Goal: Task Accomplishment & Management: Manage account settings

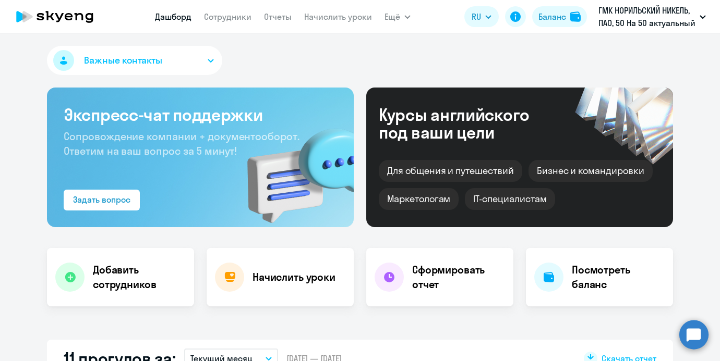
select select "30"
click at [234, 17] on link "Сотрудники" at bounding box center [227, 16] width 47 height 10
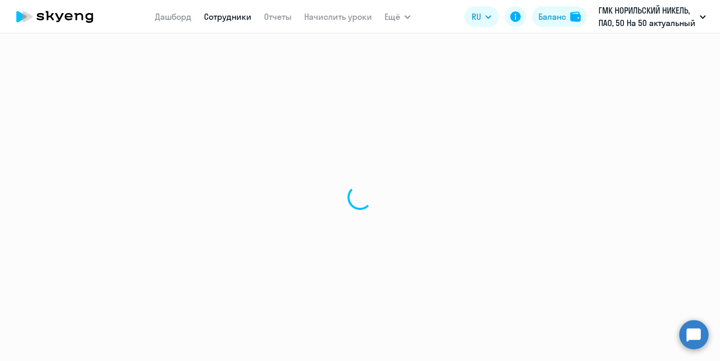
select select "30"
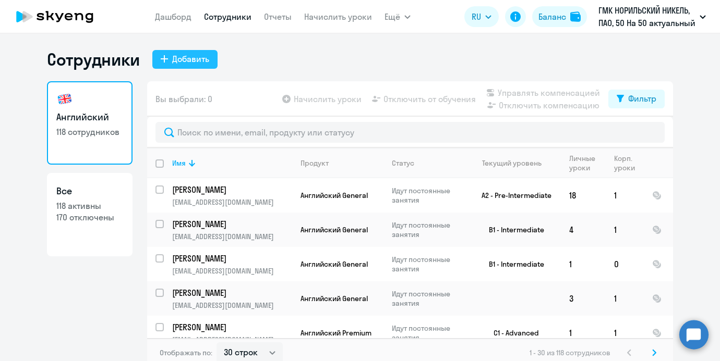
click at [180, 55] on div "Добавить" at bounding box center [190, 59] width 37 height 13
select select "english_adult_not_native_speaker"
select select "3"
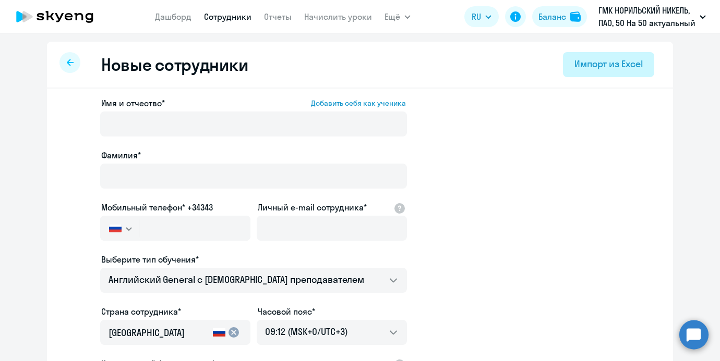
click at [565, 65] on button "Импорт из Excel" at bounding box center [608, 64] width 91 height 25
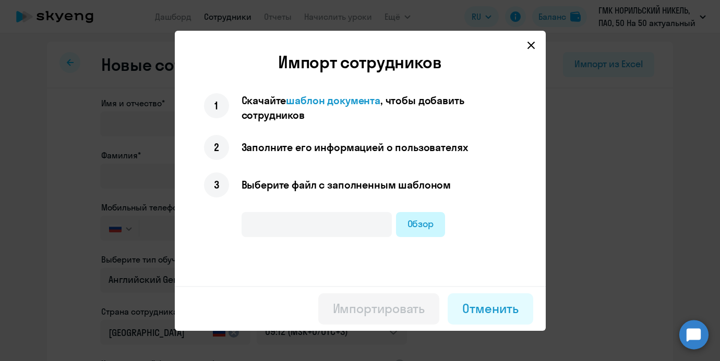
click at [419, 217] on label "Обзор" at bounding box center [421, 224] width 50 height 25
click at [0, 0] on input "Обзор" at bounding box center [0, 0] width 0 height 0
type input "Список на подключение_Китайский.xlsx"
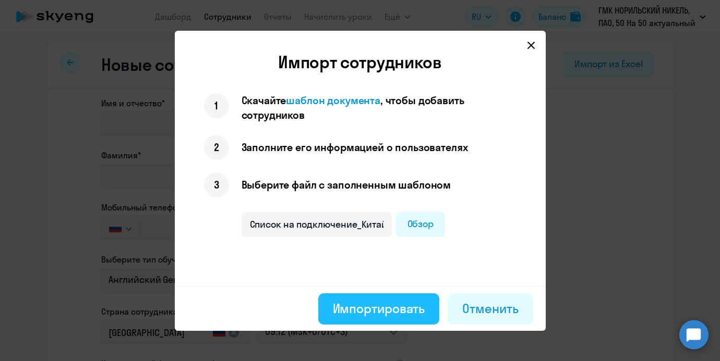
click at [403, 318] on button "Импортировать" at bounding box center [379, 309] width 122 height 31
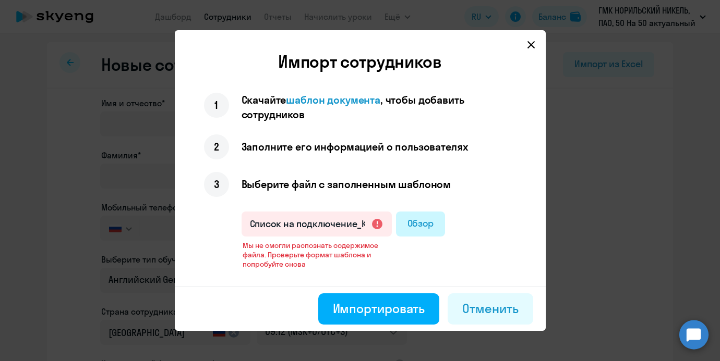
click at [423, 221] on label "Обзор" at bounding box center [421, 224] width 50 height 25
click at [0, 0] on input "Обзор" at bounding box center [0, 0] width 0 height 0
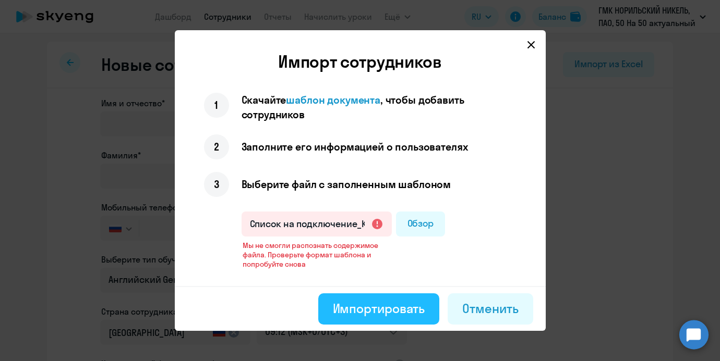
click at [332, 299] on button "Импортировать" at bounding box center [379, 309] width 122 height 31
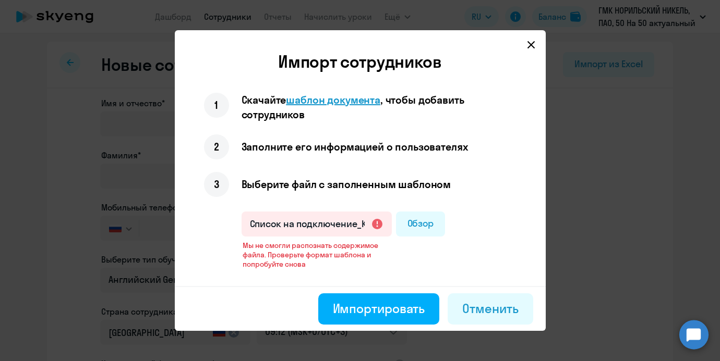
click at [346, 104] on span "шаблон документа" at bounding box center [333, 99] width 94 height 13
click at [471, 306] on div "Отменить" at bounding box center [490, 308] width 56 height 17
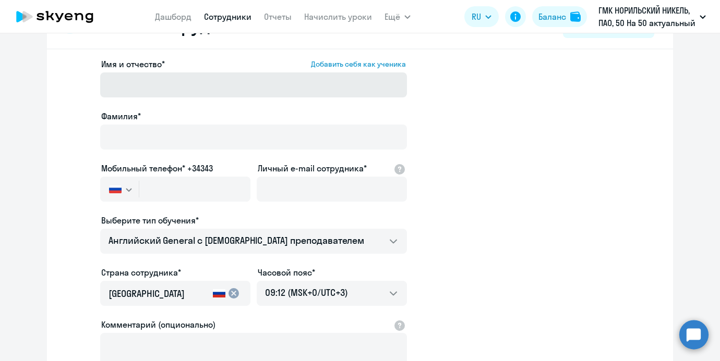
scroll to position [40, 0]
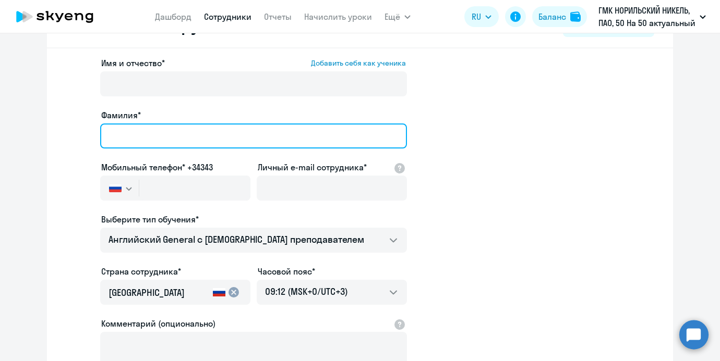
click at [281, 145] on input "Фамилия*" at bounding box center [253, 136] width 307 height 25
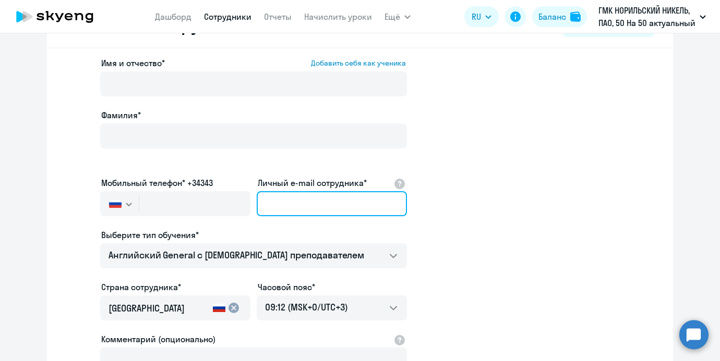
click at [318, 181] on div "Личный e-mail сотрудника*" at bounding box center [332, 199] width 150 height 44
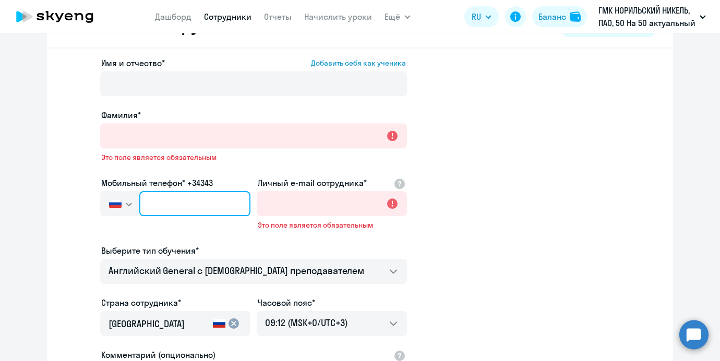
click at [201, 193] on input "text" at bounding box center [194, 203] width 111 height 25
paste input "+7 985 265-28-11"
click at [208, 204] on input "+7 985 265-28-11" at bounding box center [194, 203] width 111 height 25
type input "+7 985 265-28-11"
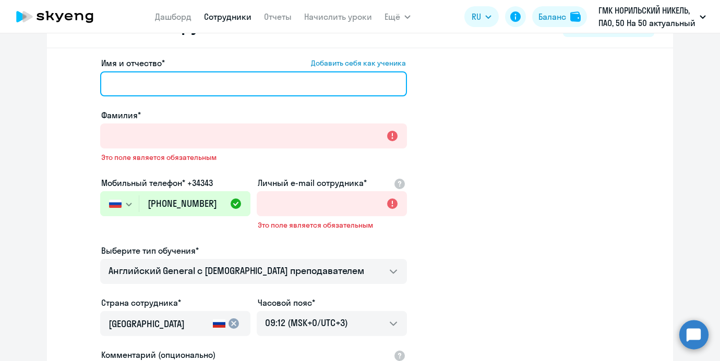
click at [165, 95] on input "Имя и отчество* Добавить себя как ученика" at bounding box center [253, 83] width 307 height 25
paste input "[EMAIL_ADDRESS][DOMAIN_NAME]"
type input "[EMAIL_ADDRESS][DOMAIN_NAME]"
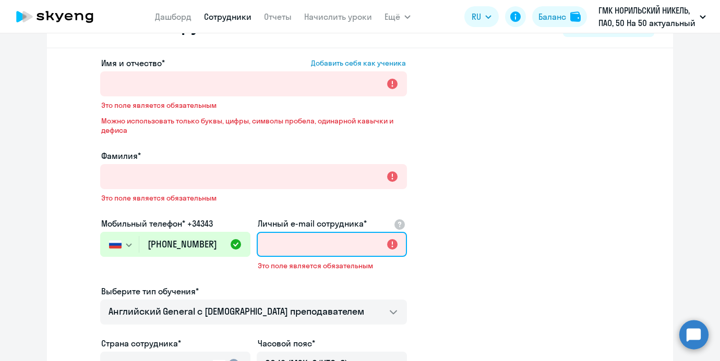
click at [291, 232] on input "Личный e-mail сотрудника*" at bounding box center [332, 244] width 150 height 25
paste input "[EMAIL_ADDRESS][DOMAIN_NAME]"
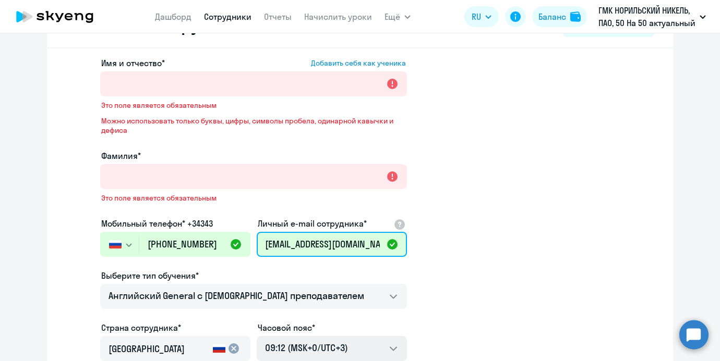
type input "[EMAIL_ADDRESS][DOMAIN_NAME]"
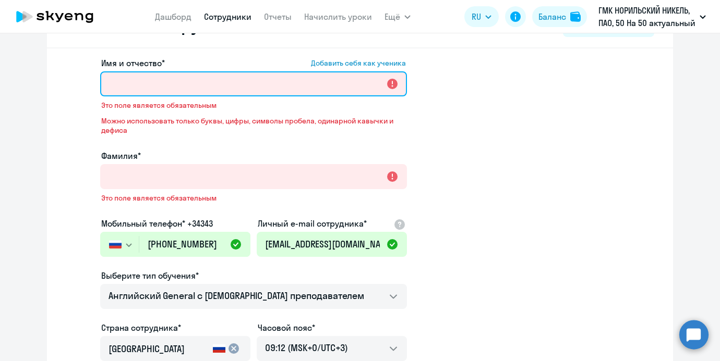
click at [214, 84] on input "Имя и отчество* Добавить себя как ученика" at bounding box center [253, 83] width 307 height 25
paste input "Михаил Александрович Авдошин"
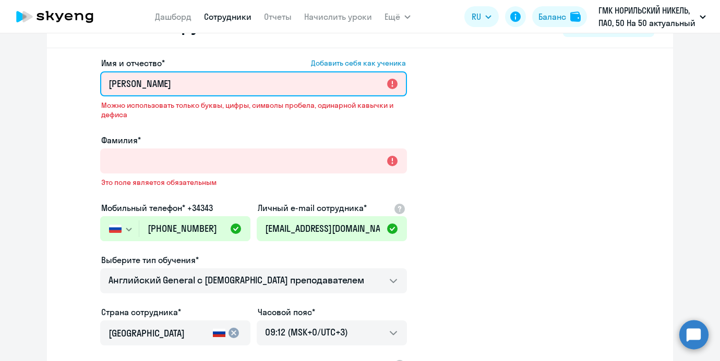
drag, startPoint x: 227, startPoint y: 85, endPoint x: 283, endPoint y: 93, distance: 56.4
click at [285, 93] on input "Михаил Александрович Авдошин" at bounding box center [253, 83] width 307 height 25
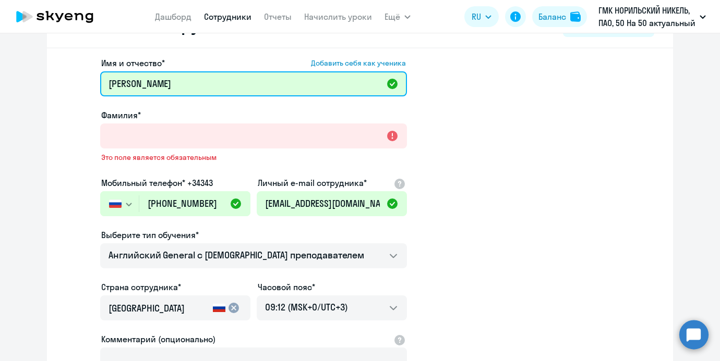
type input "Михаил Александрович"
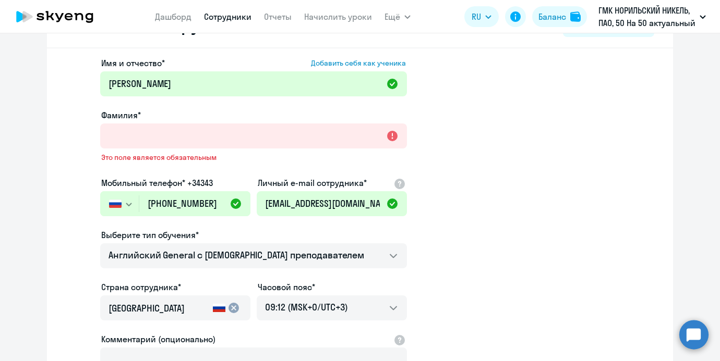
click at [240, 116] on div "Фамилия*" at bounding box center [253, 115] width 307 height 13
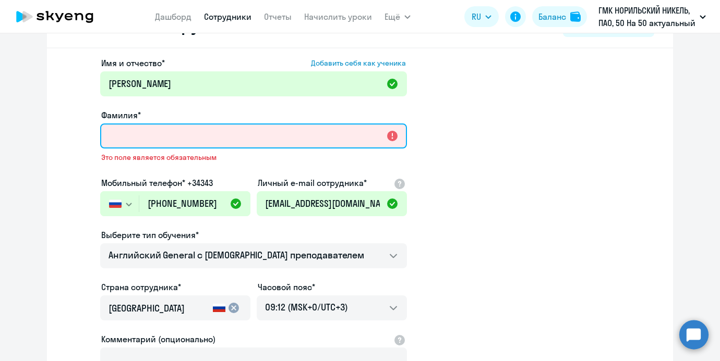
click at [240, 142] on input "Фамилия*" at bounding box center [253, 136] width 307 height 25
paste input "Авдошин"
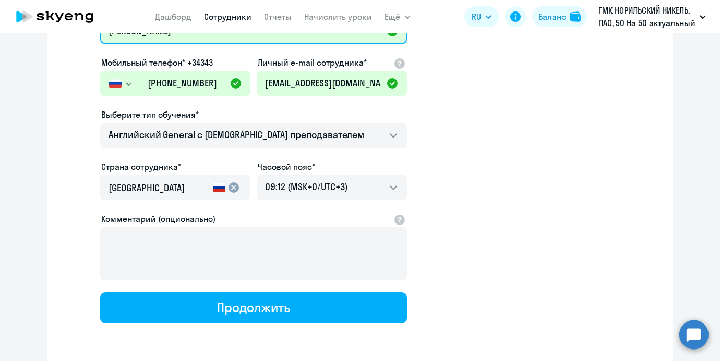
scroll to position [161, 0]
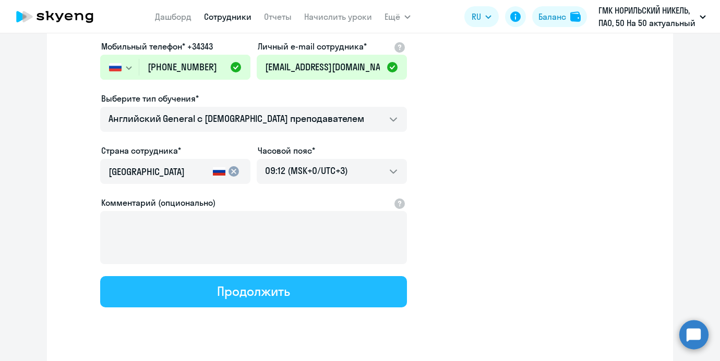
type input "Авдошин"
click at [220, 294] on div "Продолжить" at bounding box center [253, 291] width 72 height 17
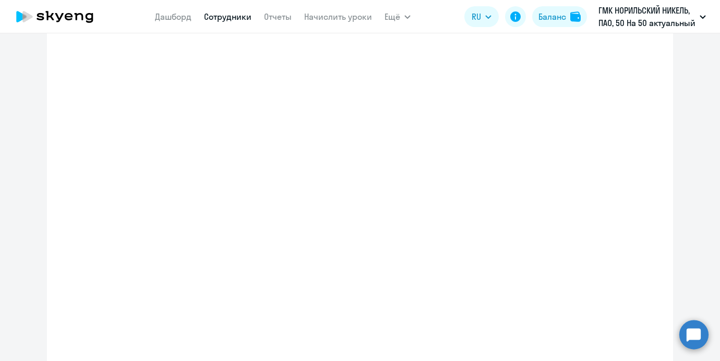
select select "english_adult_not_native_speaker"
select select "3"
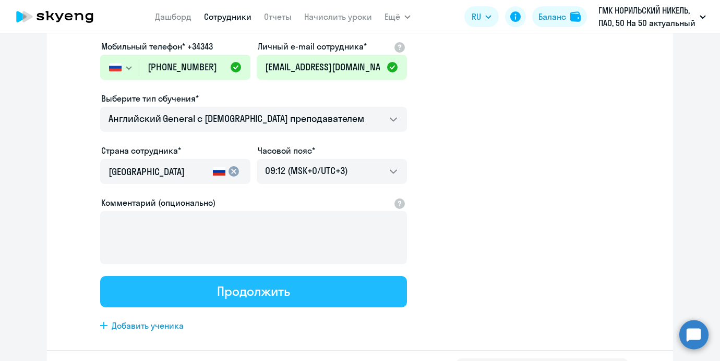
scroll to position [0, 0]
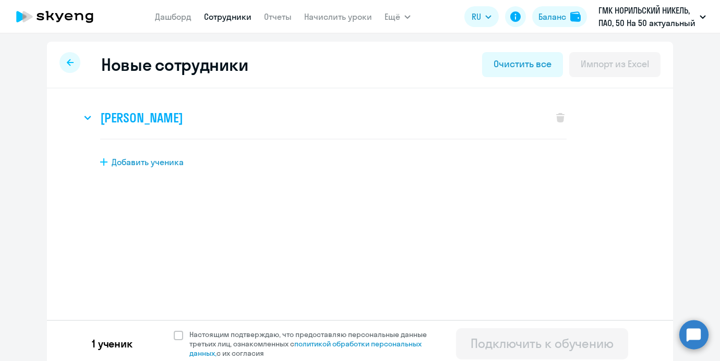
click at [183, 116] on h3 "[PERSON_NAME]" at bounding box center [141, 118] width 82 height 17
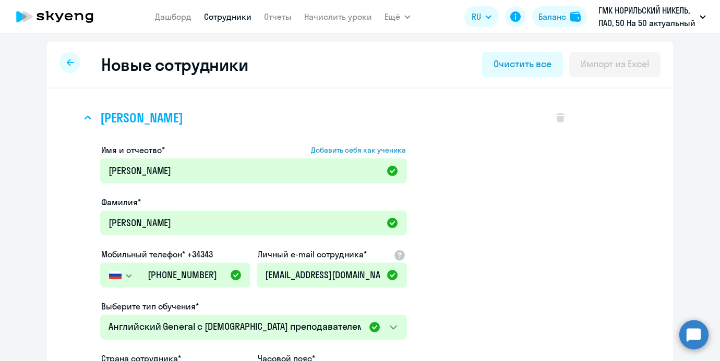
click at [183, 116] on h3 "[PERSON_NAME]" at bounding box center [141, 118] width 82 height 17
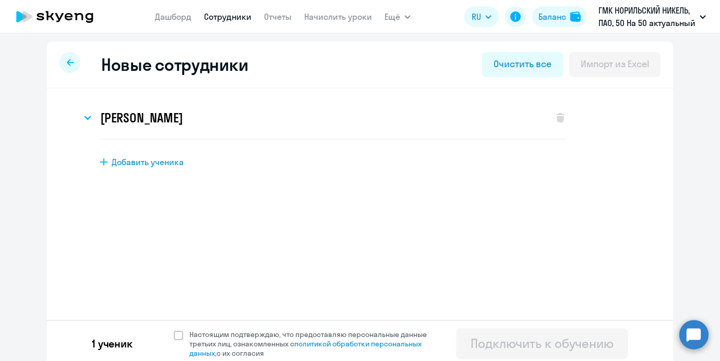
click at [178, 160] on span "Добавить ученика" at bounding box center [148, 161] width 72 height 11
select select "english_adult_not_native_speaker"
select select "3"
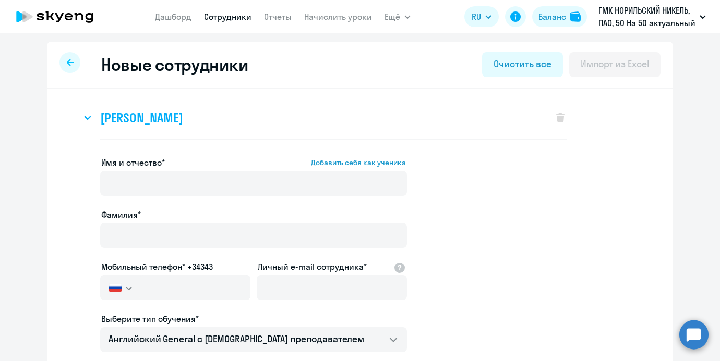
click at [188, 106] on div "[PERSON_NAME]" at bounding box center [311, 118] width 461 height 42
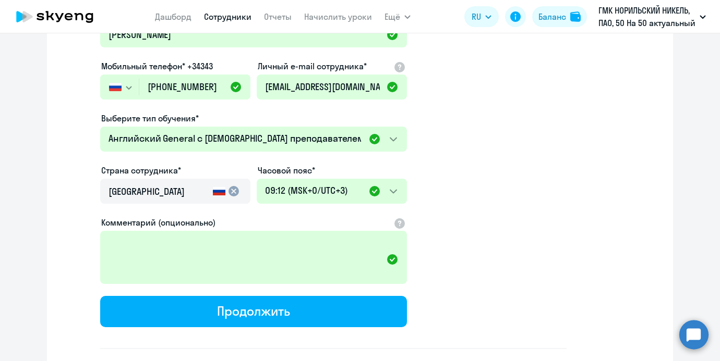
scroll to position [204, 0]
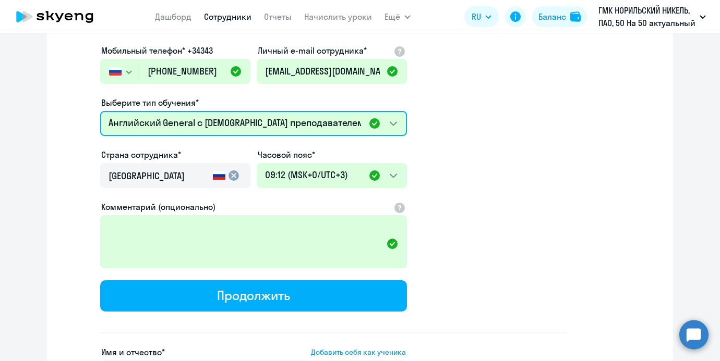
click at [209, 128] on select "Премиум уроки по китайскому языку для взрослых Премиум английский с русскоговор…" at bounding box center [253, 123] width 307 height 25
select select "chinese_adult_not_native_speaker_premium"
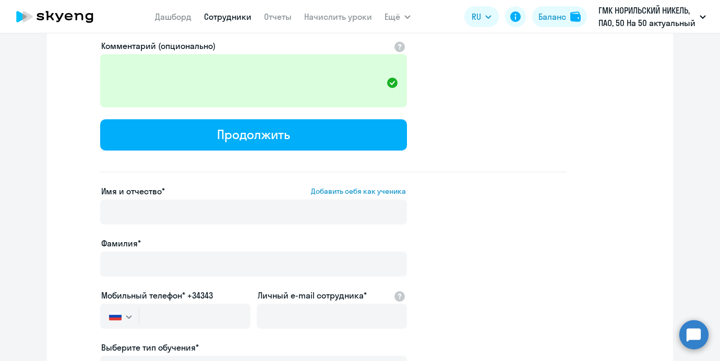
scroll to position [370, 0]
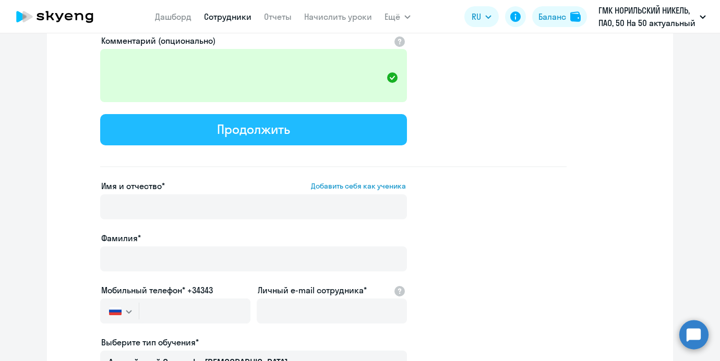
click at [331, 123] on button "Продолжить" at bounding box center [253, 129] width 307 height 31
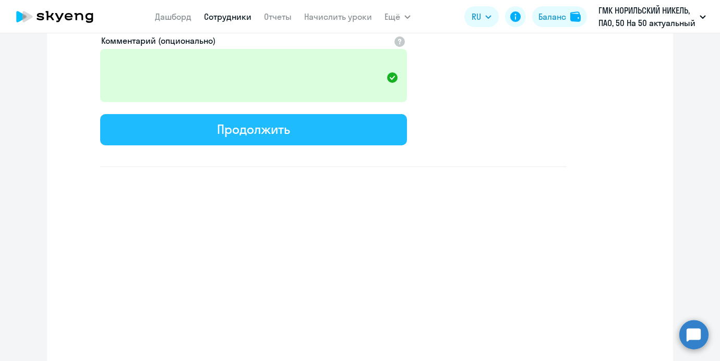
select select "chinese_adult_not_native_speaker_premium"
select select "3"
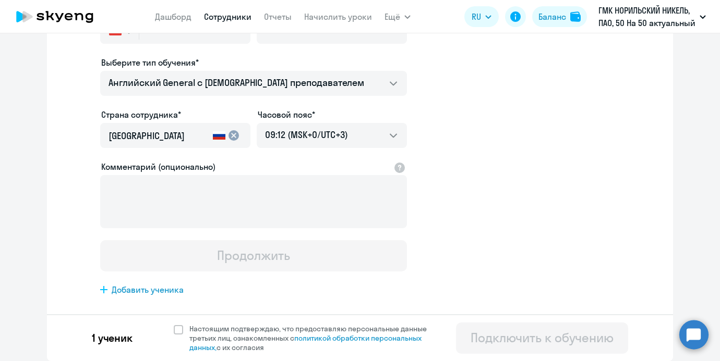
scroll to position [0, 0]
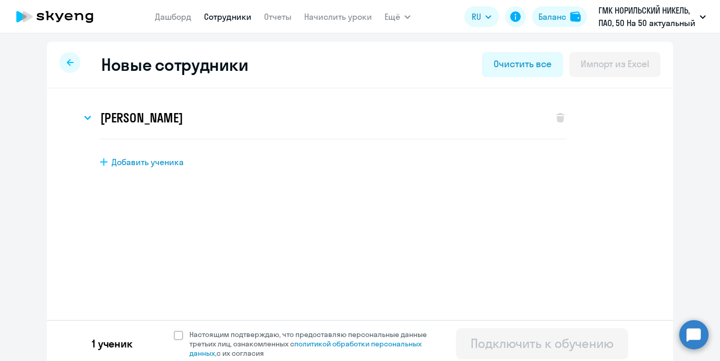
click at [194, 161] on div "Добавить ученика" at bounding box center [378, 161] width 556 height 11
select select "english_adult_not_native_speaker"
select select "3"
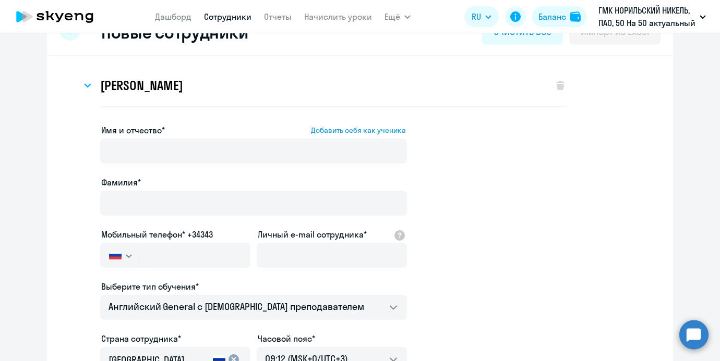
scroll to position [71, 0]
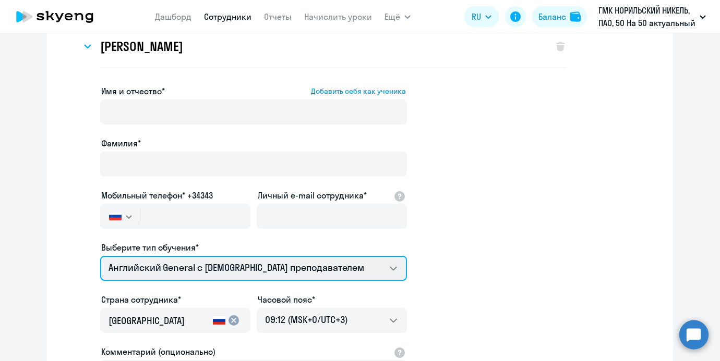
click at [216, 275] on select "Премиум уроки по китайскому языку для взрослых Премиум английский с русскоговор…" at bounding box center [253, 268] width 307 height 25
select select "chinese_adult_not_native_speaker_premium"
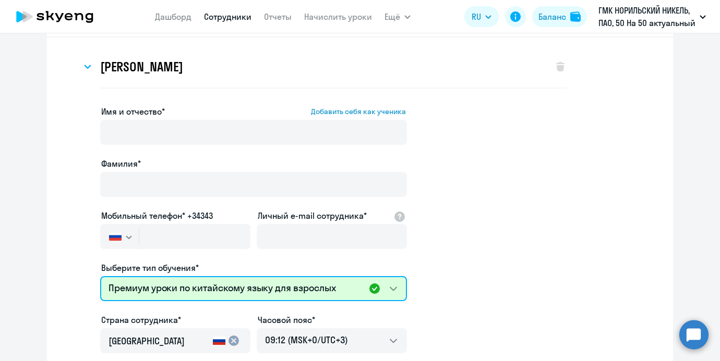
scroll to position [33, 0]
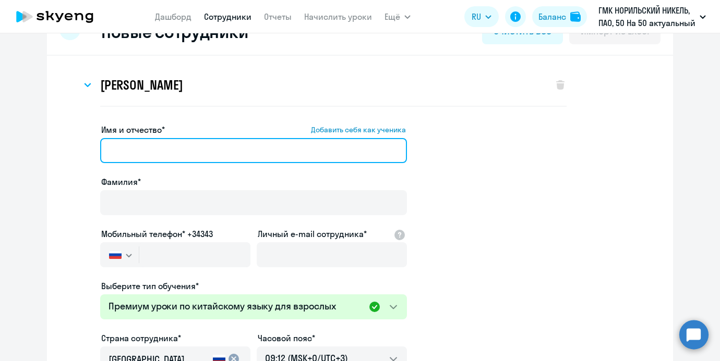
click at [212, 138] on input "Имя и отчество* Добавить себя как ученика" at bounding box center [253, 150] width 307 height 25
paste input "Анна Сергеевна Агеева"
click at [204, 150] on input "Анна Сергеевна Агеева" at bounding box center [253, 150] width 307 height 25
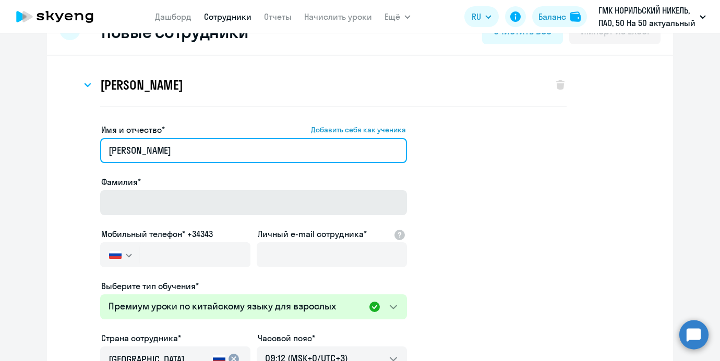
type input "Анна Сергеевна"
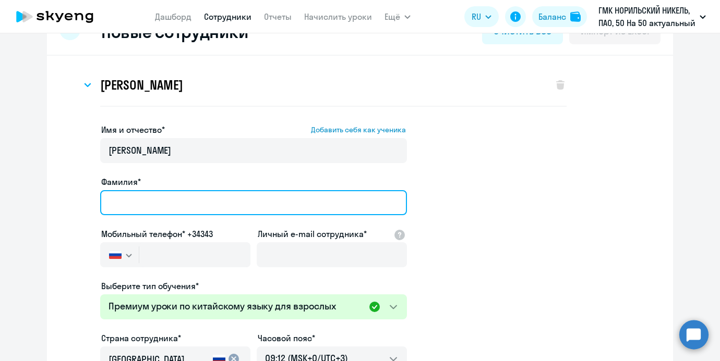
click at [185, 192] on input "Фамилия*" at bounding box center [253, 202] width 307 height 25
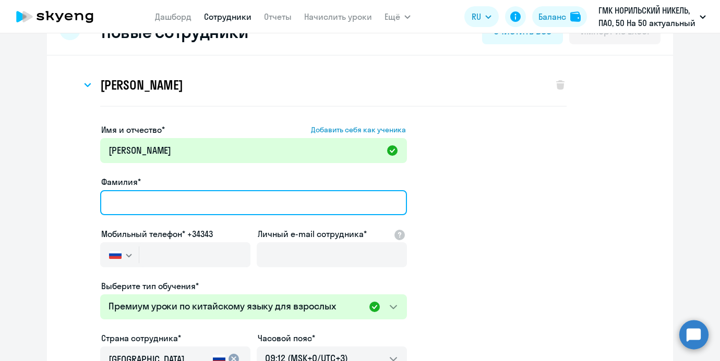
paste input "Агеева"
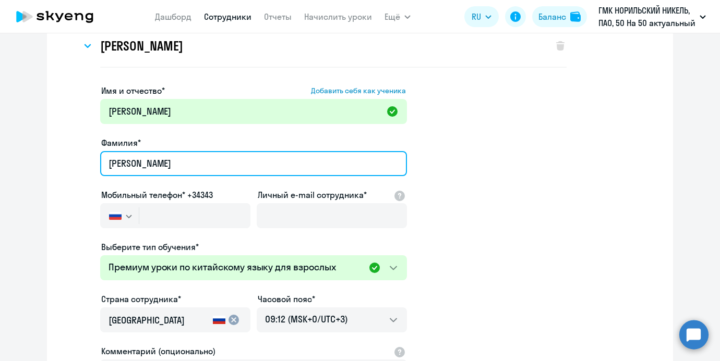
scroll to position [81, 0]
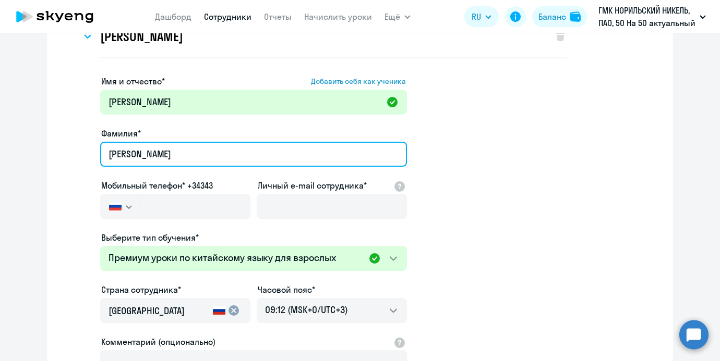
type input "Агеева"
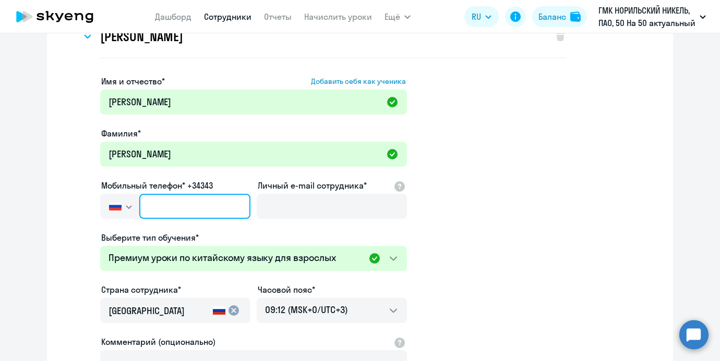
click at [210, 198] on input "text" at bounding box center [194, 206] width 111 height 25
paste input "+7 926 571-77-78"
type input "+7 926 571-77-78"
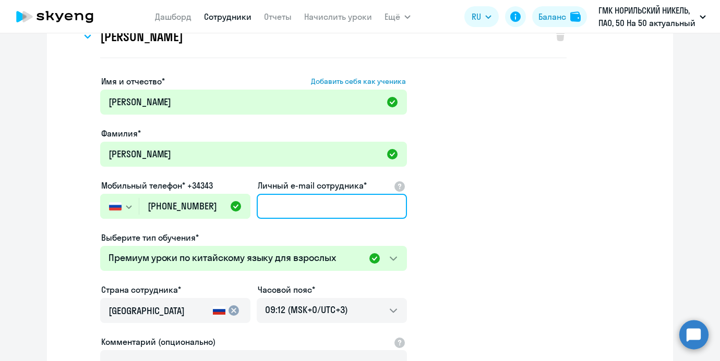
click at [302, 208] on input "Личный e-mail сотрудника*" at bounding box center [332, 206] width 150 height 25
paste input "[EMAIL_ADDRESS][DOMAIN_NAME]"
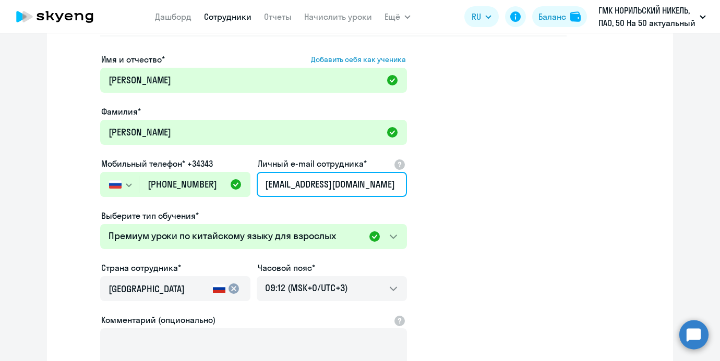
scroll to position [106, 0]
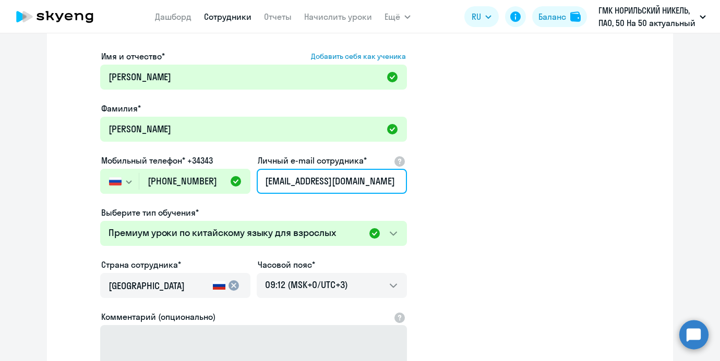
type input "[EMAIL_ADDRESS][DOMAIN_NAME]"
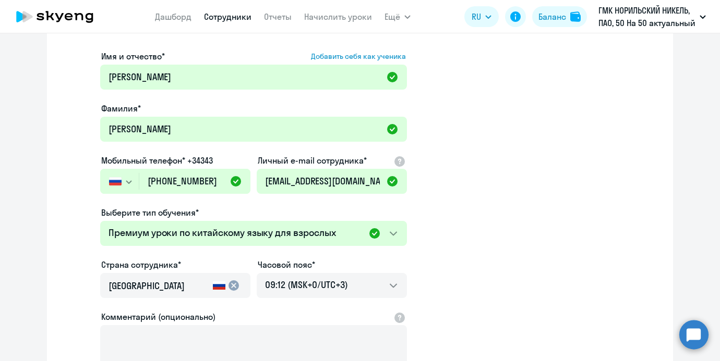
click at [618, 105] on app-new-student-form "Имя и отчество* Добавить себя как ученика Анна Сергеевна Фамилия* Агеева Мобиль…" at bounding box center [360, 236] width 592 height 372
click at [471, 227] on app-new-student-form "Имя и отчество* Добавить себя как ученика Анна Сергеевна Фамилия* Агеева Мобиль…" at bounding box center [360, 236] width 592 height 372
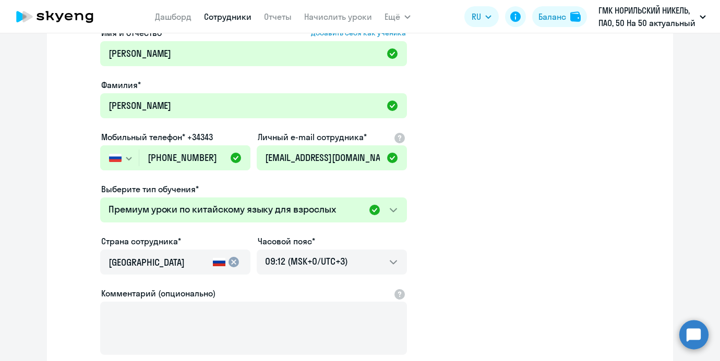
scroll to position [245, 0]
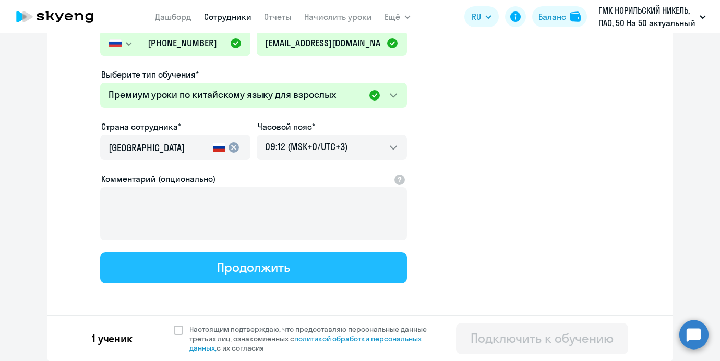
click at [321, 268] on button "Продолжить" at bounding box center [253, 267] width 307 height 31
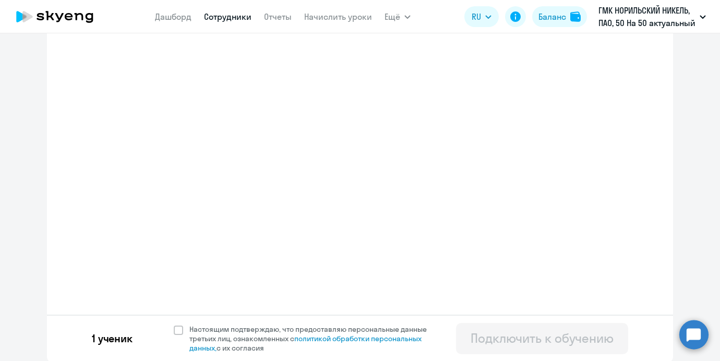
select select "chinese_adult_not_native_speaker_premium"
select select "3"
select select "chinese_adult_not_native_speaker_premium"
select select "3"
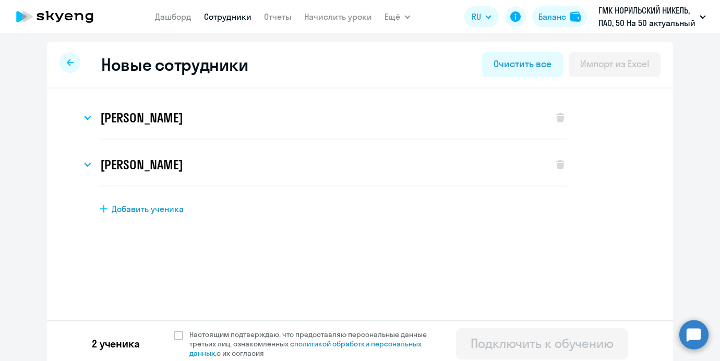
scroll to position [3, 0]
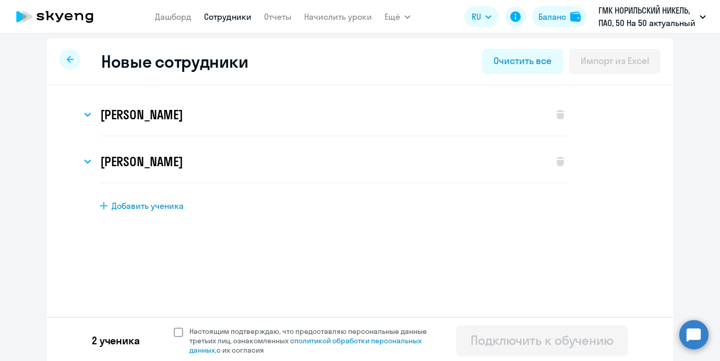
click at [177, 332] on span at bounding box center [178, 332] width 9 height 9
click at [174, 327] on input "Настоящим подтверждаю, что предоставляю персональные данные третьих лиц, ознако…" at bounding box center [173, 326] width 1 height 1
checkbox input "true"
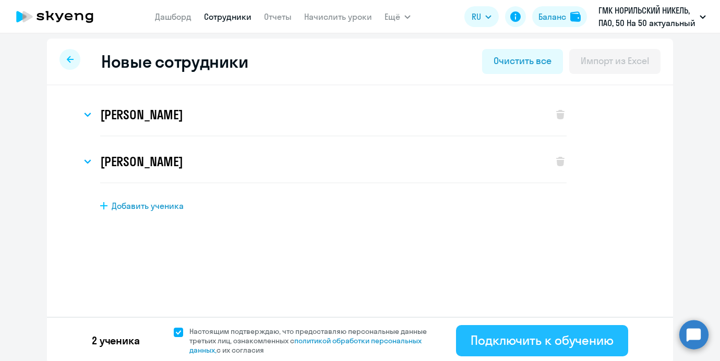
click at [590, 343] on div "Подключить к обучению" at bounding box center [541, 340] width 143 height 17
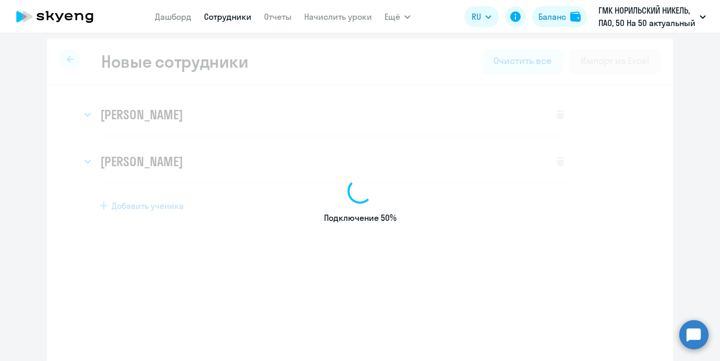
select select "english_adult_not_native_speaker"
select select "3"
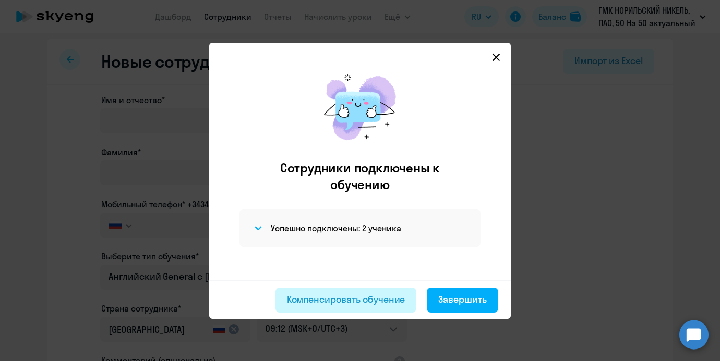
click at [386, 307] on button "Компенсировать обучение" at bounding box center [345, 300] width 141 height 25
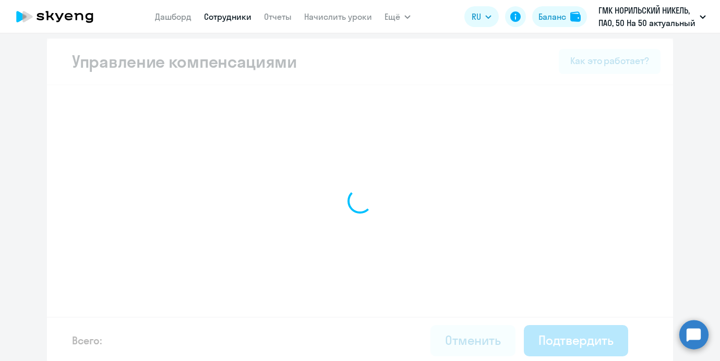
select select "MONTHLY"
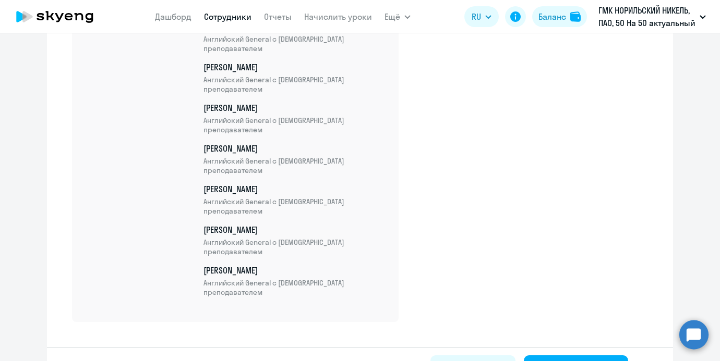
scroll to position [4465, 0]
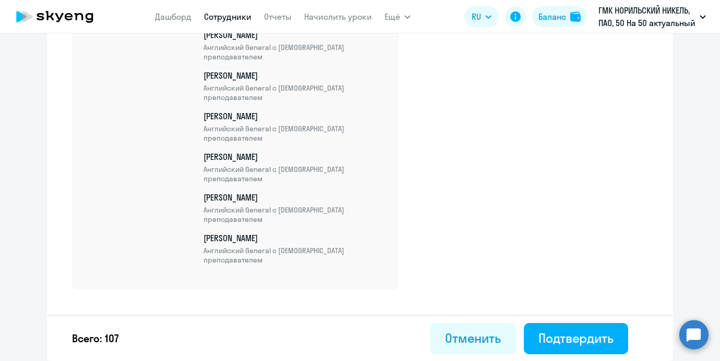
click at [562, 356] on div "Всего: 107 Отменить Подтвердить" at bounding box center [360, 338] width 626 height 47
click at [560, 347] on button "Подтвердить" at bounding box center [576, 338] width 104 height 31
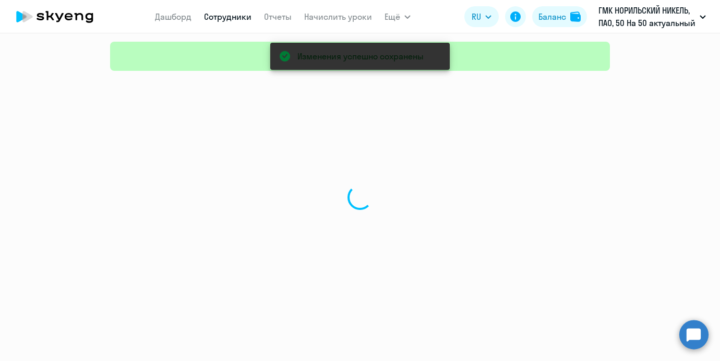
select select "30"
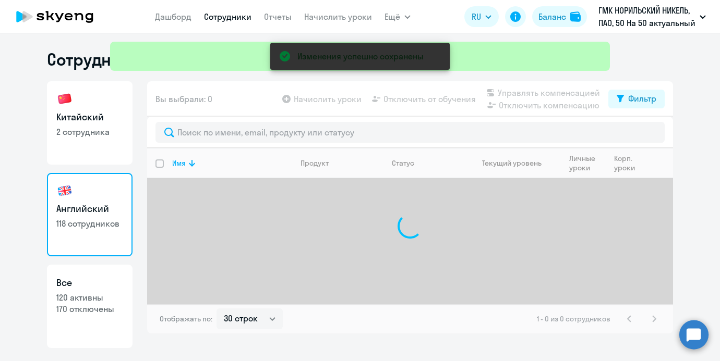
click at [331, 17] on div "Изменения успешно сохранены" at bounding box center [360, 37] width 508 height 75
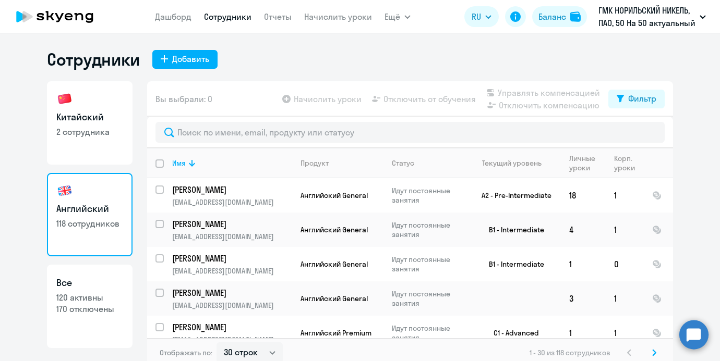
click at [312, 10] on app-menu-item-link "Начислить уроки" at bounding box center [338, 16] width 68 height 13
click at [312, 14] on link "Начислить уроки" at bounding box center [338, 16] width 68 height 10
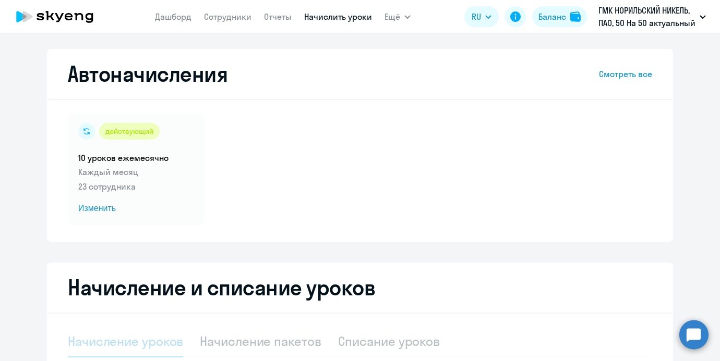
scroll to position [116, 0]
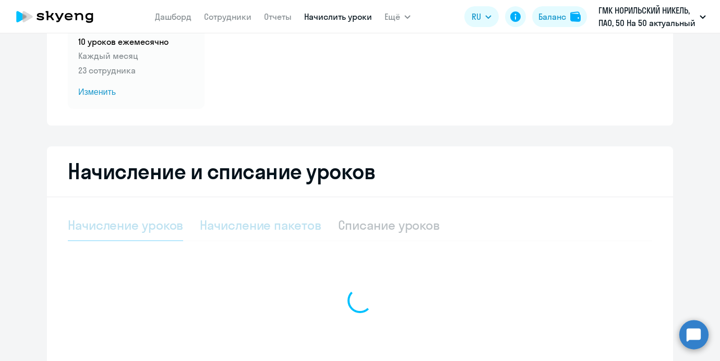
select select "10"
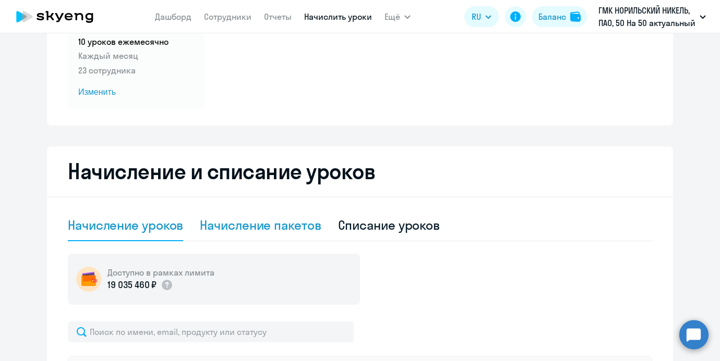
click at [254, 217] on div "Начисление пакетов" at bounding box center [260, 225] width 121 height 17
select select "10"
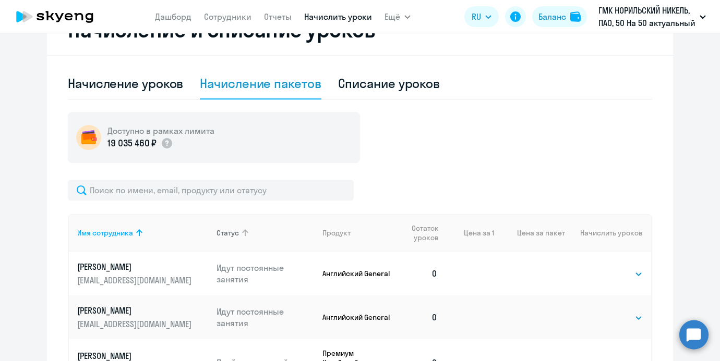
scroll to position [276, 0]
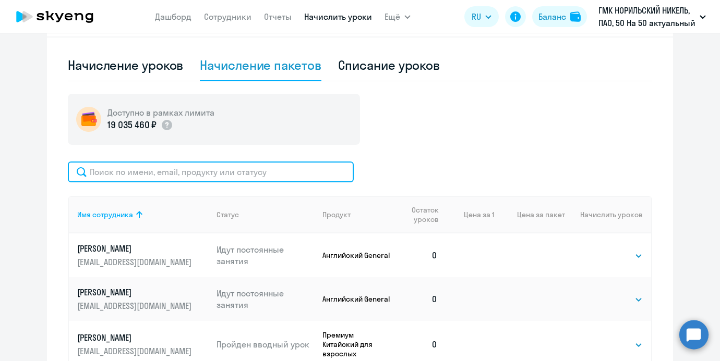
click at [229, 173] on input "text" at bounding box center [211, 172] width 286 height 21
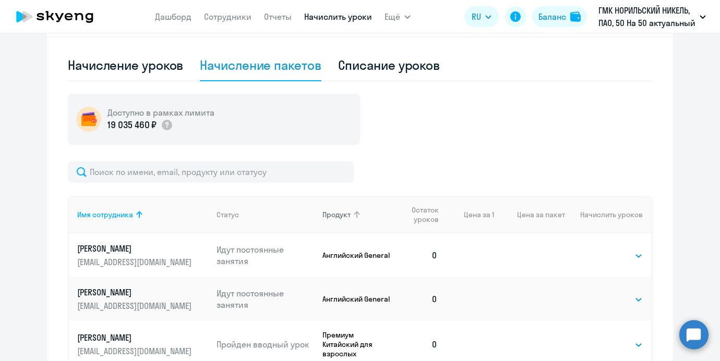
click at [361, 209] on icon at bounding box center [356, 215] width 13 height 13
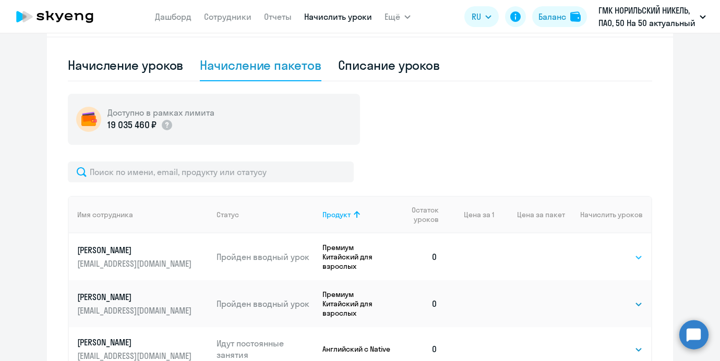
click at [617, 261] on select "Выбрать 4 8 16 32 64 96 128" at bounding box center [621, 257] width 43 height 13
select select "4"
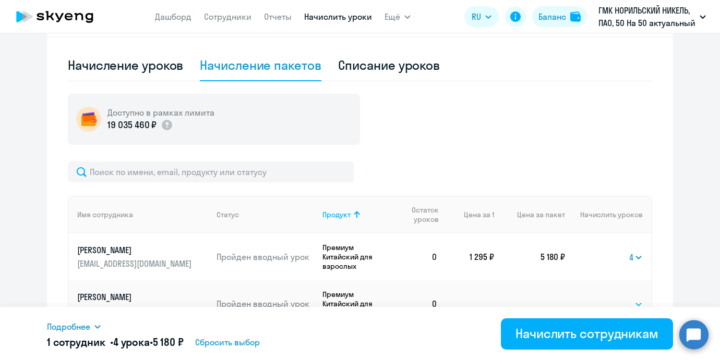
click at [611, 303] on select "Выбрать 4 8 16 32 64 96 128" at bounding box center [621, 304] width 43 height 13
select select "4"
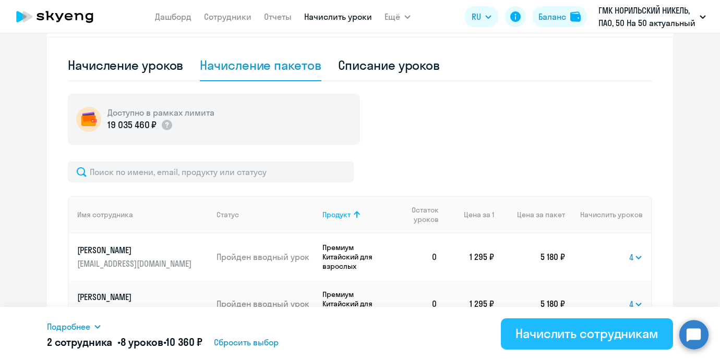
click at [591, 331] on div "Начислить сотрудникам" at bounding box center [586, 333] width 143 height 17
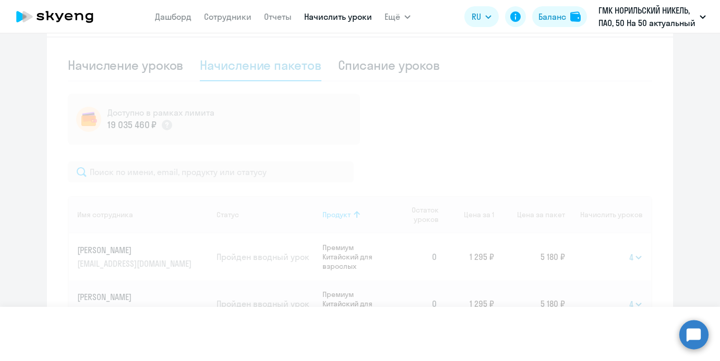
select select
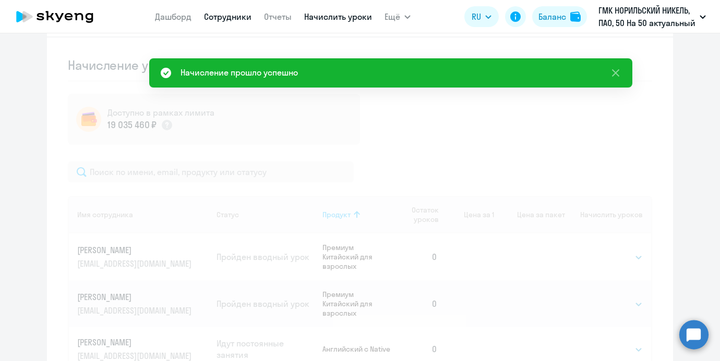
click at [233, 11] on link "Сотрудники" at bounding box center [227, 16] width 47 height 10
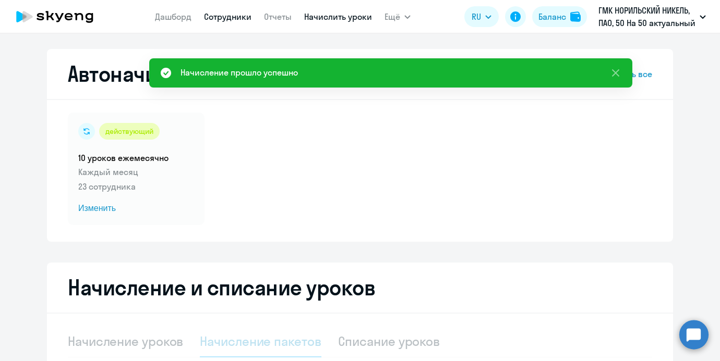
select select "30"
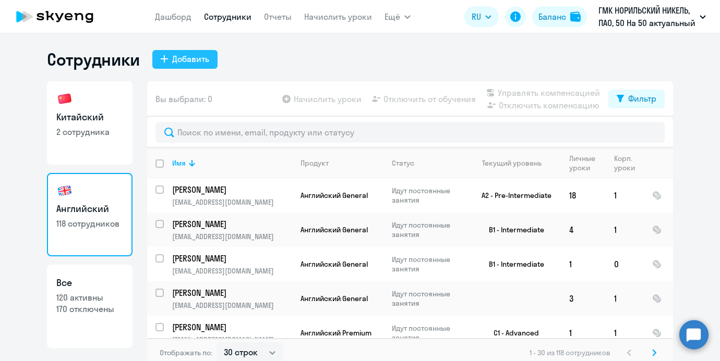
click at [210, 58] on button "Добавить" at bounding box center [184, 59] width 65 height 19
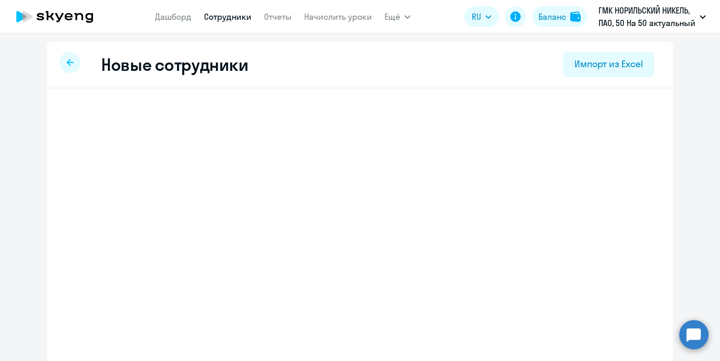
select select "english_adult_not_native_speaker"
select select "3"
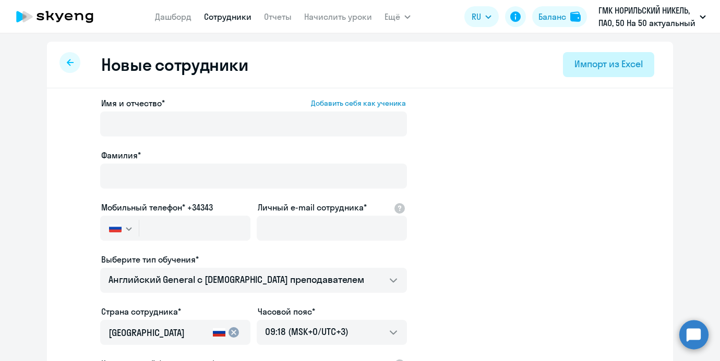
click at [599, 72] on button "Импорт из Excel" at bounding box center [608, 64] width 91 height 25
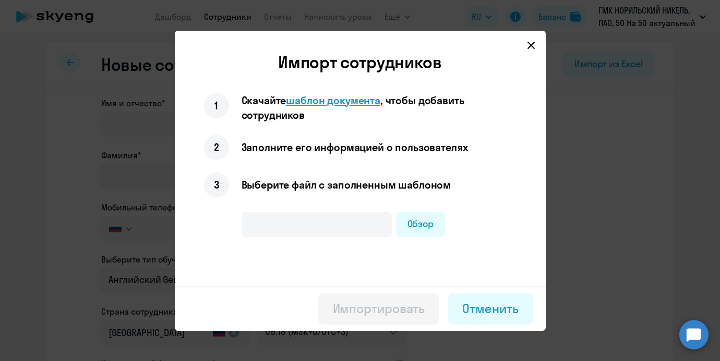
click at [369, 103] on span "шаблон документа" at bounding box center [333, 100] width 94 height 13
click at [529, 45] on icon at bounding box center [531, 45] width 8 height 8
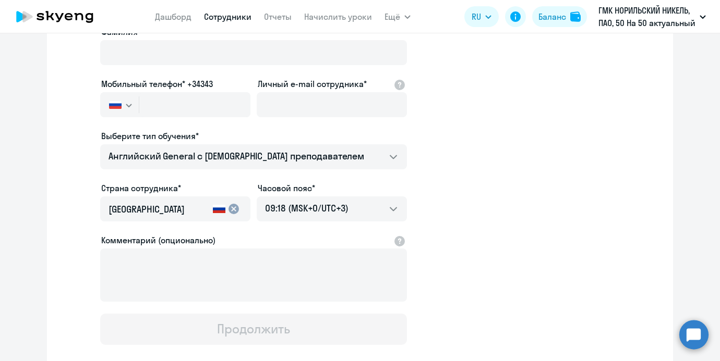
scroll to position [151, 0]
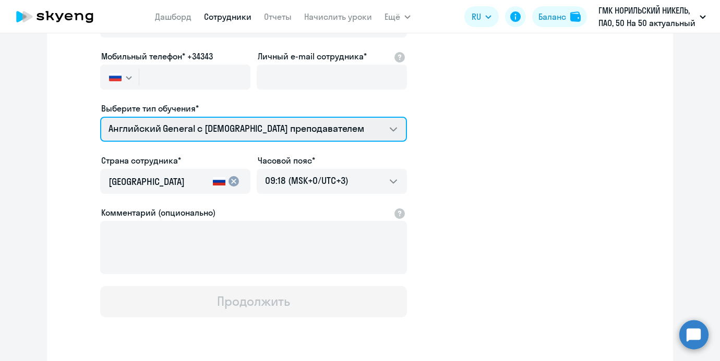
click at [311, 137] on select "Премиум уроки по китайскому языку для взрослых Премиум английский с русскоговор…" at bounding box center [253, 129] width 307 height 25
select select "chinese_adult_not_native_speaker_premium"
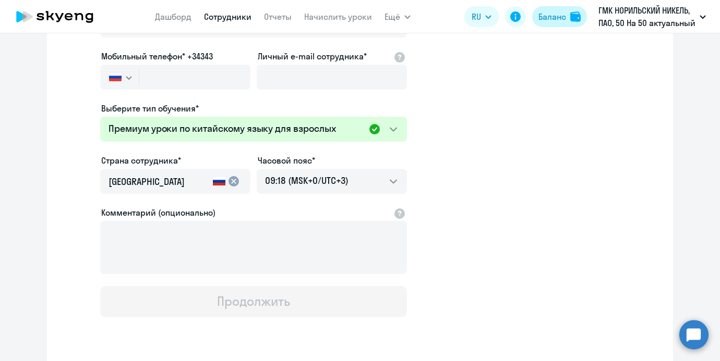
click at [572, 23] on button "Баланс" at bounding box center [559, 16] width 55 height 21
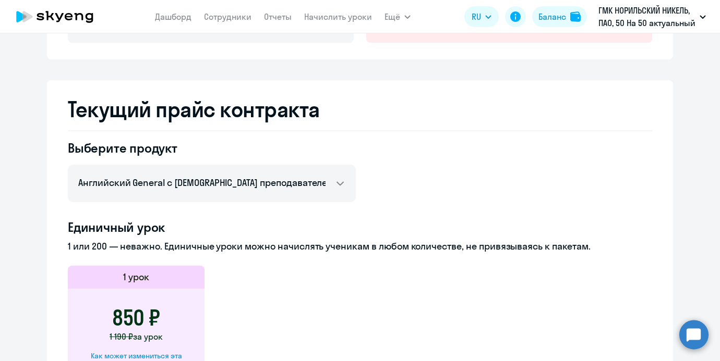
scroll to position [166, 0]
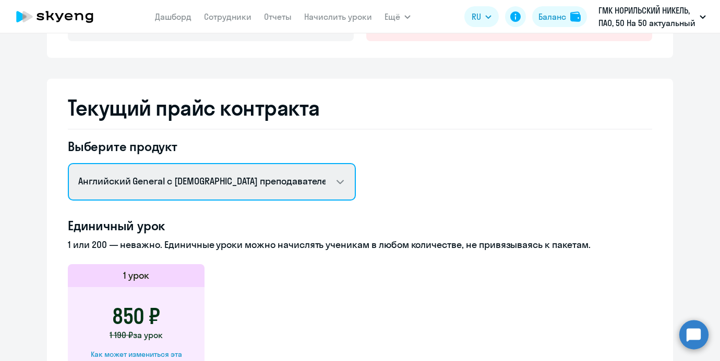
click at [298, 182] on select "Английский General с русскоговорящим преподавателем Английский General с англог…" at bounding box center [212, 182] width 288 height 38
select select "chinese_adult_not_native_speaker_premium"
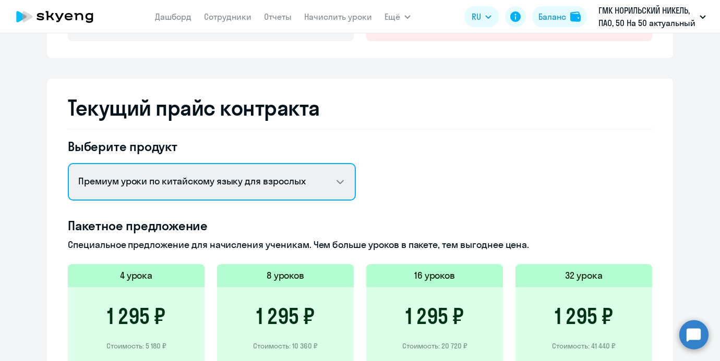
click at [310, 180] on select "Английский General с русскоговорящим преподавателем Английский General с англог…" at bounding box center [212, 182] width 288 height 38
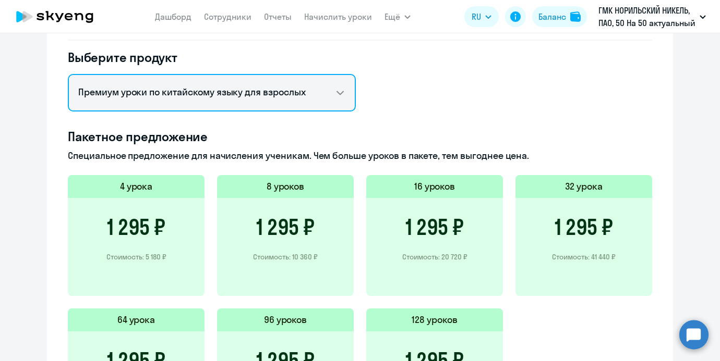
scroll to position [197, 0]
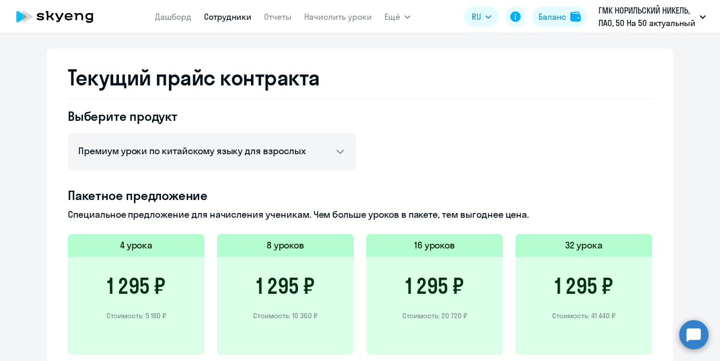
click at [213, 13] on link "Сотрудники" at bounding box center [227, 16] width 47 height 10
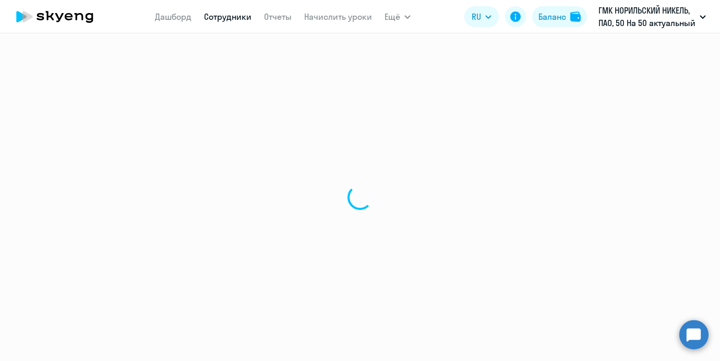
select select "30"
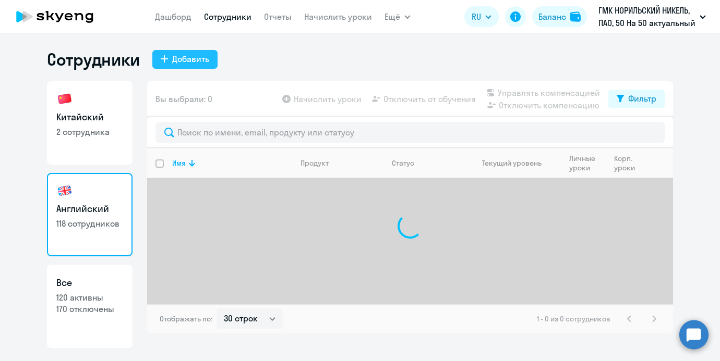
click at [203, 63] on div "Добавить" at bounding box center [190, 59] width 37 height 13
select select "english_adult_not_native_speaker"
select select "3"
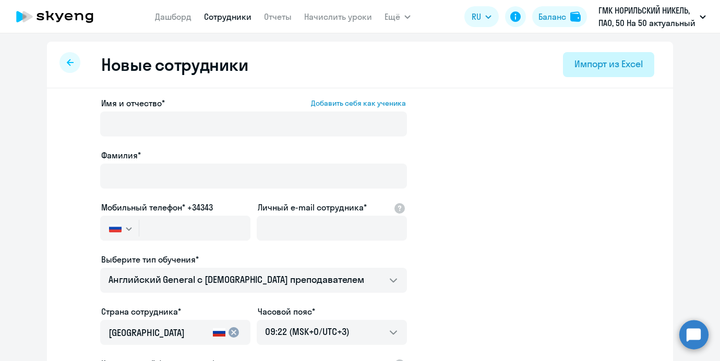
click at [590, 70] on div "Импорт из Excel" at bounding box center [608, 64] width 68 height 14
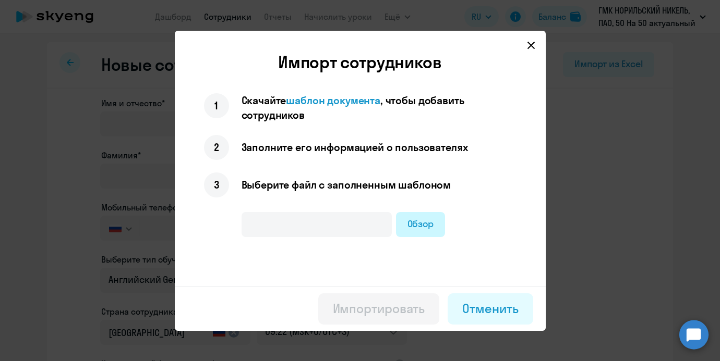
click at [412, 218] on label "Обзор" at bounding box center [421, 224] width 50 height 25
click at [0, 0] on input "Обзор" at bounding box center [0, 0] width 0 height 0
type input "Шаблон подключения учеников (1) (1).xlsx"
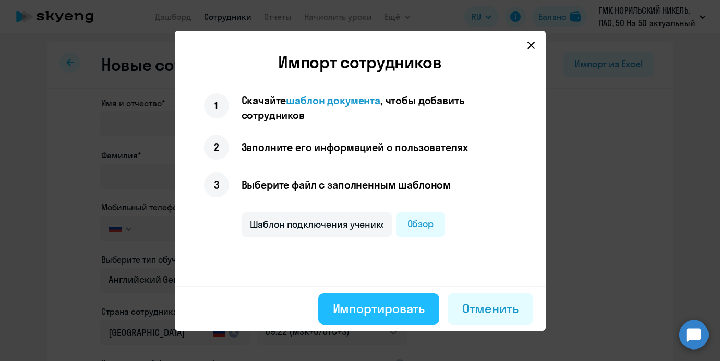
click at [399, 303] on div "Импортировать" at bounding box center [379, 308] width 92 height 17
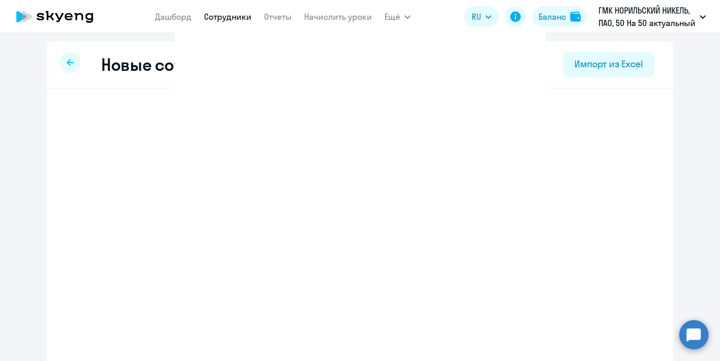
select select "english_adult_not_native_speaker"
select select "3"
select select "english_adult_not_native_speaker"
select select "3"
select select "english_adult_not_native_speaker"
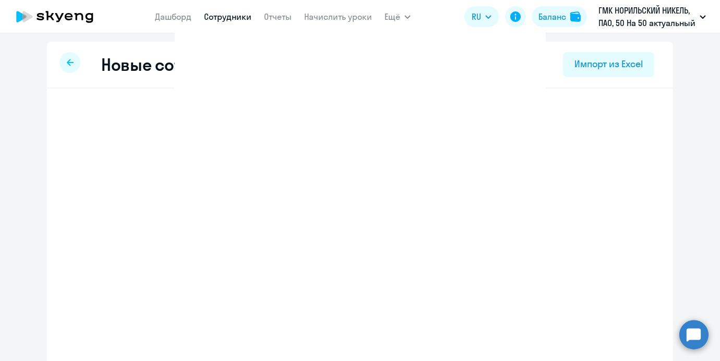
select select "3"
select select "english_adult_not_native_speaker"
select select "3"
select select "english_adult_not_native_speaker"
select select "3"
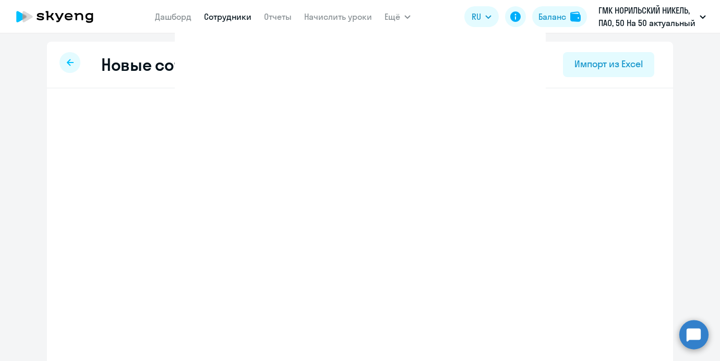
select select "english_adult_not_native_speaker"
select select "3"
select select "english_adult_not_native_speaker"
select select "3"
select select "english_adult_not_native_speaker"
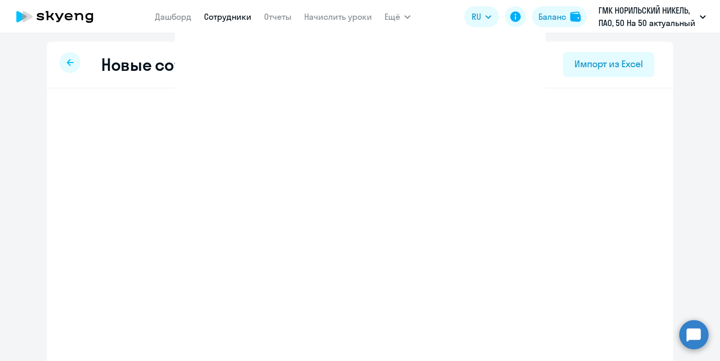
select select "3"
select select "english_adult_not_native_speaker"
select select "3"
select select "english_adult_not_native_speaker"
select select "3"
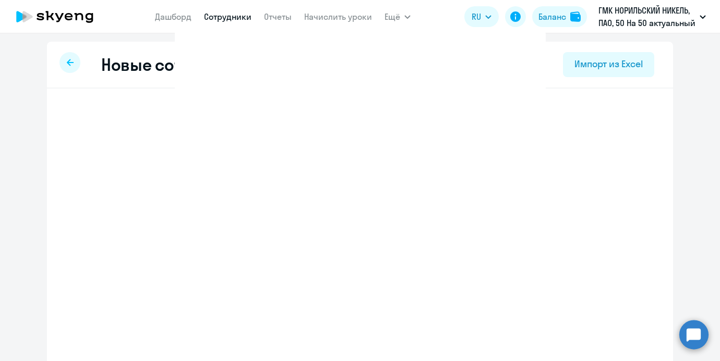
select select "english_adult_not_native_speaker"
select select "3"
select select "english_adult_not_native_speaker"
select select "3"
select select "english_adult_not_native_speaker"
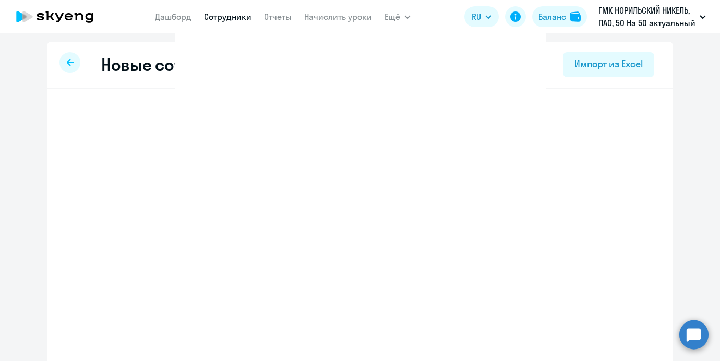
select select "3"
select select "english_adult_not_native_speaker"
select select "3"
select select "english_adult_not_native_speaker"
select select "3"
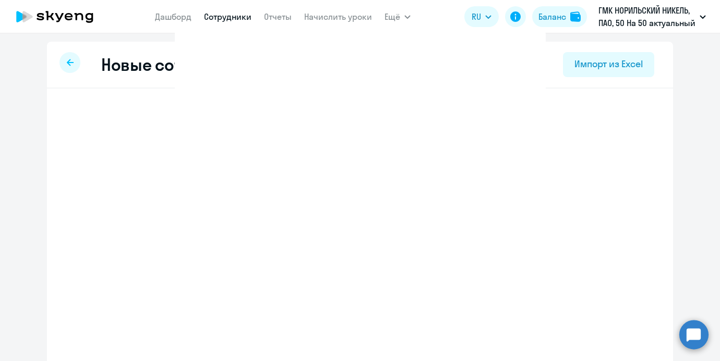
select select "english_adult_not_native_speaker"
select select "3"
select select "english_adult_not_native_speaker"
select select "3"
select select "english_adult_not_native_speaker"
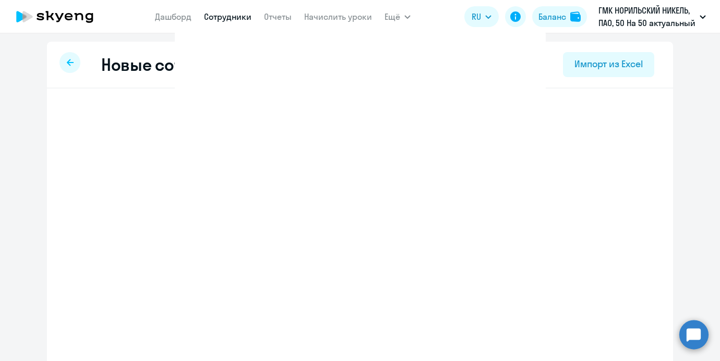
select select "3"
select select "english_adult_not_native_speaker"
select select "3"
select select "english_adult_not_native_speaker"
select select "3"
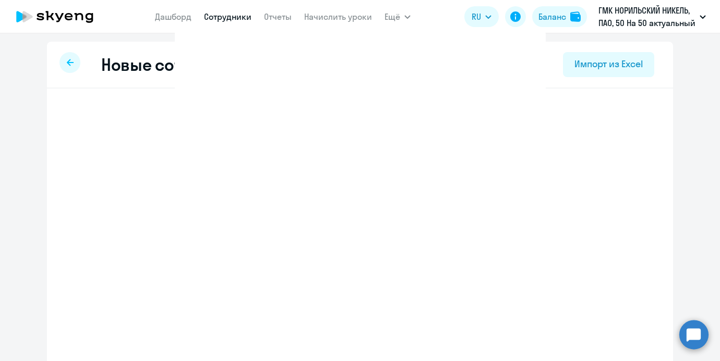
select select "english_adult_not_native_speaker"
select select "3"
select select "english_adult_not_native_speaker"
select select "3"
select select "english_adult_not_native_speaker"
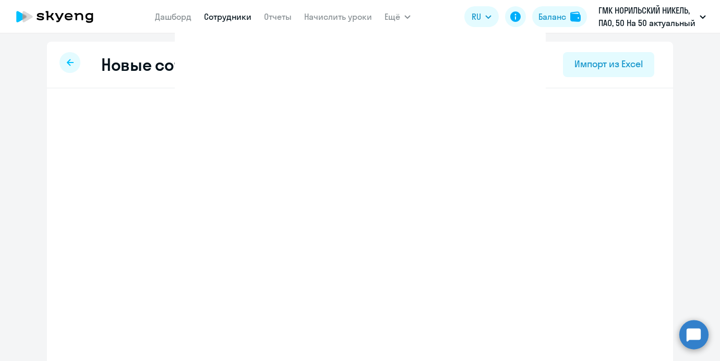
select select "3"
select select "english_adult_not_native_speaker"
select select "3"
select select "english_adult_not_native_speaker"
select select "3"
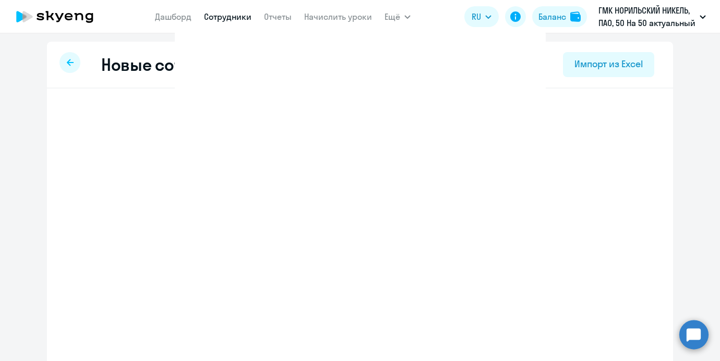
select select "english_adult_not_native_speaker"
select select "3"
select select "english_adult_not_native_speaker"
select select "3"
select select "english_adult_not_native_speaker"
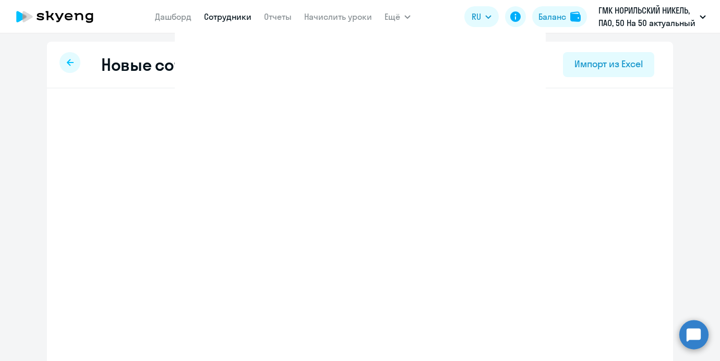
select select "3"
select select "english_adult_not_native_speaker"
select select "3"
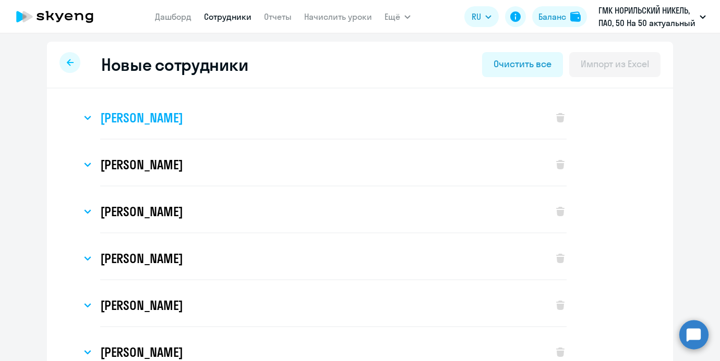
click at [290, 117] on div "[PERSON_NAME]" at bounding box center [311, 118] width 461 height 42
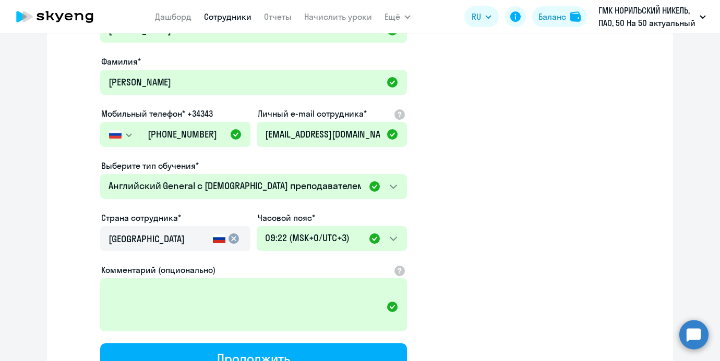
scroll to position [143, 0]
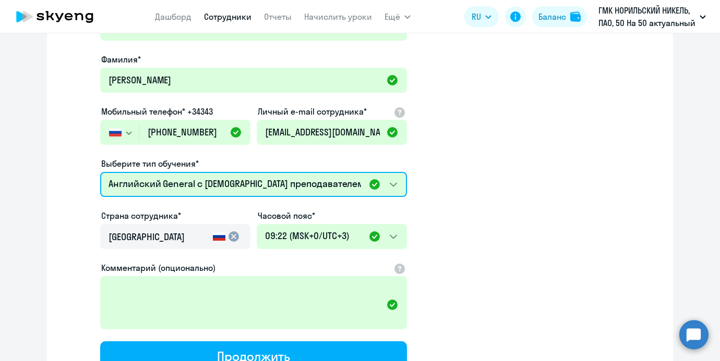
click at [264, 184] on select "Премиум уроки по китайскому языку для взрослых Премиум английский с русскоговор…" at bounding box center [253, 184] width 307 height 25
select select "chinese_adult_not_native_speaker_premium"
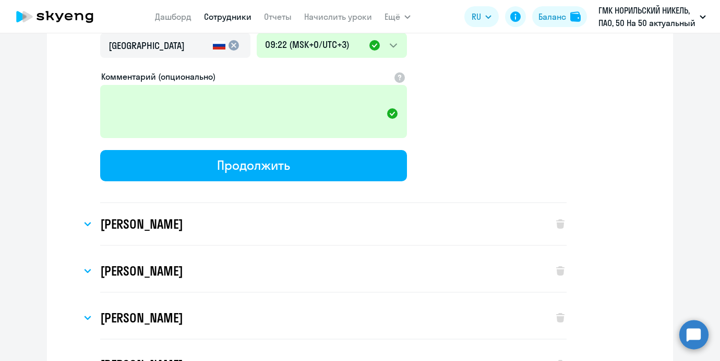
scroll to position [337, 0]
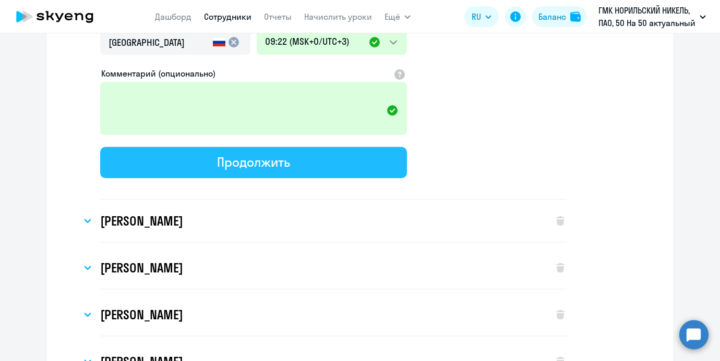
click at [367, 161] on button "Продолжить" at bounding box center [253, 162] width 307 height 31
select select "chinese_adult_not_native_speaker_premium"
select select "3"
select select "english_adult_not_native_speaker"
select select "3"
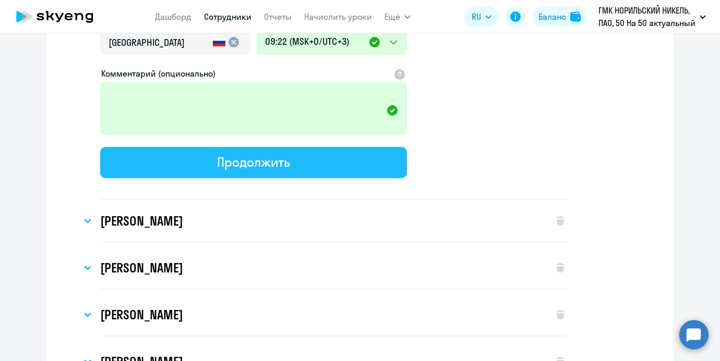
select select "english_adult_not_native_speaker"
select select "3"
select select "english_adult_not_native_speaker"
select select "3"
select select "english_adult_not_native_speaker"
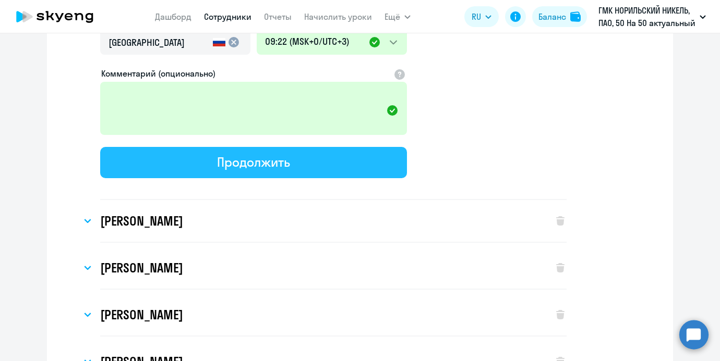
select select "3"
select select "english_adult_not_native_speaker"
select select "3"
select select "english_adult_not_native_speaker"
select select "3"
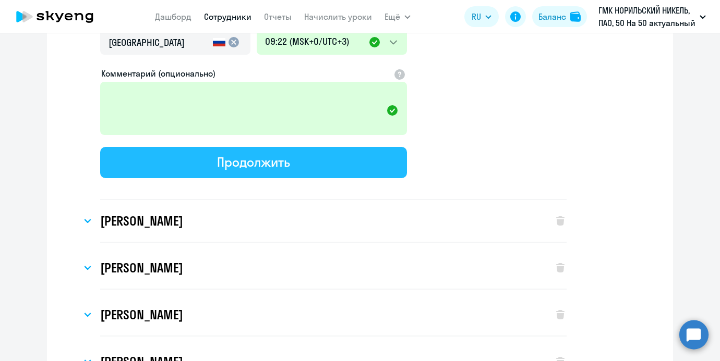
select select "english_adult_not_native_speaker"
select select "3"
select select "english_adult_not_native_speaker"
select select "3"
select select "english_adult_not_native_speaker"
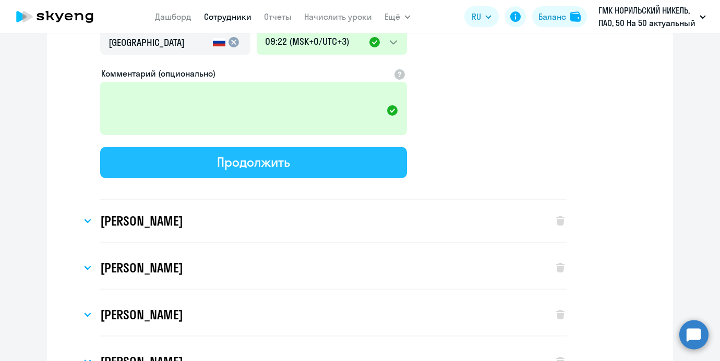
select select "3"
select select "english_adult_not_native_speaker"
select select "3"
select select "english_adult_not_native_speaker"
select select "3"
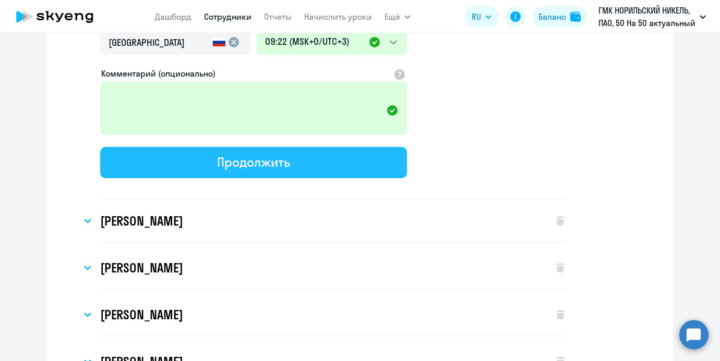
select select "english_adult_not_native_speaker"
select select "3"
select select "english_adult_not_native_speaker"
select select "3"
select select "english_adult_not_native_speaker"
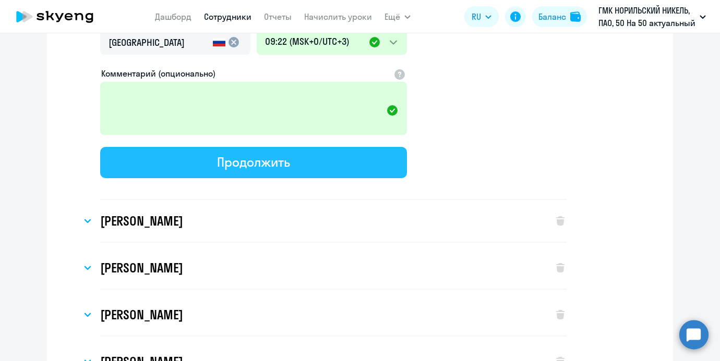
select select "3"
select select "english_adult_not_native_speaker"
select select "3"
select select "english_adult_not_native_speaker"
select select "3"
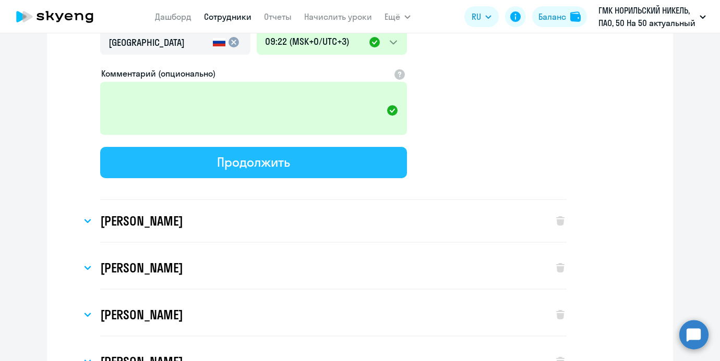
select select "english_adult_not_native_speaker"
select select "3"
select select "english_adult_not_native_speaker"
select select "3"
select select "english_adult_not_native_speaker"
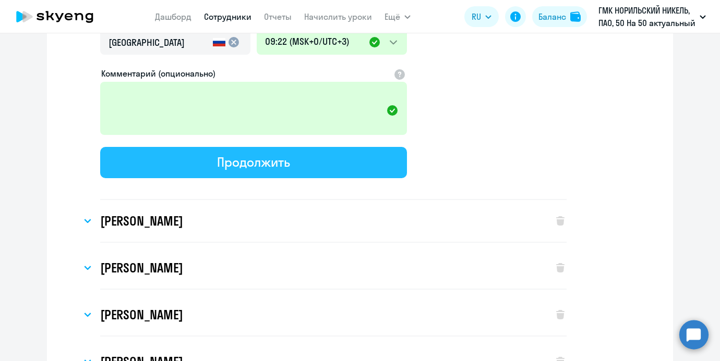
select select "3"
select select "english_adult_not_native_speaker"
select select "3"
select select "english_adult_not_native_speaker"
select select "3"
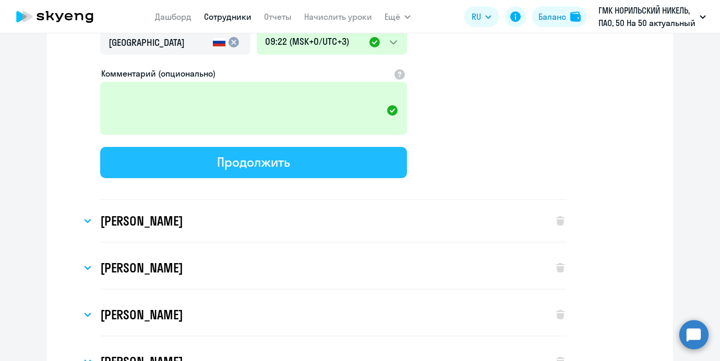
select select "english_adult_not_native_speaker"
select select "3"
select select "english_adult_not_native_speaker"
select select "3"
select select "english_adult_not_native_speaker"
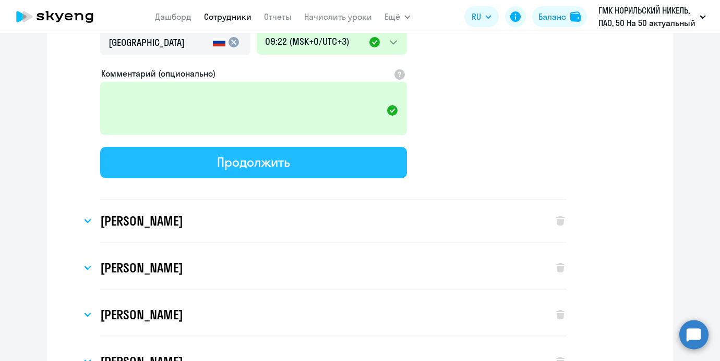
select select "3"
select select "english_adult_not_native_speaker"
select select "3"
select select "english_adult_not_native_speaker"
select select "3"
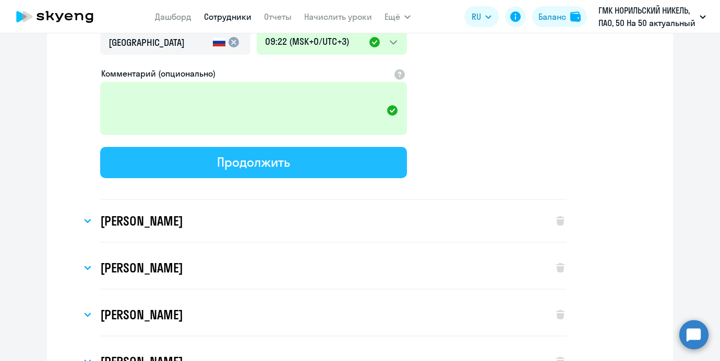
select select "english_adult_not_native_speaker"
select select "3"
select select "english_adult_not_native_speaker"
select select "3"
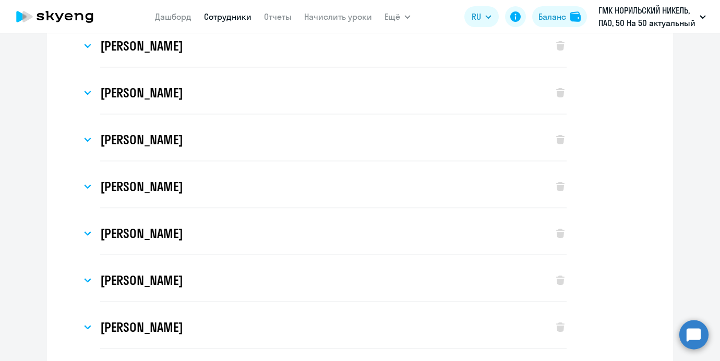
scroll to position [0, 0]
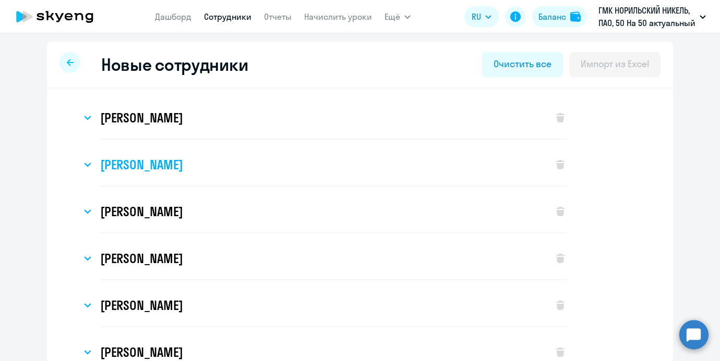
click at [183, 161] on h3 "[PERSON_NAME]" at bounding box center [141, 164] width 82 height 17
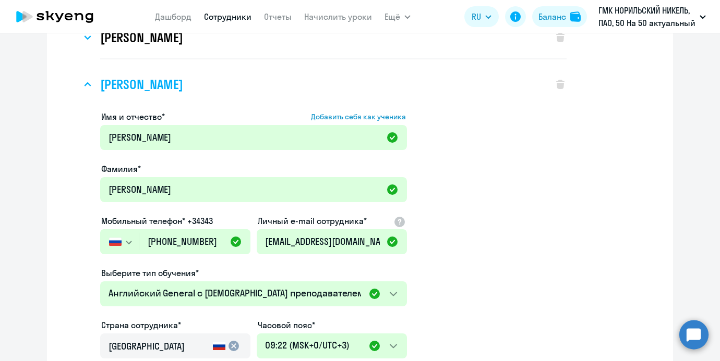
scroll to position [156, 0]
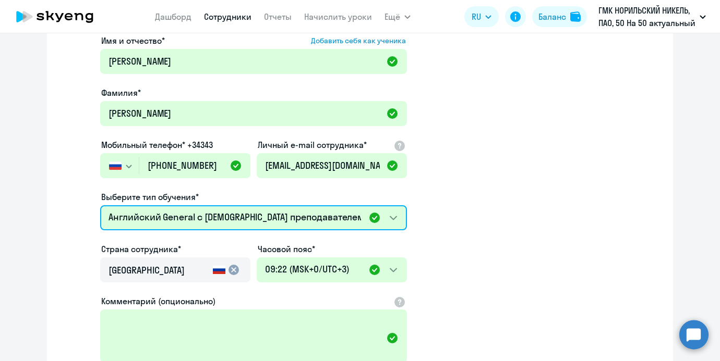
click at [257, 214] on select "Премиум уроки по китайскому языку для взрослых Премиум английский с русскоговор…" at bounding box center [253, 217] width 307 height 25
select select "chinese_adult_not_native_speaker_premium"
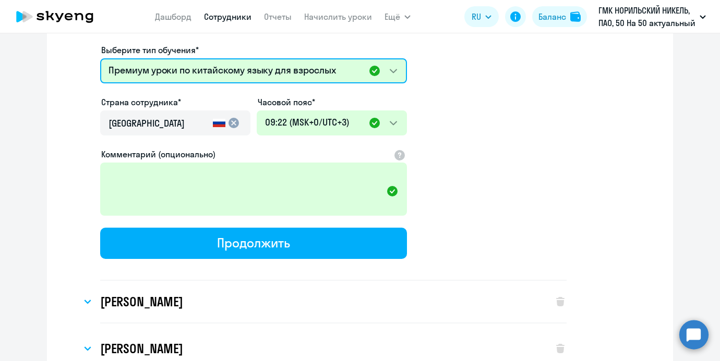
scroll to position [445, 0]
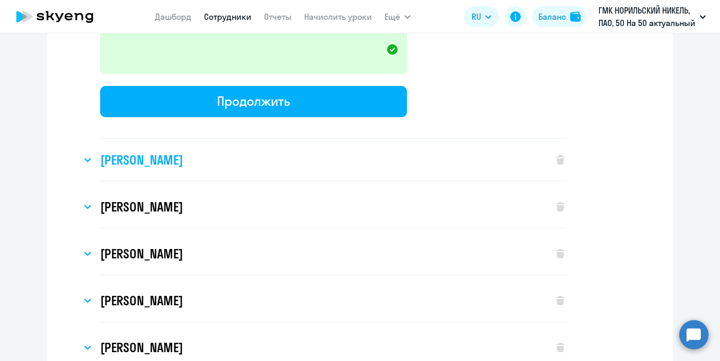
click at [404, 156] on div "[PERSON_NAME]" at bounding box center [311, 160] width 461 height 42
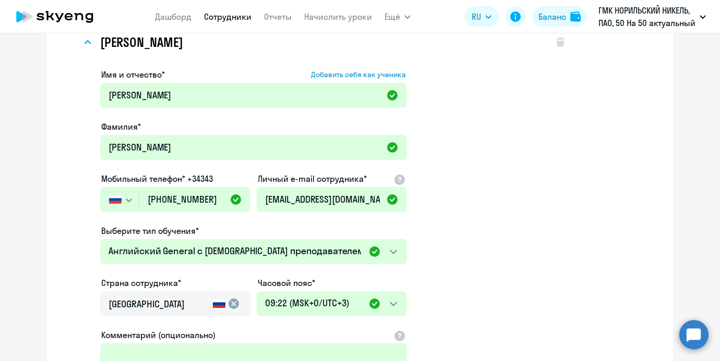
scroll to position [663, 0]
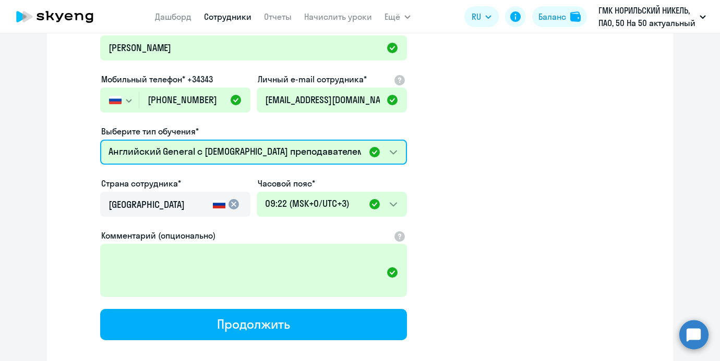
click at [290, 158] on select "Премиум уроки по китайскому языку для взрослых Премиум английский с русскоговор…" at bounding box center [253, 152] width 307 height 25
select select "chinese_adult_not_native_speaker_premium"
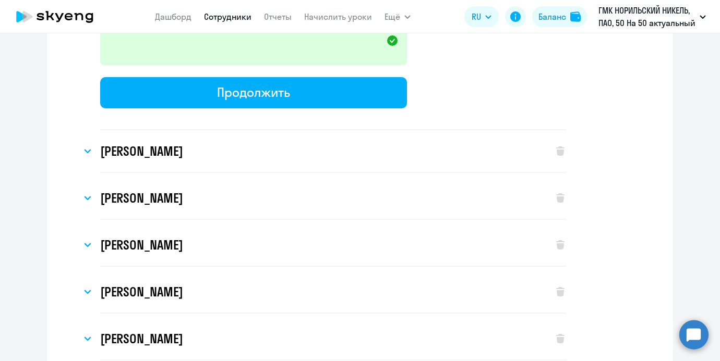
scroll to position [929, 0]
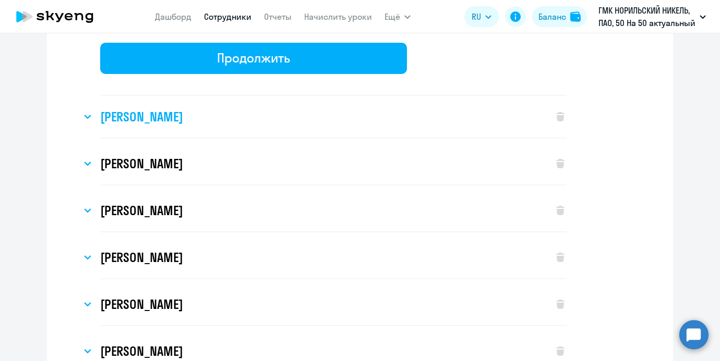
click at [378, 114] on div "[PERSON_NAME]" at bounding box center [311, 117] width 461 height 42
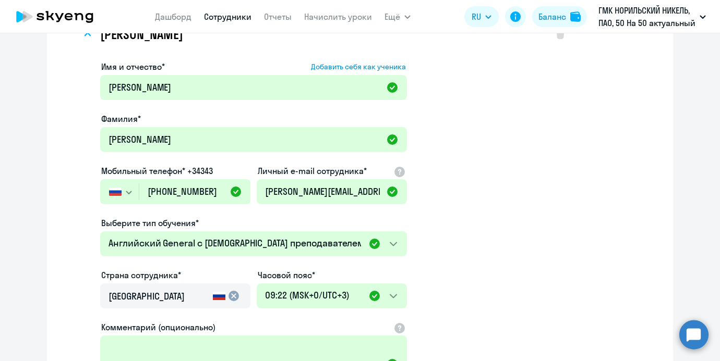
scroll to position [1090, 0]
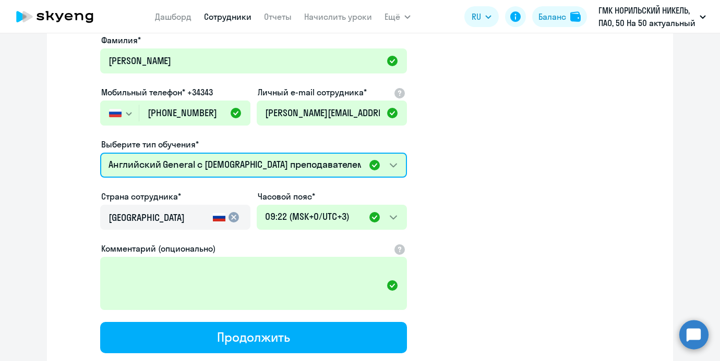
click at [293, 171] on select "Премиум уроки по китайскому языку для взрослых Премиум английский с русскоговор…" at bounding box center [253, 165] width 307 height 25
select select "chinese_adult_not_native_speaker_premium"
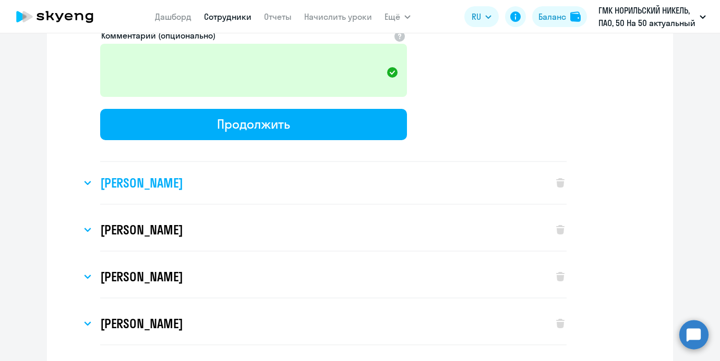
click at [396, 189] on div "[PERSON_NAME]" at bounding box center [311, 183] width 461 height 42
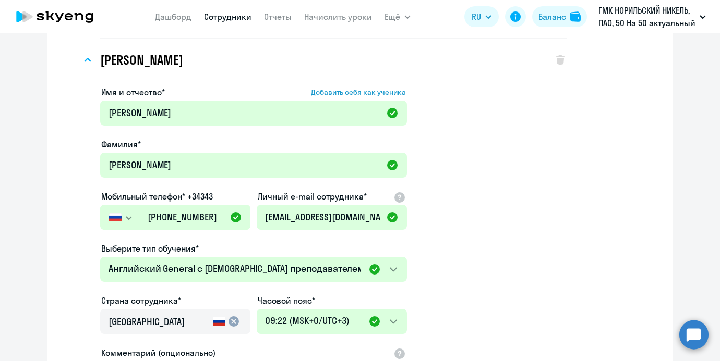
scroll to position [1452, 0]
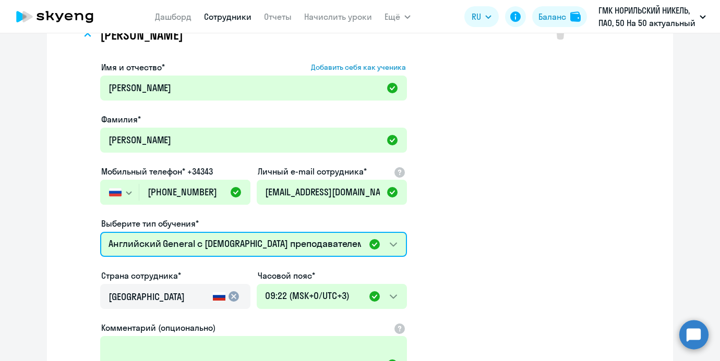
click at [268, 250] on select "Премиум уроки по китайскому языку для взрослых Премиум английский с русскоговор…" at bounding box center [253, 244] width 307 height 25
select select "chinese_adult_not_native_speaker_premium"
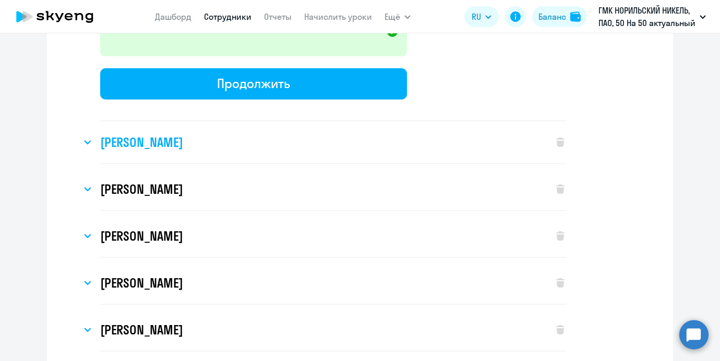
click at [396, 152] on div "[PERSON_NAME]" at bounding box center [311, 143] width 461 height 42
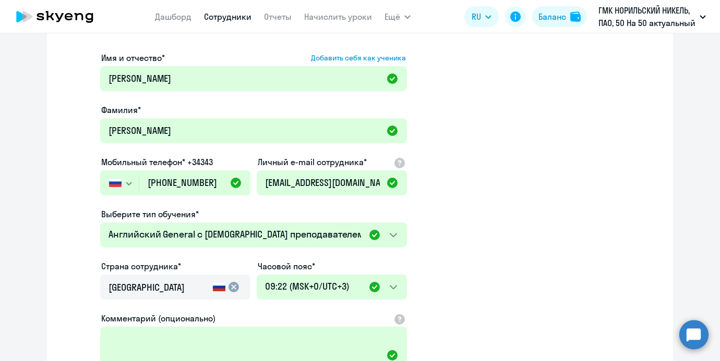
scroll to position [1912, 0]
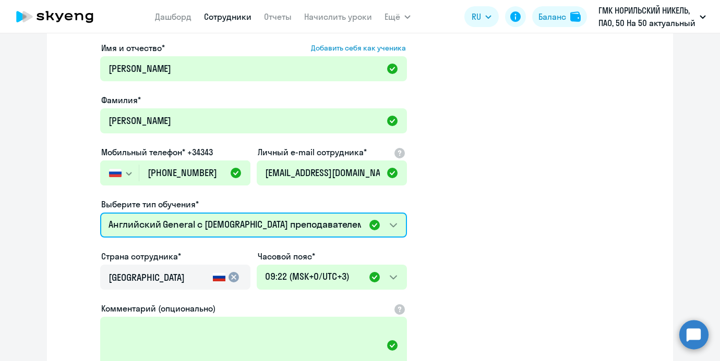
click at [323, 213] on select "Премиум уроки по китайскому языку для взрослых Премиум английский с русскоговор…" at bounding box center [253, 225] width 307 height 25
select select "chinese_adult_not_native_speaker_premium"
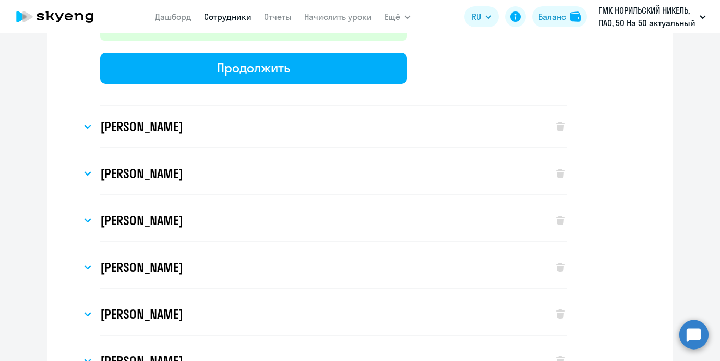
scroll to position [2263, 0]
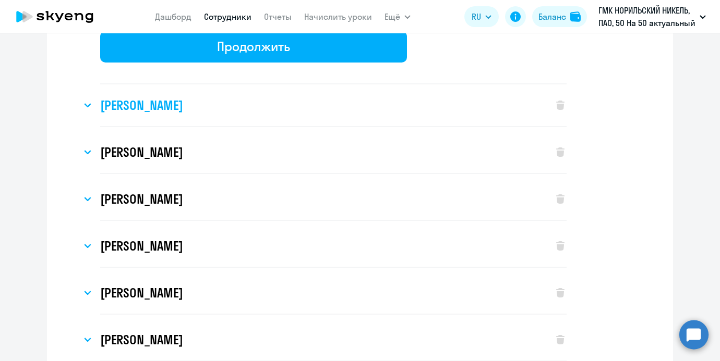
click at [407, 112] on div "[PERSON_NAME]" at bounding box center [311, 105] width 461 height 42
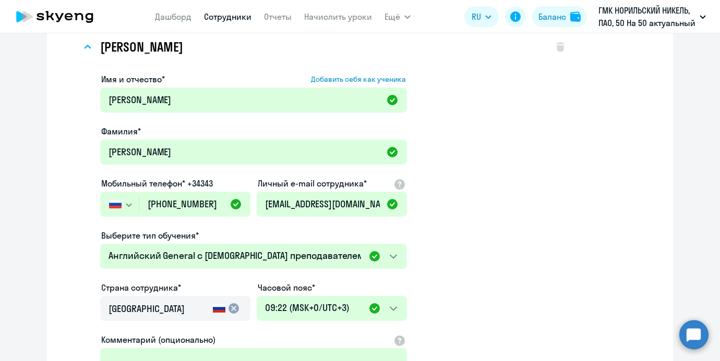
scroll to position [2399, 0]
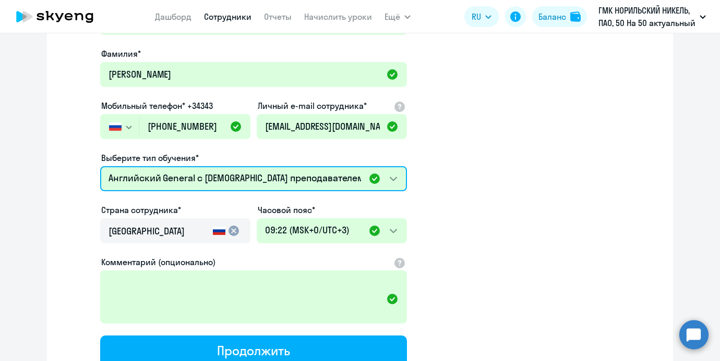
click at [249, 188] on select "Премиум уроки по китайскому языку для взрослых Премиум английский с русскоговор…" at bounding box center [253, 178] width 307 height 25
select select "chinese_adult_not_native_speaker_premium"
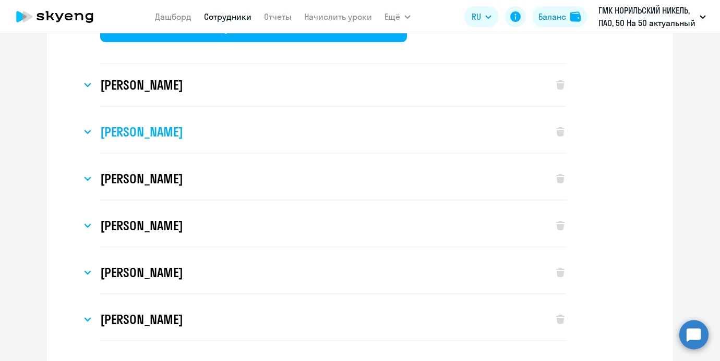
scroll to position [2718, 0]
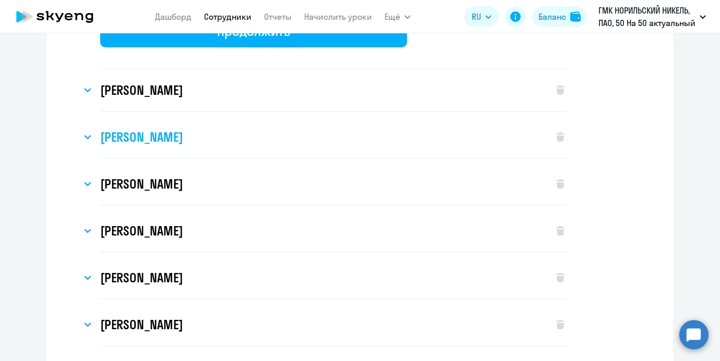
click at [400, 98] on div "[PERSON_NAME]" at bounding box center [311, 90] width 461 height 42
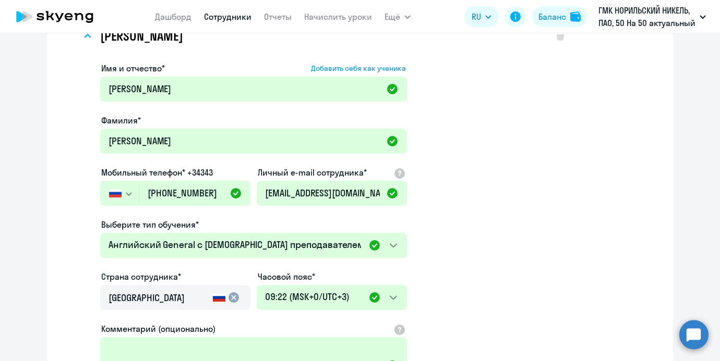
scroll to position [2842, 0]
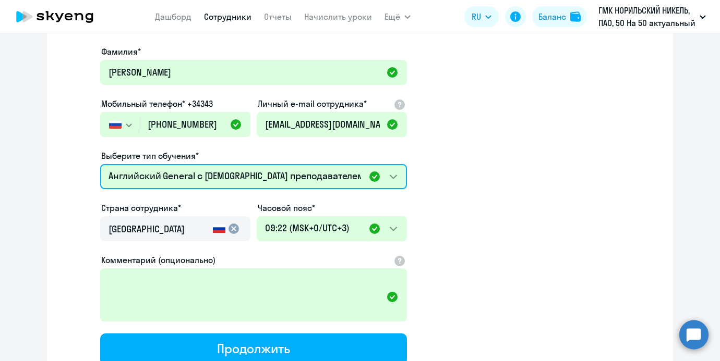
click at [323, 173] on select "Премиум уроки по китайскому языку для взрослых Премиум английский с русскоговор…" at bounding box center [253, 176] width 307 height 25
select select "chinese_adult_not_native_speaker_premium"
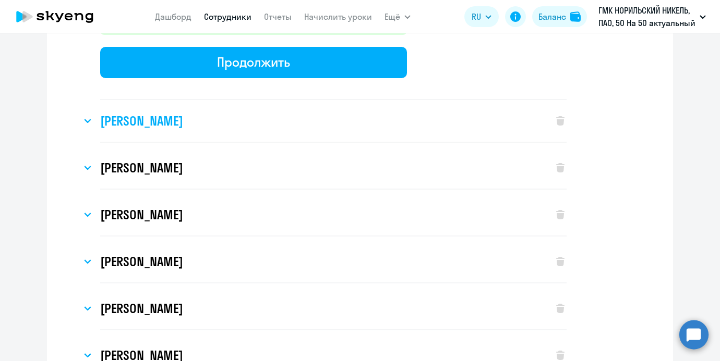
click at [458, 112] on div "[PERSON_NAME]" at bounding box center [311, 121] width 461 height 42
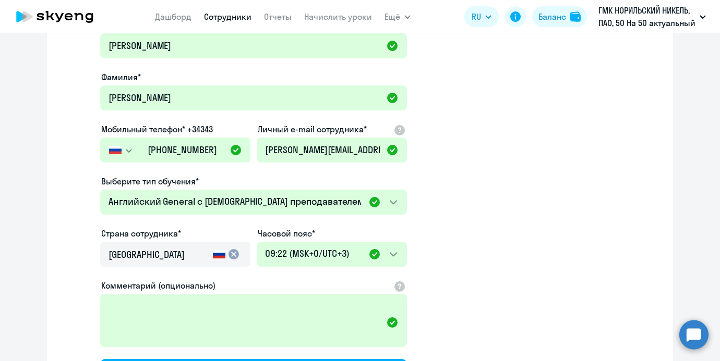
scroll to position [3272, 0]
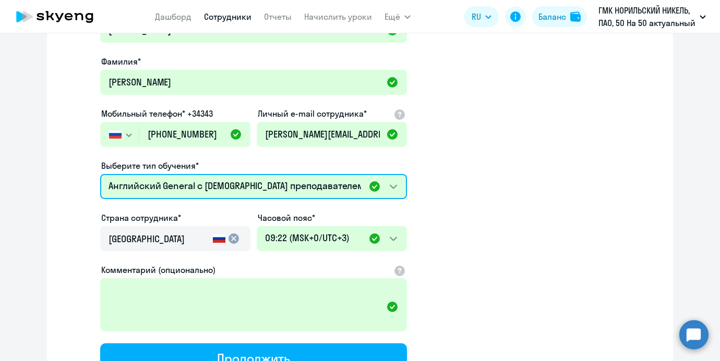
click at [357, 180] on select "Премиум уроки по китайскому языку для взрослых Премиум английский с русскоговор…" at bounding box center [253, 186] width 307 height 25
select select "chinese_adult_not_native_speaker_premium"
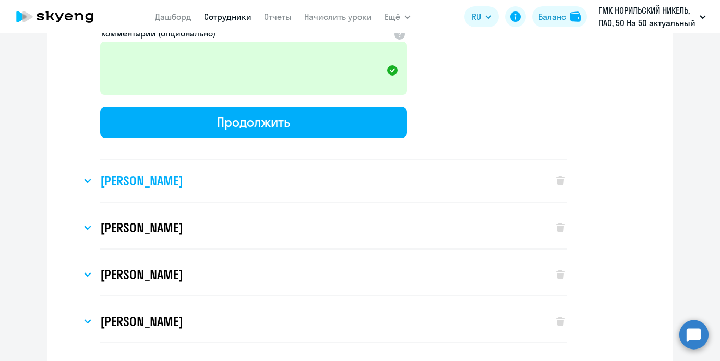
click at [416, 177] on div "[PERSON_NAME]" at bounding box center [311, 181] width 461 height 42
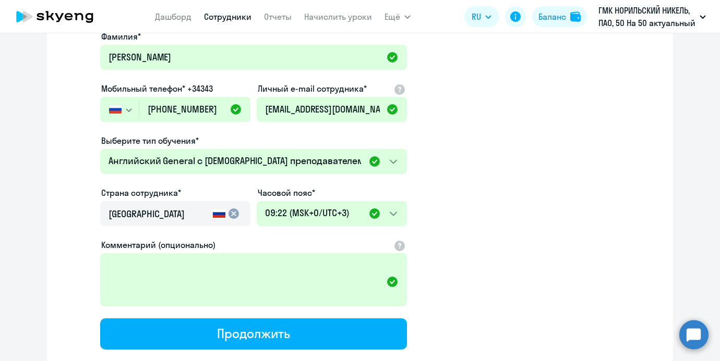
scroll to position [3763, 0]
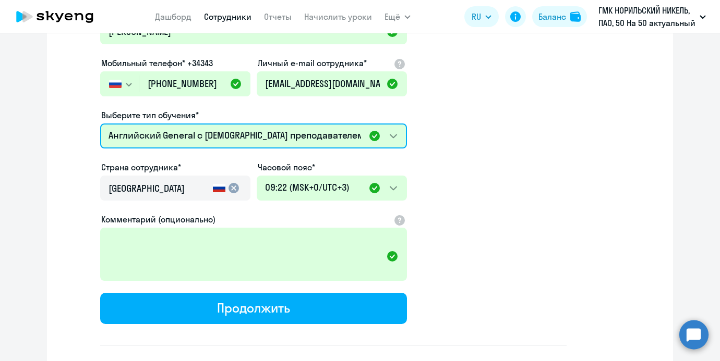
click at [347, 140] on select "Премиум уроки по китайскому языку для взрослых Премиум английский с русскоговор…" at bounding box center [253, 136] width 307 height 25
select select "chinese_adult_not_native_speaker_premium"
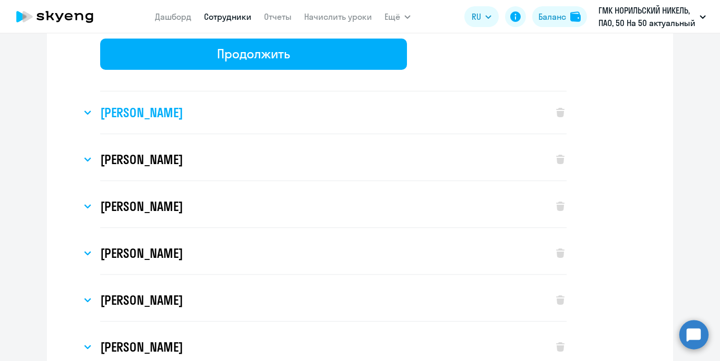
click at [469, 109] on div "[PERSON_NAME]" at bounding box center [311, 113] width 461 height 42
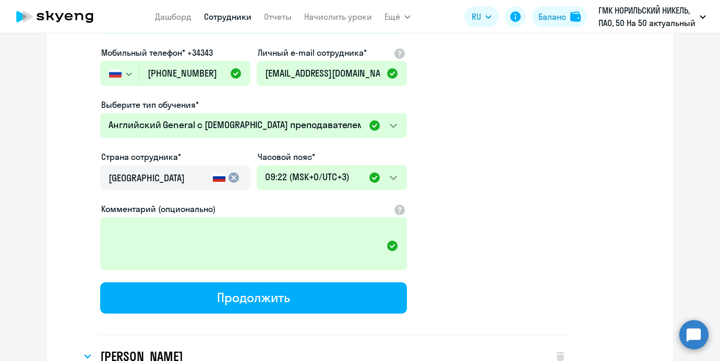
scroll to position [4290, 0]
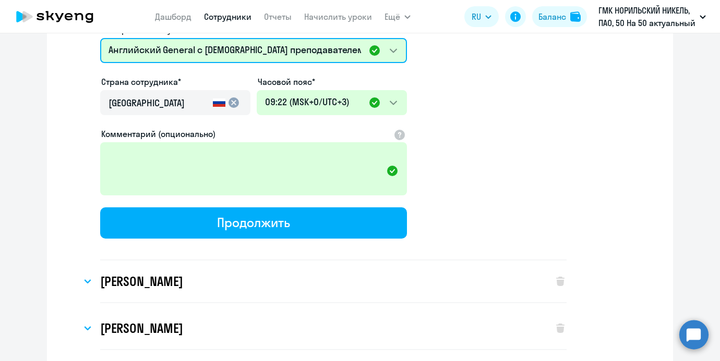
click at [372, 54] on select "Премиум уроки по китайскому языку для взрослых Премиум английский с русскоговор…" at bounding box center [253, 50] width 307 height 25
select select "chinese_adult_not_native_speaker_premium"
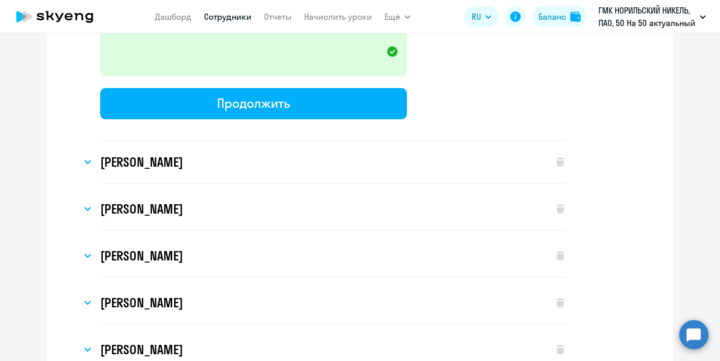
scroll to position [4436, 0]
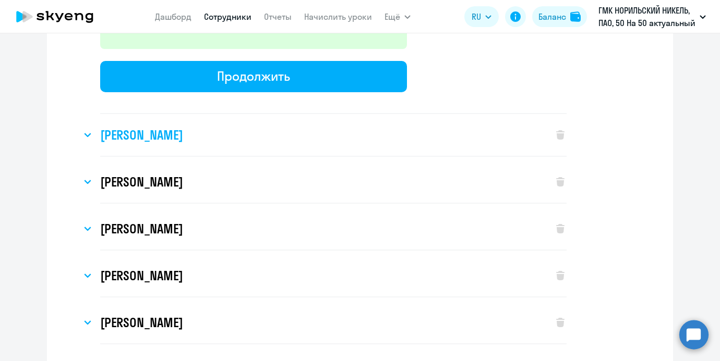
click at [367, 119] on div "[PERSON_NAME]" at bounding box center [311, 135] width 461 height 42
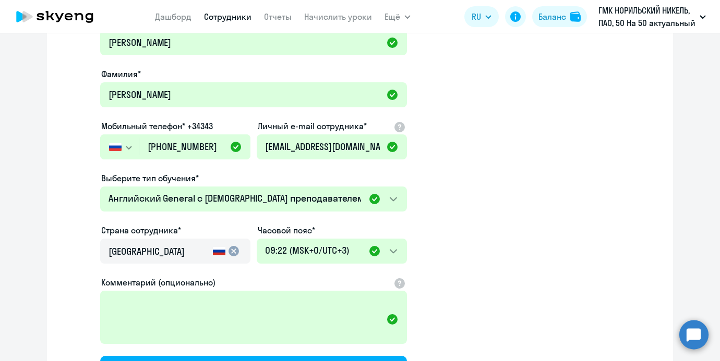
scroll to position [4604, 0]
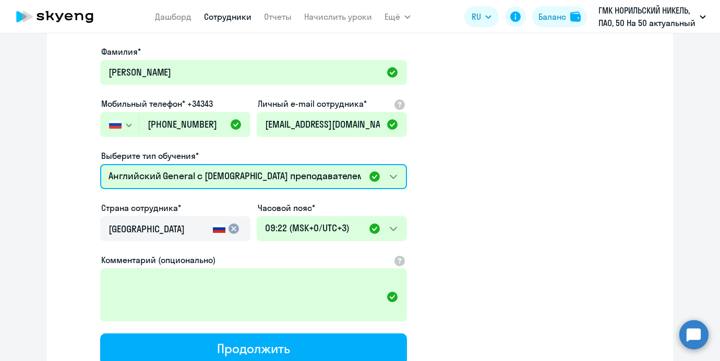
click at [319, 175] on select "Премиум уроки по китайскому языку для взрослых Премиум английский с русскоговор…" at bounding box center [253, 176] width 307 height 25
select select "chinese_adult_not_native_speaker_premium"
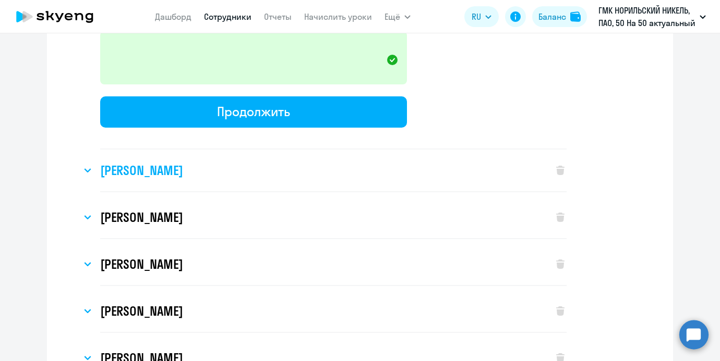
click at [433, 153] on div "[PERSON_NAME]" at bounding box center [311, 171] width 461 height 42
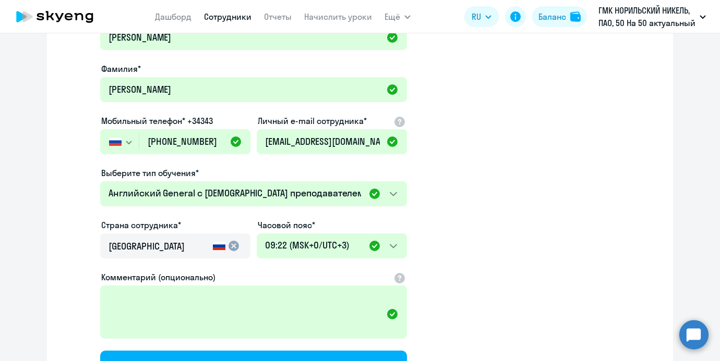
scroll to position [5033, 0]
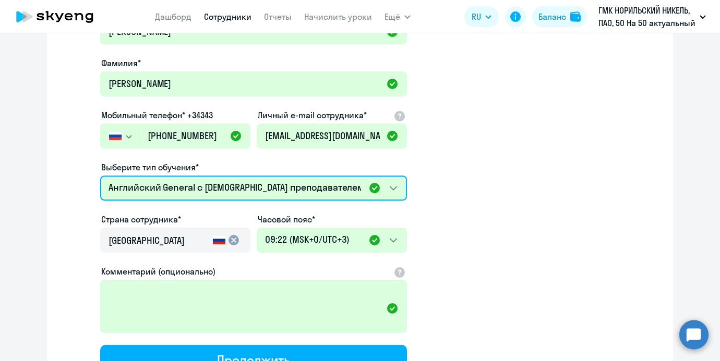
click at [359, 176] on select "Премиум уроки по китайскому языку для взрослых Премиум английский с русскоговор…" at bounding box center [253, 188] width 307 height 25
select select "chinese_adult_not_native_speaker_premium"
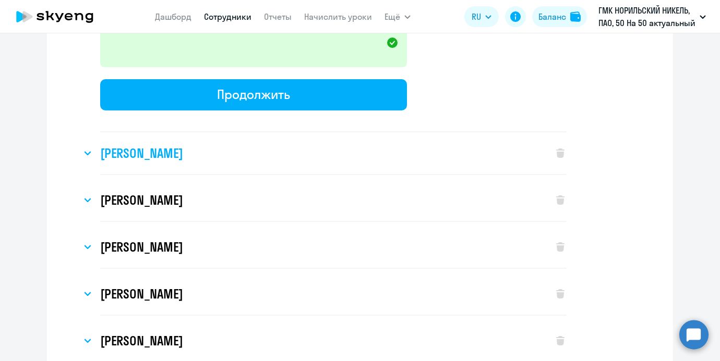
click at [421, 150] on div "[PERSON_NAME]" at bounding box center [311, 153] width 461 height 42
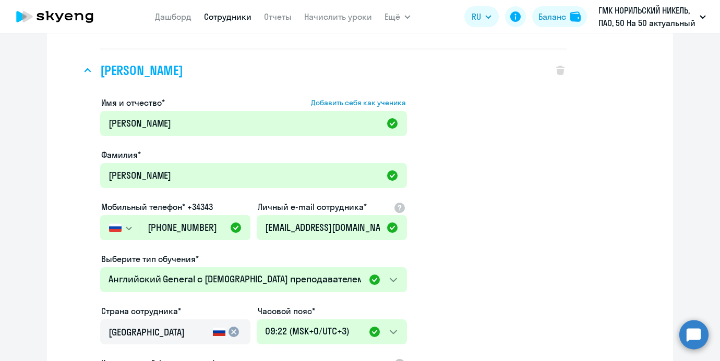
scroll to position [5474, 0]
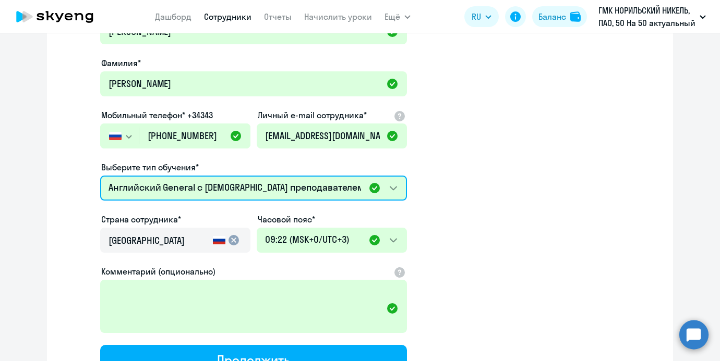
click at [346, 181] on select "Премиум уроки по китайскому языку для взрослых Премиум английский с русскоговор…" at bounding box center [253, 188] width 307 height 25
select select "chinese_adult_not_native_speaker_premium"
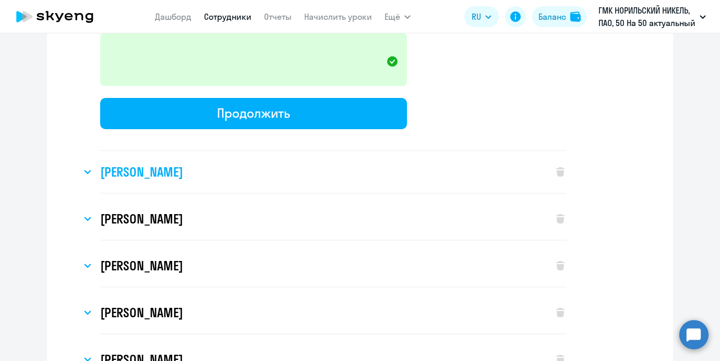
click at [404, 156] on div "[PERSON_NAME]" at bounding box center [311, 172] width 461 height 42
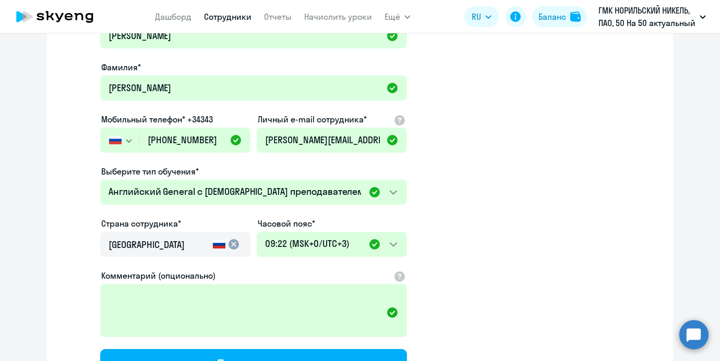
scroll to position [5914, 0]
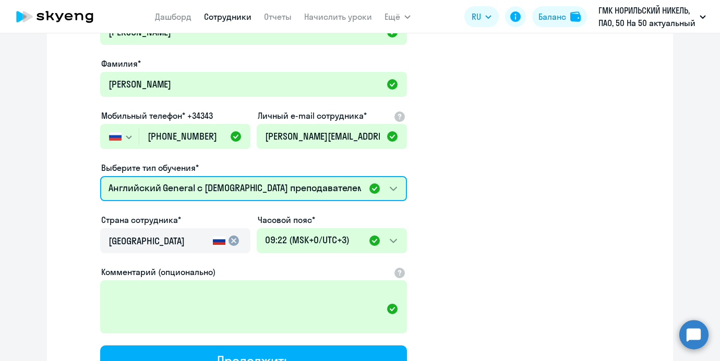
click at [356, 184] on select "Премиум уроки по китайскому языку для взрослых Премиум английский с русскоговор…" at bounding box center [253, 188] width 307 height 25
select select "chinese_adult_not_native_speaker_premium"
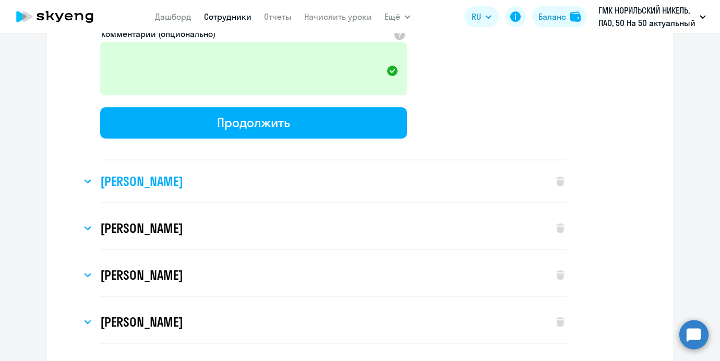
click at [427, 169] on div "[PERSON_NAME]" at bounding box center [311, 182] width 461 height 42
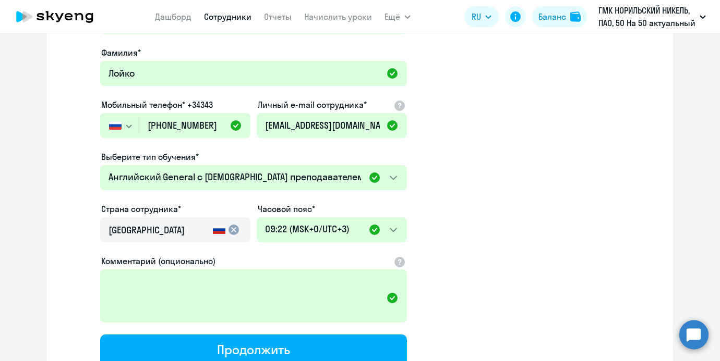
scroll to position [6386, 0]
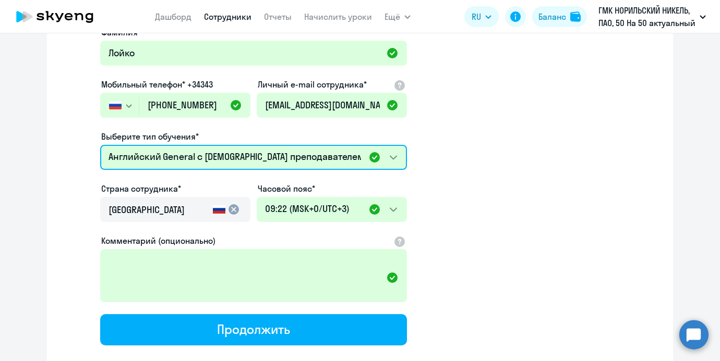
click at [351, 157] on select "Премиум уроки по китайскому языку для взрослых Премиум английский с русскоговор…" at bounding box center [253, 157] width 307 height 25
select select "chinese_adult_not_native_speaker_premium"
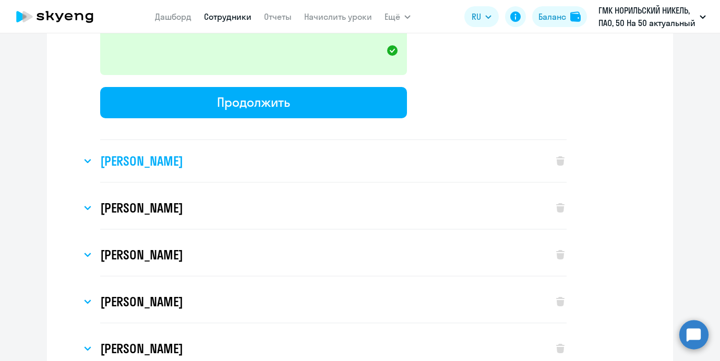
click at [454, 142] on div "[PERSON_NAME]" at bounding box center [311, 161] width 461 height 42
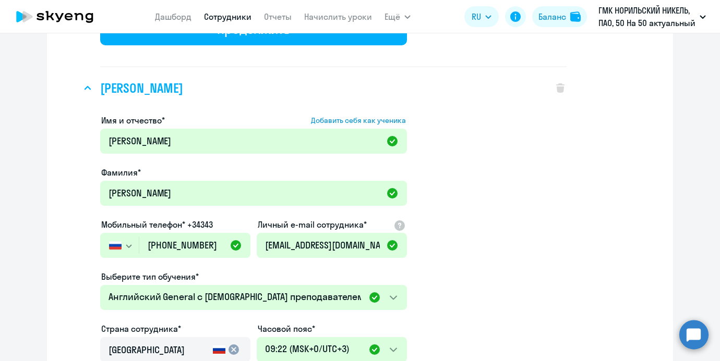
scroll to position [6803, 0]
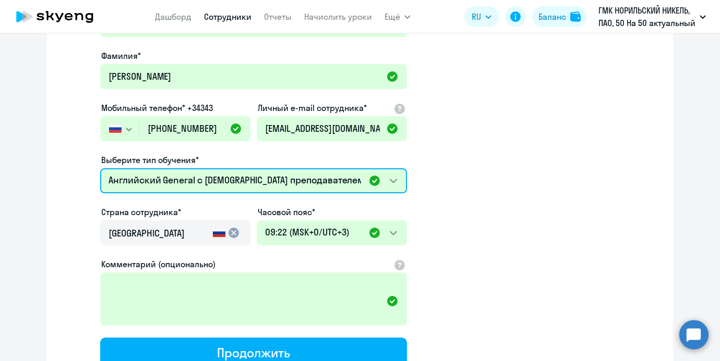
click at [370, 177] on select "Премиум уроки по китайскому языку для взрослых Премиум английский с русскоговор…" at bounding box center [253, 180] width 307 height 25
select select "chinese_adult_not_native_speaker_premium"
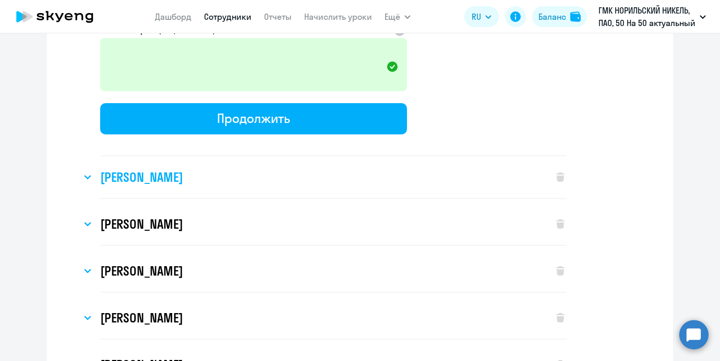
click at [450, 156] on div "[PERSON_NAME]" at bounding box center [311, 177] width 461 height 42
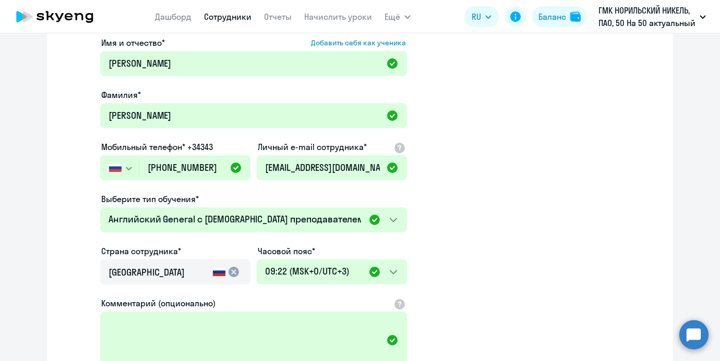
scroll to position [7267, 0]
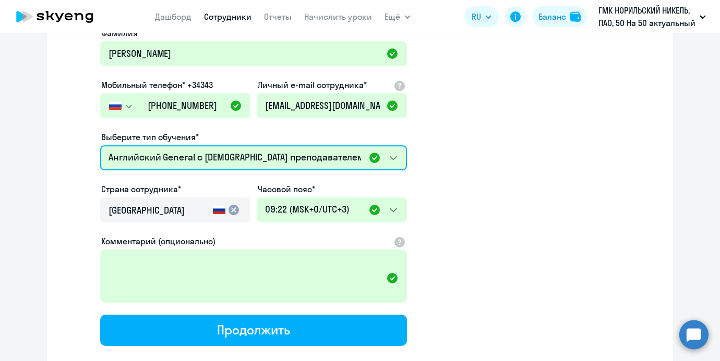
click at [375, 153] on select "Премиум уроки по китайскому языку для взрослых Премиум английский с русскоговор…" at bounding box center [253, 157] width 307 height 25
select select "chinese_adult_not_native_speaker_premium"
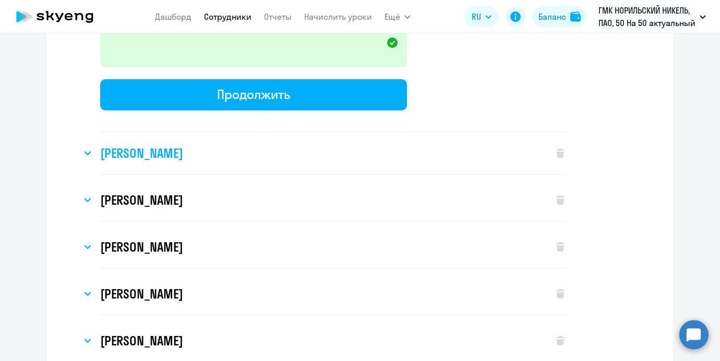
click at [452, 133] on div "[PERSON_NAME]" at bounding box center [311, 153] width 461 height 42
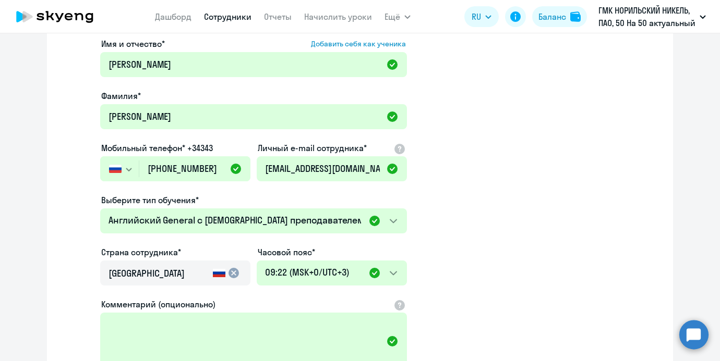
scroll to position [7706, 0]
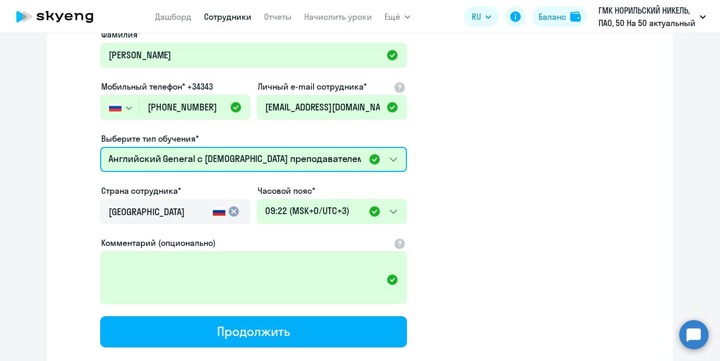
click at [370, 150] on select "Премиум уроки по китайскому языку для взрослых Премиум английский с русскоговор…" at bounding box center [253, 159] width 307 height 25
select select "chinese_adult_not_native_speaker_premium"
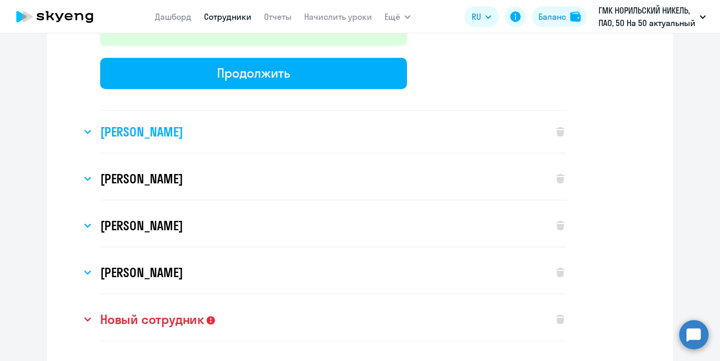
click at [462, 132] on div "[PERSON_NAME]" at bounding box center [311, 132] width 461 height 42
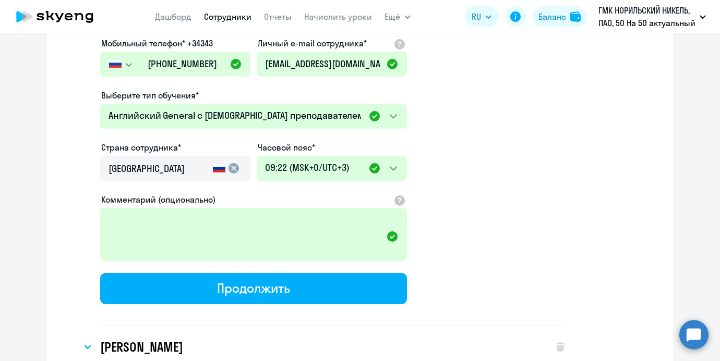
scroll to position [8201, 0]
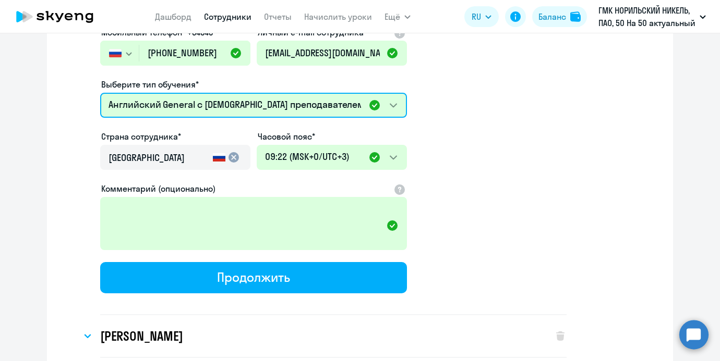
click at [384, 93] on select "Премиум уроки по китайскому языку для взрослых Премиум английский с русскоговор…" at bounding box center [253, 105] width 307 height 25
select select "chinese_adult_not_native_speaker_premium"
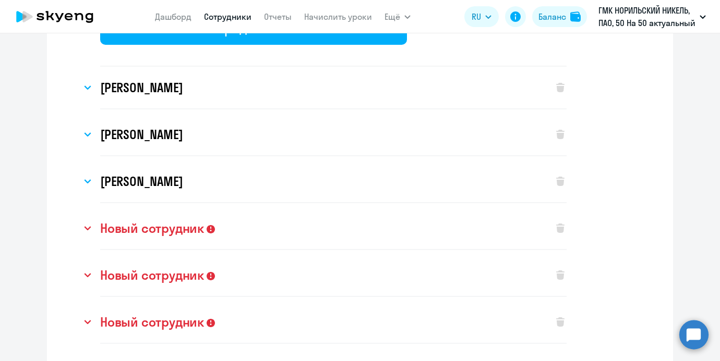
scroll to position [8437, 0]
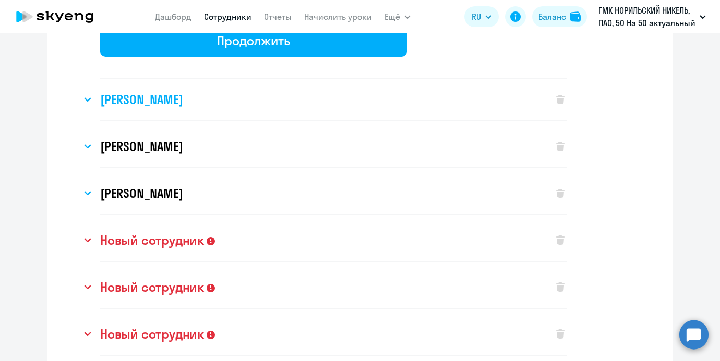
click at [451, 87] on div "[PERSON_NAME]" at bounding box center [311, 100] width 461 height 42
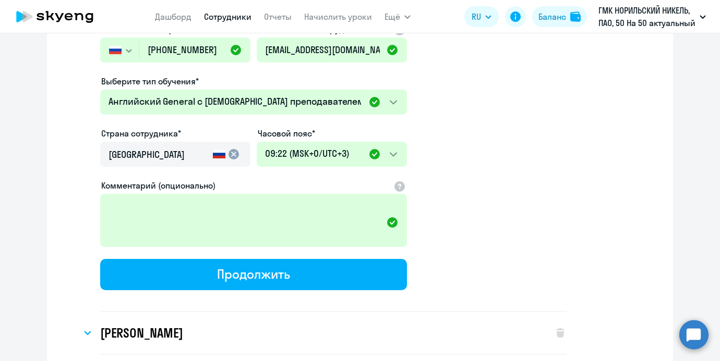
scroll to position [8626, 0]
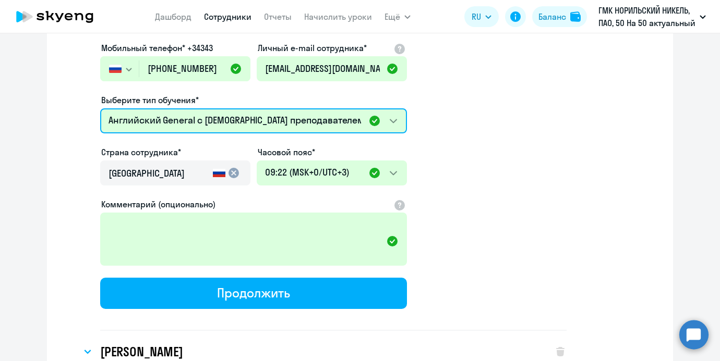
click at [319, 117] on select "Премиум уроки по китайскому языку для взрослых Премиум английский с русскоговор…" at bounding box center [253, 120] width 307 height 25
select select "chinese_adult_not_native_speaker_premium"
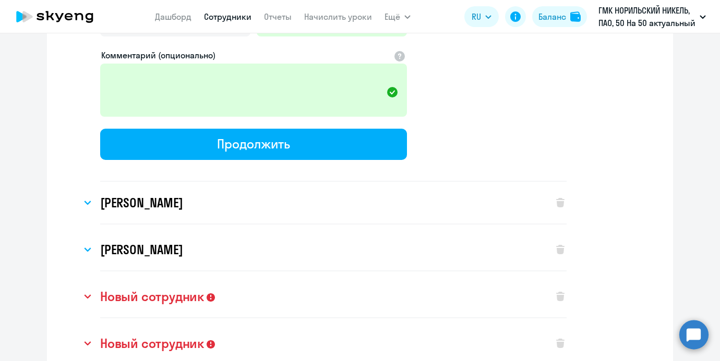
scroll to position [8822, 0]
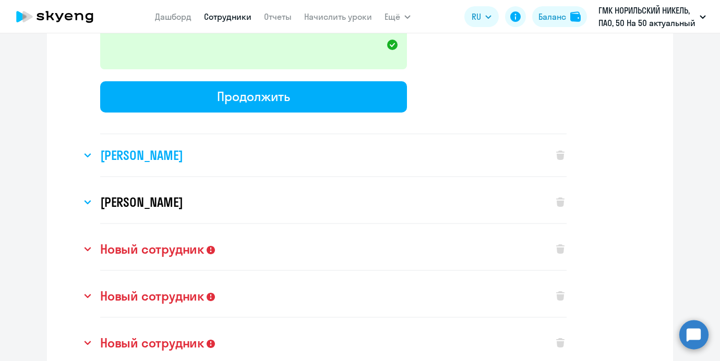
click at [402, 158] on div "[PERSON_NAME]" at bounding box center [311, 156] width 461 height 42
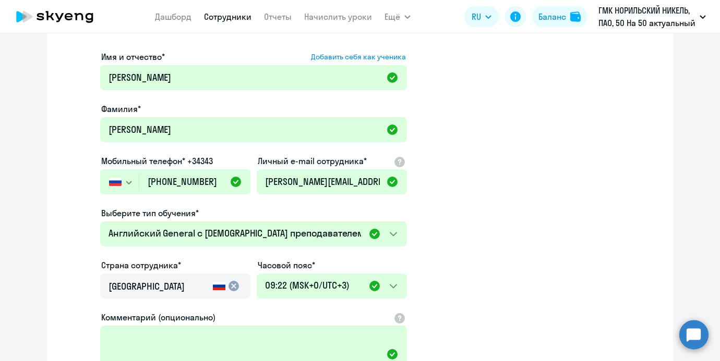
scroll to position [9044, 0]
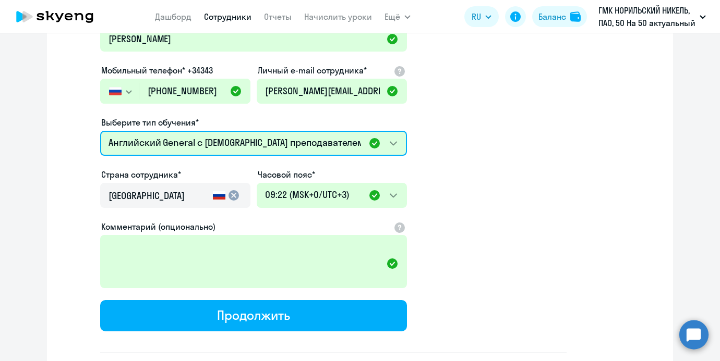
click at [331, 138] on select "Премиум уроки по китайскому языку для взрослых Премиум английский с русскоговор…" at bounding box center [253, 143] width 307 height 25
select select "chinese_adult_not_native_speaker_premium"
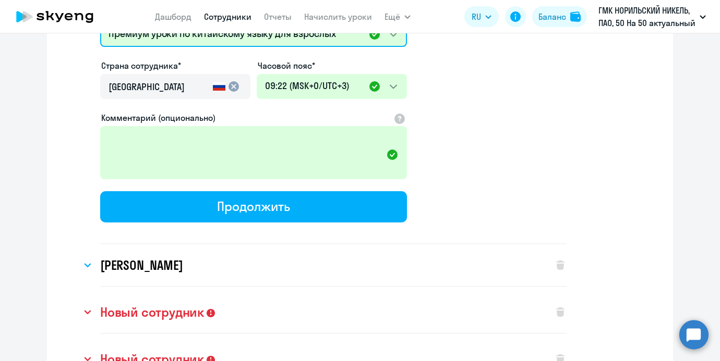
scroll to position [9300, 0]
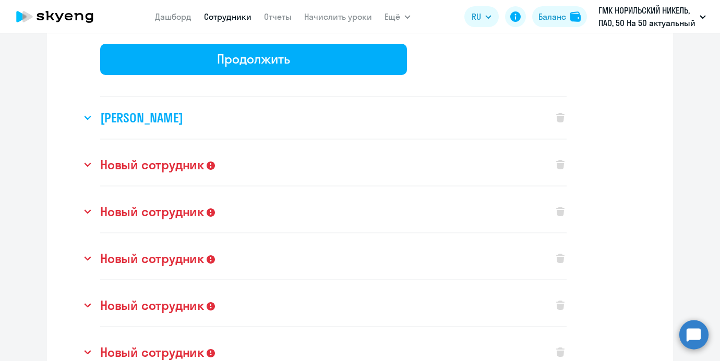
click at [420, 117] on div "[PERSON_NAME]" at bounding box center [311, 118] width 461 height 42
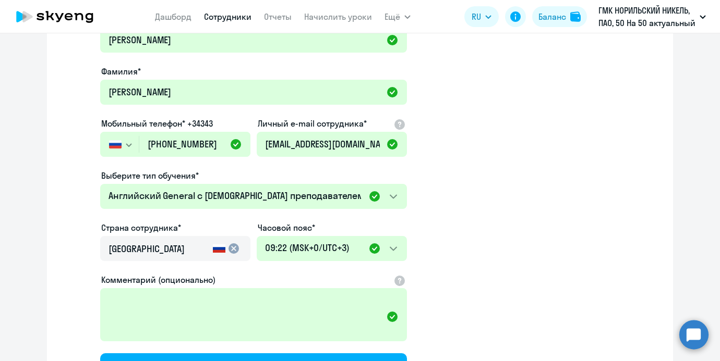
scroll to position [9434, 0]
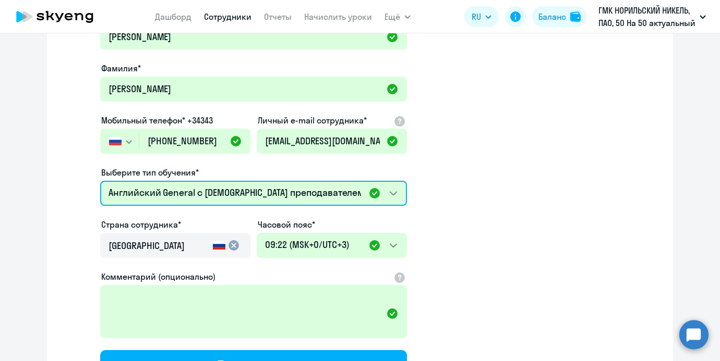
click at [363, 181] on select "Премиум уроки по китайскому языку для взрослых Премиум английский с русскоговор…" at bounding box center [253, 193] width 307 height 25
select select "chinese_adult_not_native_speaker_premium"
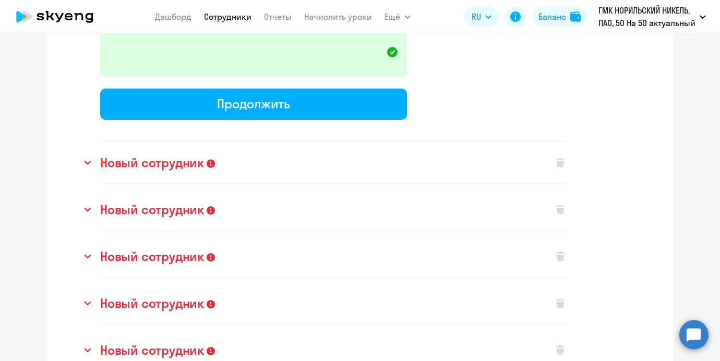
scroll to position [9706, 0]
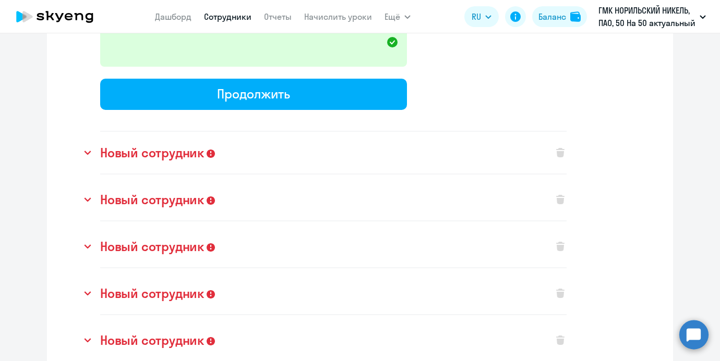
click at [570, 142] on div "Новый сотрудник Имя и отчество* Добавить себя как ученика Это поле является обя…" at bounding box center [360, 155] width 592 height 47
click at [559, 148] on icon at bounding box center [560, 152] width 8 height 9
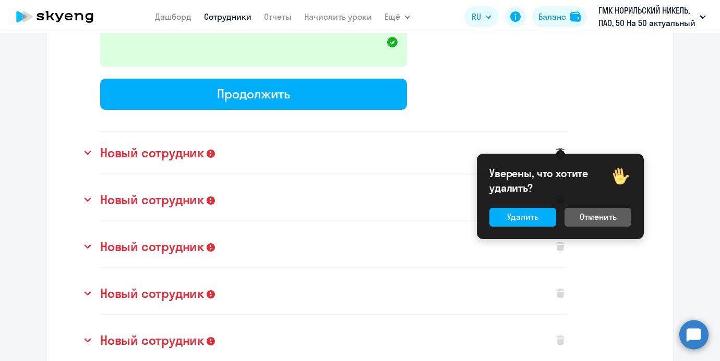
click at [534, 229] on div "Уверены, что хотите удалить? Удалить Отменить" at bounding box center [560, 197] width 167 height 86
click at [533, 224] on button "Удалить" at bounding box center [522, 217] width 67 height 19
select select "chinese_adult_not_native_speaker_premium"
select select "3"
select select "english_adult_not_native_speaker"
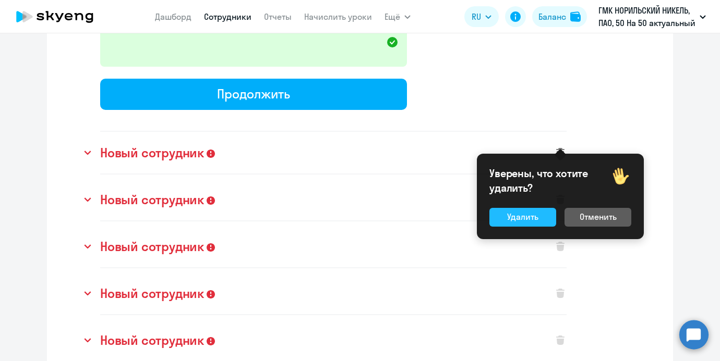
select select "3"
select select "english_adult_not_native_speaker"
select select "3"
select select "english_adult_not_native_speaker"
select select "3"
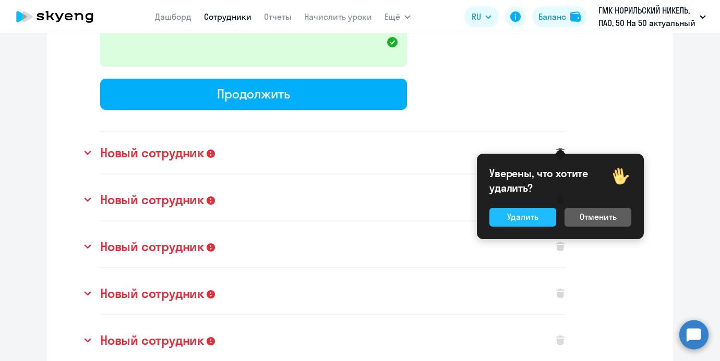
select select "english_adult_not_native_speaker"
select select "3"
select select "english_adult_not_native_speaker"
select select "3"
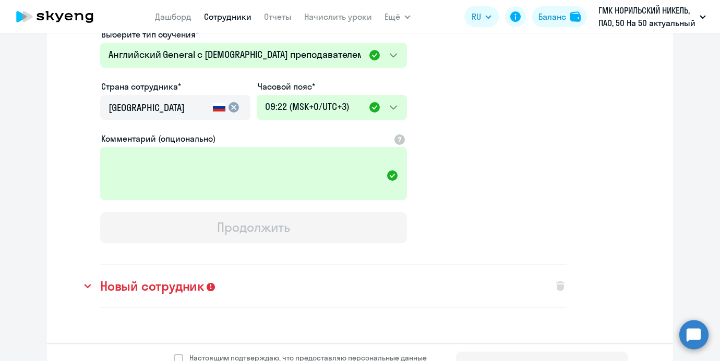
scroll to position [1568, 0]
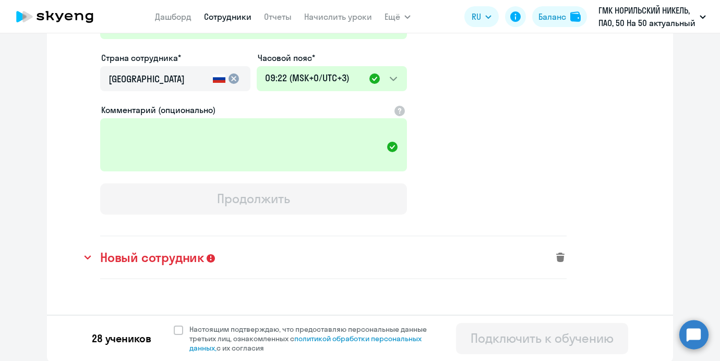
click at [563, 256] on icon at bounding box center [560, 257] width 8 height 9
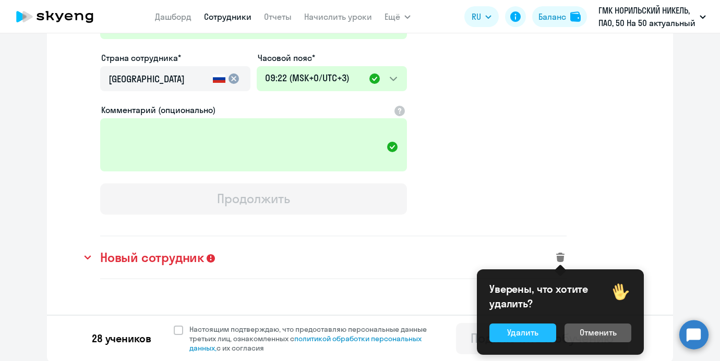
click at [535, 330] on div "Удалить" at bounding box center [522, 332] width 31 height 13
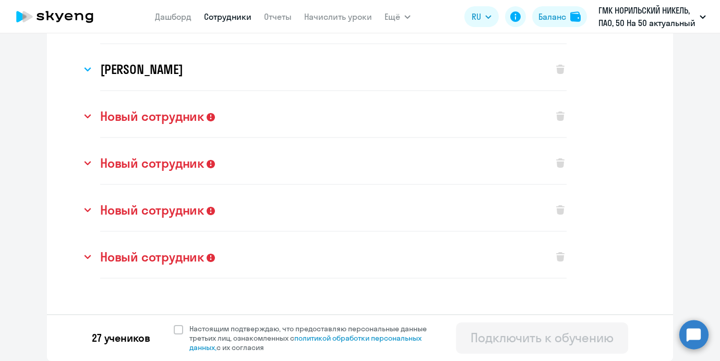
scroll to position [1081, 0]
click at [556, 117] on icon at bounding box center [560, 116] width 8 height 9
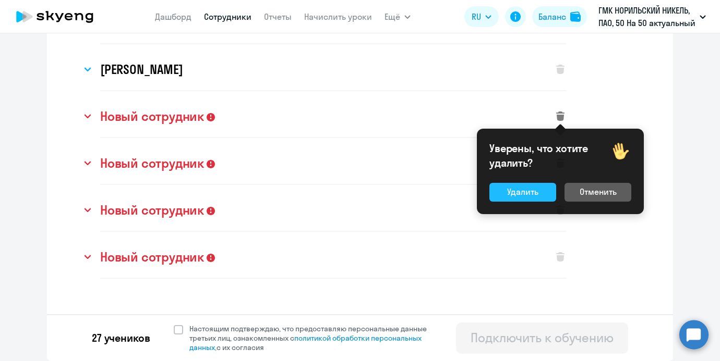
click at [538, 200] on button "Удалить" at bounding box center [522, 192] width 67 height 19
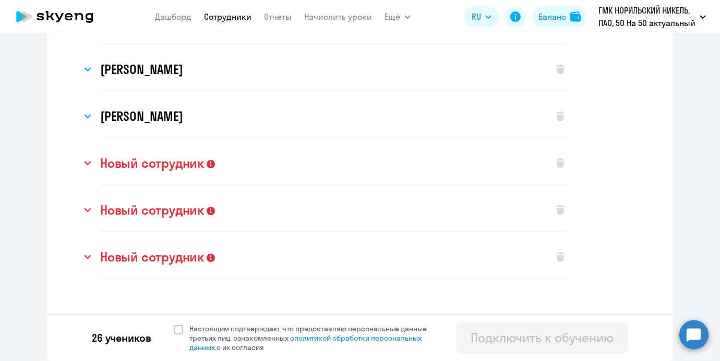
scroll to position [1034, 0]
click at [556, 179] on div "Новый сотрудник" at bounding box center [323, 163] width 485 height 42
click at [558, 166] on icon at bounding box center [560, 163] width 8 height 9
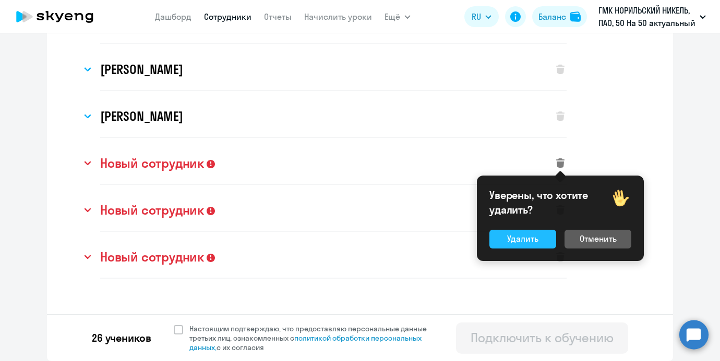
click at [527, 244] on div "Удалить" at bounding box center [522, 239] width 31 height 13
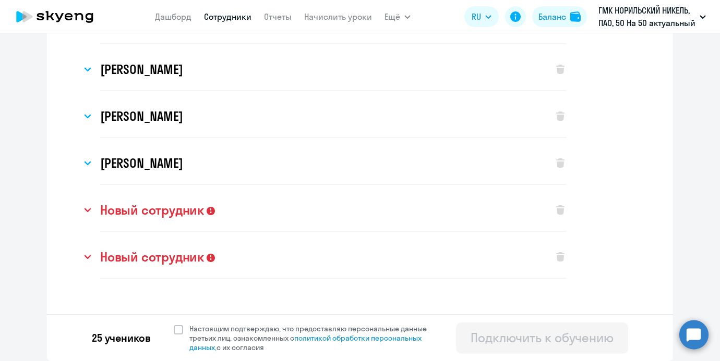
scroll to position [987, 0]
click at [556, 213] on icon at bounding box center [560, 209] width 8 height 9
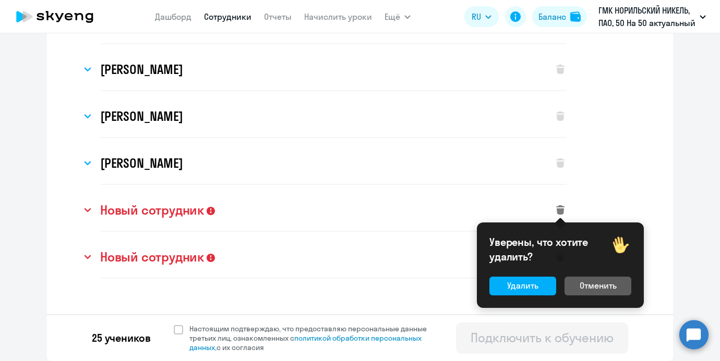
click at [525, 275] on div "Уверены, что хотите удалить? Удалить Отменить" at bounding box center [560, 266] width 167 height 86
click at [525, 280] on div "Удалить" at bounding box center [522, 286] width 31 height 13
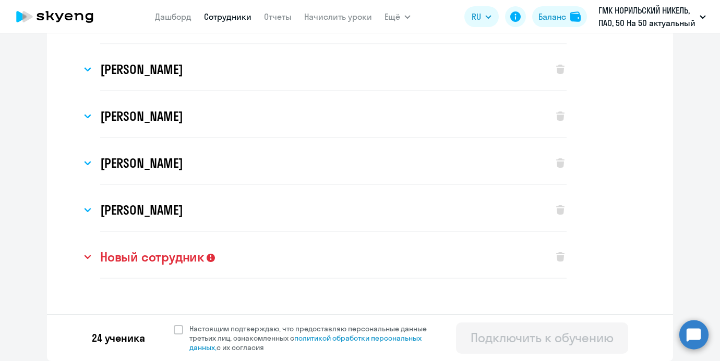
scroll to position [940, 0]
click at [560, 254] on icon at bounding box center [560, 256] width 8 height 9
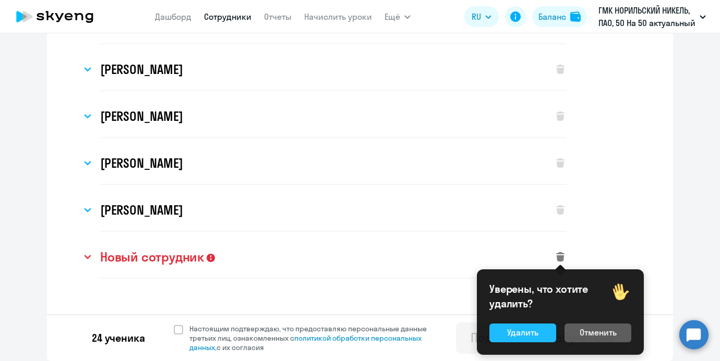
click at [537, 336] on div "Удалить" at bounding box center [522, 332] width 31 height 13
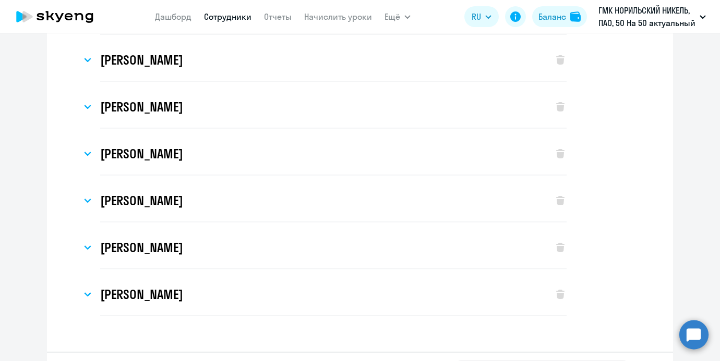
scroll to position [852, 0]
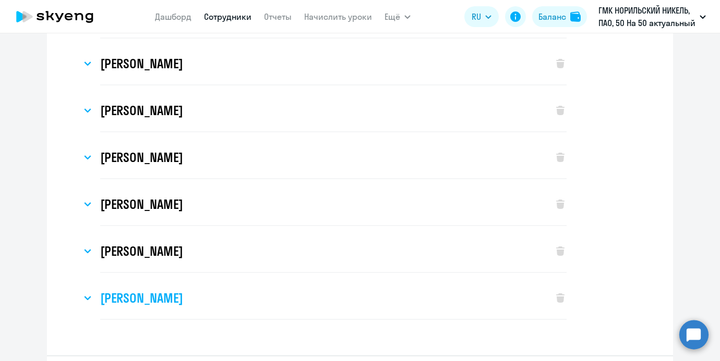
click at [83, 305] on div "[PERSON_NAME]" at bounding box center [311, 298] width 461 height 42
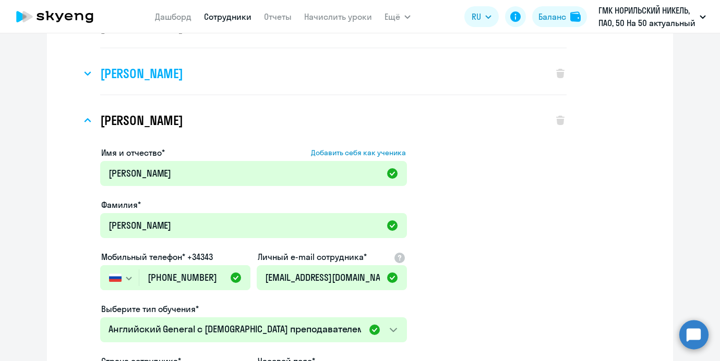
scroll to position [1030, 0]
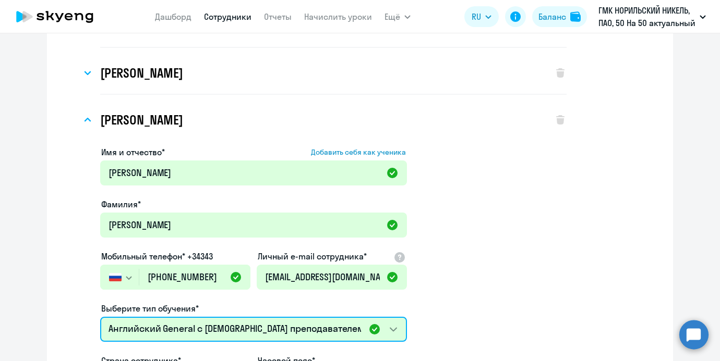
click at [154, 334] on select "Премиум уроки по китайскому языку для взрослых Премиум английский с русскоговор…" at bounding box center [253, 329] width 307 height 25
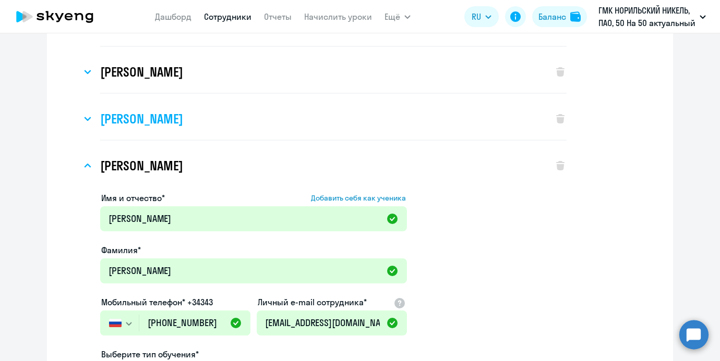
scroll to position [952, 0]
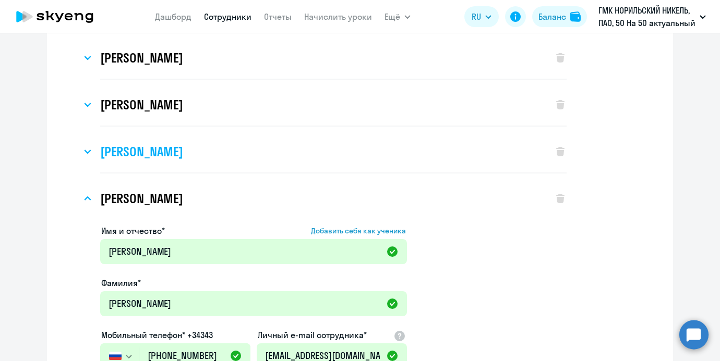
click at [107, 155] on h3 "[PERSON_NAME]" at bounding box center [141, 151] width 82 height 17
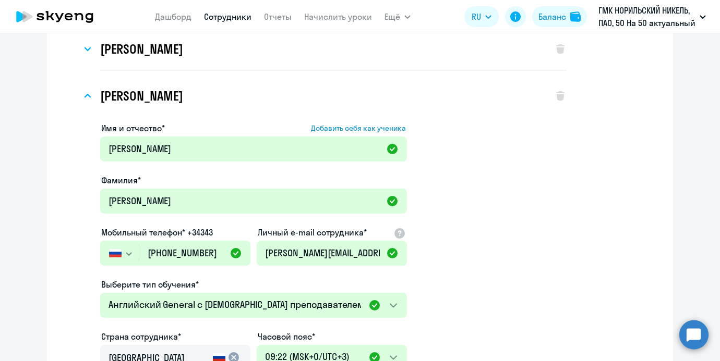
scroll to position [1095, 0]
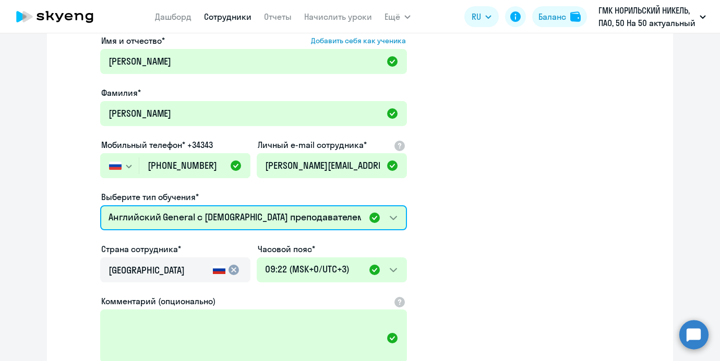
click at [178, 219] on select "Премиум уроки по китайскому языку для взрослых Премиум английский с русскоговор…" at bounding box center [253, 217] width 307 height 25
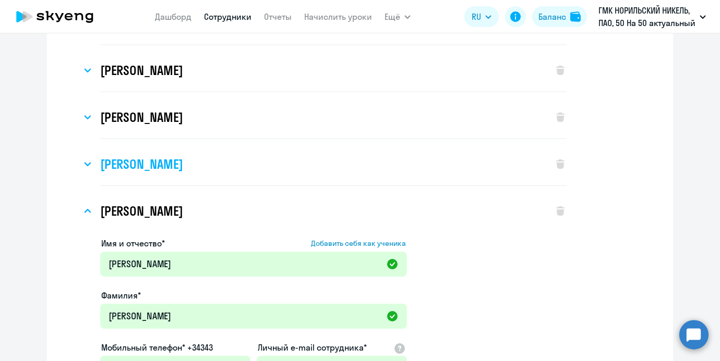
click at [178, 159] on h3 "[PERSON_NAME]" at bounding box center [141, 164] width 82 height 17
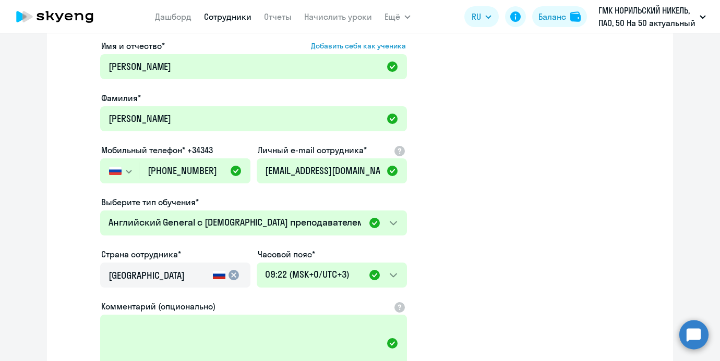
scroll to position [1052, 0]
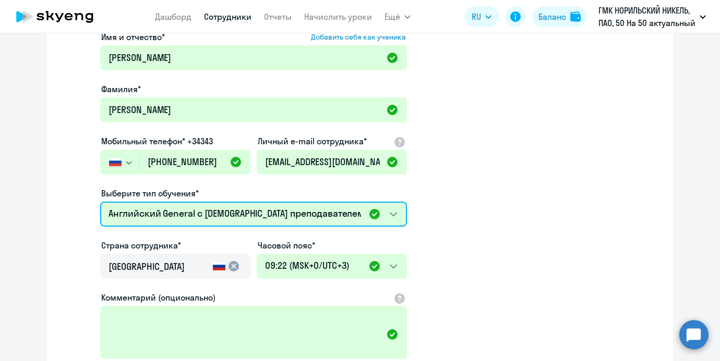
click at [209, 213] on select "Премиум уроки по китайскому языку для взрослых Премиум английский с русскоговор…" at bounding box center [253, 214] width 307 height 25
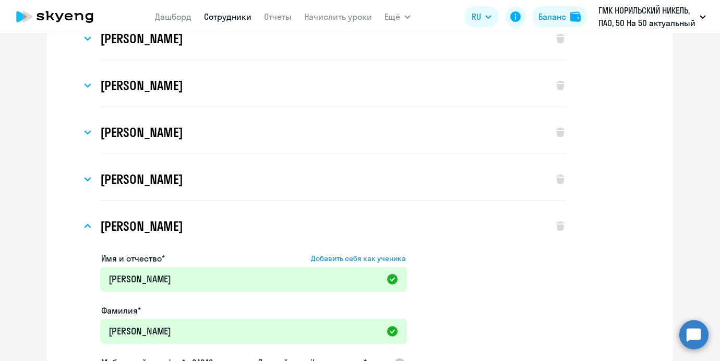
scroll to position [868, 0]
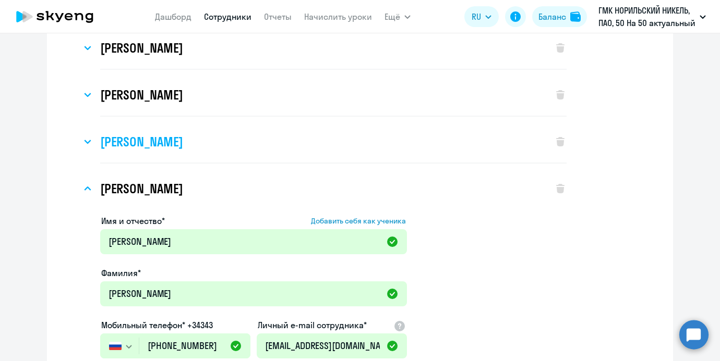
click at [183, 144] on h3 "[PERSON_NAME]" at bounding box center [141, 141] width 82 height 17
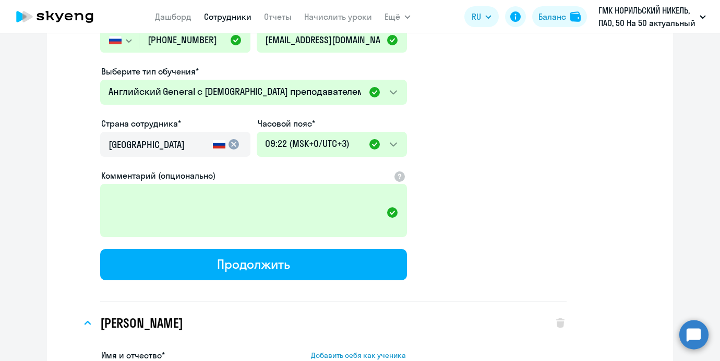
scroll to position [1092, 0]
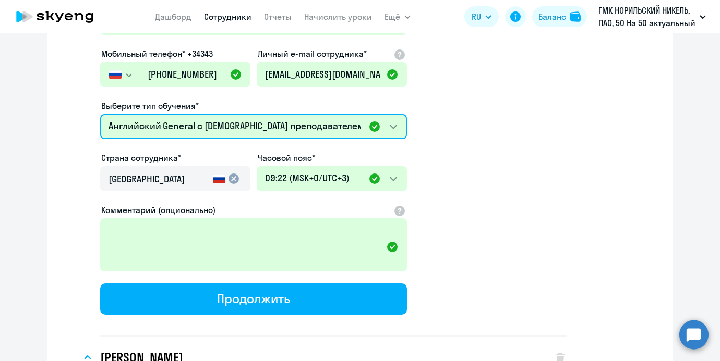
click at [198, 128] on select "Премиум уроки по китайскому языку для взрослых Премиум английский с русскоговор…" at bounding box center [253, 126] width 307 height 25
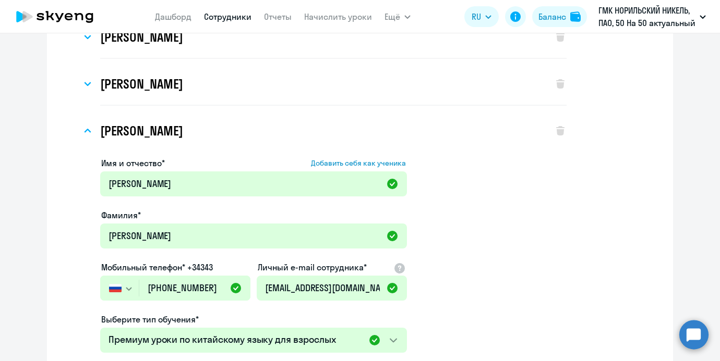
click at [183, 78] on h3 "[PERSON_NAME]" at bounding box center [141, 84] width 82 height 17
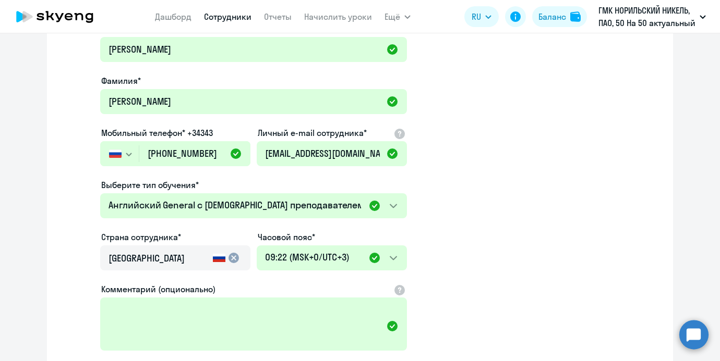
scroll to position [972, 0]
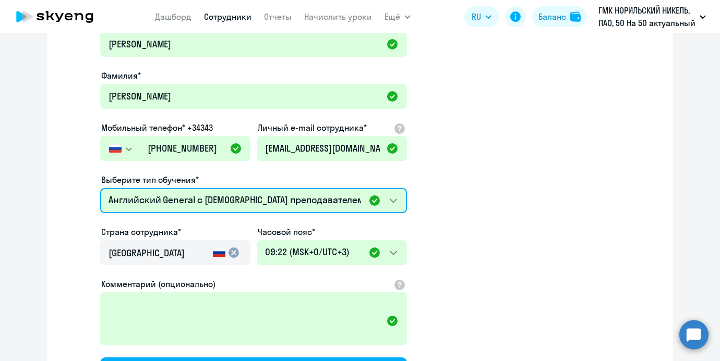
click at [200, 199] on select "Премиум уроки по китайскому языку для взрослых Премиум английский с русскоговор…" at bounding box center [253, 200] width 307 height 25
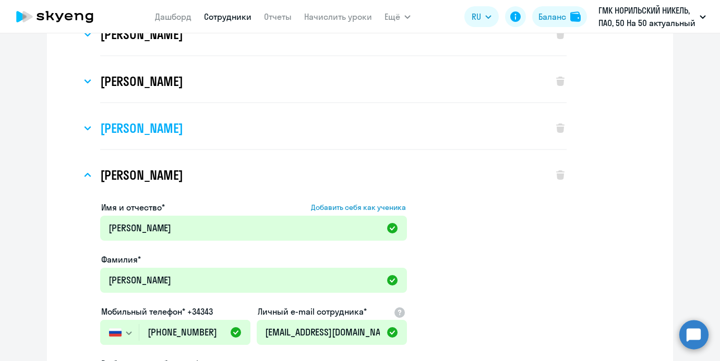
click at [183, 133] on h3 "[PERSON_NAME]" at bounding box center [141, 128] width 82 height 17
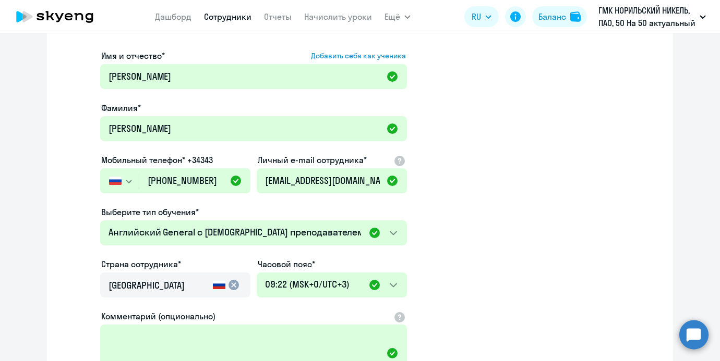
scroll to position [908, 0]
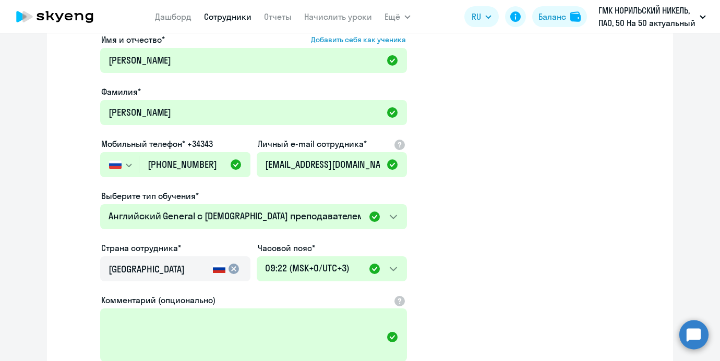
click at [209, 202] on div "Выберите тип обучения*" at bounding box center [253, 196] width 307 height 13
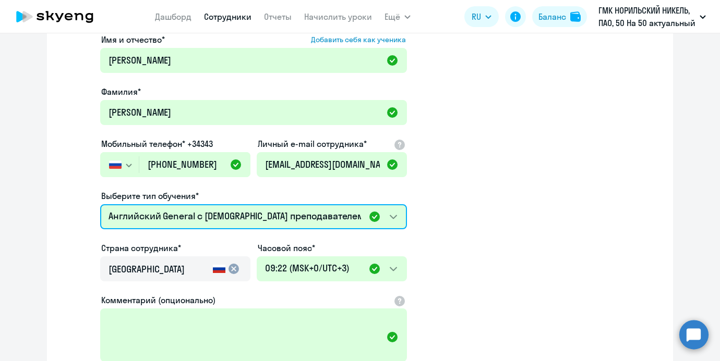
click at [209, 207] on select "Премиум уроки по китайскому языку для взрослых Премиум английский с русскоговор…" at bounding box center [253, 216] width 307 height 25
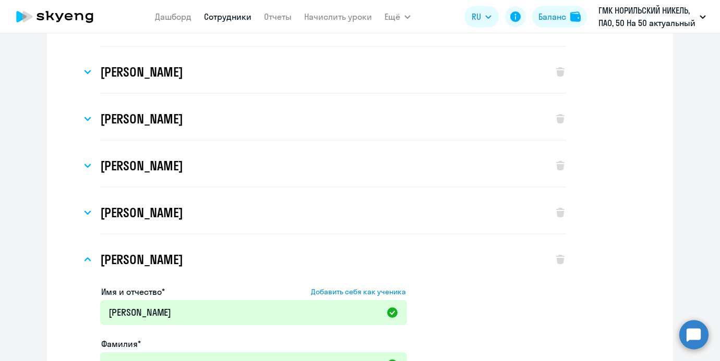
scroll to position [651, 0]
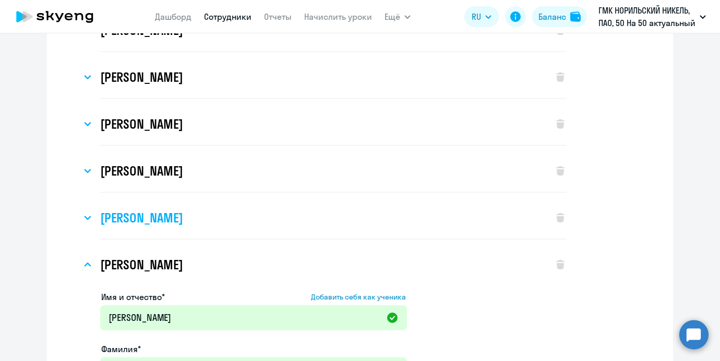
click at [183, 216] on h3 "[PERSON_NAME]" at bounding box center [141, 218] width 82 height 17
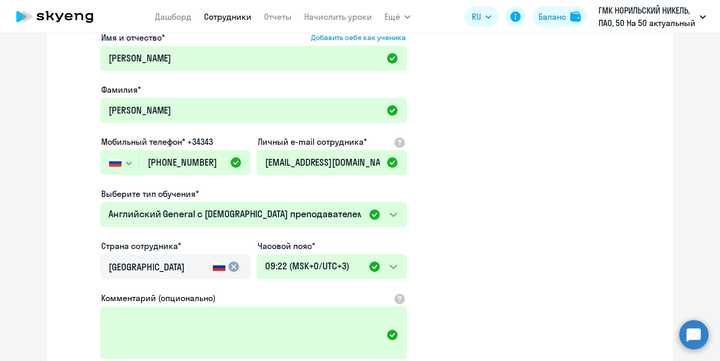
scroll to position [870, 0]
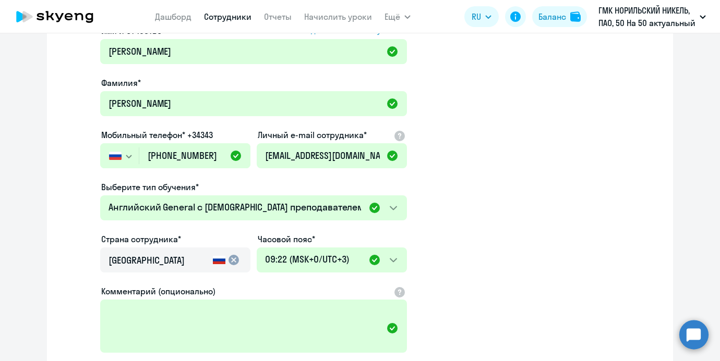
click at [207, 221] on div at bounding box center [253, 223] width 307 height 4
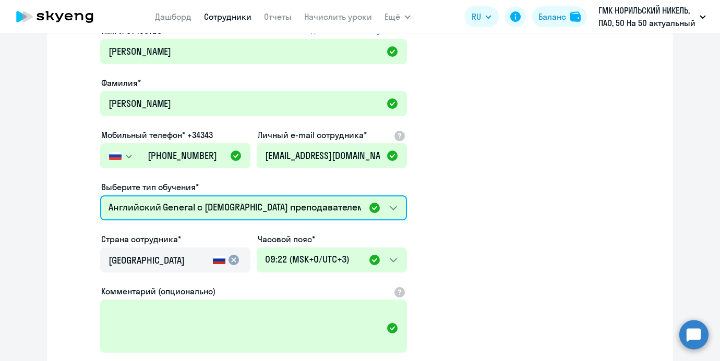
click at [207, 218] on select "Премиум уроки по китайскому языку для взрослых Премиум английский с русскоговор…" at bounding box center [253, 208] width 307 height 25
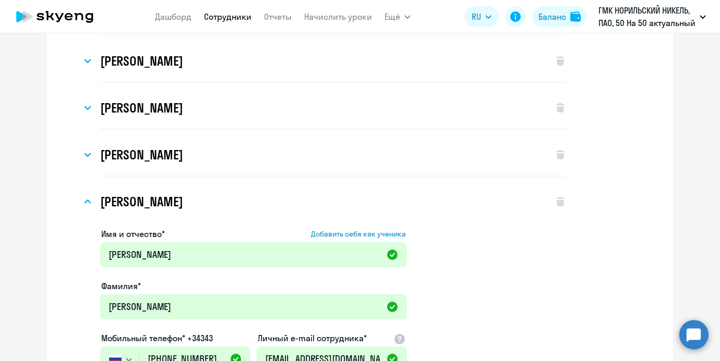
click at [204, 166] on div "[PERSON_NAME]" at bounding box center [311, 155] width 461 height 42
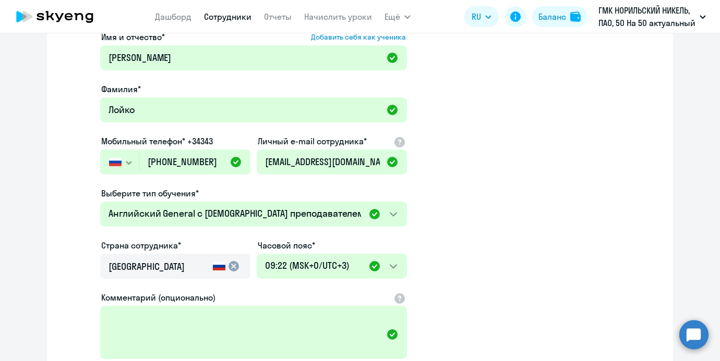
scroll to position [831, 0]
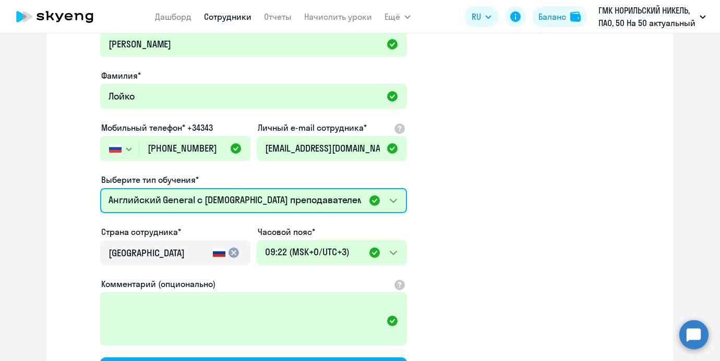
click at [208, 191] on select "Премиум уроки по китайскому языку для взрослых Премиум английский с русскоговор…" at bounding box center [253, 200] width 307 height 25
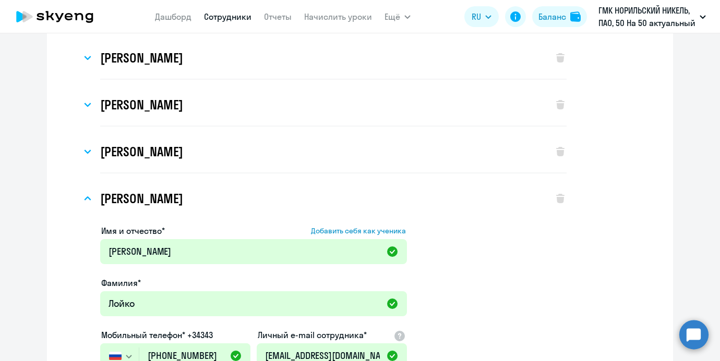
click at [209, 163] on div "[PERSON_NAME]" at bounding box center [311, 152] width 461 height 42
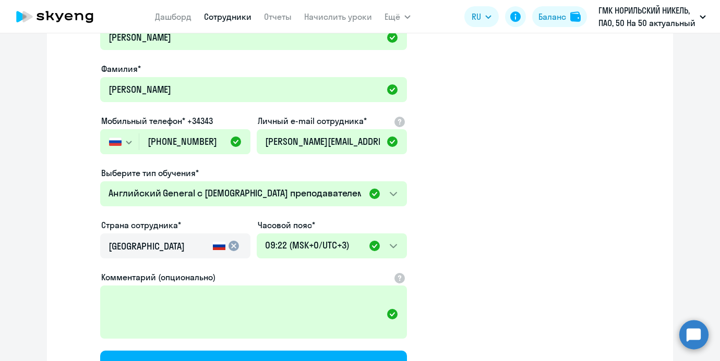
scroll to position [796, 0]
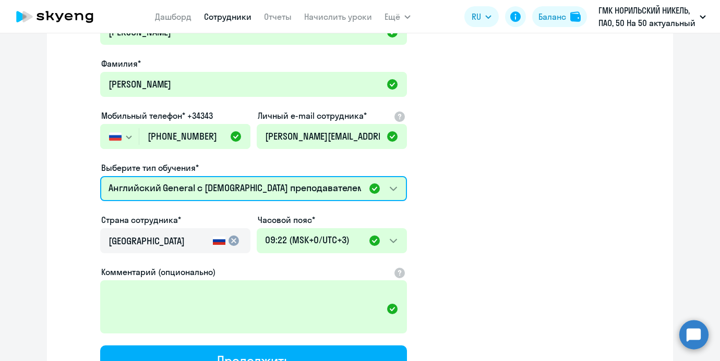
click at [216, 183] on select "Премиум уроки по китайскому языку для взрослых Премиум английский с русскоговор…" at bounding box center [253, 188] width 307 height 25
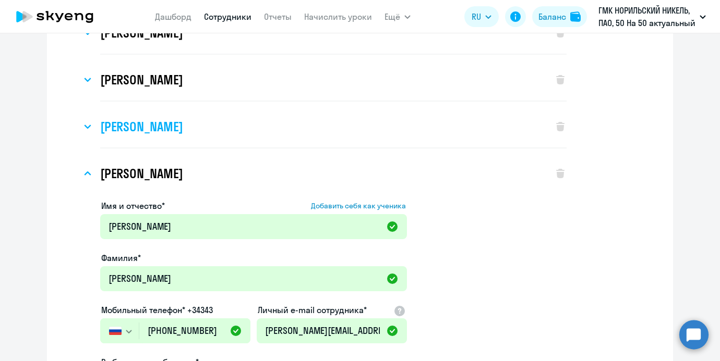
click at [183, 131] on h3 "[PERSON_NAME]" at bounding box center [141, 126] width 82 height 17
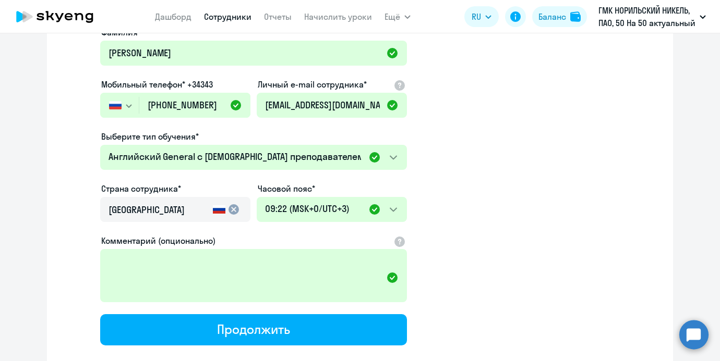
scroll to position [794, 0]
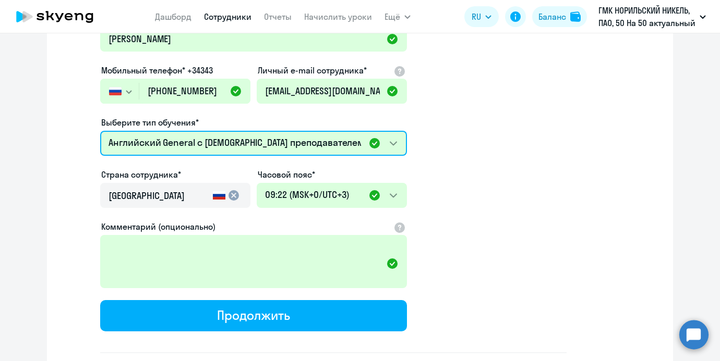
click at [211, 150] on select "Премиум уроки по китайскому языку для взрослых Премиум английский с русскоговор…" at bounding box center [253, 143] width 307 height 25
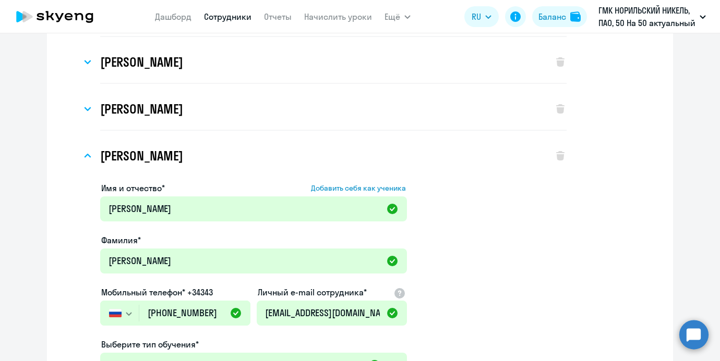
click at [183, 103] on h3 "[PERSON_NAME]" at bounding box center [141, 109] width 82 height 17
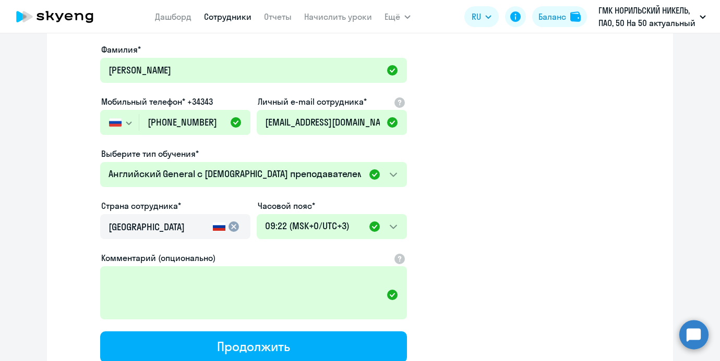
scroll to position [755, 0]
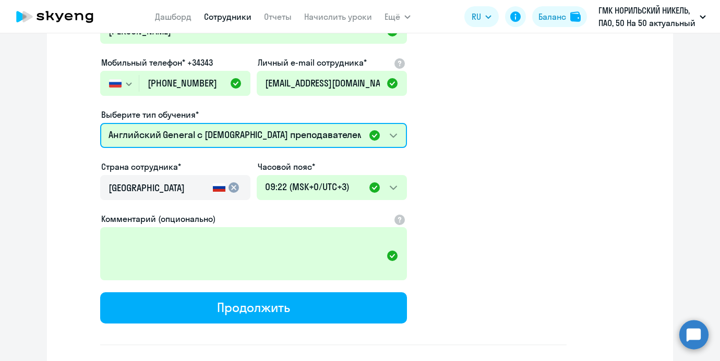
click at [208, 136] on select "Премиум уроки по китайскому языку для взрослых Премиум английский с русскоговор…" at bounding box center [253, 135] width 307 height 25
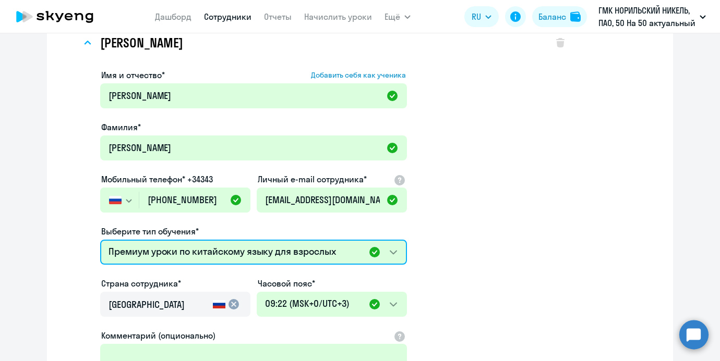
scroll to position [636, 0]
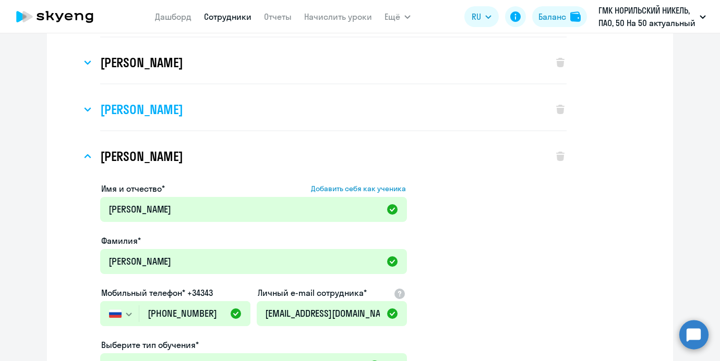
click at [198, 100] on div "[PERSON_NAME]" at bounding box center [311, 110] width 461 height 42
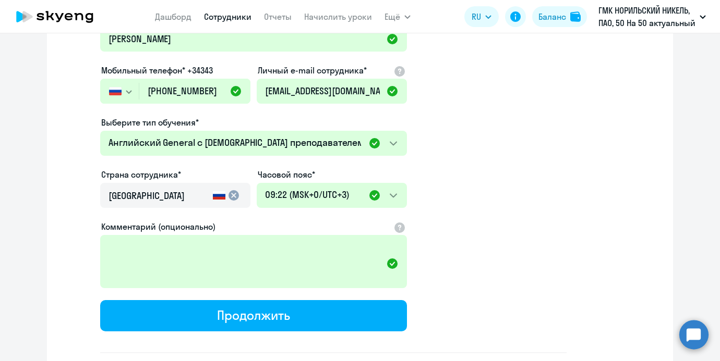
scroll to position [706, 0]
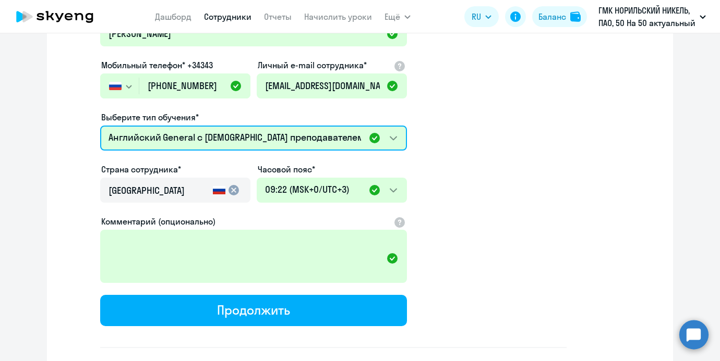
click at [197, 130] on select "Премиум уроки по китайскому языку для взрослых Премиум английский с русскоговор…" at bounding box center [253, 138] width 307 height 25
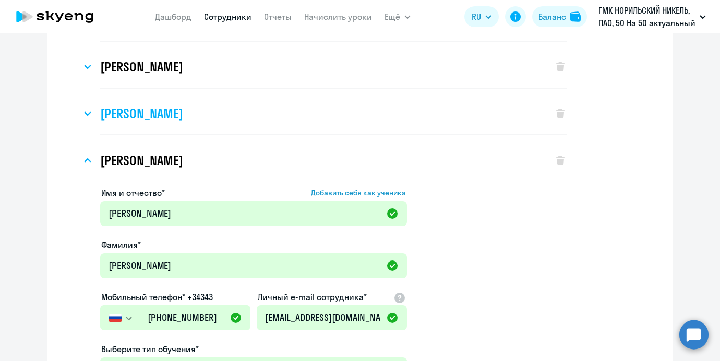
click at [183, 105] on h3 "[PERSON_NAME]" at bounding box center [141, 113] width 82 height 17
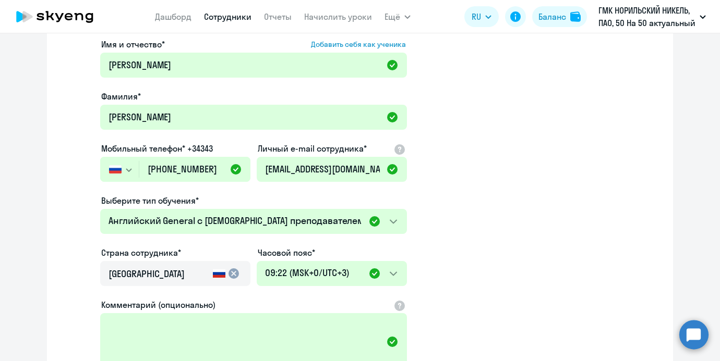
scroll to position [610, 0]
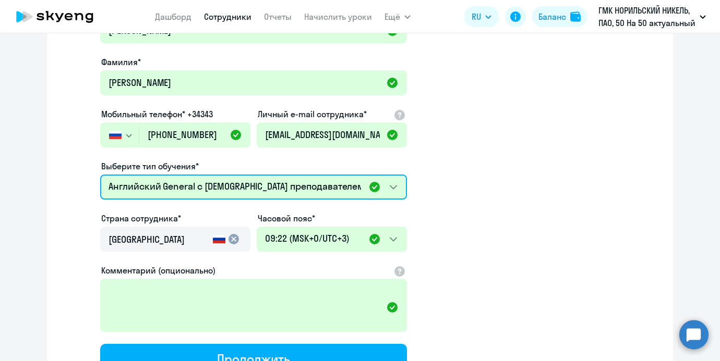
click at [203, 179] on select "Премиум уроки по китайскому языку для взрослых Премиум английский с русскоговор…" at bounding box center [253, 187] width 307 height 25
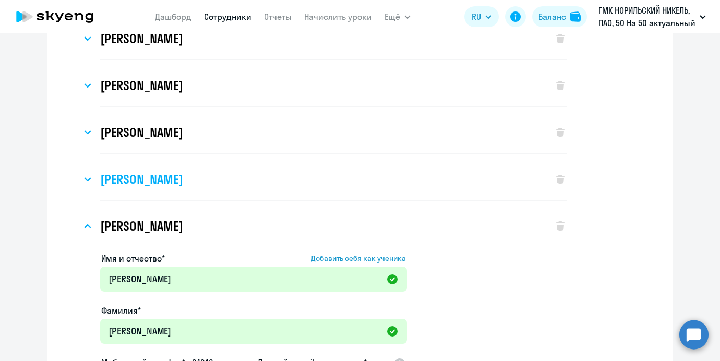
scroll to position [347, 0]
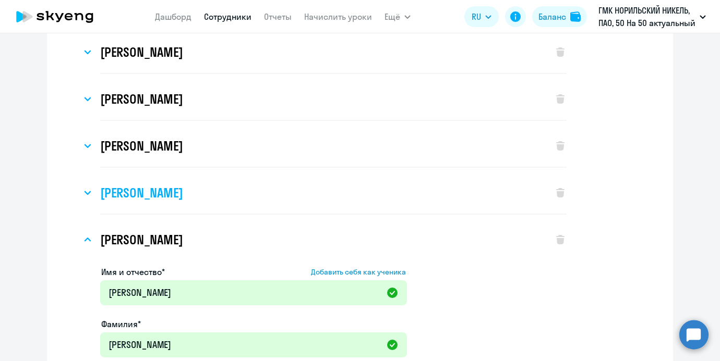
click at [183, 197] on h3 "[PERSON_NAME]" at bounding box center [141, 193] width 82 height 17
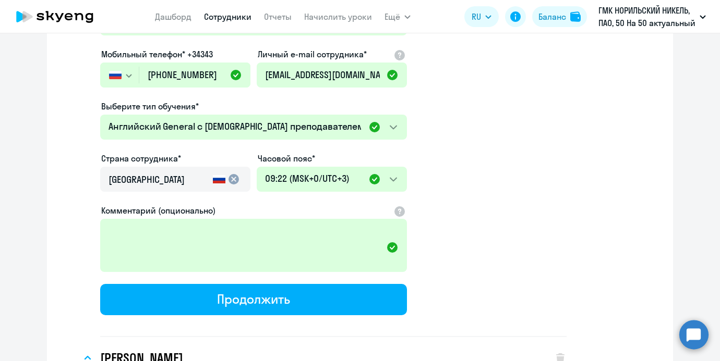
scroll to position [639, 0]
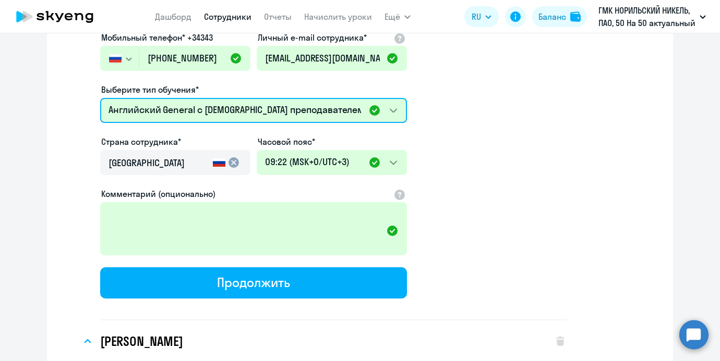
click at [192, 118] on select "Премиум уроки по китайскому языку для взрослых Премиум английский с русскоговор…" at bounding box center [253, 110] width 307 height 25
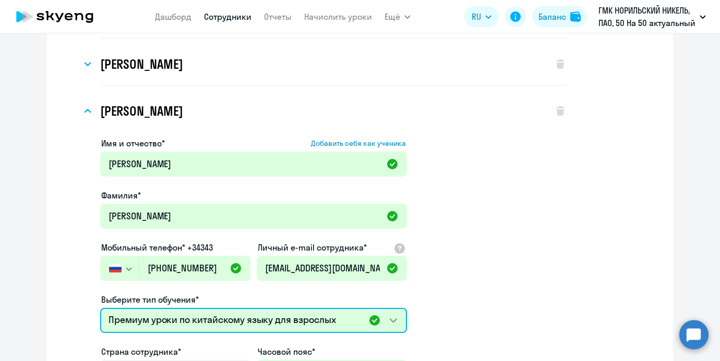
scroll to position [400, 0]
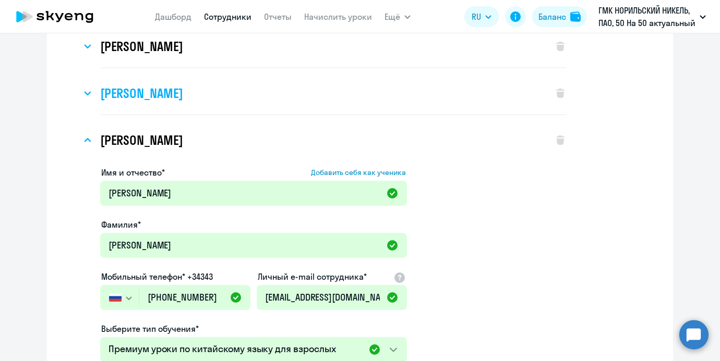
click at [183, 86] on h3 "[PERSON_NAME]" at bounding box center [141, 93] width 82 height 17
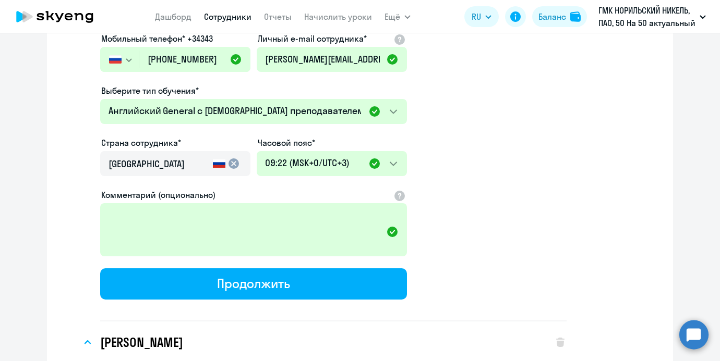
scroll to position [600, 0]
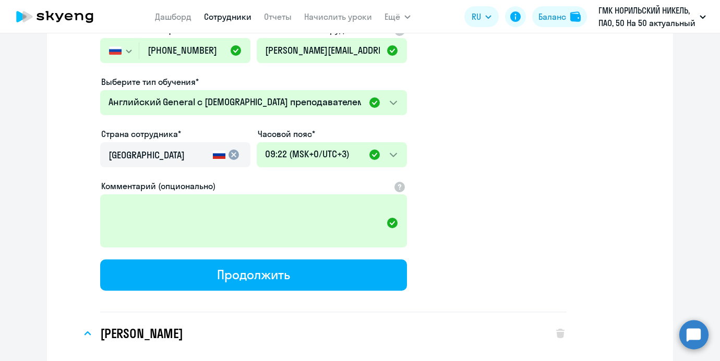
click at [189, 119] on div at bounding box center [253, 117] width 307 height 4
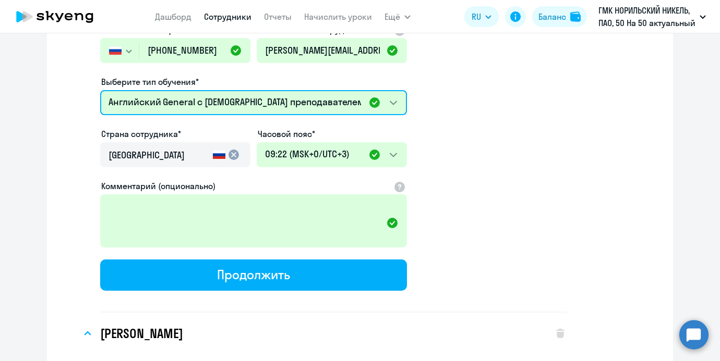
click at [189, 114] on select "Премиум уроки по китайскому языку для взрослых Премиум английский с русскоговор…" at bounding box center [253, 102] width 307 height 25
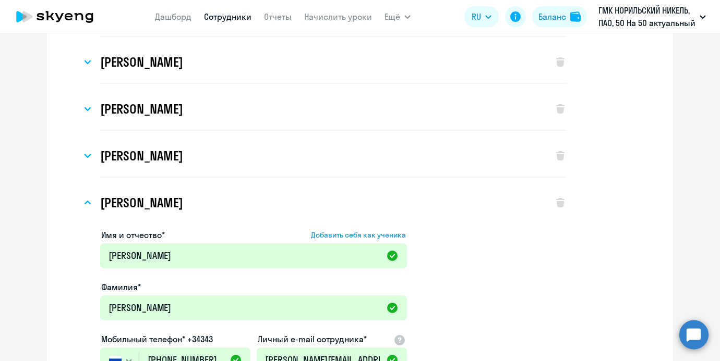
scroll to position [286, 0]
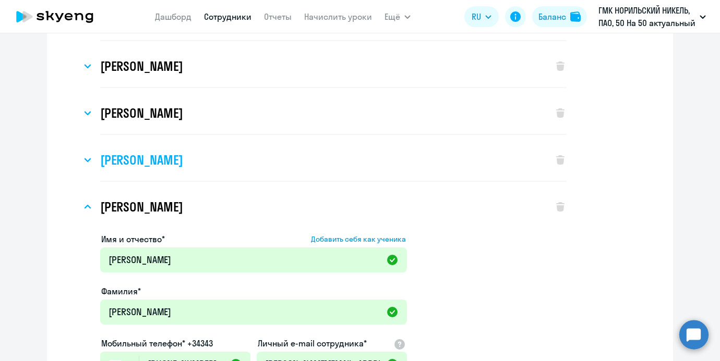
click at [187, 149] on div "[PERSON_NAME]" at bounding box center [311, 160] width 461 height 42
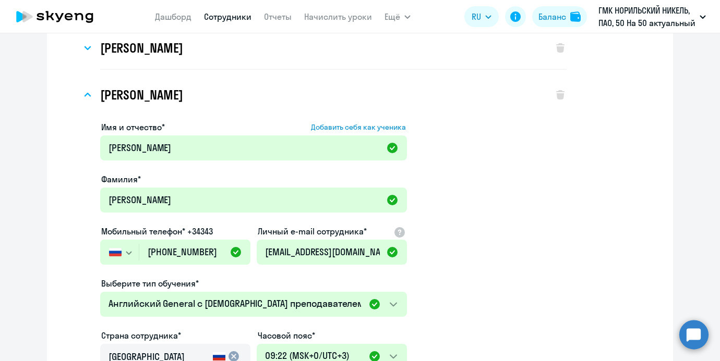
scroll to position [436, 0]
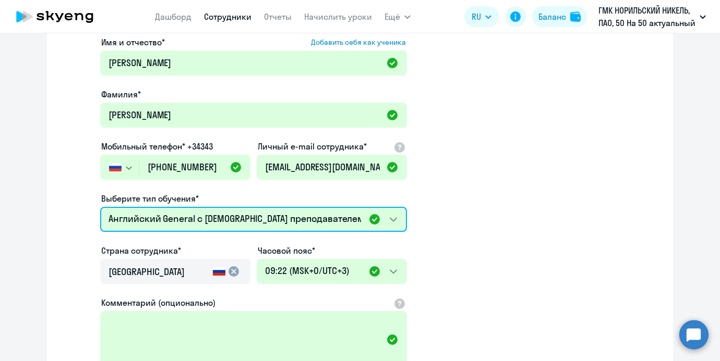
click at [212, 211] on select "Премиум уроки по китайскому языку для взрослых Премиум английский с русскоговор…" at bounding box center [253, 219] width 307 height 25
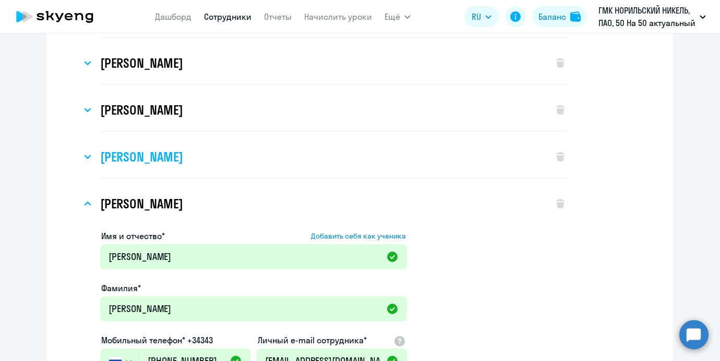
click at [183, 157] on h3 "[PERSON_NAME]" at bounding box center [141, 157] width 82 height 17
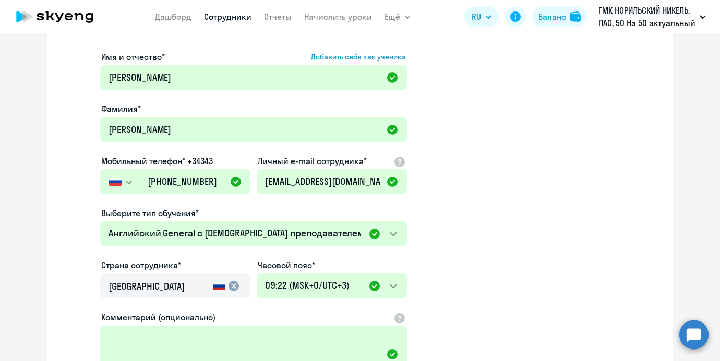
scroll to position [379, 0]
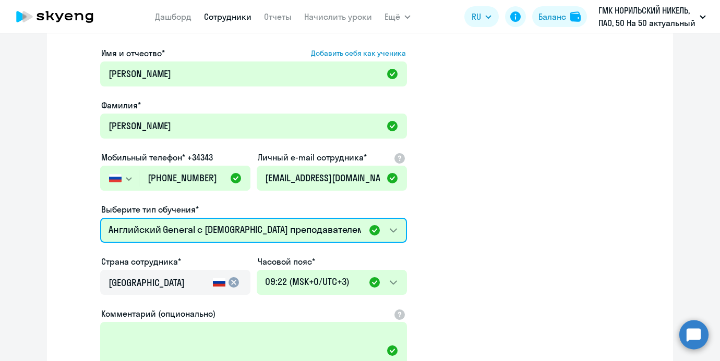
click at [214, 230] on select "Премиум уроки по китайскому языку для взрослых Премиум английский с русскоговор…" at bounding box center [253, 230] width 307 height 25
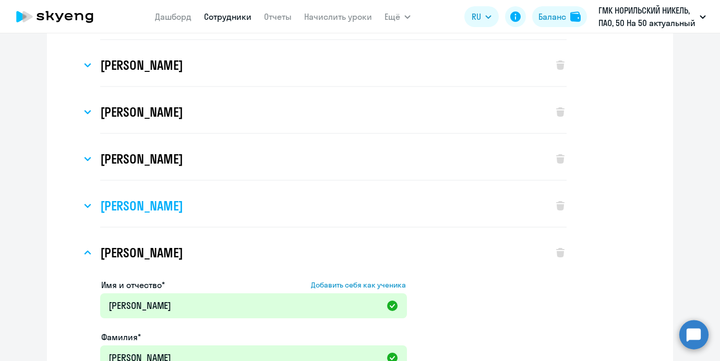
click at [216, 192] on div "[PERSON_NAME]" at bounding box center [311, 206] width 461 height 42
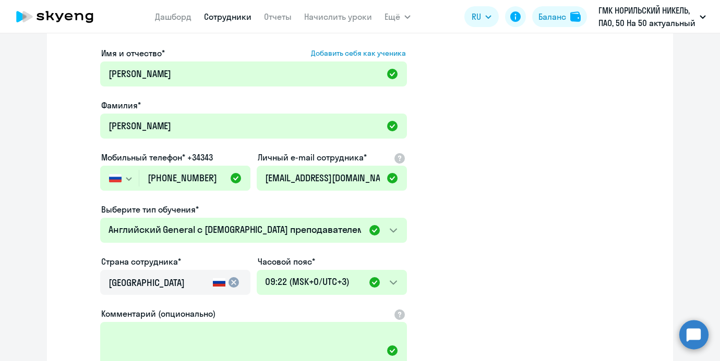
scroll to position [335, 0]
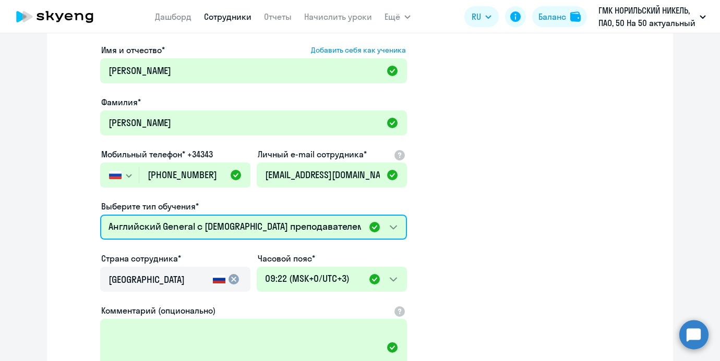
click at [214, 222] on select "Премиум уроки по китайскому языку для взрослых Премиум английский с русскоговор…" at bounding box center [253, 227] width 307 height 25
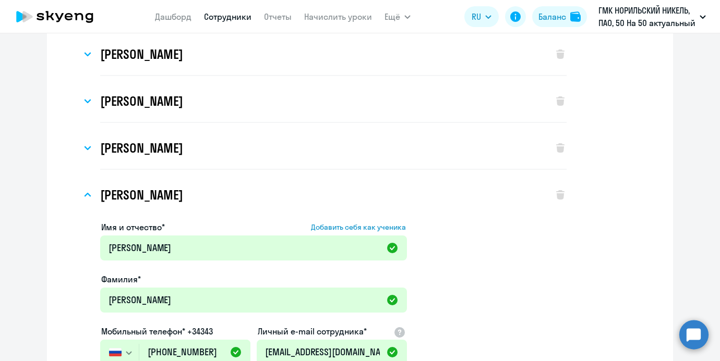
scroll to position [133, 0]
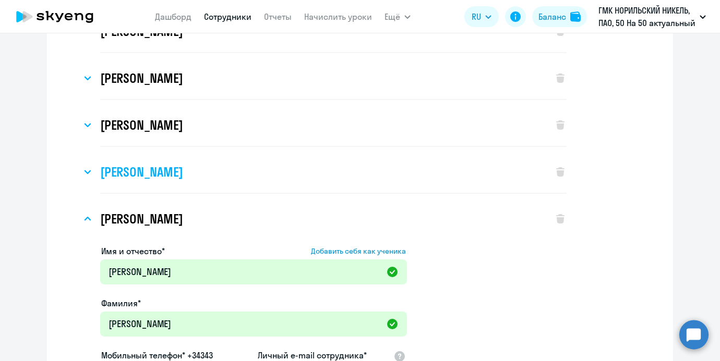
click at [183, 177] on h3 "[PERSON_NAME]" at bounding box center [141, 172] width 82 height 17
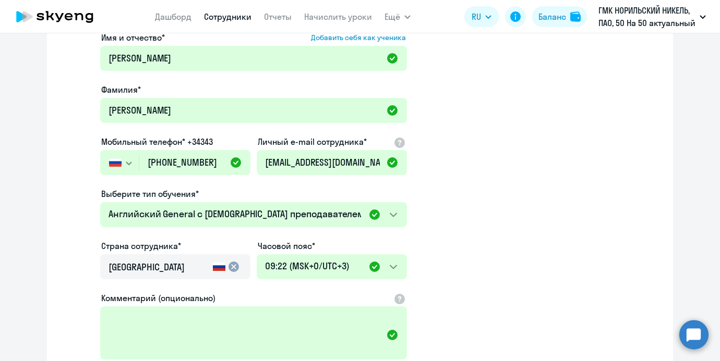
scroll to position [306, 0]
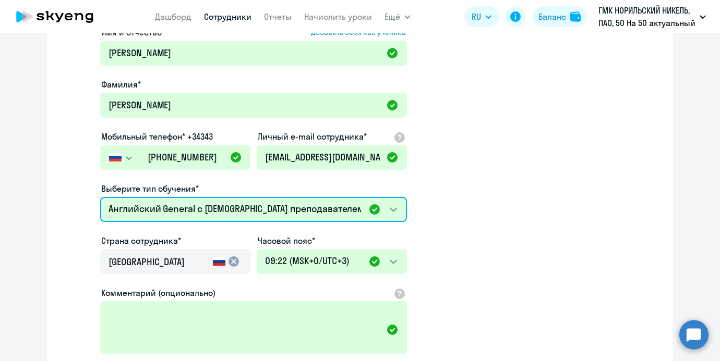
click at [213, 201] on select "Премиум уроки по китайскому языку для взрослых Премиум английский с русскоговор…" at bounding box center [253, 209] width 307 height 25
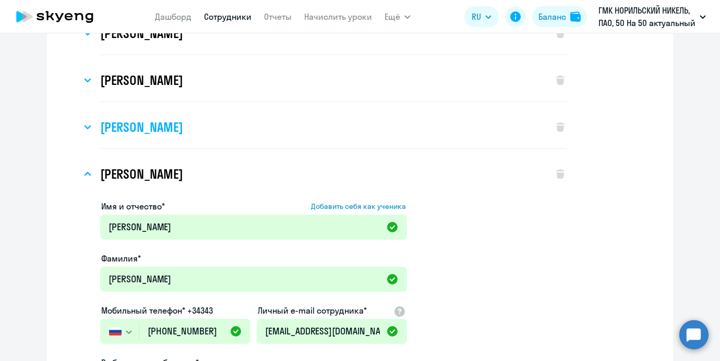
click at [183, 129] on h3 "[PERSON_NAME]" at bounding box center [141, 127] width 82 height 17
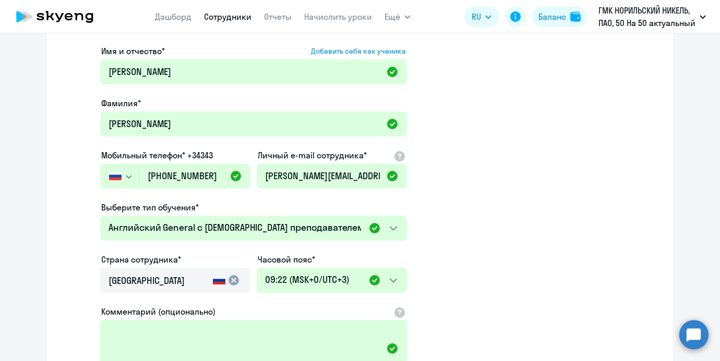
scroll to position [300, 0]
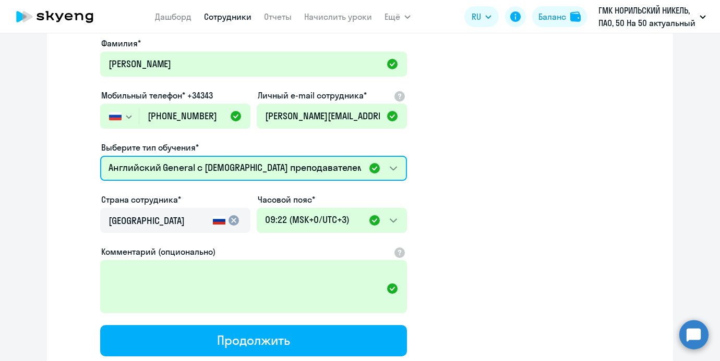
click at [207, 156] on select "Премиум уроки по китайскому языку для взрослых Премиум английский с русскоговор…" at bounding box center [253, 168] width 307 height 25
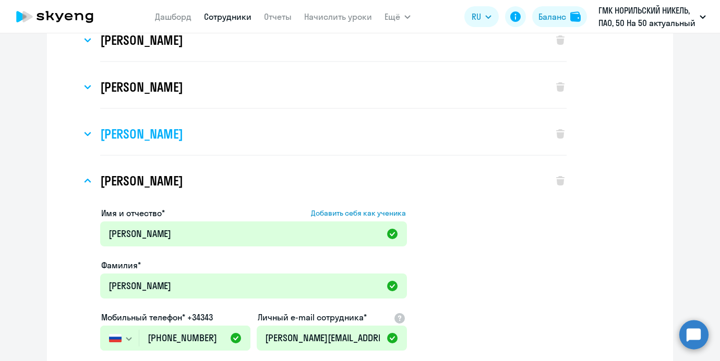
click at [183, 141] on h3 "[PERSON_NAME]" at bounding box center [141, 134] width 82 height 17
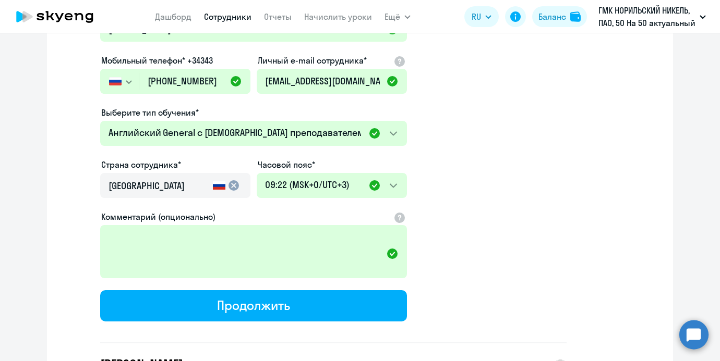
scroll to position [294, 0]
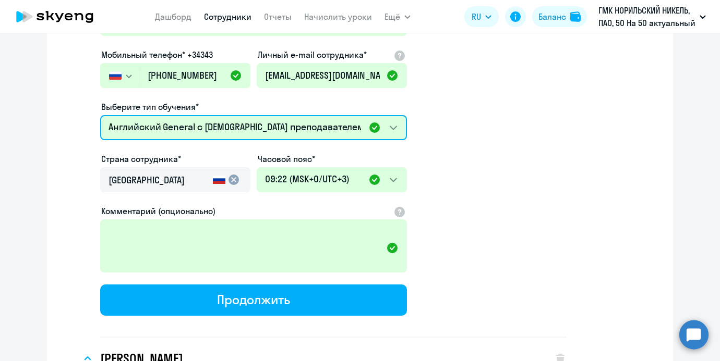
click at [202, 132] on select "Премиум уроки по китайскому языку для взрослых Премиум английский с русскоговор…" at bounding box center [253, 127] width 307 height 25
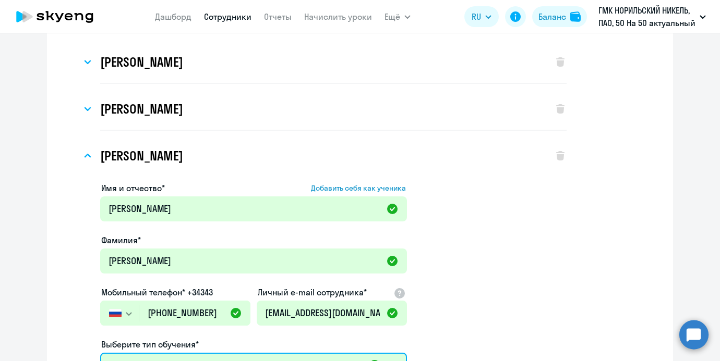
scroll to position [26, 0]
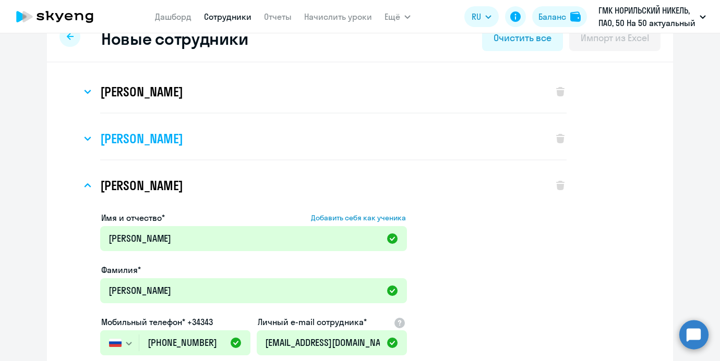
click at [183, 138] on h3 "[PERSON_NAME]" at bounding box center [141, 138] width 82 height 17
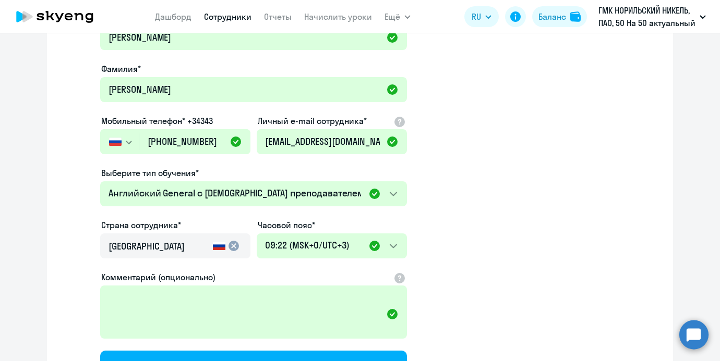
scroll to position [190, 0]
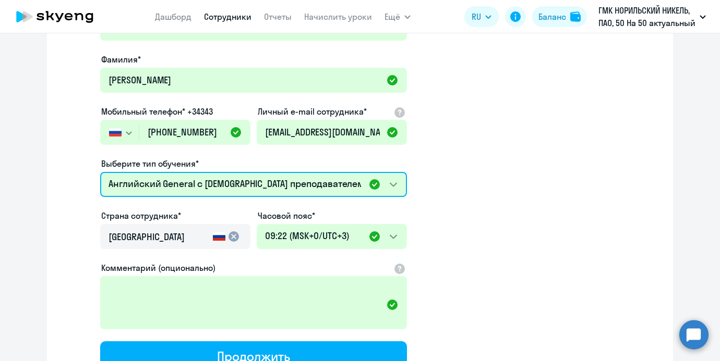
click at [200, 185] on select "Премиум уроки по китайскому языку для взрослых Премиум английский с русскоговор…" at bounding box center [253, 184] width 307 height 25
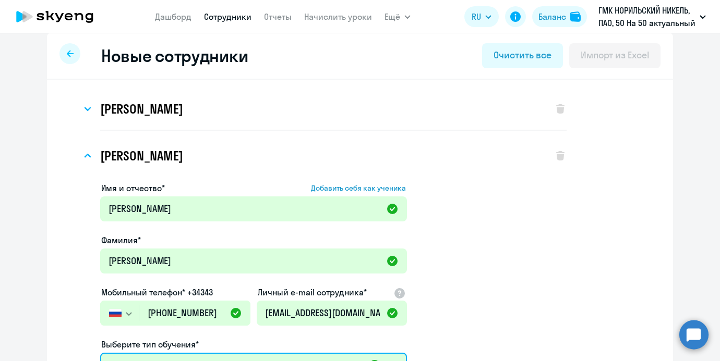
scroll to position [0, 0]
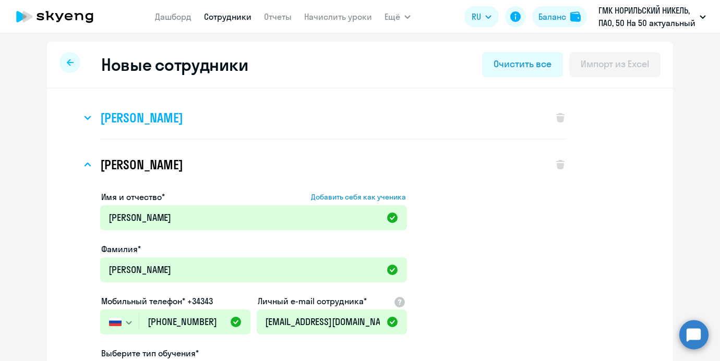
click at [196, 128] on div "[PERSON_NAME]" at bounding box center [311, 118] width 461 height 42
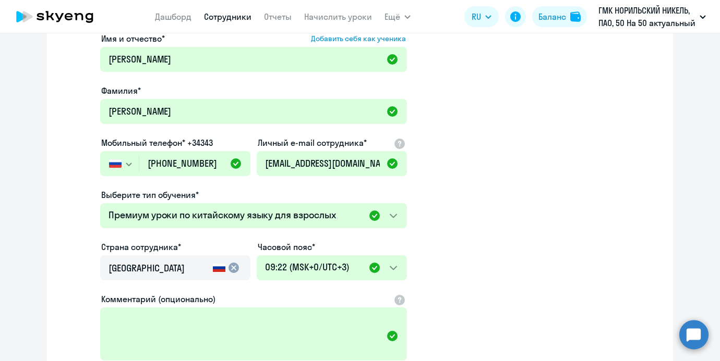
scroll to position [138, 0]
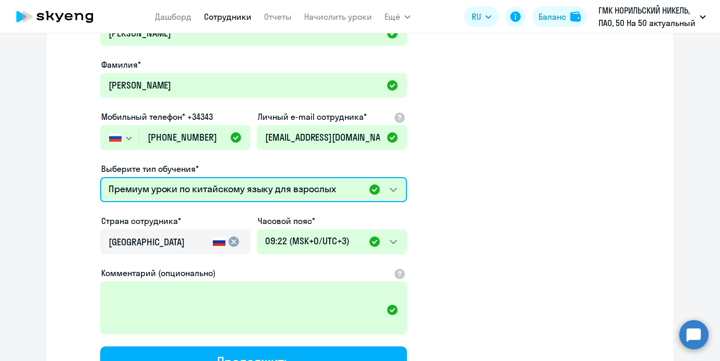
click at [201, 185] on select "Премиум уроки по китайскому языку для взрослых Премиум английский с русскоговор…" at bounding box center [253, 189] width 307 height 25
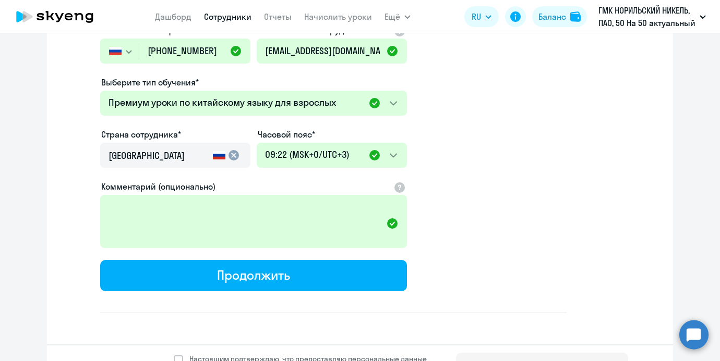
scroll to position [9937, 0]
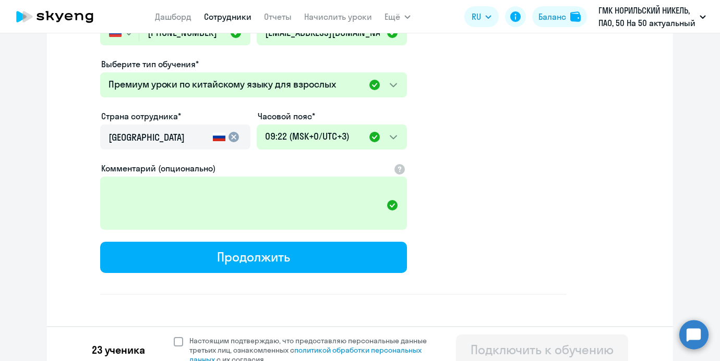
click at [180, 337] on span at bounding box center [178, 341] width 9 height 9
click at [174, 336] on input "Настоящим подтверждаю, что предоставляю персональные данные третьих лиц, ознако…" at bounding box center [173, 336] width 1 height 1
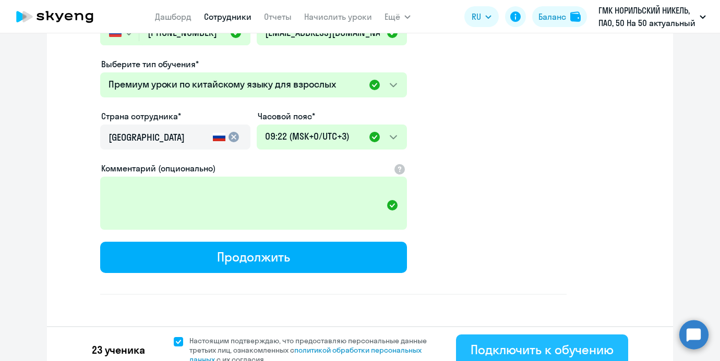
click at [489, 342] on div "Подключить к обучению" at bounding box center [541, 350] width 143 height 17
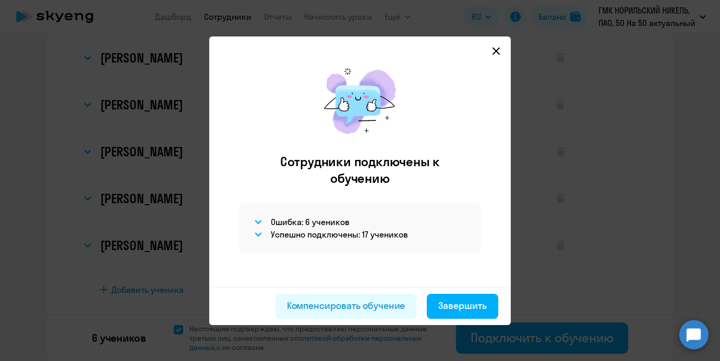
scroll to position [107, 0]
click at [261, 218] on svg-icon at bounding box center [258, 222] width 13 height 13
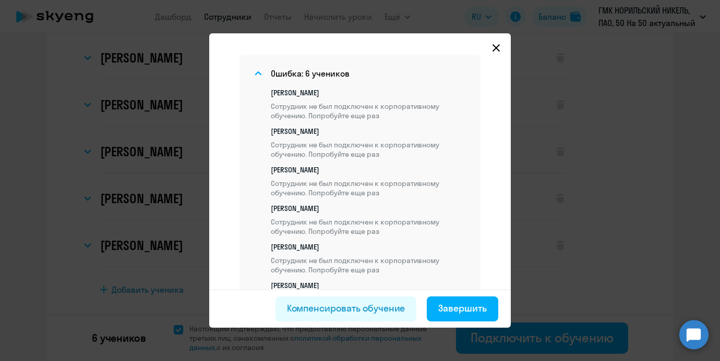
scroll to position [234, 0]
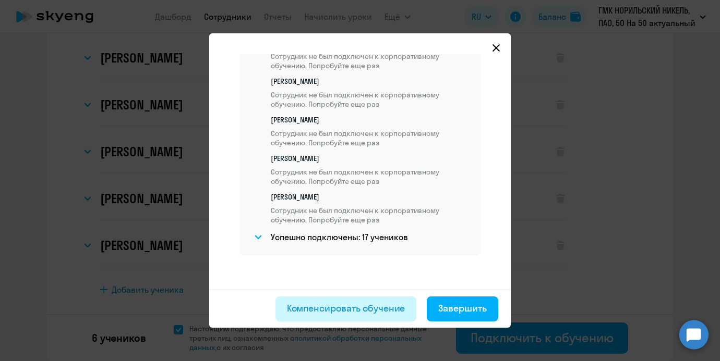
click at [372, 299] on button "Компенсировать обучение" at bounding box center [345, 309] width 141 height 25
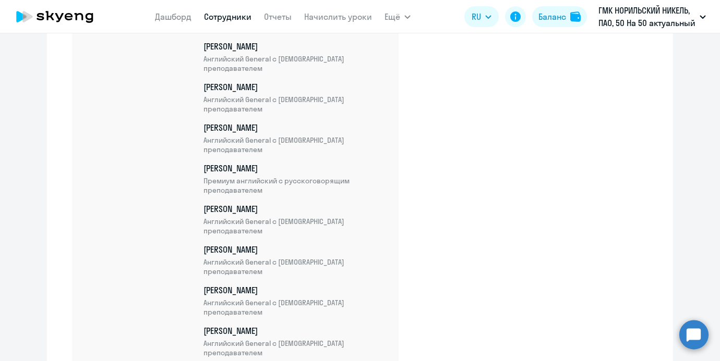
scroll to position [5228, 0]
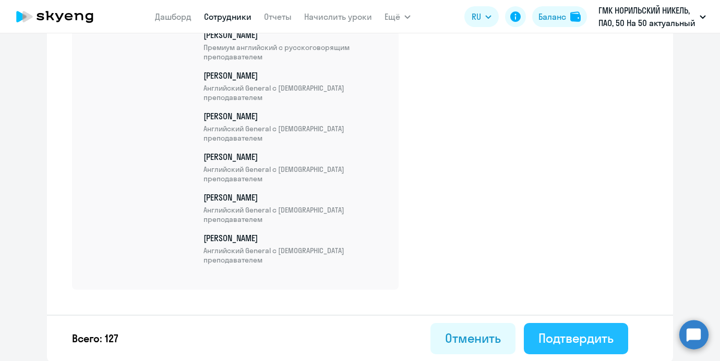
click at [591, 329] on button "Подтвердить" at bounding box center [576, 338] width 104 height 31
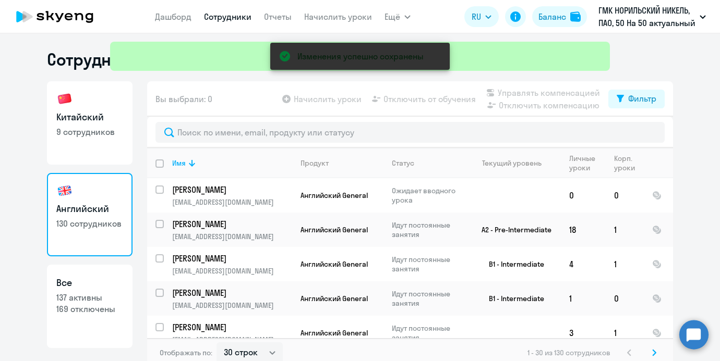
click at [327, 14] on div "Изменения успешно сохранены" at bounding box center [360, 37] width 508 height 75
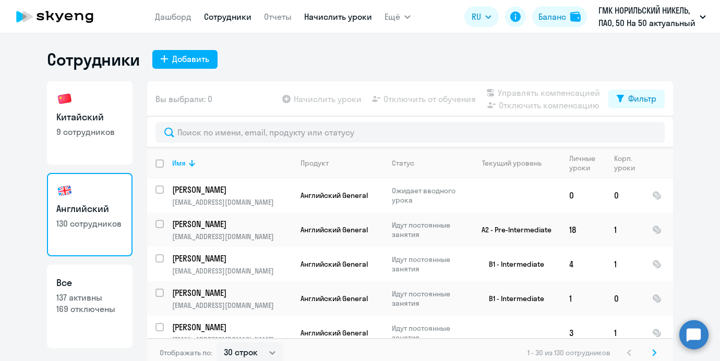
click at [325, 19] on link "Начислить уроки" at bounding box center [338, 16] width 68 height 10
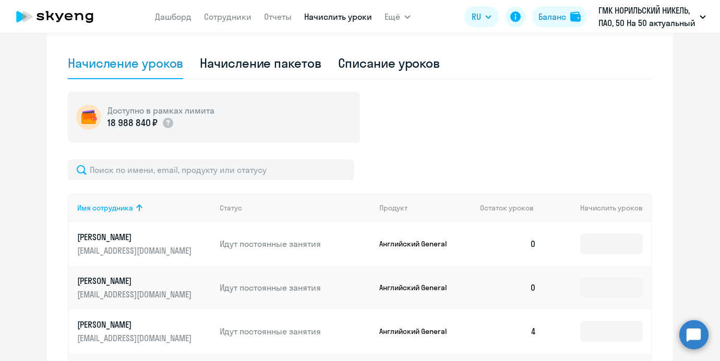
scroll to position [244, 0]
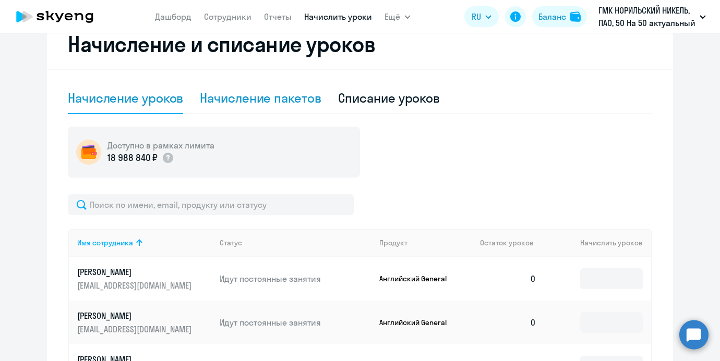
click at [286, 106] on div "Начисление пакетов" at bounding box center [260, 98] width 121 height 17
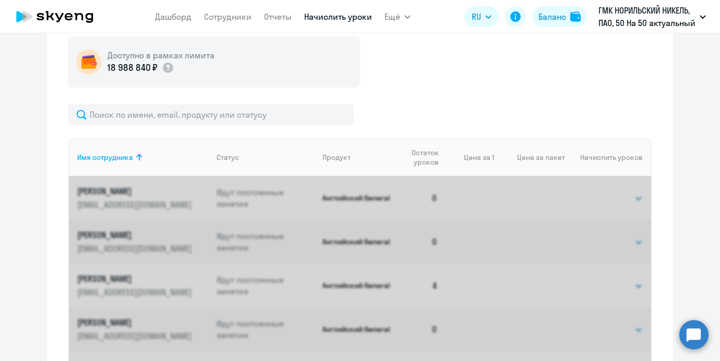
scroll to position [371, 0]
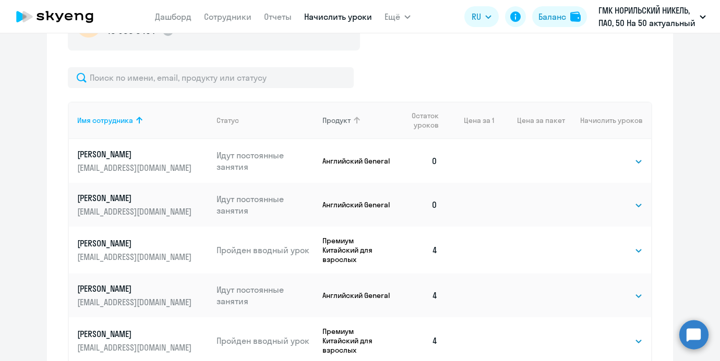
click at [344, 125] on div "Продукт" at bounding box center [336, 120] width 28 height 9
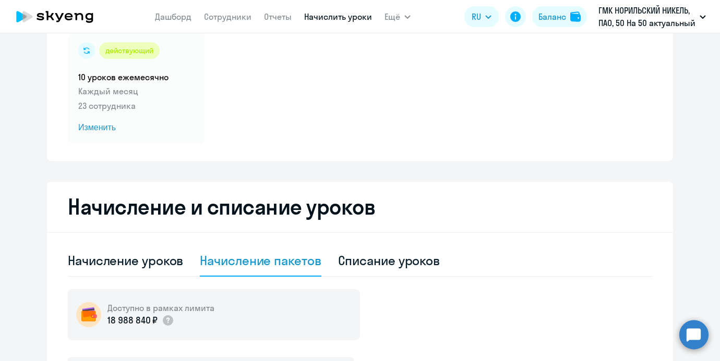
scroll to position [0, 0]
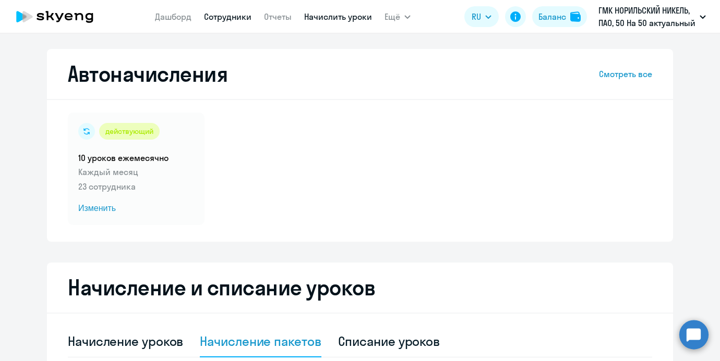
click at [222, 13] on link "Сотрудники" at bounding box center [227, 16] width 47 height 10
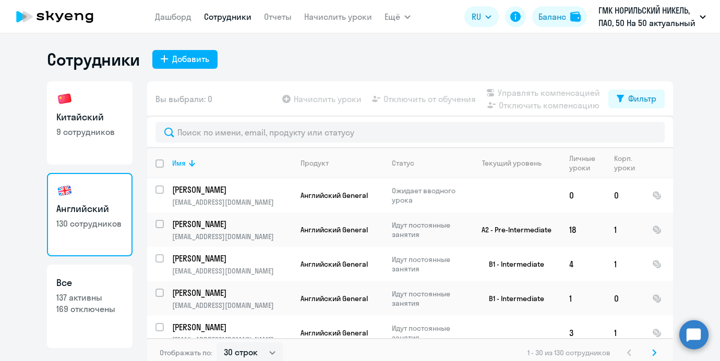
click at [108, 106] on link "Китайский 9 сотрудников" at bounding box center [90, 122] width 86 height 83
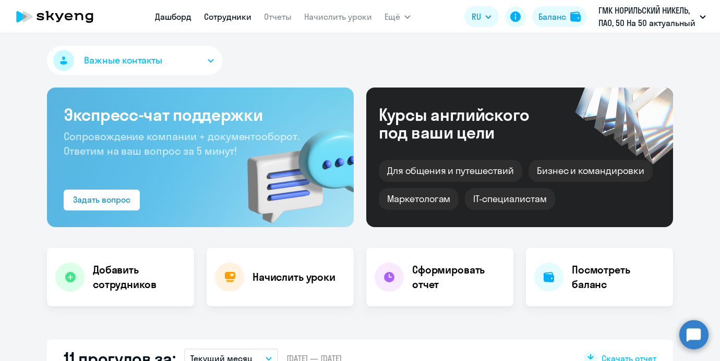
click at [238, 15] on link "Сотрудники" at bounding box center [227, 16] width 47 height 10
select select "30"
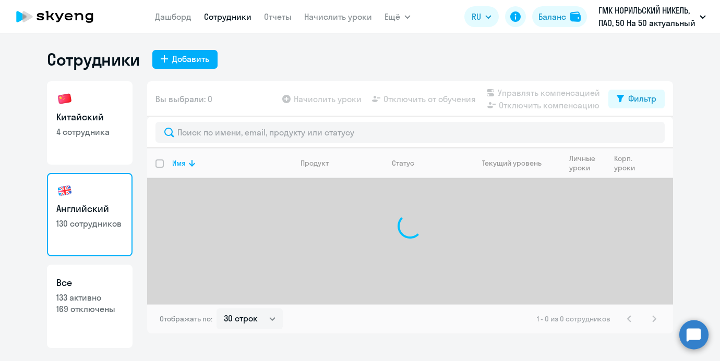
click at [111, 110] on link "Китайский 4 сотрудника" at bounding box center [90, 122] width 86 height 83
select select "30"
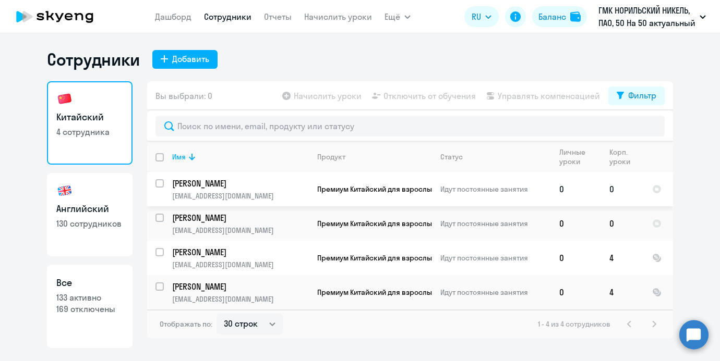
click at [158, 183] on input "select row 6480129" at bounding box center [165, 189] width 21 height 21
checkbox input "true"
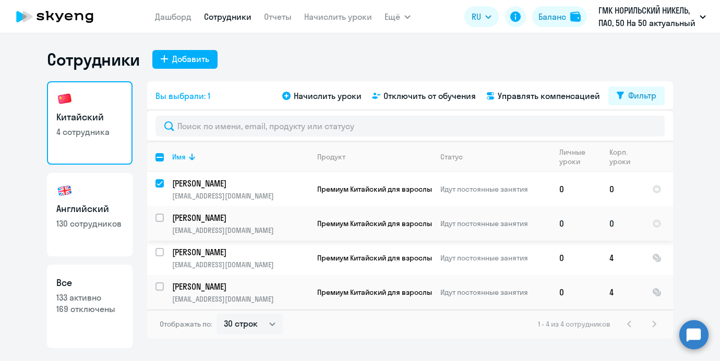
click at [159, 221] on input "select row 37422158" at bounding box center [165, 224] width 21 height 21
checkbox input "true"
click at [520, 100] on span "Управлять компенсацией" at bounding box center [548, 96] width 102 height 13
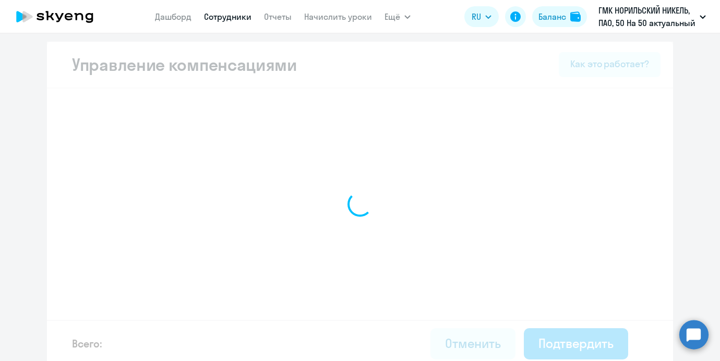
select select "MONTHLY"
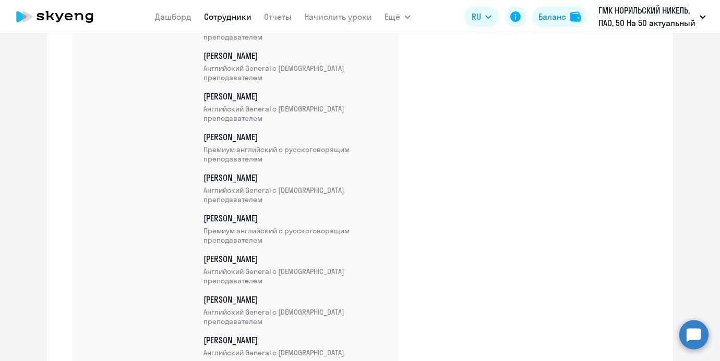
scroll to position [4562, 0]
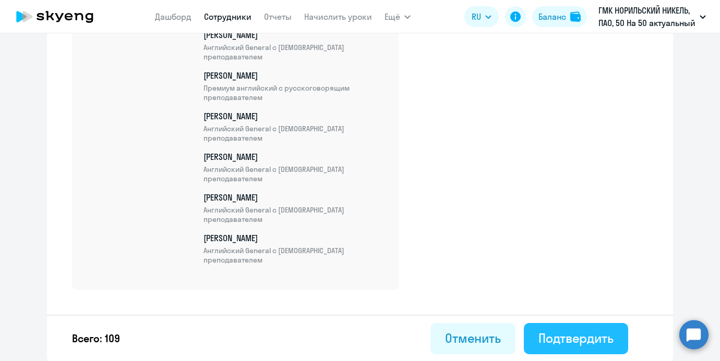
click at [582, 337] on div "Подтвердить" at bounding box center [575, 338] width 75 height 17
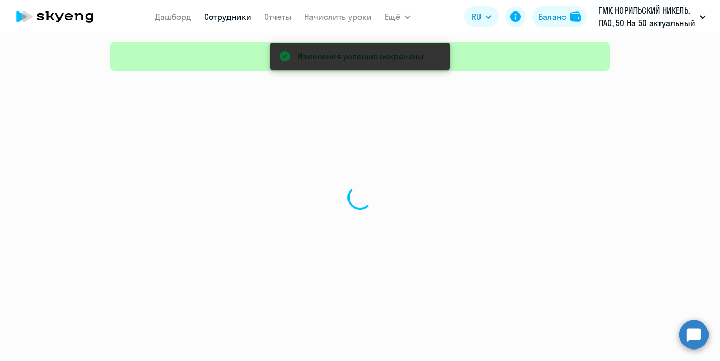
select select "30"
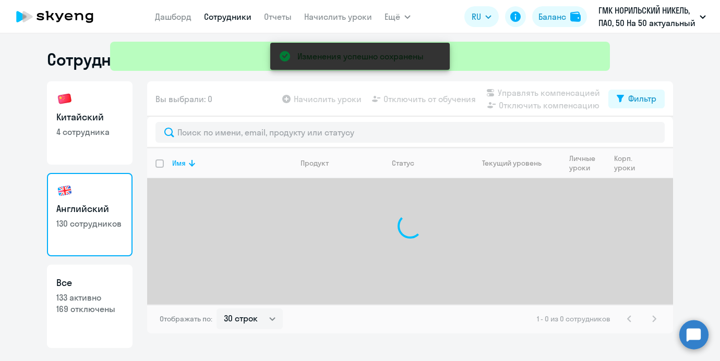
click at [326, 14] on div "Изменения успешно сохранены" at bounding box center [360, 37] width 508 height 75
click at [328, 21] on div "Изменения успешно сохранены" at bounding box center [360, 37] width 508 height 75
click at [327, 17] on div "Изменения успешно сохранены" at bounding box center [360, 37] width 508 height 75
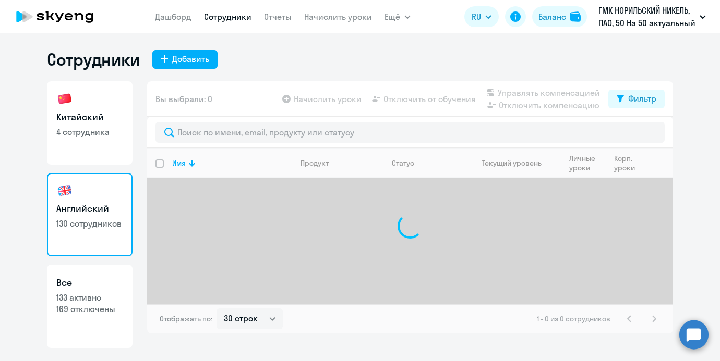
click at [311, 18] on div "Изменения успешно сохранены" at bounding box center [360, 37] width 508 height 75
click at [315, 9] on nav "Дашборд Сотрудники Отчеты Начислить уроки" at bounding box center [263, 16] width 217 height 21
click at [315, 14] on link "Начислить уроки" at bounding box center [338, 16] width 68 height 10
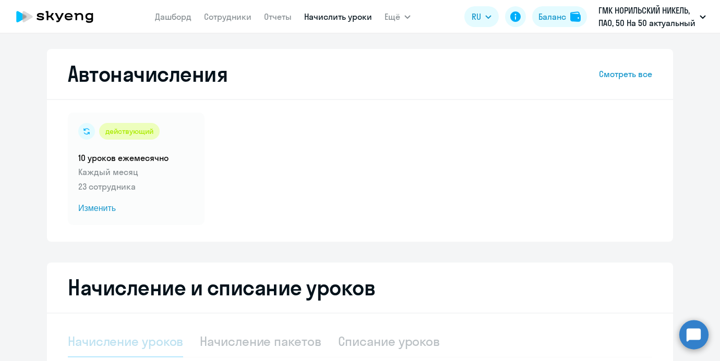
select select "10"
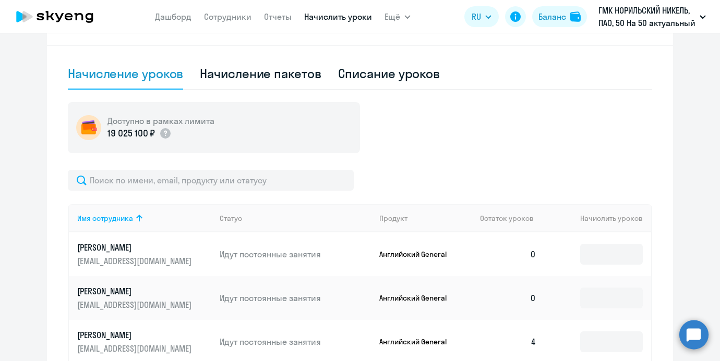
scroll to position [274, 0]
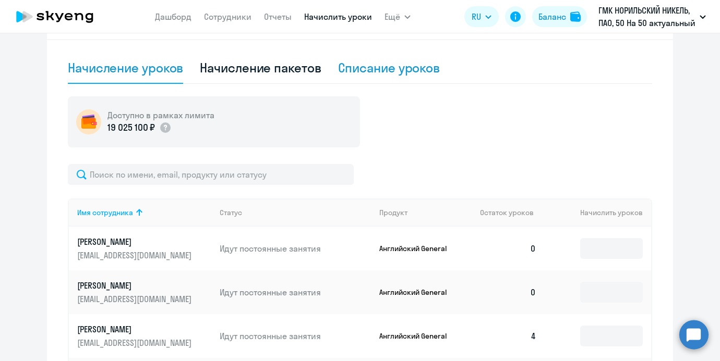
click at [358, 77] on div "Списание уроков" at bounding box center [389, 68] width 102 height 31
select select "10"
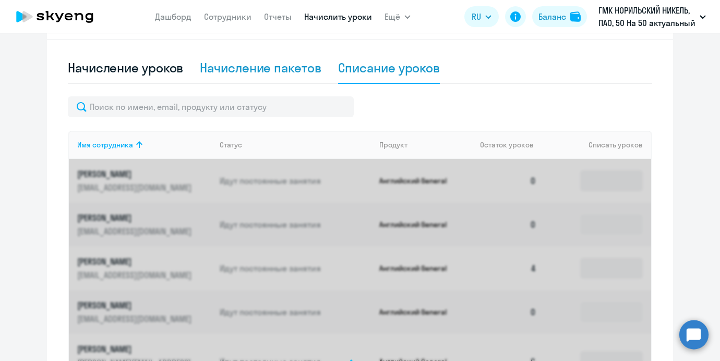
click at [293, 70] on div "Начисление пакетов" at bounding box center [260, 67] width 121 height 17
select select "10"
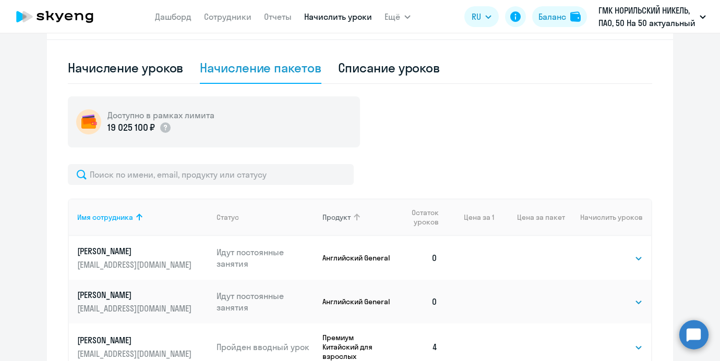
click at [329, 219] on div "Продукт" at bounding box center [336, 217] width 28 height 9
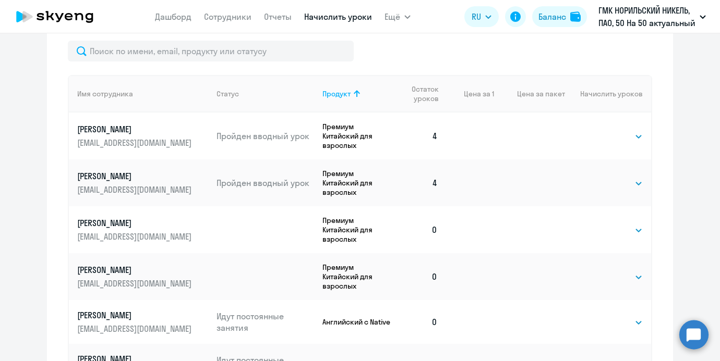
scroll to position [408, 0]
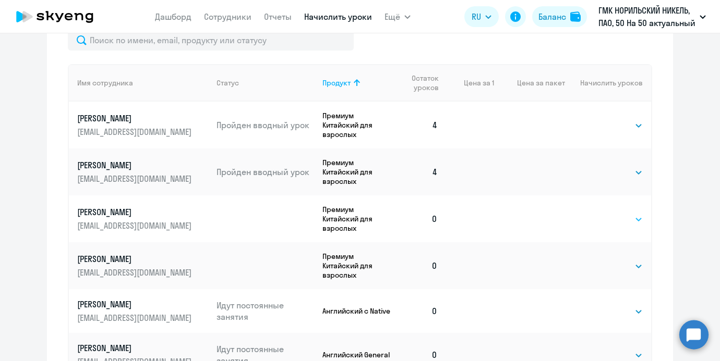
click at [620, 225] on select "Выбрать 4 8 16 32 64 96 128" at bounding box center [621, 219] width 43 height 13
select select "4"
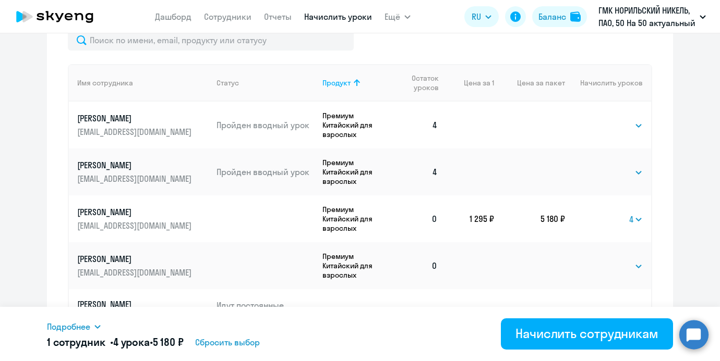
click at [615, 258] on td "Выбрать 4 8 16 32 64 96 128 Выбрать" at bounding box center [608, 265] width 86 height 47
click at [615, 270] on select "Выбрать 4 8 16 32 64 96 128" at bounding box center [621, 266] width 43 height 13
select select "4"
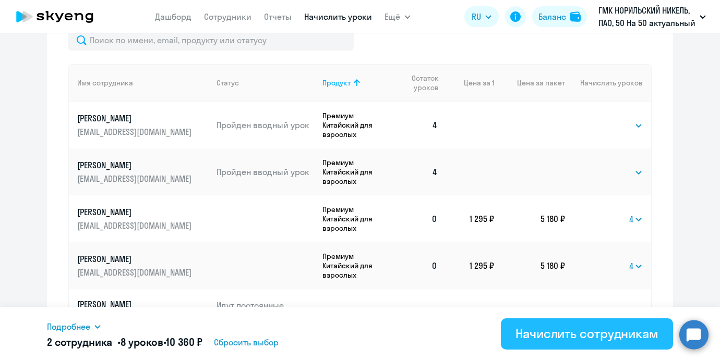
click at [555, 337] on div "Начислить сотрудникам" at bounding box center [586, 333] width 143 height 17
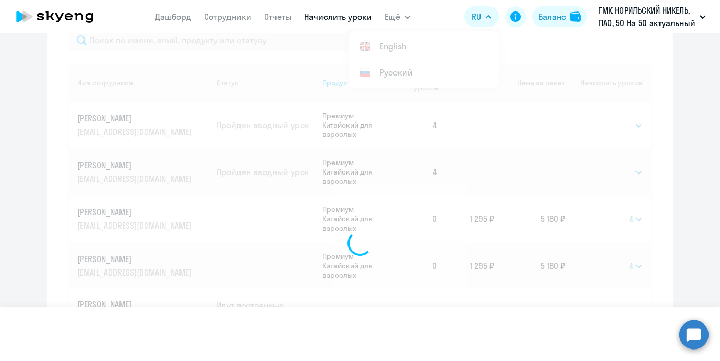
select select
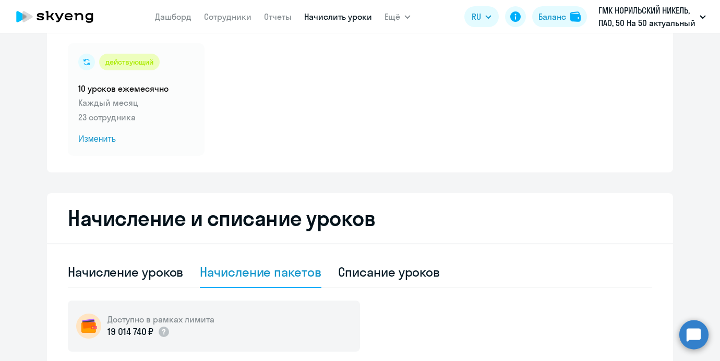
scroll to position [0, 0]
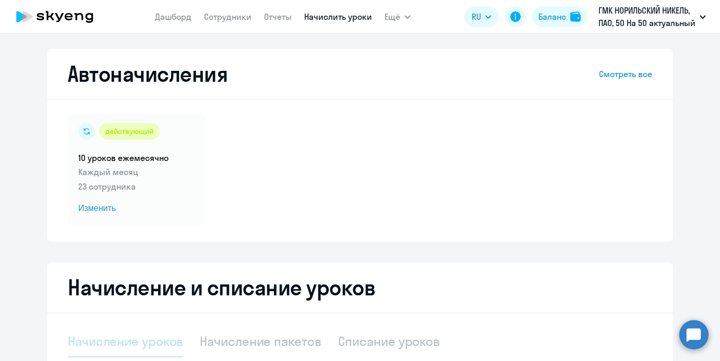
scroll to position [205, 0]
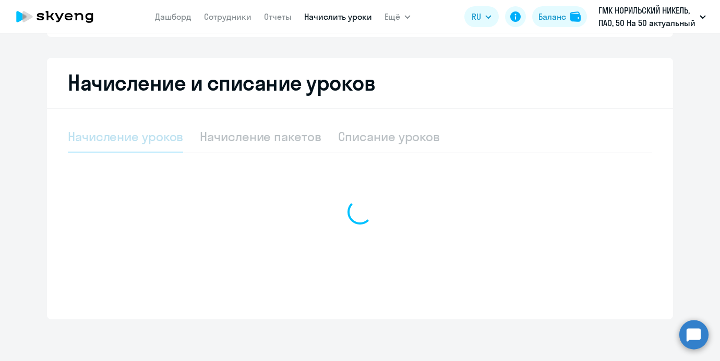
select select "10"
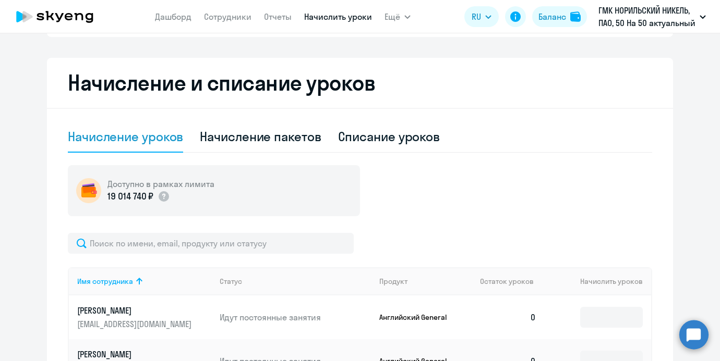
click at [226, 130] on div "Начисление пакетов" at bounding box center [260, 136] width 121 height 17
select select "10"
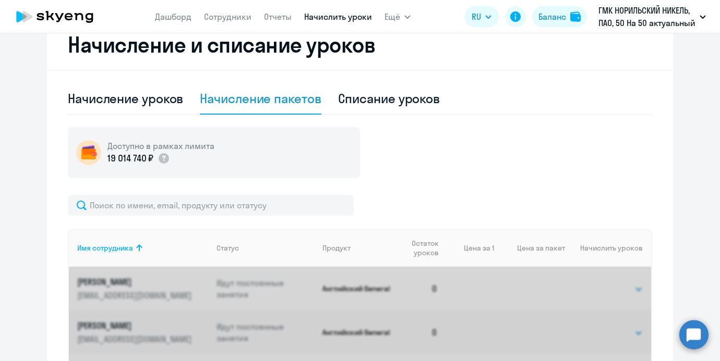
scroll to position [369, 0]
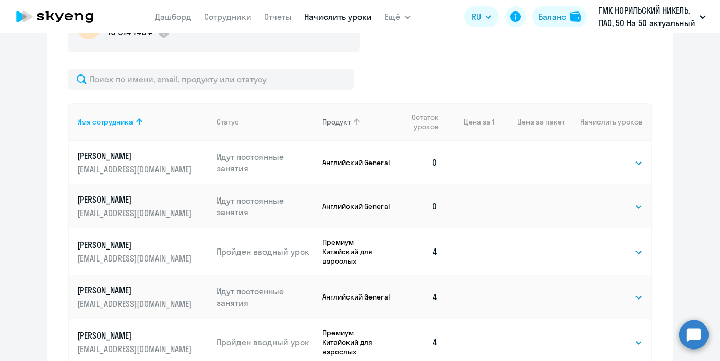
click at [363, 125] on div "Продукт" at bounding box center [357, 121] width 70 height 9
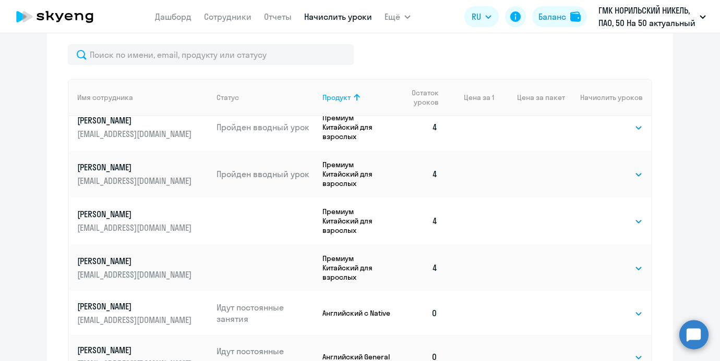
scroll to position [0, 0]
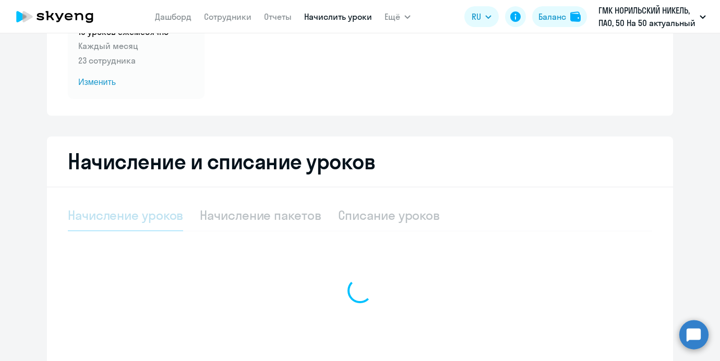
select select "10"
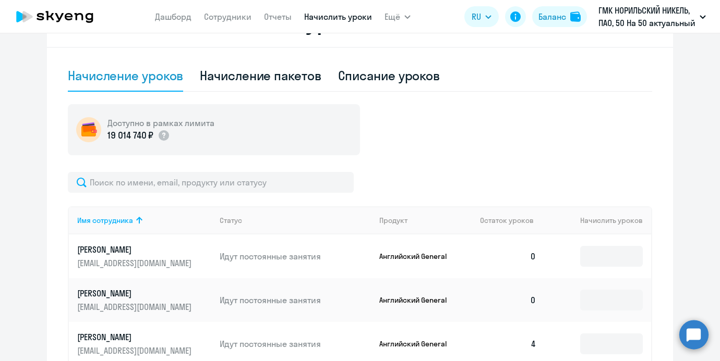
scroll to position [269, 0]
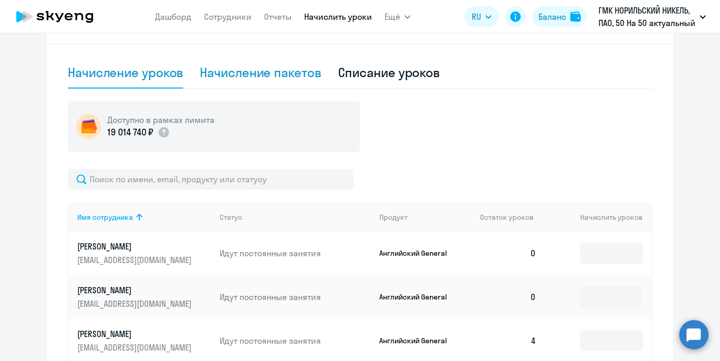
click at [242, 69] on div "Начисление пакетов" at bounding box center [260, 72] width 121 height 17
select select "10"
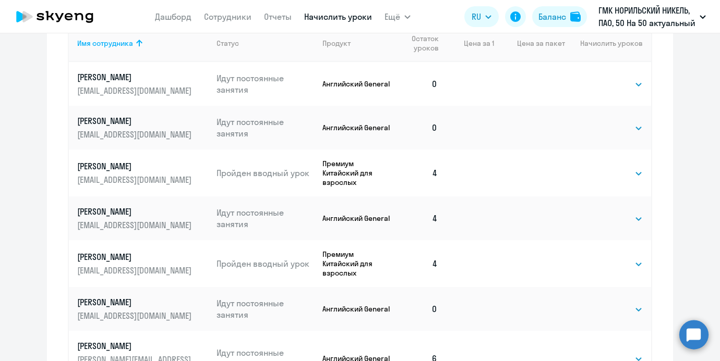
scroll to position [410, 0]
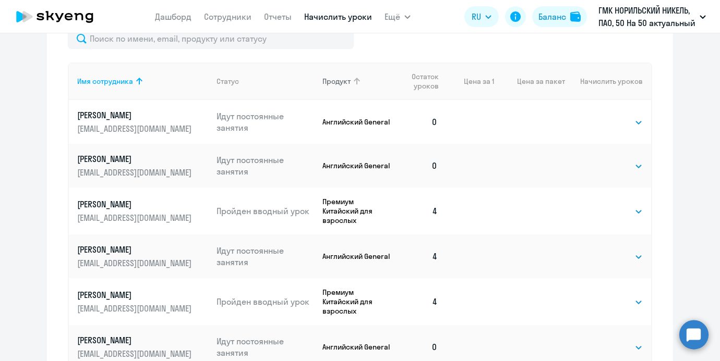
click at [373, 93] on th "Продукт" at bounding box center [353, 82] width 79 height 38
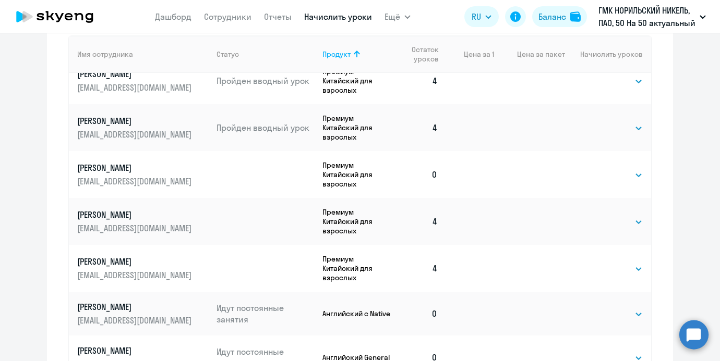
scroll to position [0, 0]
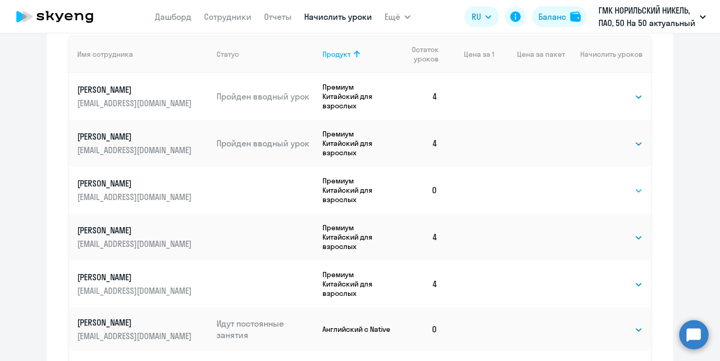
click at [609, 191] on select "Выбрать 4 8 16 32 64 96 128" at bounding box center [621, 191] width 43 height 13
select select "4"
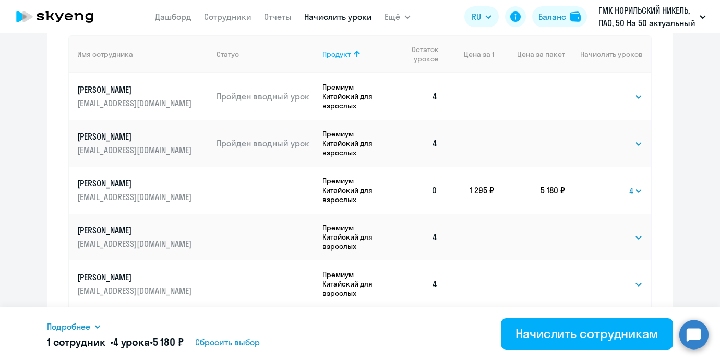
scroll to position [16, 0]
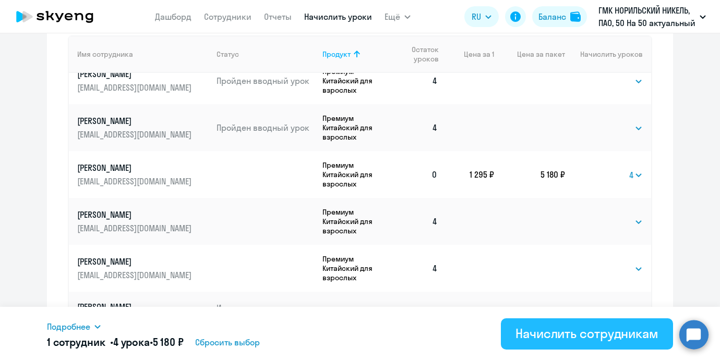
click at [556, 345] on button "Начислить сотрудникам" at bounding box center [587, 334] width 172 height 31
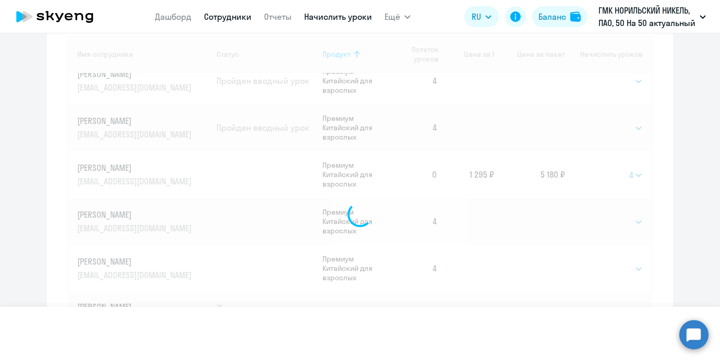
select select
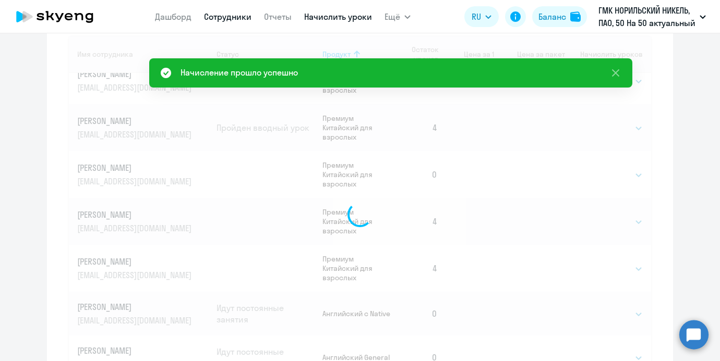
click at [226, 14] on link "Сотрудники" at bounding box center [227, 16] width 47 height 10
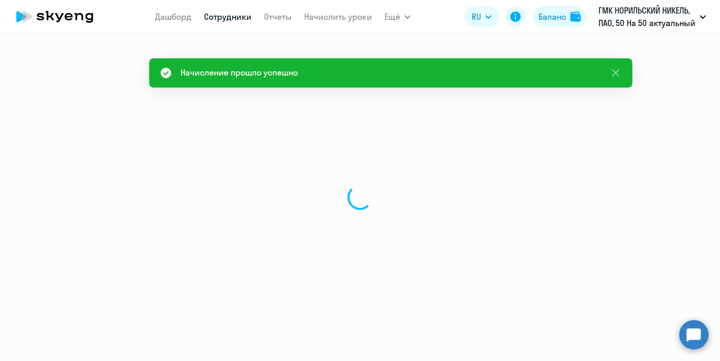
select select "30"
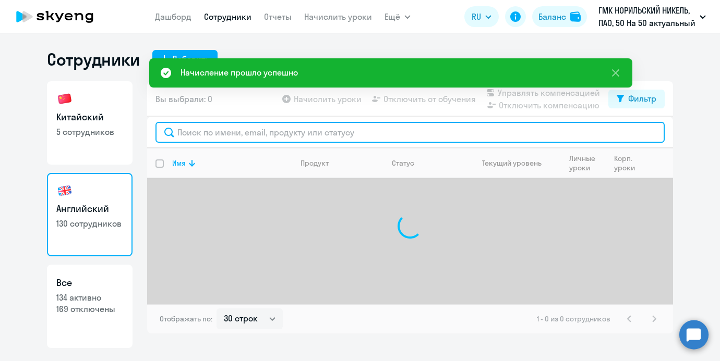
click at [214, 130] on input "text" at bounding box center [409, 132] width 509 height 21
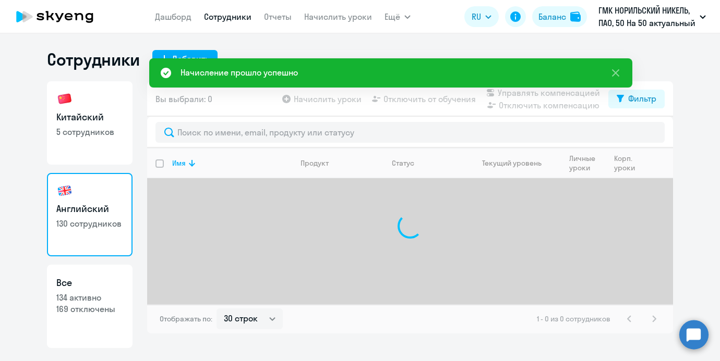
click at [93, 120] on h3 "Китайский" at bounding box center [89, 118] width 67 height 14
select select "30"
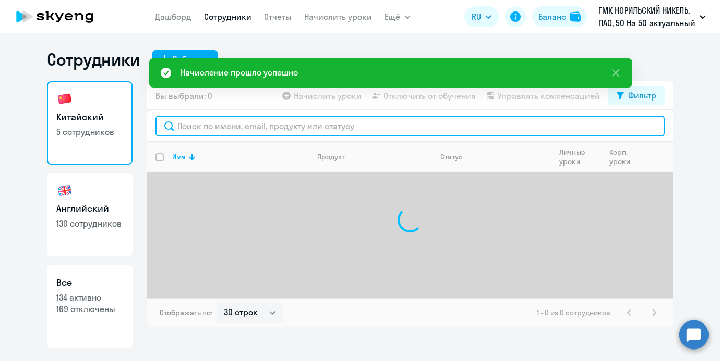
click at [236, 128] on input "text" at bounding box center [409, 126] width 509 height 21
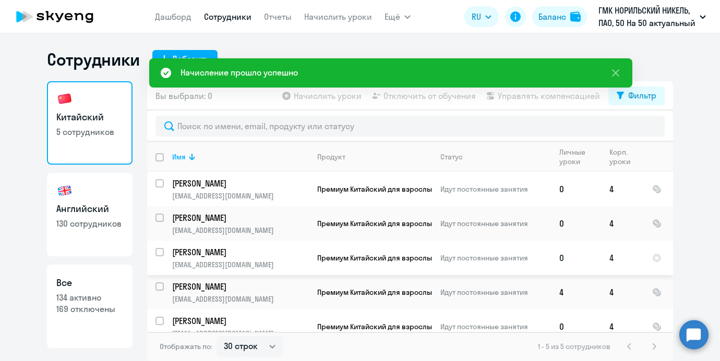
click at [160, 254] on input "select row 5365671" at bounding box center [165, 258] width 21 height 21
checkbox input "true"
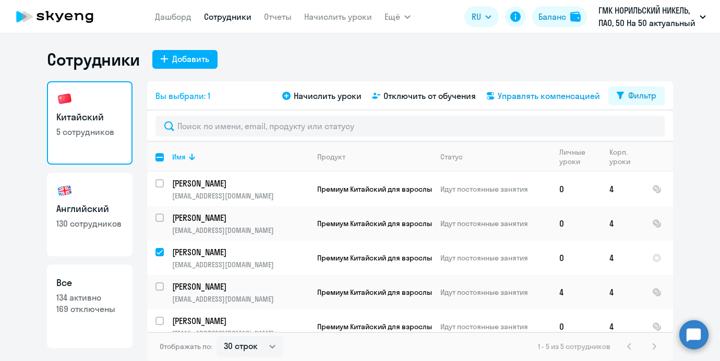
click at [511, 93] on span "Управлять компенсацией" at bounding box center [548, 96] width 102 height 13
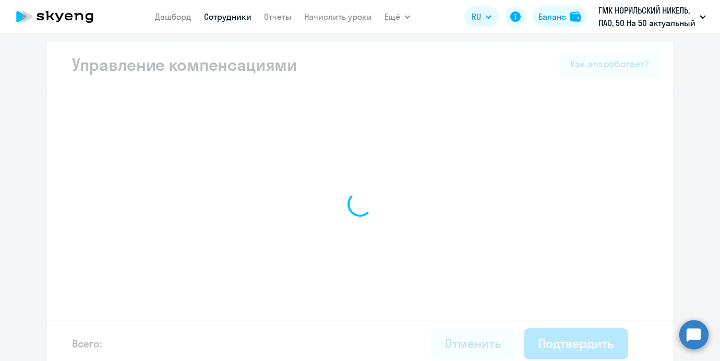
select select "MONTHLY"
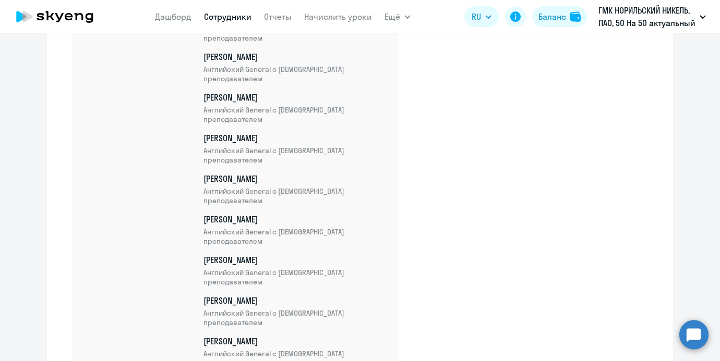
scroll to position [4549, 0]
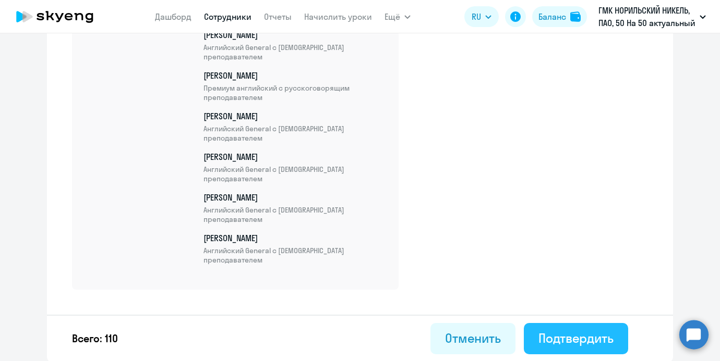
click at [573, 332] on div "Подтвердить" at bounding box center [575, 338] width 75 height 17
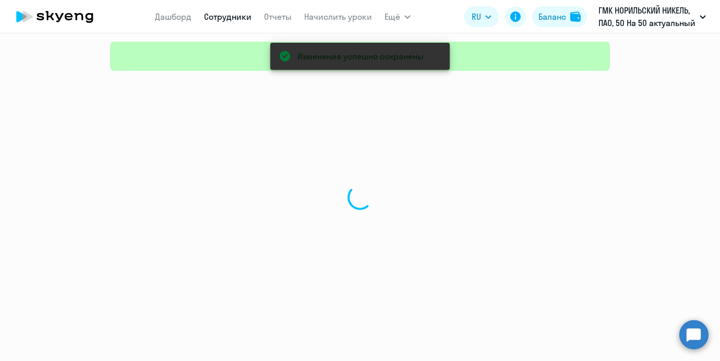
select select "30"
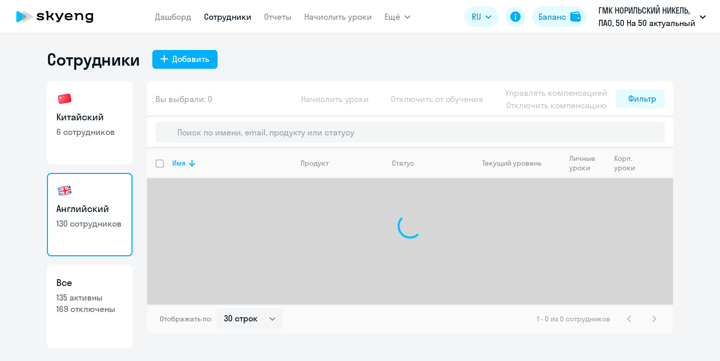
select select "30"
click at [101, 136] on p "6 сотрудников" at bounding box center [89, 131] width 67 height 11
select select "30"
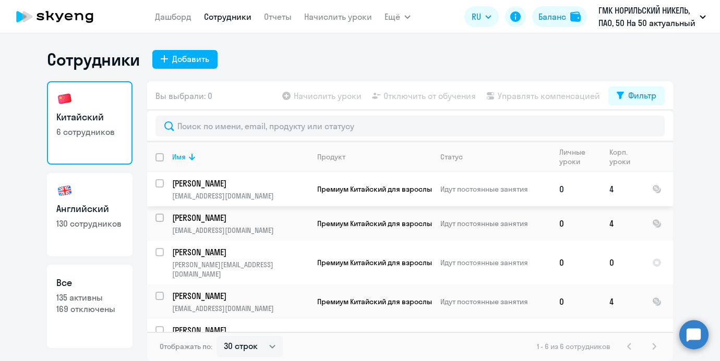
scroll to position [21, 0]
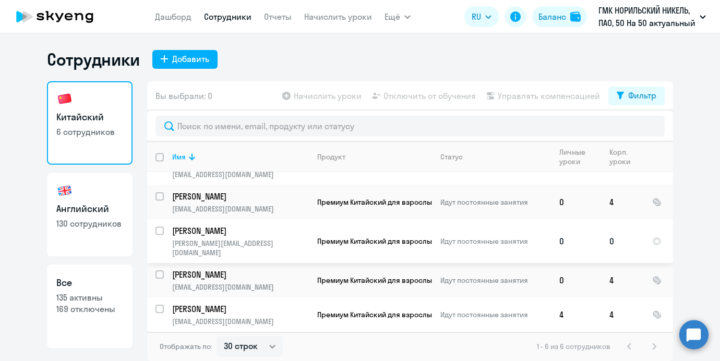
click at [154, 233] on div at bounding box center [160, 230] width 25 height 25
checkbox input "true"
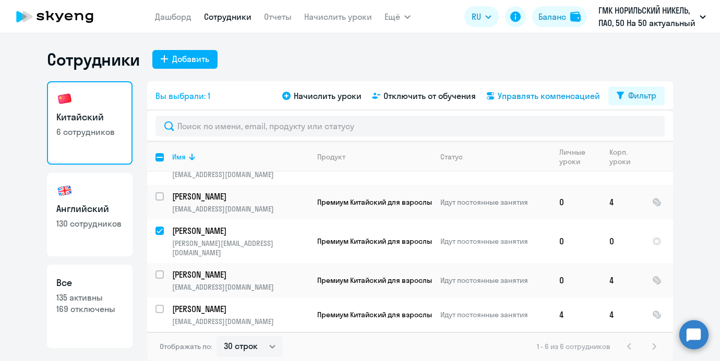
click at [511, 90] on span "Управлять компенсацией" at bounding box center [548, 96] width 102 height 13
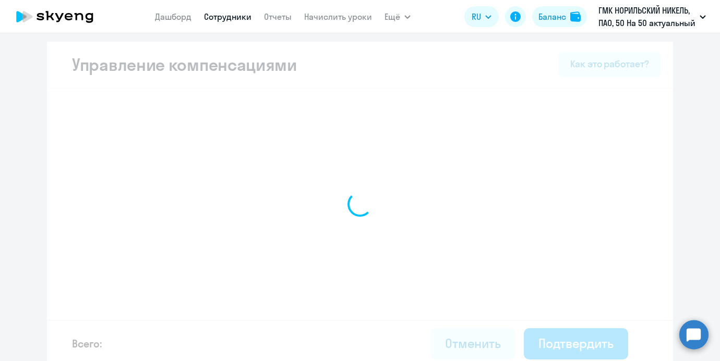
select select "MONTHLY"
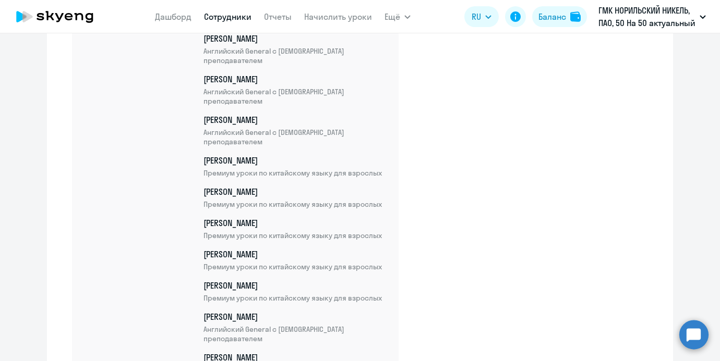
scroll to position [4581, 0]
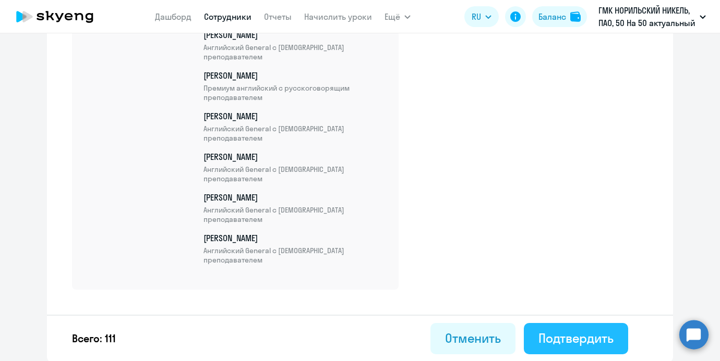
click at [565, 338] on div "Подтвердить" at bounding box center [575, 338] width 75 height 17
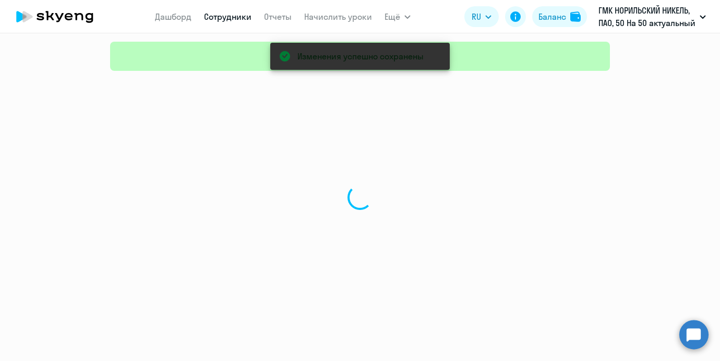
select select "30"
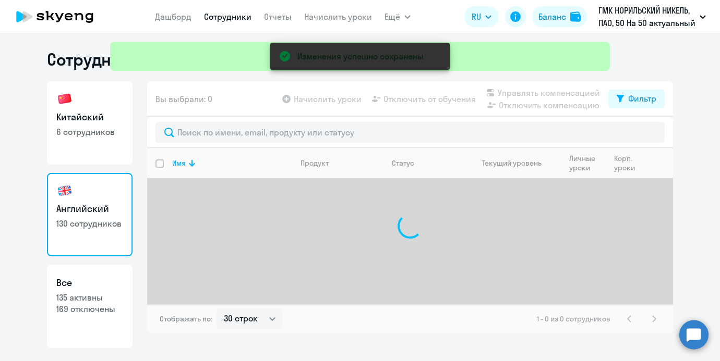
click at [314, 14] on div "Изменения успешно сохранены" at bounding box center [360, 37] width 508 height 75
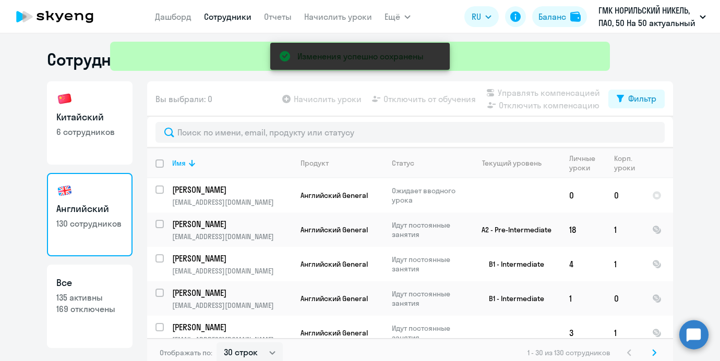
click at [315, 16] on div "Изменения успешно сохранены" at bounding box center [360, 37] width 508 height 75
click at [318, 19] on div "Изменения успешно сохранены" at bounding box center [360, 37] width 508 height 75
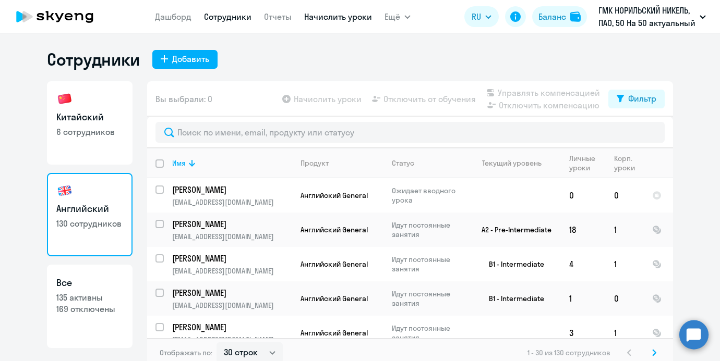
click at [311, 14] on link "Начислить уроки" at bounding box center [338, 16] width 68 height 10
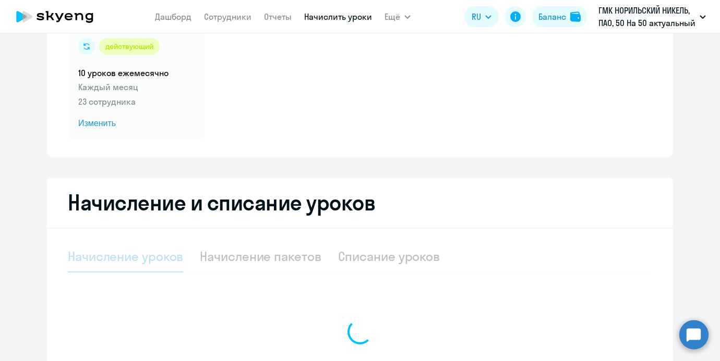
scroll to position [163, 0]
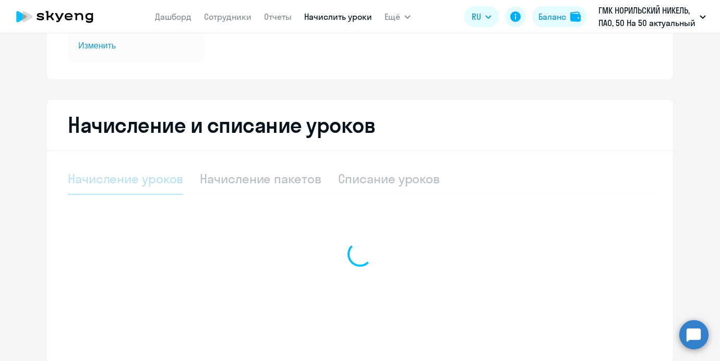
select select "10"
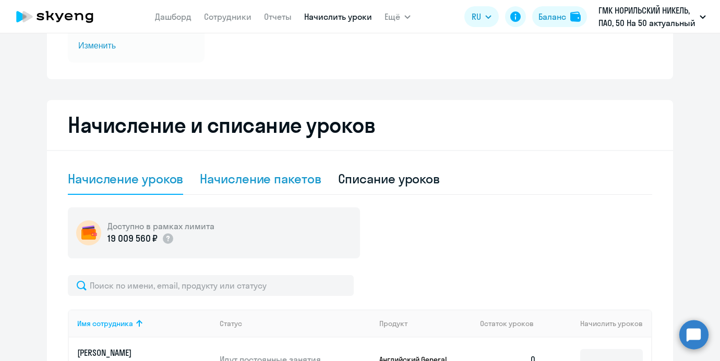
click at [254, 184] on div "Начисление пакетов" at bounding box center [260, 179] width 121 height 17
select select "10"
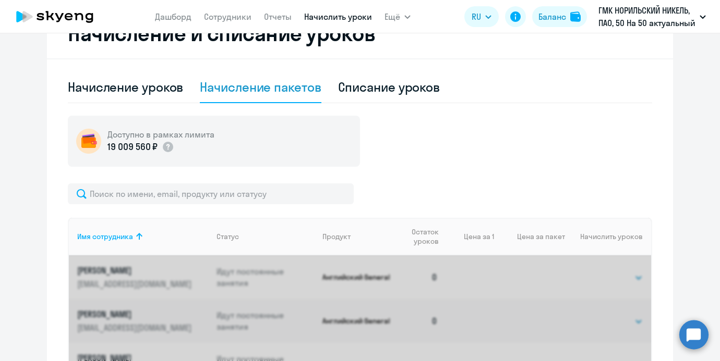
scroll to position [268, 0]
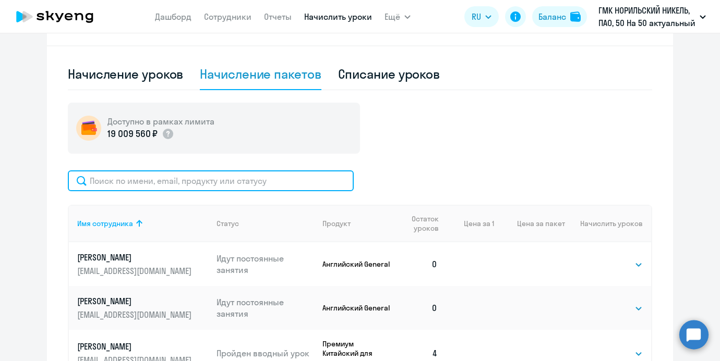
click at [245, 179] on input "text" at bounding box center [211, 181] width 286 height 21
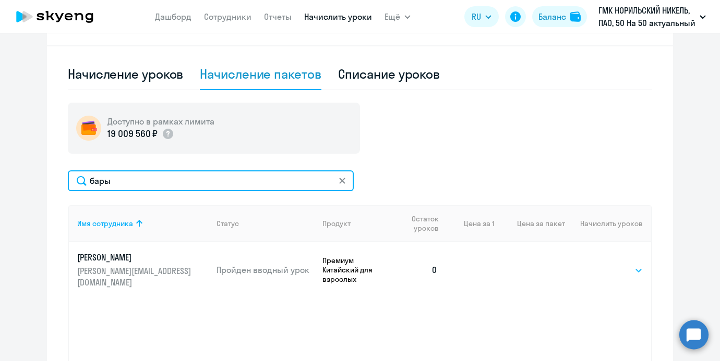
type input "бары"
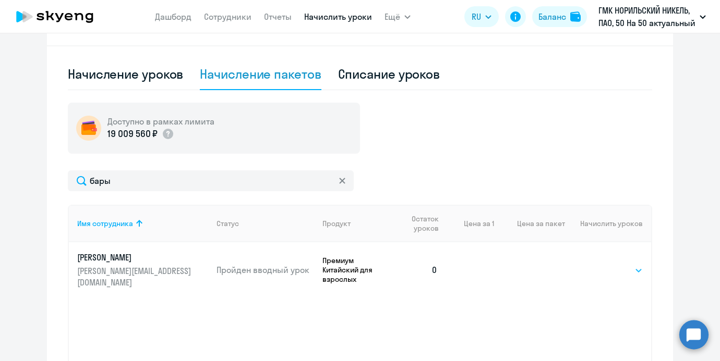
click at [610, 270] on select "Выбрать 4 8 16 32 64 96 128" at bounding box center [621, 270] width 43 height 13
select select "4"
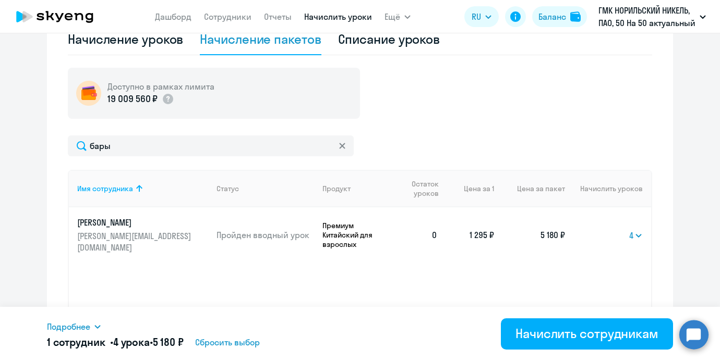
scroll to position [355, 0]
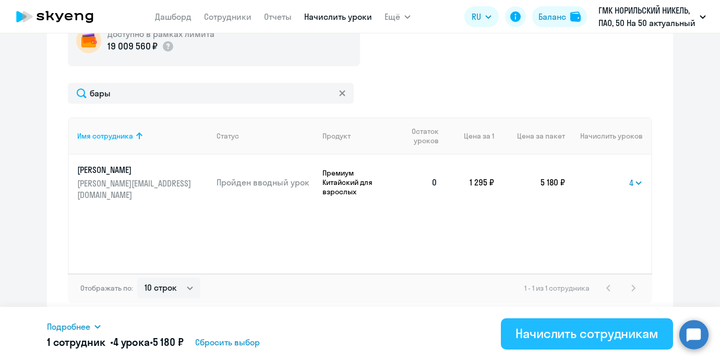
click at [590, 325] on button "Начислить сотрудникам" at bounding box center [587, 334] width 172 height 31
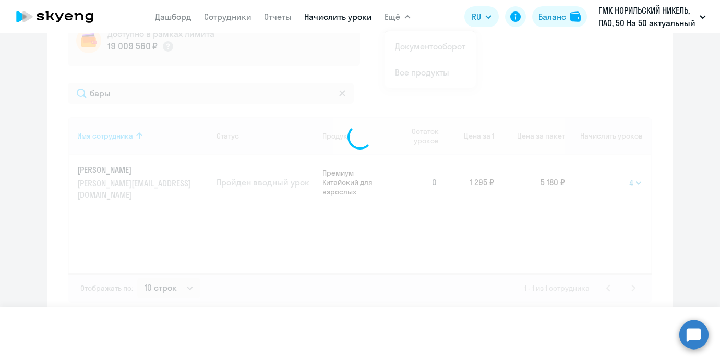
select select
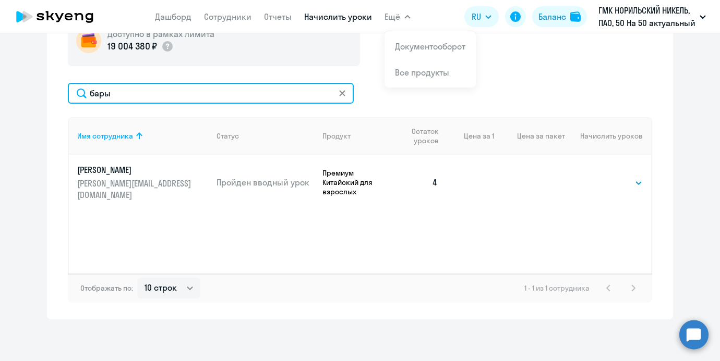
click at [233, 91] on input "бары" at bounding box center [211, 93] width 286 height 21
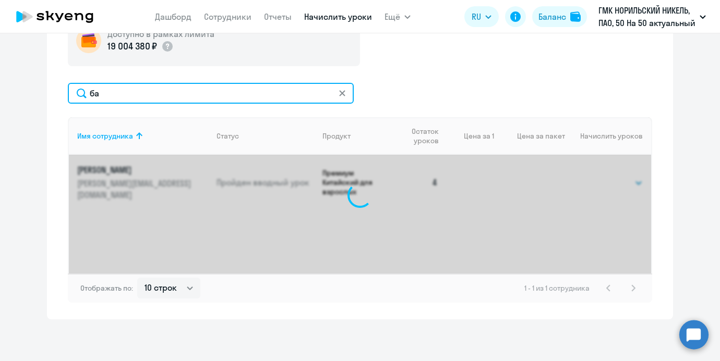
type input "б"
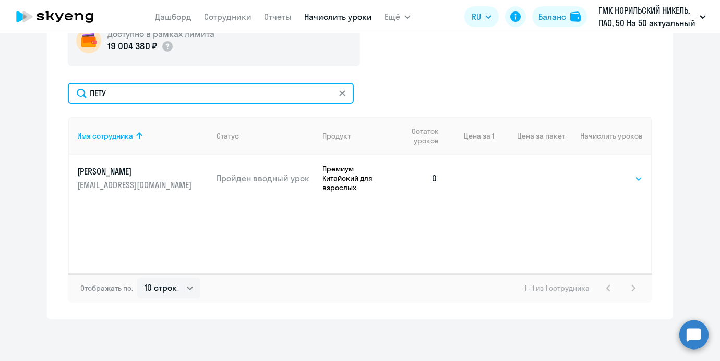
type input "ПЕТУ"
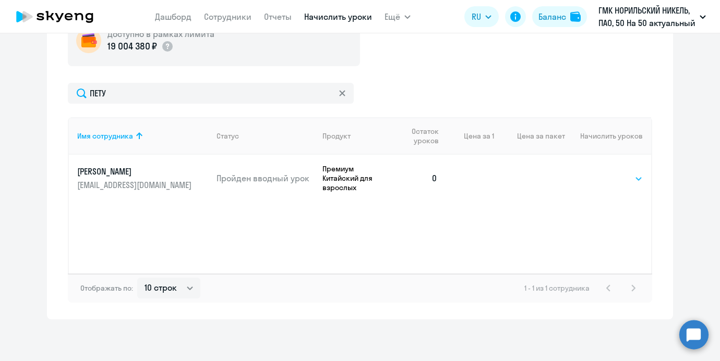
click at [611, 177] on select "Выбрать 4 8 16 32 64 96 128" at bounding box center [621, 179] width 43 height 13
select select "4"
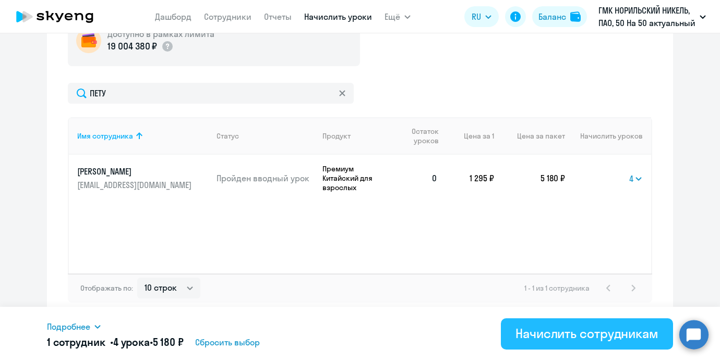
click at [585, 336] on div "Начислить сотрудникам" at bounding box center [586, 333] width 143 height 17
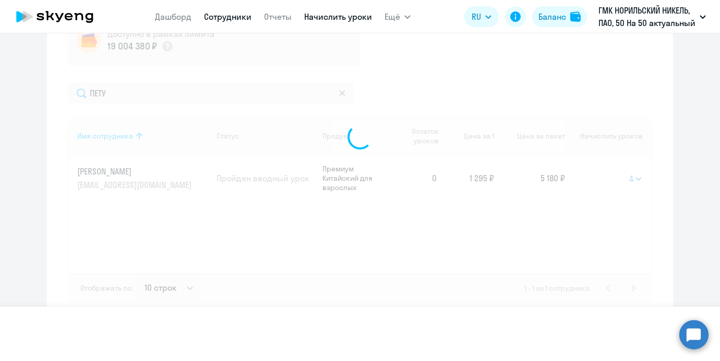
select select
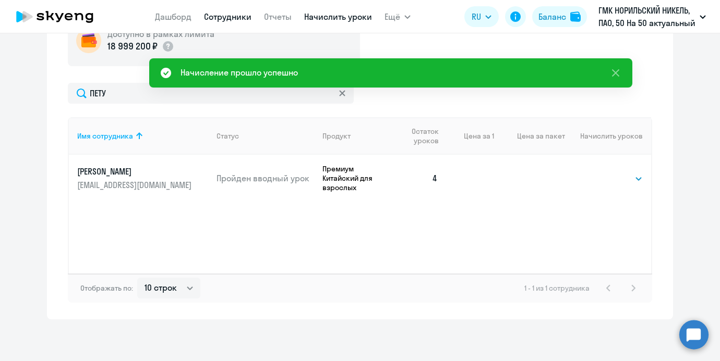
click at [239, 17] on link "Сотрудники" at bounding box center [227, 16] width 47 height 10
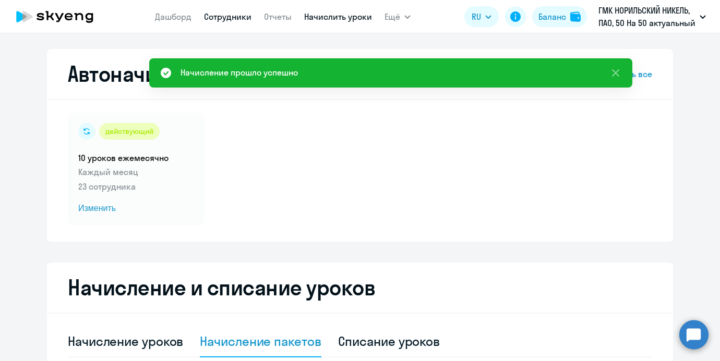
select select "30"
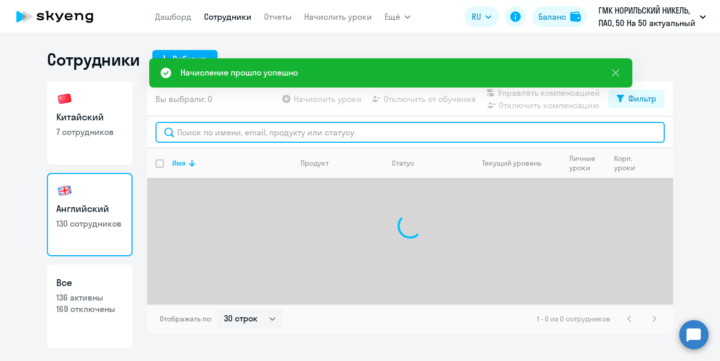
click at [240, 139] on input "text" at bounding box center [409, 132] width 509 height 21
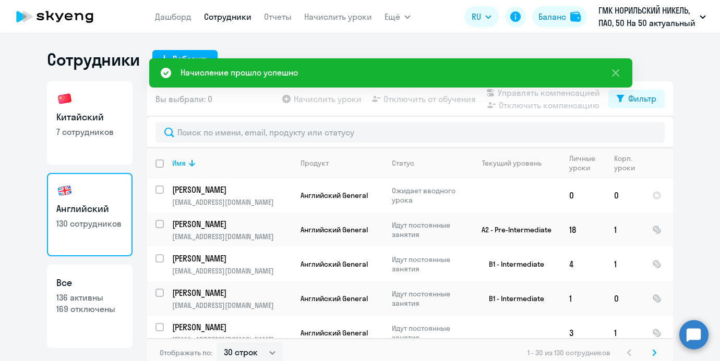
click at [106, 135] on p "7 сотрудников" at bounding box center [89, 131] width 67 height 11
select select "30"
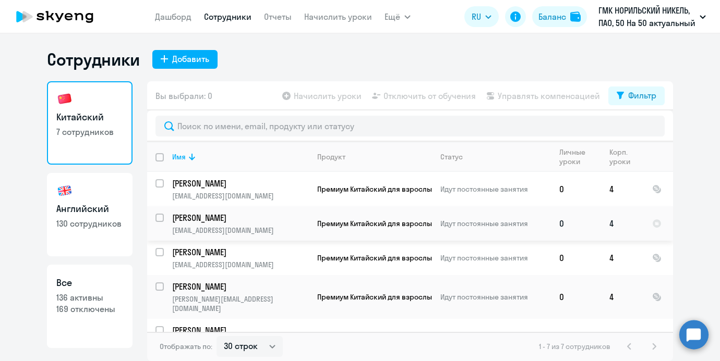
click at [160, 215] on input "select row 42781726" at bounding box center [165, 224] width 21 height 21
checkbox input "true"
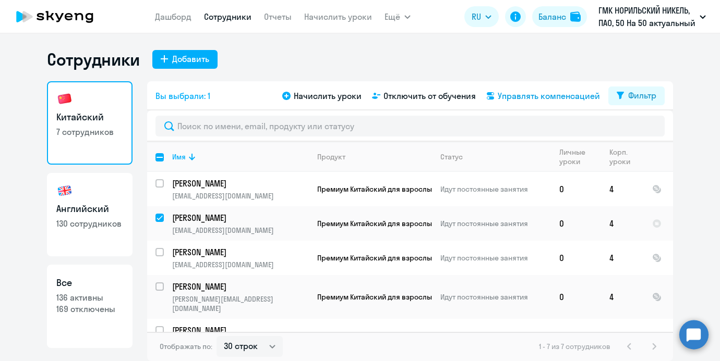
click at [511, 92] on span "Управлять компенсацией" at bounding box center [548, 96] width 102 height 13
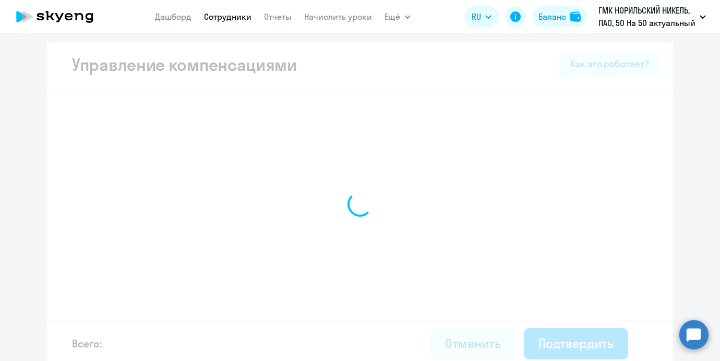
select select "MONTHLY"
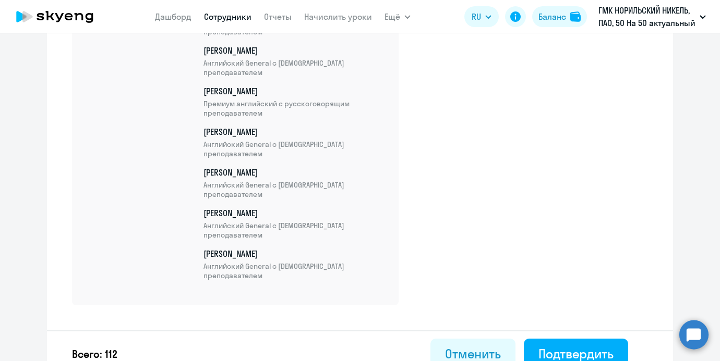
scroll to position [4612, 0]
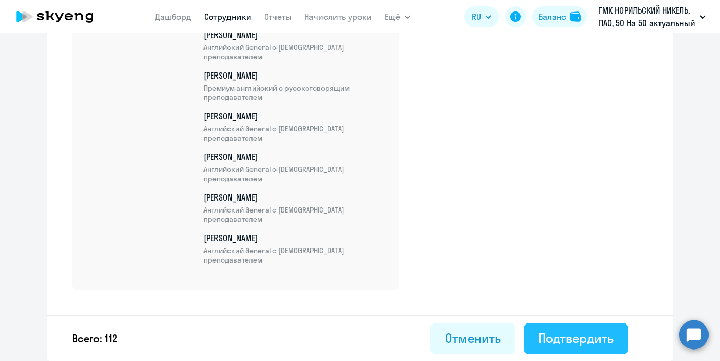
click at [602, 338] on div "Подтвердить" at bounding box center [575, 338] width 75 height 17
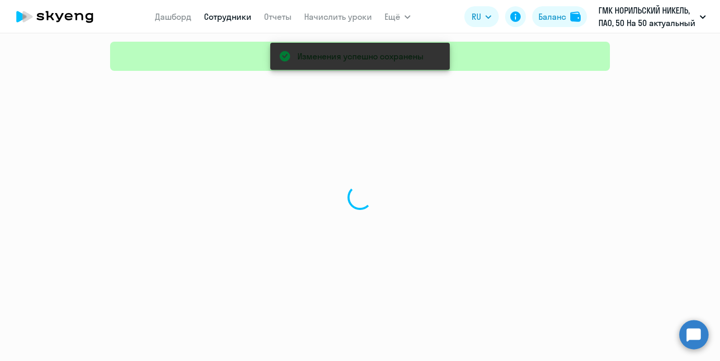
select select "30"
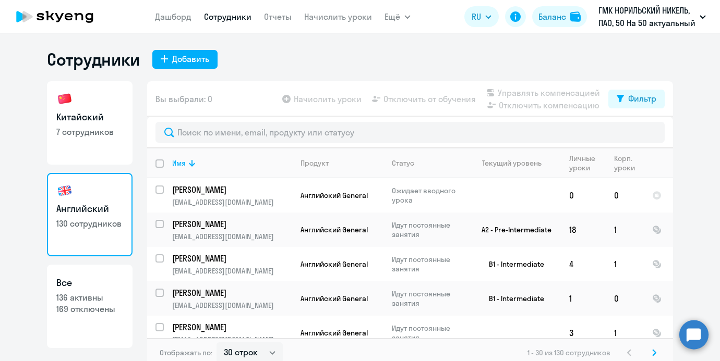
click at [98, 114] on h3 "Китайский" at bounding box center [89, 118] width 67 height 14
select select "30"
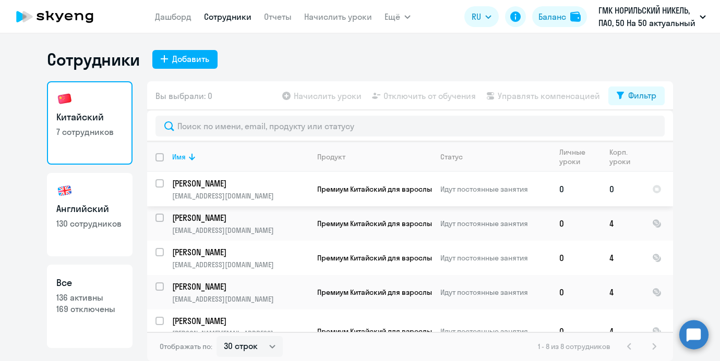
click at [158, 183] on input "select row 38486449" at bounding box center [165, 189] width 21 height 21
checkbox input "true"
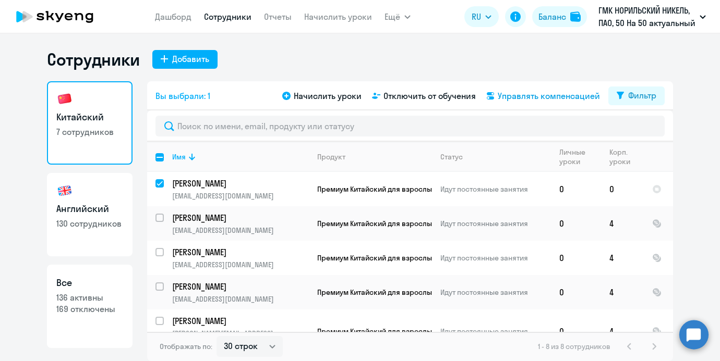
click at [543, 96] on span "Управлять компенсацией" at bounding box center [548, 96] width 102 height 13
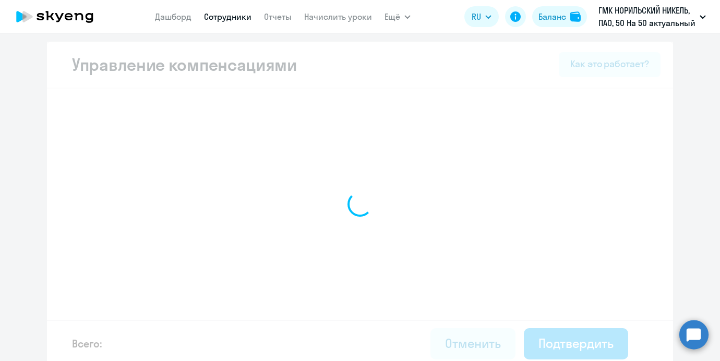
select select "MONTHLY"
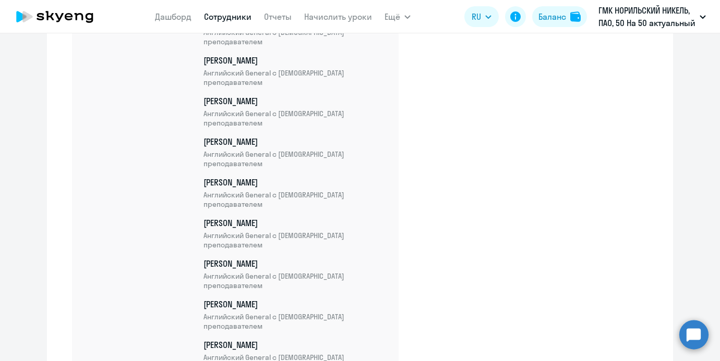
scroll to position [4678, 0]
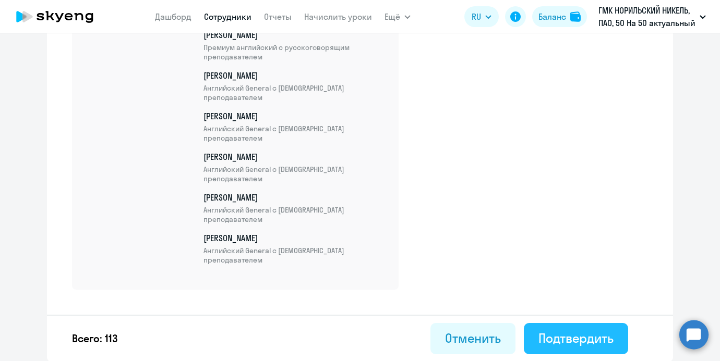
click at [581, 335] on div "Подтвердить" at bounding box center [575, 338] width 75 height 17
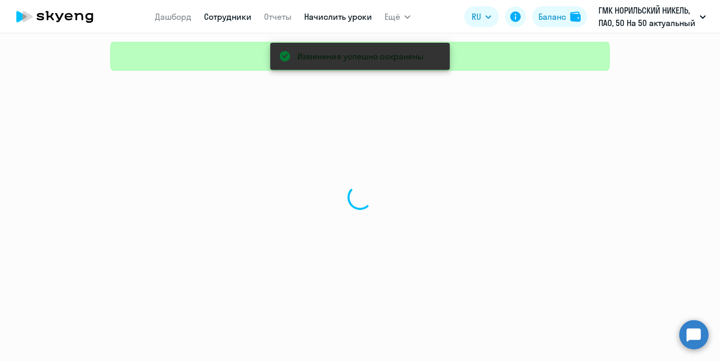
select select "30"
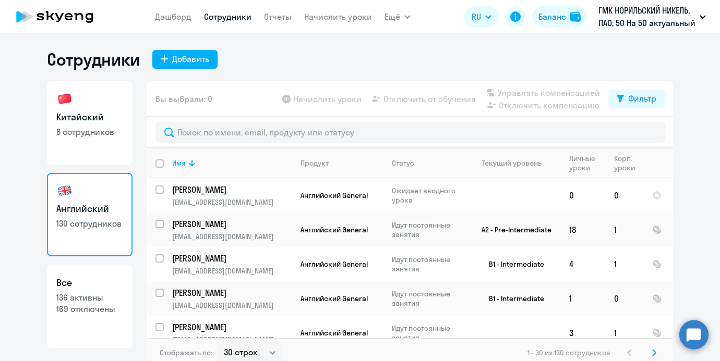
click at [339, 17] on link "Начислить уроки" at bounding box center [338, 16] width 68 height 10
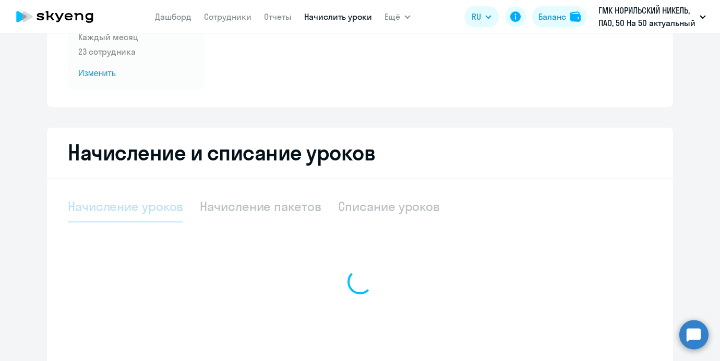
select select "10"
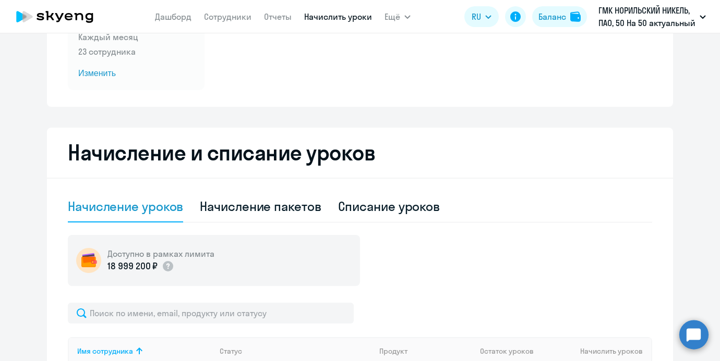
scroll to position [257, 0]
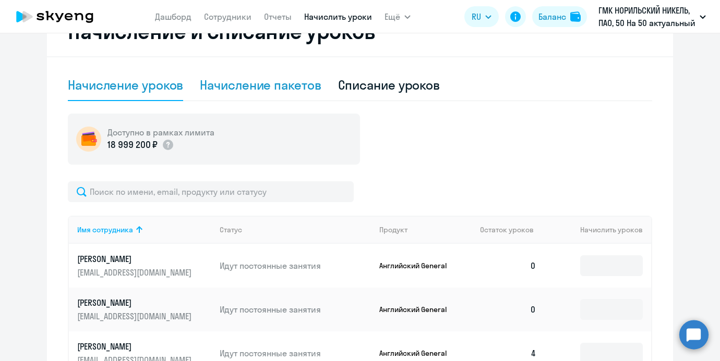
click at [248, 82] on div "Начисление пакетов" at bounding box center [260, 85] width 121 height 17
select select "10"
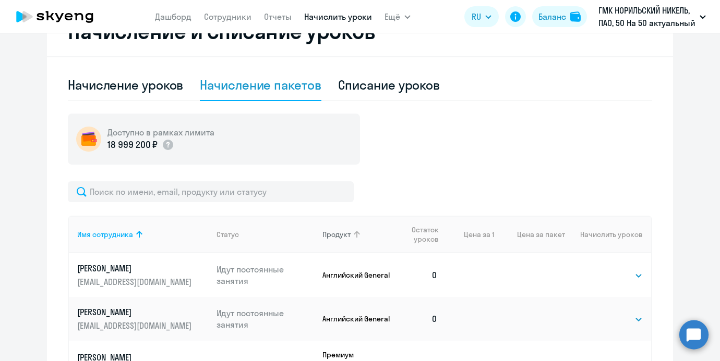
click at [363, 236] on div "Продукт" at bounding box center [357, 234] width 70 height 9
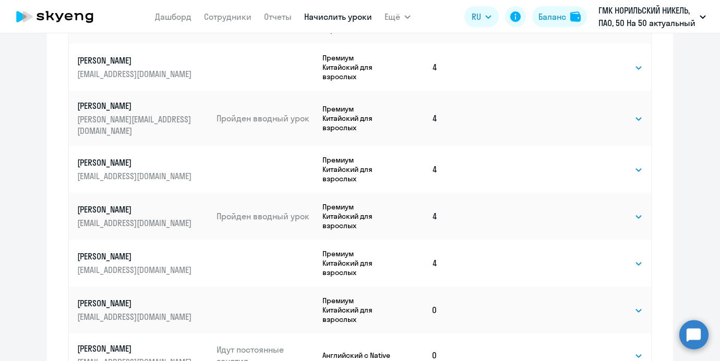
scroll to position [543, 0]
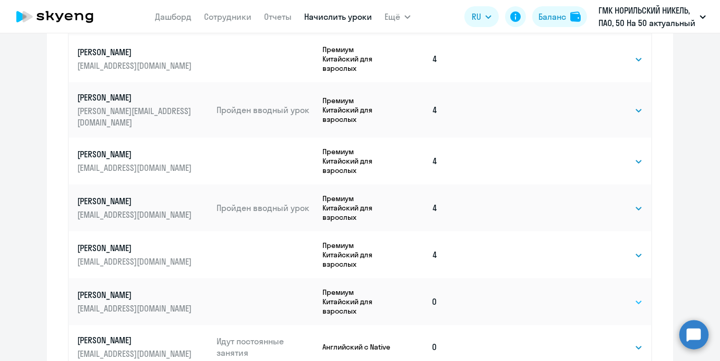
click at [604, 296] on select "Выбрать 4 8 16 32 64 96 128" at bounding box center [621, 302] width 43 height 13
select select "4"
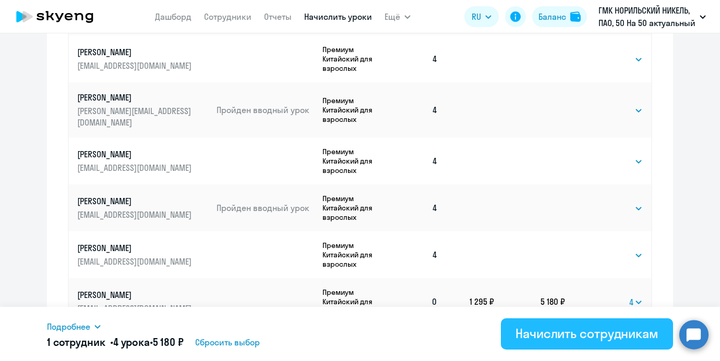
click at [604, 337] on div "Начислить сотрудникам" at bounding box center [586, 333] width 143 height 17
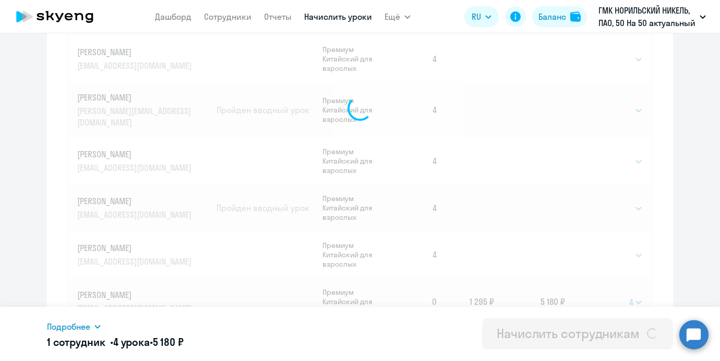
select select
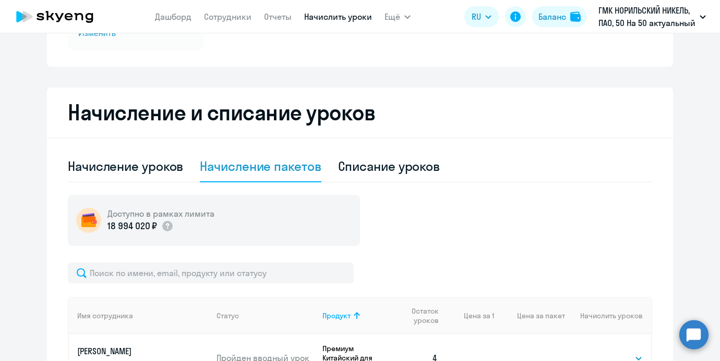
scroll to position [196, 0]
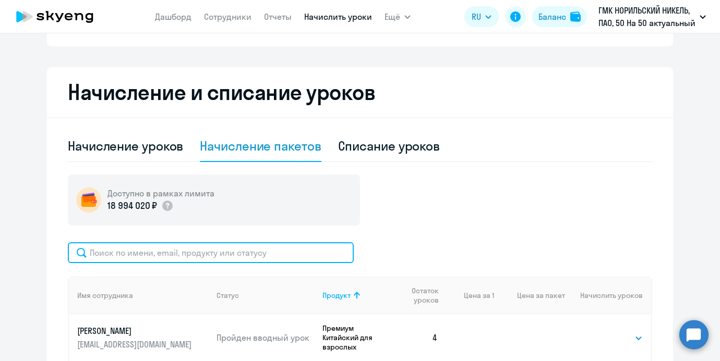
click at [191, 250] on input "text" at bounding box center [211, 252] width 286 height 21
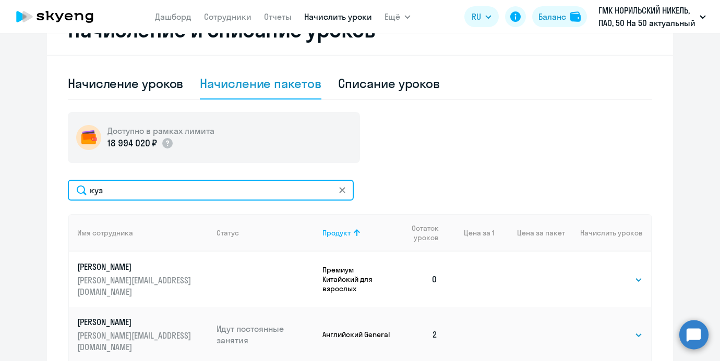
scroll to position [270, 0]
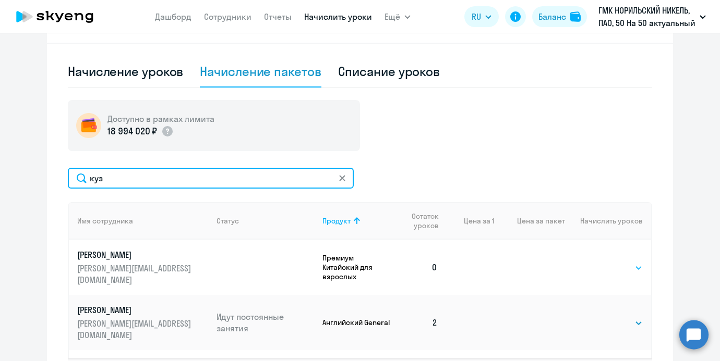
type input "куз"
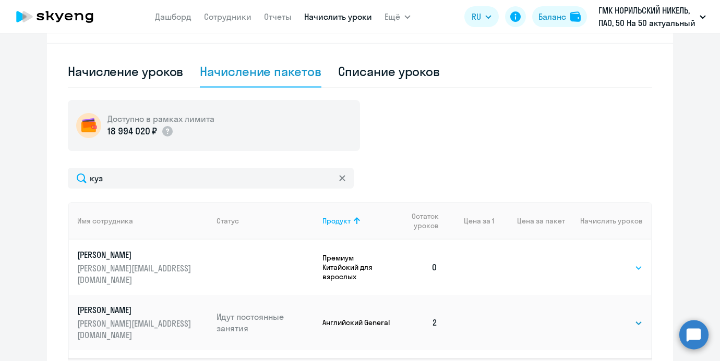
click at [622, 267] on select "Выбрать 4 8 16 32 64 96 128" at bounding box center [621, 268] width 43 height 13
select select "4"
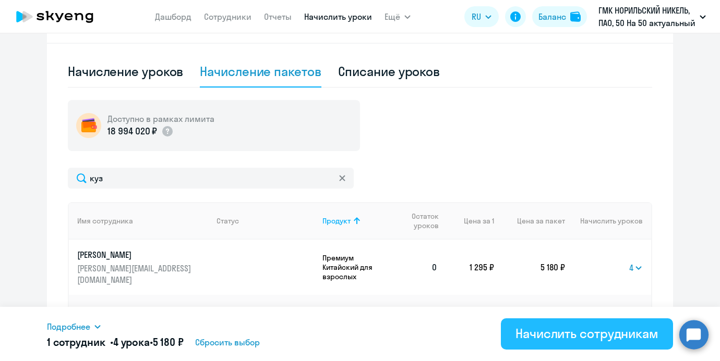
click at [580, 338] on div "Начислить сотрудникам" at bounding box center [586, 333] width 143 height 17
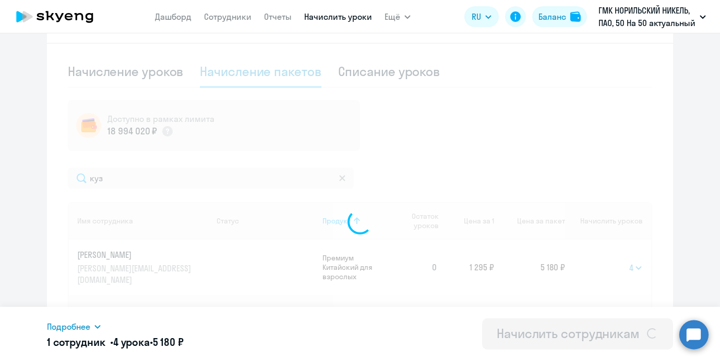
select select
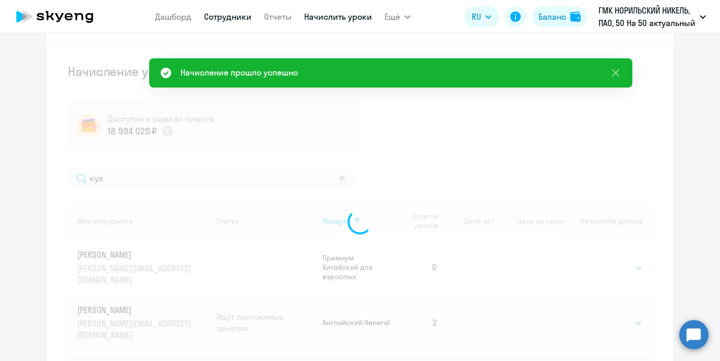
click at [223, 18] on link "Сотрудники" at bounding box center [227, 16] width 47 height 10
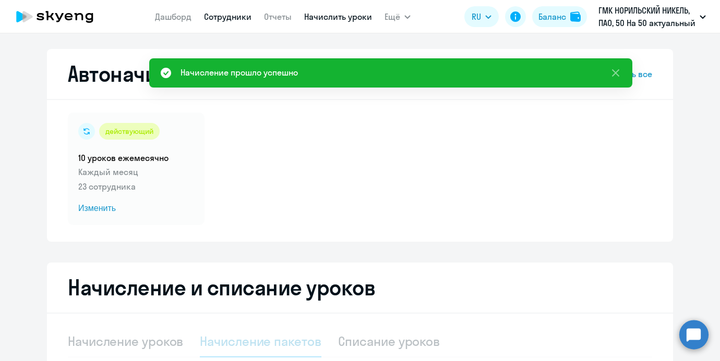
select select "30"
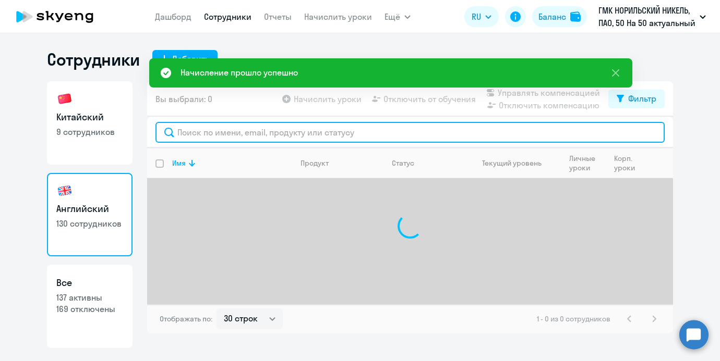
click at [253, 124] on input "text" at bounding box center [409, 132] width 509 height 21
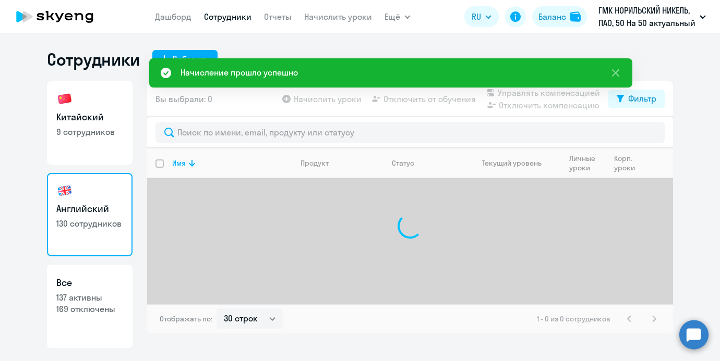
click at [75, 136] on p "9 сотрудников" at bounding box center [89, 131] width 67 height 11
select select "30"
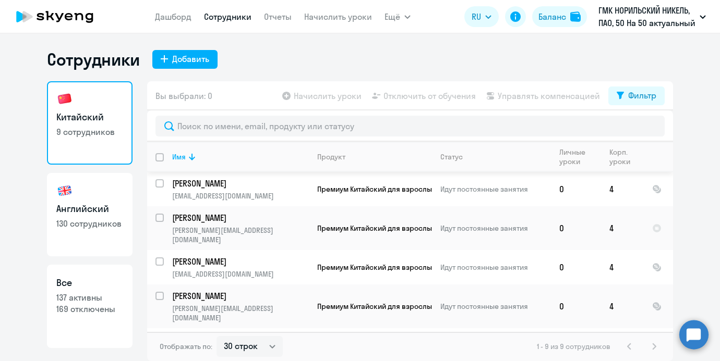
scroll to position [76, 0]
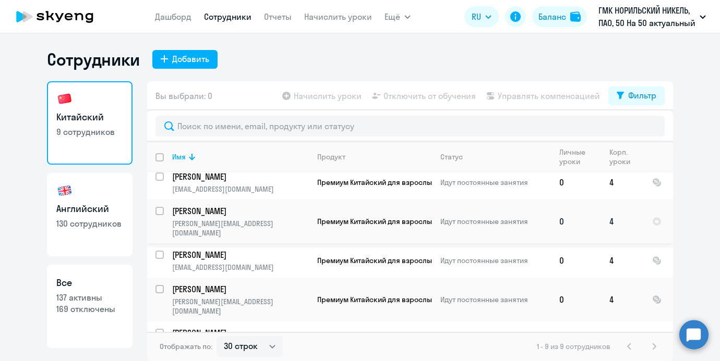
click at [159, 211] on input "select row 56050" at bounding box center [165, 217] width 21 height 21
checkbox input "true"
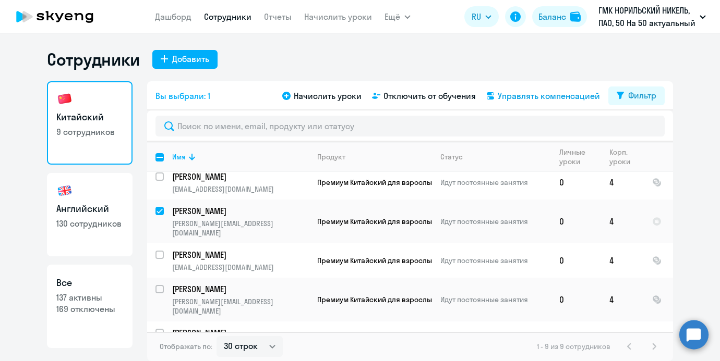
click at [508, 91] on span "Управлять компенсацией" at bounding box center [548, 96] width 102 height 13
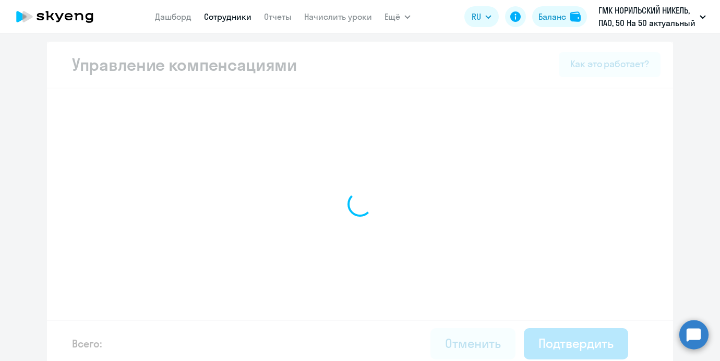
select select "MONTHLY"
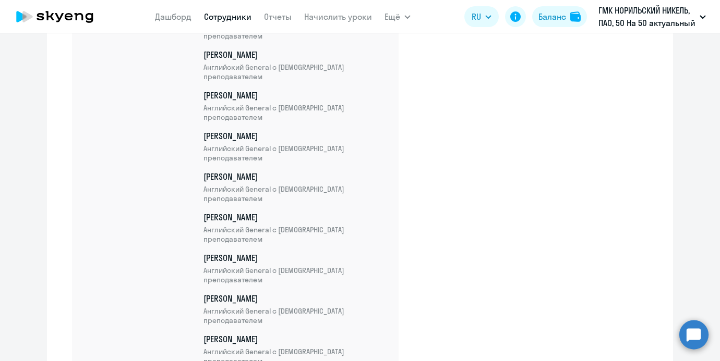
scroll to position [4674, 0]
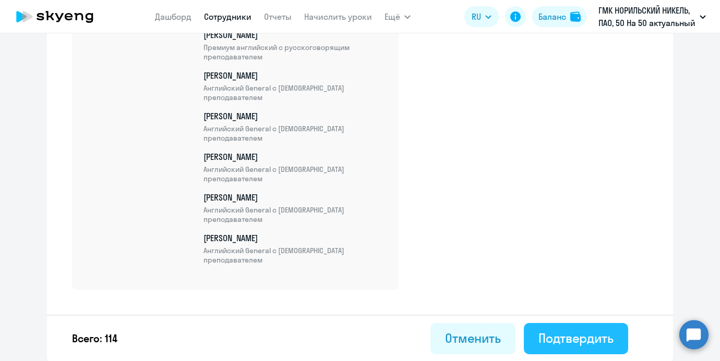
click at [566, 334] on div "Подтвердить" at bounding box center [575, 338] width 75 height 17
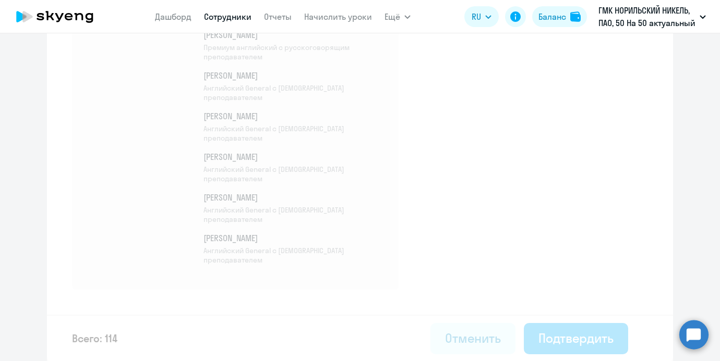
select select "30"
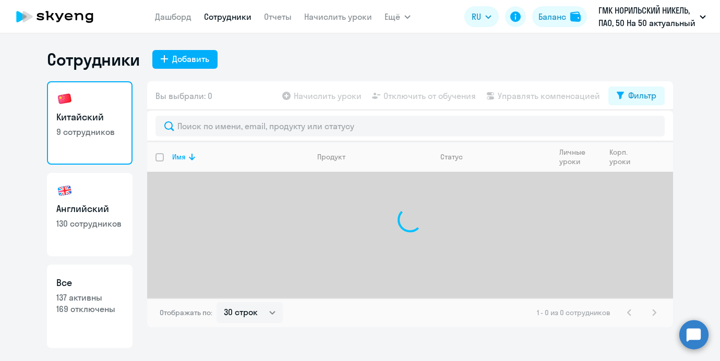
select select "30"
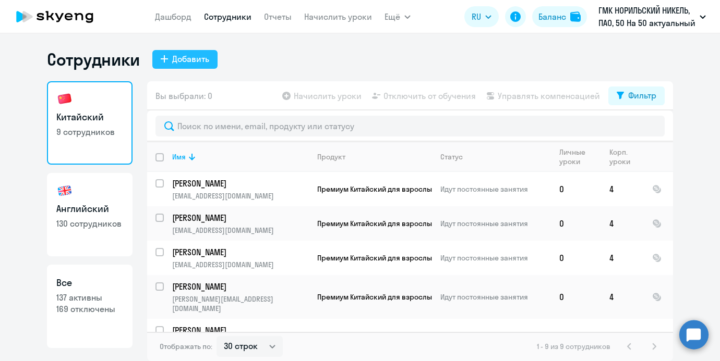
click at [173, 56] on div "Добавить" at bounding box center [190, 59] width 37 height 13
select select "english_adult_not_native_speaker"
select select "3"
select select "english_adult_not_native_speaker"
select select "3"
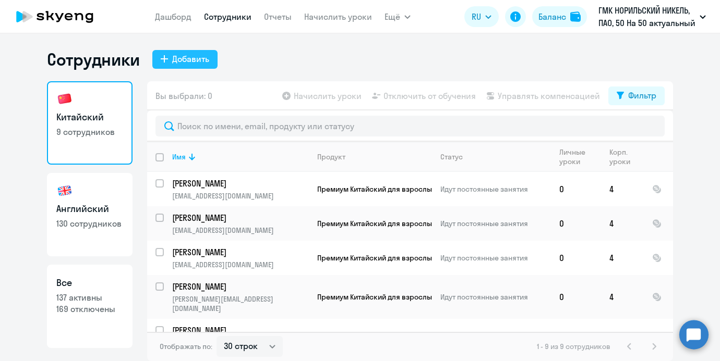
select select "english_adult_not_native_speaker"
select select "3"
select select "english_adult_not_native_speaker"
select select "3"
select select "english_adult_not_native_speaker"
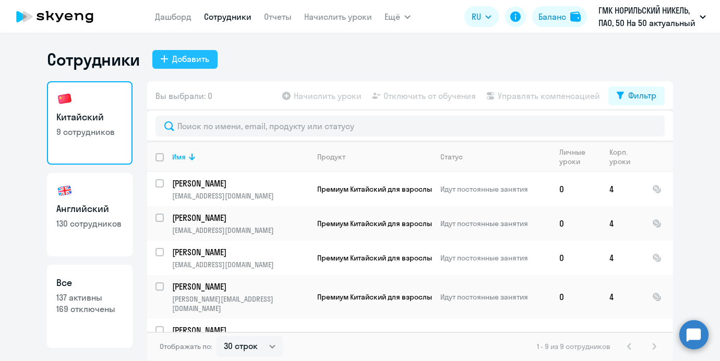
select select "3"
select select "english_adult_not_native_speaker"
select select "3"
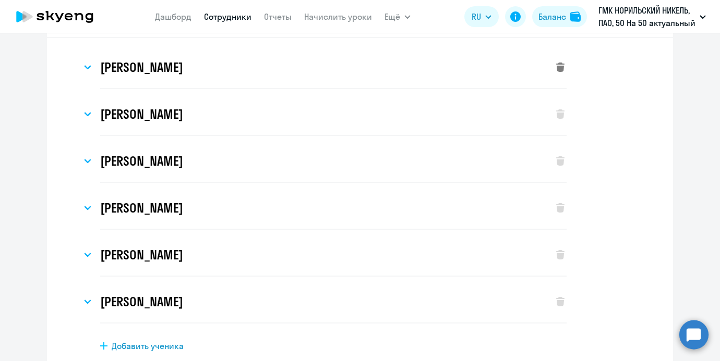
scroll to position [107, 0]
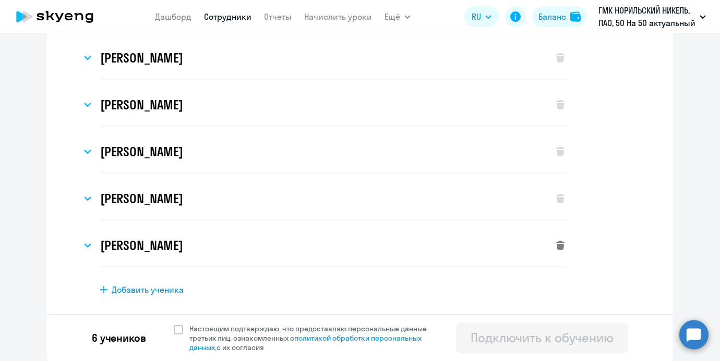
click at [561, 242] on icon at bounding box center [560, 245] width 8 height 9
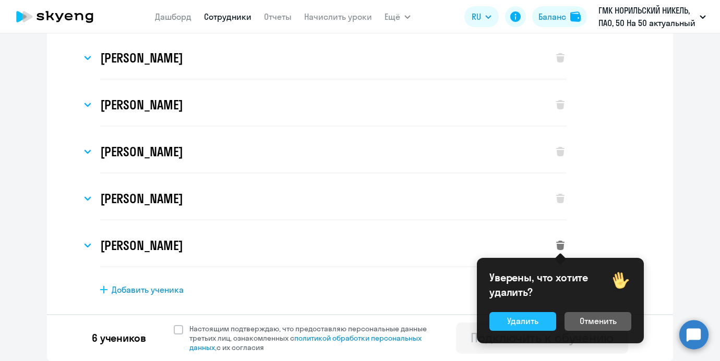
click at [521, 320] on div "Удалить" at bounding box center [522, 321] width 31 height 13
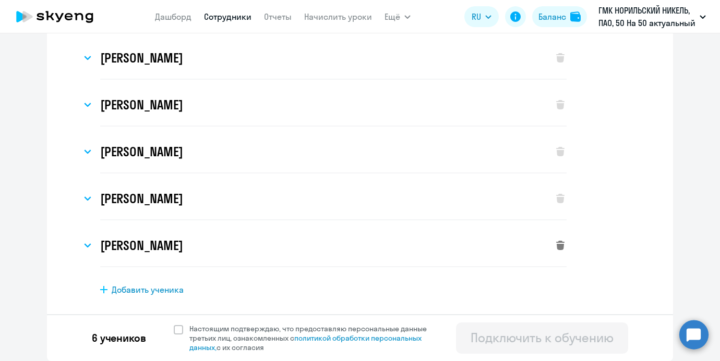
select select "english_adult_not_native_speaker"
select select "3"
select select "english_adult_not_native_speaker"
select select "3"
select select "english_adult_not_native_speaker"
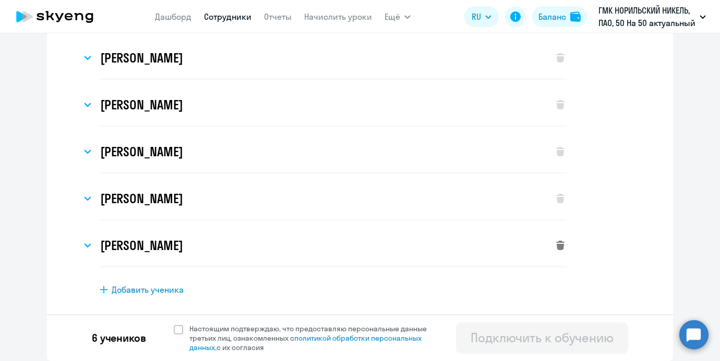
select select "3"
select select "english_adult_not_native_speaker"
select select "3"
select select "english_adult_not_native_speaker"
select select "3"
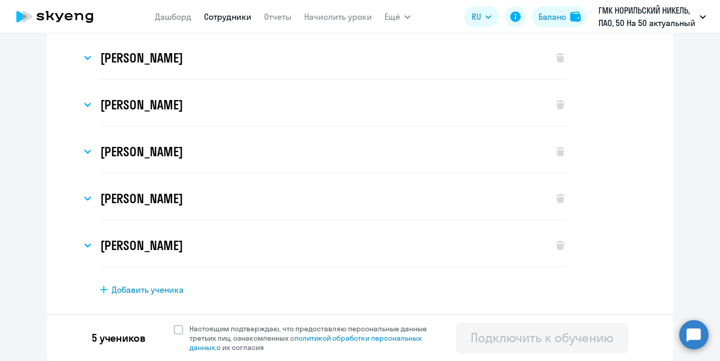
scroll to position [60, 0]
click at [521, 322] on div "5 учеников Настоящим подтверждаю, что предоставляю персональные данные третьих …" at bounding box center [360, 337] width 626 height 47
click at [559, 249] on icon at bounding box center [560, 245] width 8 height 9
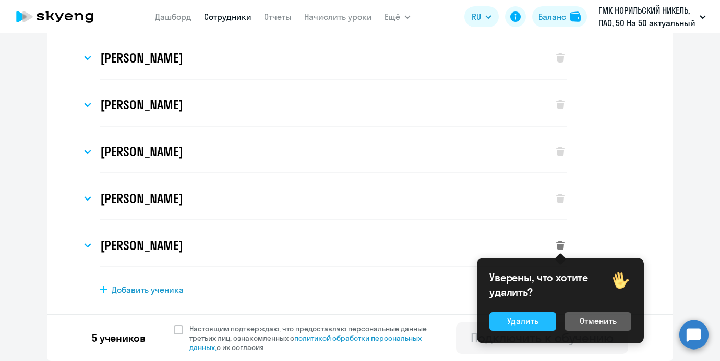
click at [524, 319] on div "Удалить" at bounding box center [522, 321] width 31 height 13
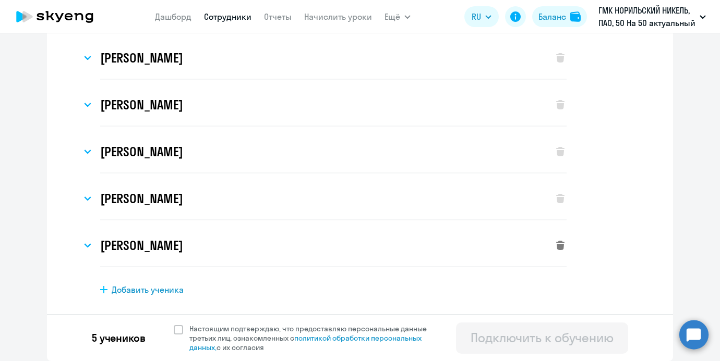
select select "english_adult_not_native_speaker"
select select "3"
select select "english_adult_not_native_speaker"
select select "3"
select select "english_adult_not_native_speaker"
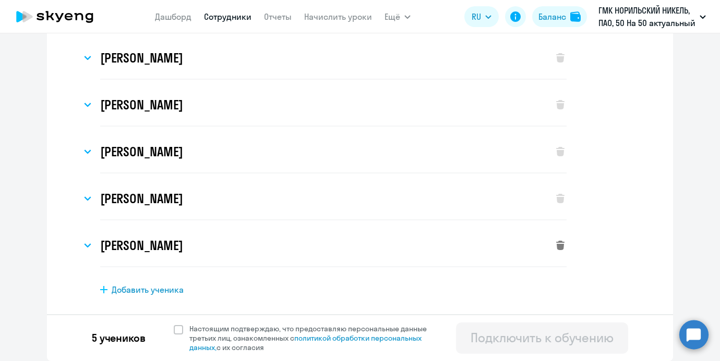
select select "3"
select select "english_adult_not_native_speaker"
select select "3"
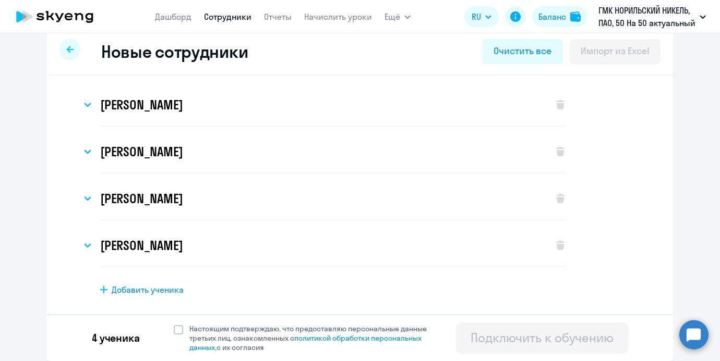
scroll to position [13, 0]
click at [556, 246] on icon at bounding box center [560, 245] width 8 height 9
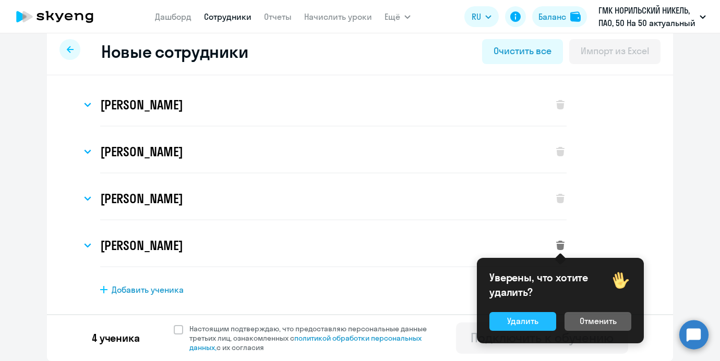
click at [511, 317] on div "Удалить" at bounding box center [522, 321] width 31 height 13
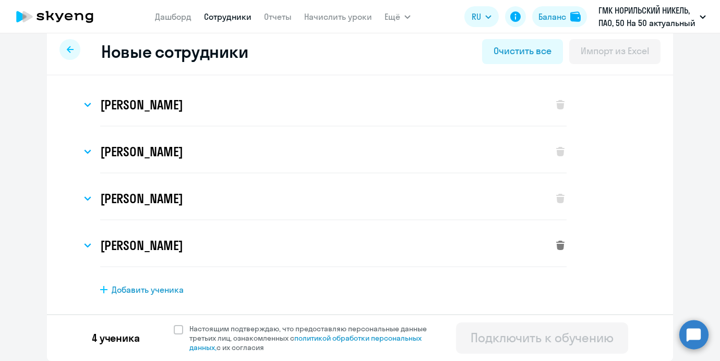
select select "english_adult_not_native_speaker"
select select "3"
select select "english_adult_not_native_speaker"
select select "3"
select select "english_adult_not_native_speaker"
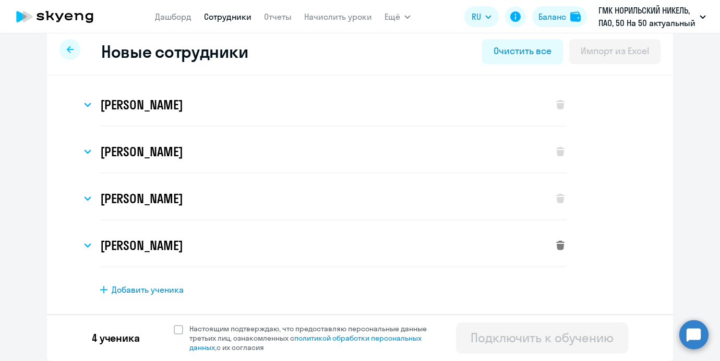
select select "3"
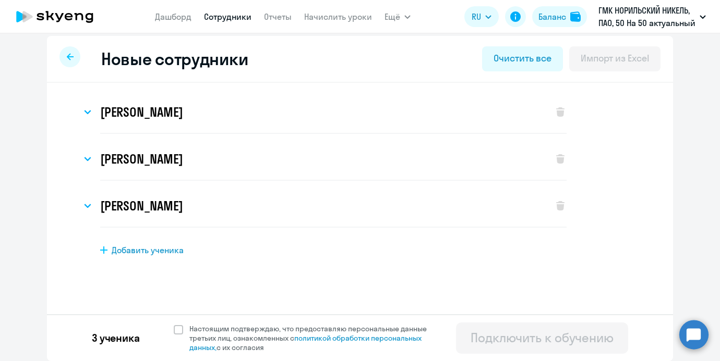
scroll to position [0, 0]
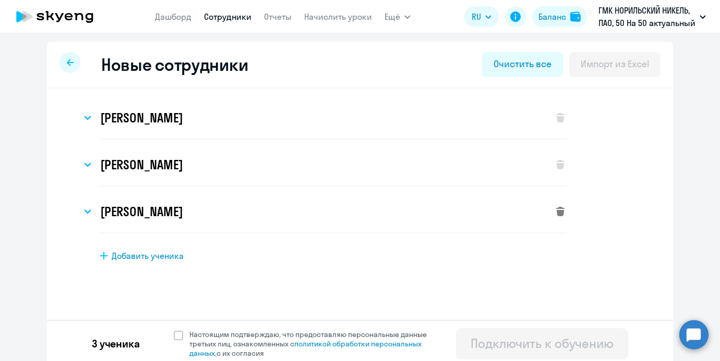
click at [557, 207] on icon at bounding box center [560, 211] width 8 height 9
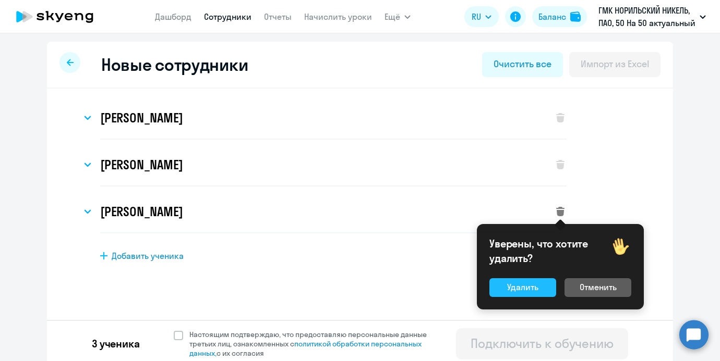
click at [523, 283] on div "Удалить" at bounding box center [522, 287] width 31 height 13
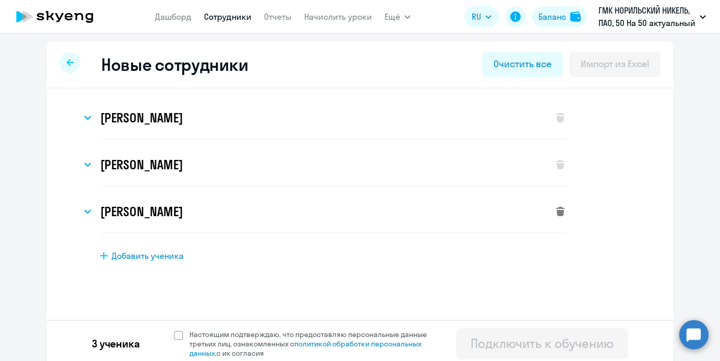
select select "english_adult_not_native_speaker"
select select "3"
select select "english_adult_not_native_speaker"
select select "3"
click at [558, 172] on div "[PERSON_NAME]" at bounding box center [323, 165] width 485 height 42
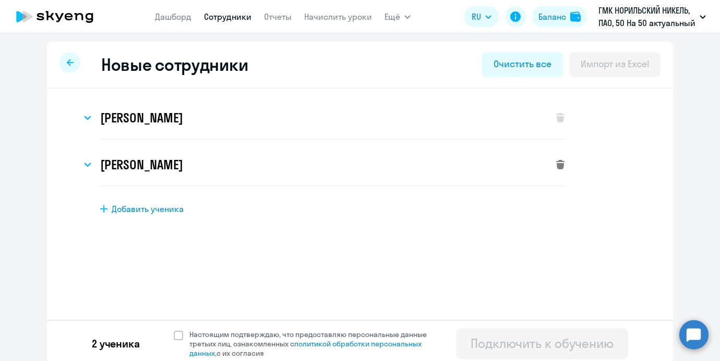
click at [558, 159] on svg-icon at bounding box center [560, 165] width 13 height 13
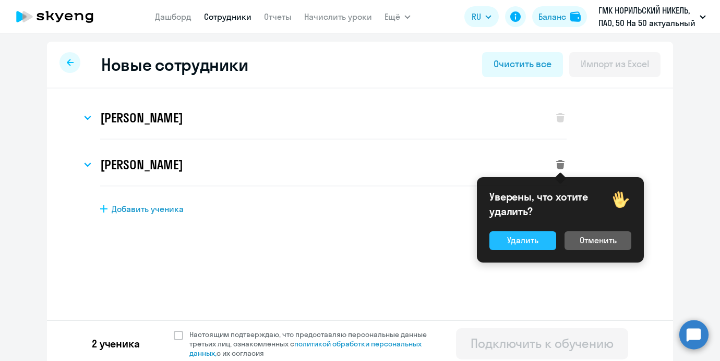
click at [520, 242] on div "Удалить" at bounding box center [522, 240] width 31 height 13
select select "english_adult_not_native_speaker"
select select "3"
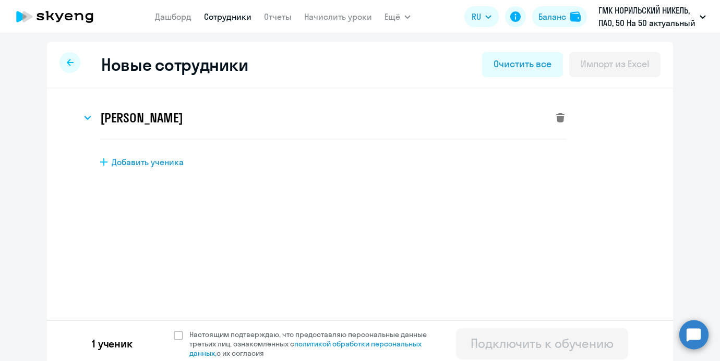
click at [561, 118] on icon at bounding box center [560, 117] width 8 height 9
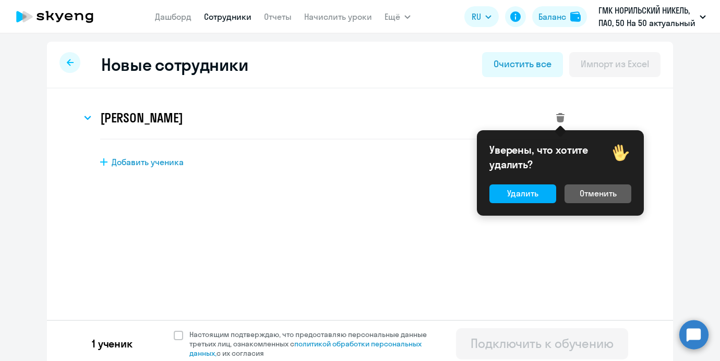
click at [528, 203] on div "Уверены, что хотите удалить? Удалить Отменить" at bounding box center [560, 173] width 167 height 86
click at [528, 200] on button "Удалить" at bounding box center [522, 194] width 67 height 19
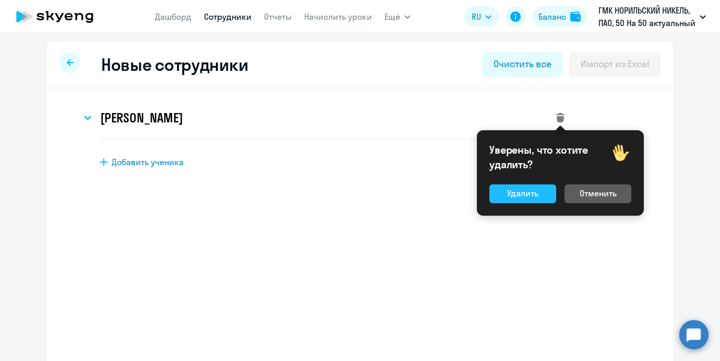
select select "english_adult_not_native_speaker"
select select "3"
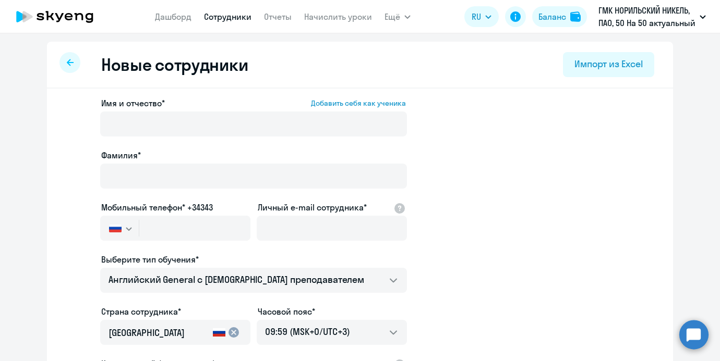
click at [246, 18] on link "Сотрудники" at bounding box center [227, 16] width 47 height 10
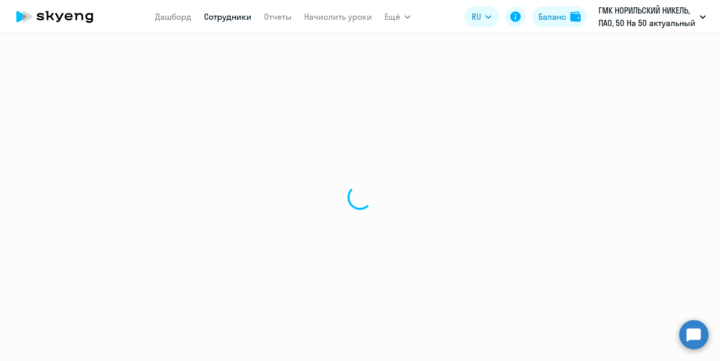
select select "30"
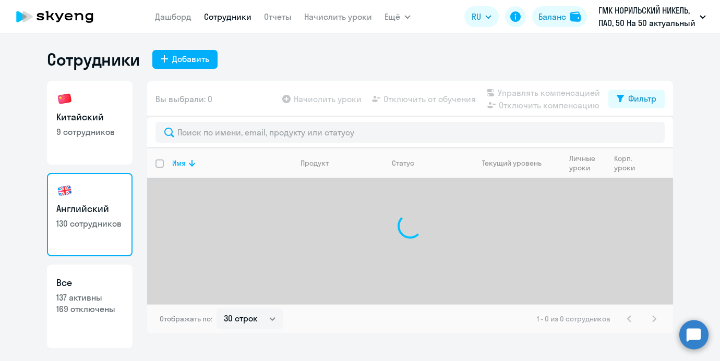
click at [94, 120] on h3 "Китайский" at bounding box center [89, 118] width 67 height 14
select select "30"
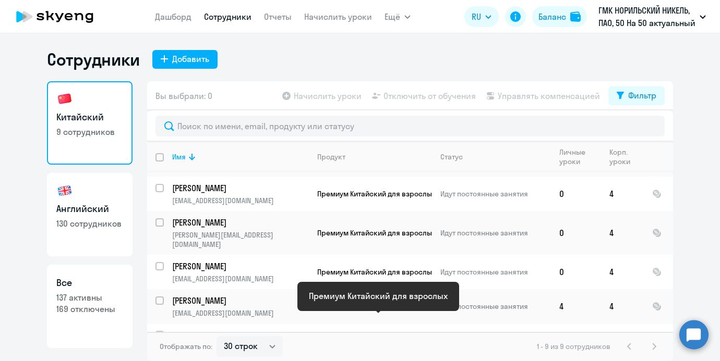
scroll to position [147, 0]
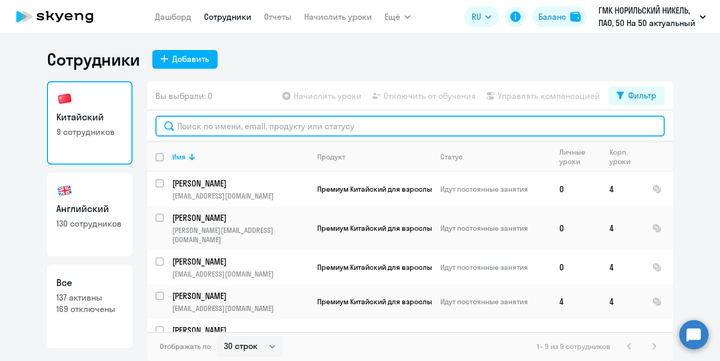
click at [286, 124] on input "text" at bounding box center [409, 126] width 509 height 21
paste input "79164330901"
type input "79164330901"
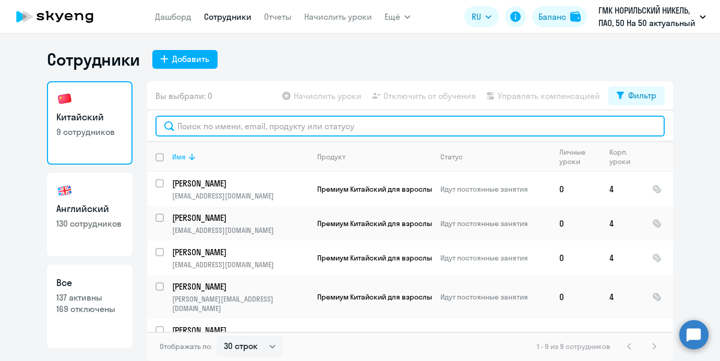
paste input "[PERSON_NAME][EMAIL_ADDRESS][DOMAIN_NAME]"
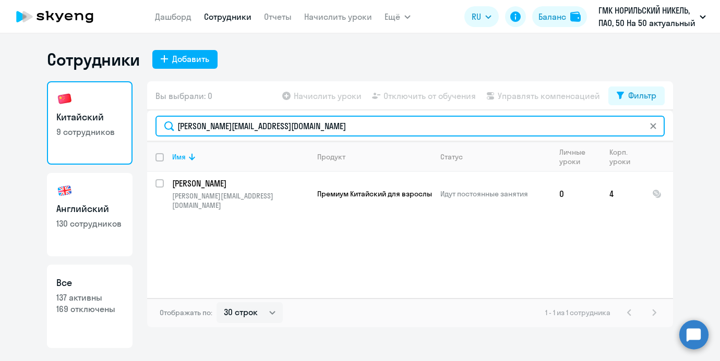
paste input "PetushkovaEN"
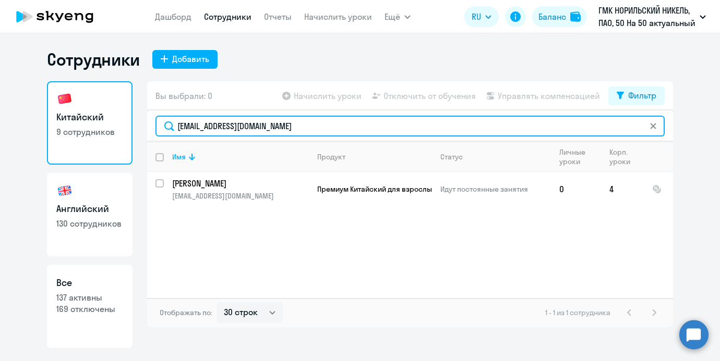
paste input "ArslanovaA"
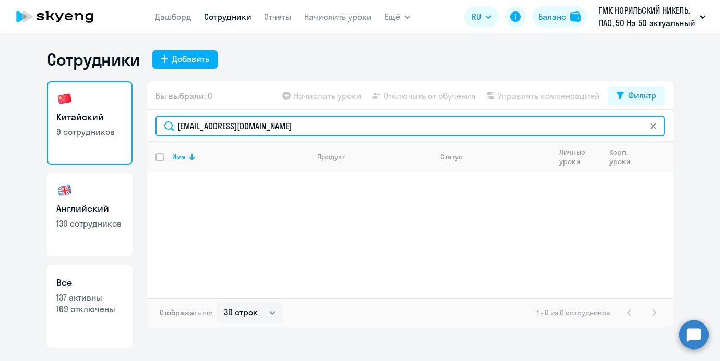
type input "[EMAIL_ADDRESS][DOMAIN_NAME]"
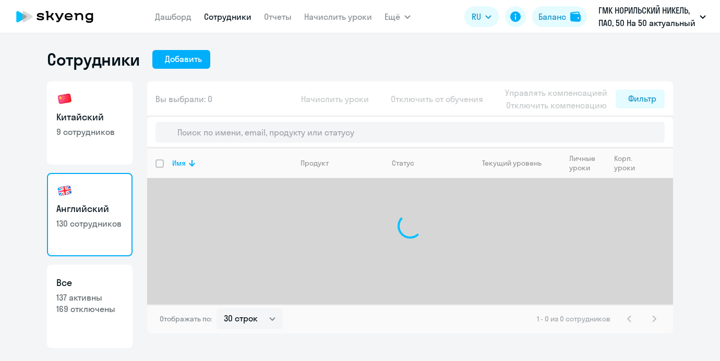
select select "30"
click at [100, 91] on link "Китайский 9 сотрудников" at bounding box center [90, 122] width 86 height 83
select select "30"
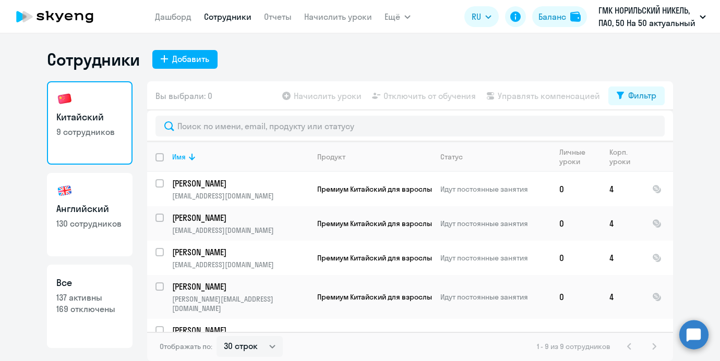
click at [111, 170] on div "Китайский 9 сотрудников Английский 130 сотрудников Все 137 активны 169 отключены" at bounding box center [90, 221] width 86 height 280
click at [111, 176] on link "Английский 130 сотрудников" at bounding box center [90, 214] width 86 height 83
select select "30"
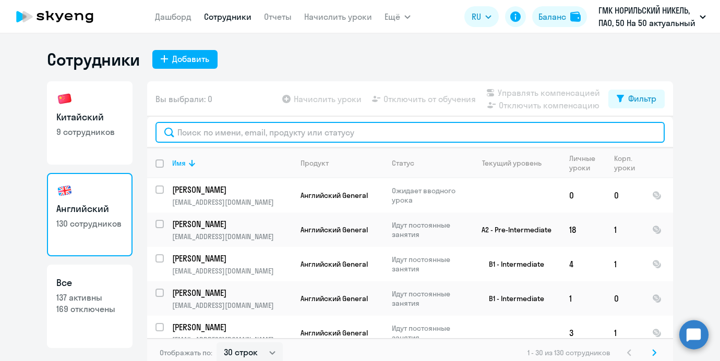
click at [213, 139] on input "text" at bounding box center [409, 132] width 509 height 21
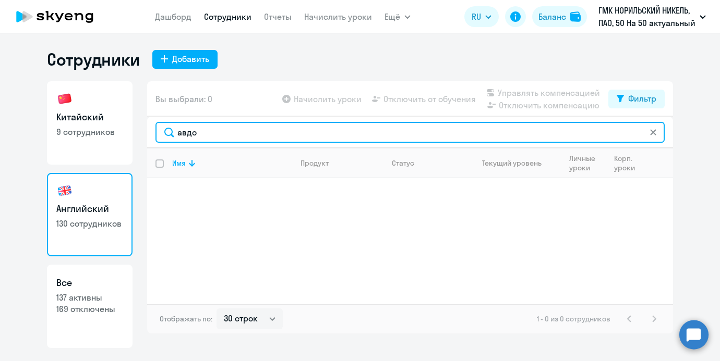
type input "авдо"
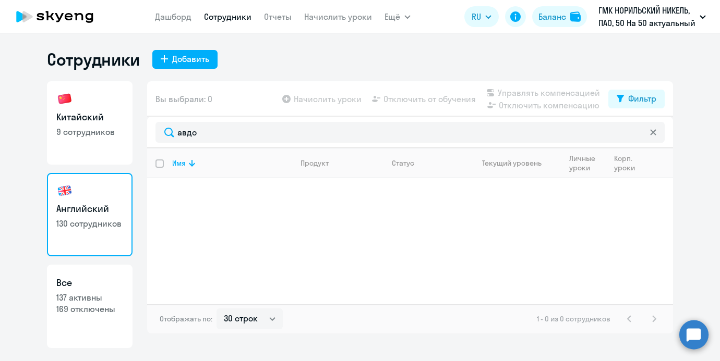
click at [204, 45] on div "Сотрудники Добавить Китайский 9 сотрудников Английский 130 сотрудников Все 137 …" at bounding box center [360, 197] width 720 height 328
click at [202, 52] on button "Добавить" at bounding box center [184, 59] width 65 height 19
select select "english_adult_not_native_speaker"
select select "3"
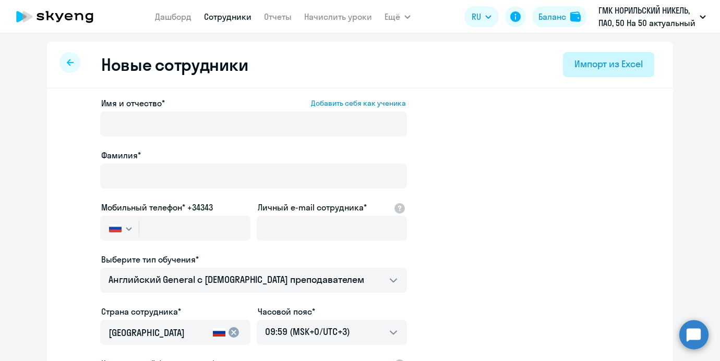
click at [584, 66] on div "Импорт из Excel" at bounding box center [608, 64] width 68 height 14
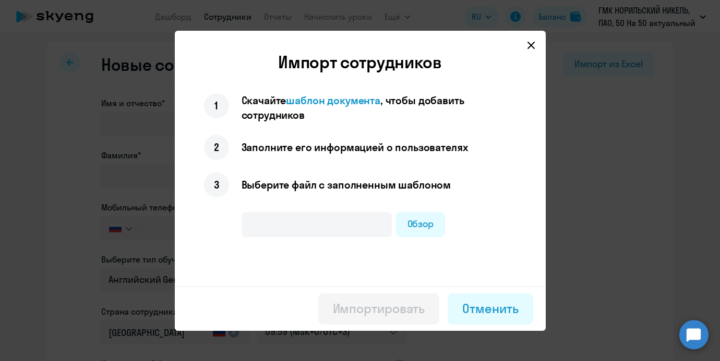
click at [357, 93] on p "Скачайте шаблон документа , чтобы добавить сотрудников" at bounding box center [378, 107] width 275 height 29
click at [351, 101] on span "шаблон документа" at bounding box center [333, 100] width 94 height 13
click at [397, 217] on label "Обзор" at bounding box center [421, 224] width 50 height 25
click at [0, 0] on input "Обзор" at bounding box center [0, 0] width 0 height 0
type input "Шаблон подключения учеников (1) (1).xlsx"
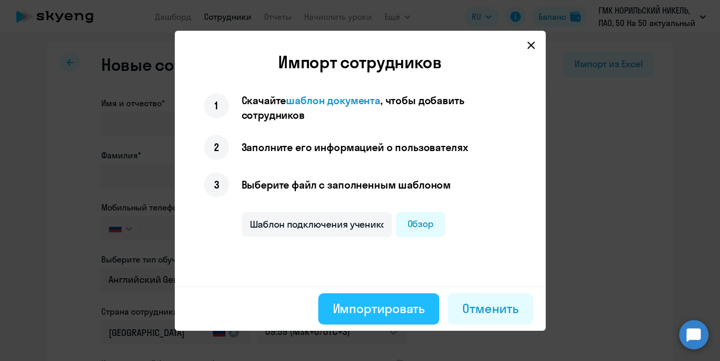
click at [389, 311] on div "Импортировать" at bounding box center [379, 308] width 92 height 17
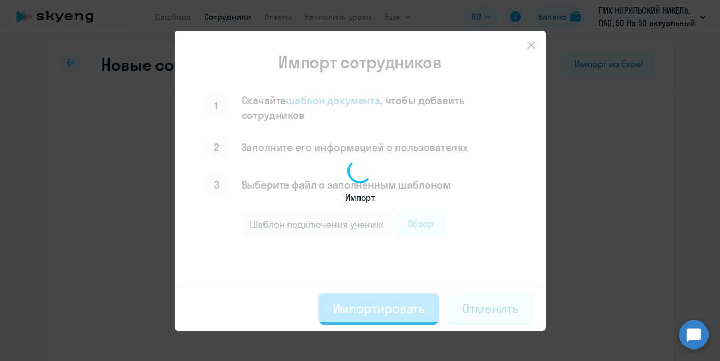
select select "english_adult_not_native_speaker"
select select "3"
select select "english_adult_not_native_speaker"
select select "3"
select select "english_adult_not_native_speaker"
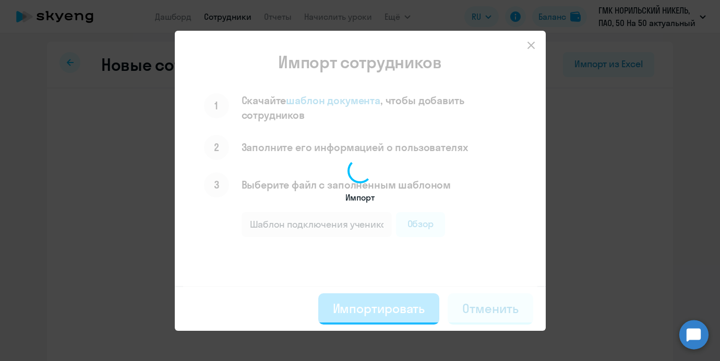
select select "3"
select select "english_adult_not_native_speaker"
select select "3"
select select "english_adult_not_native_speaker"
select select "3"
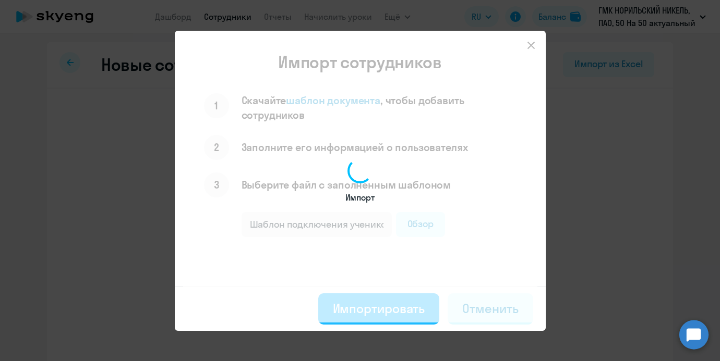
select select "english_adult_not_native_speaker"
select select "3"
select select "english_adult_not_native_speaker"
select select "3"
select select "english_adult_not_native_speaker"
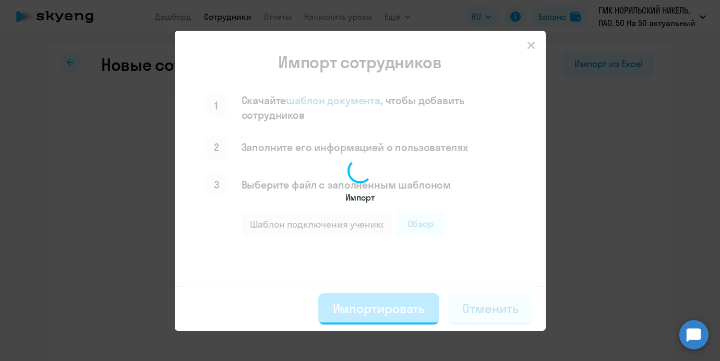
select select "3"
select select "english_adult_not_native_speaker"
select select "3"
select select "english_adult_not_native_speaker"
select select "3"
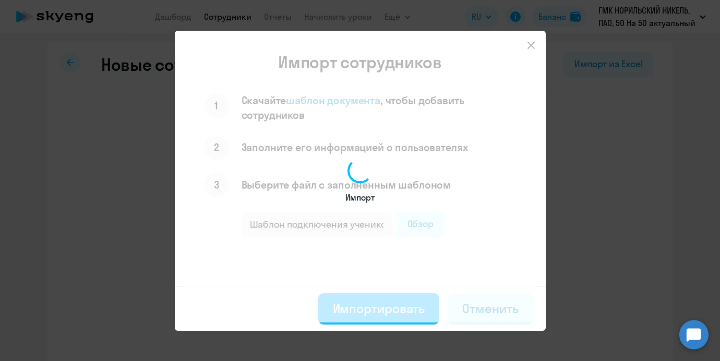
select select "english_adult_not_native_speaker"
select select "3"
select select "english_adult_not_native_speaker"
select select "3"
select select "english_adult_not_native_speaker"
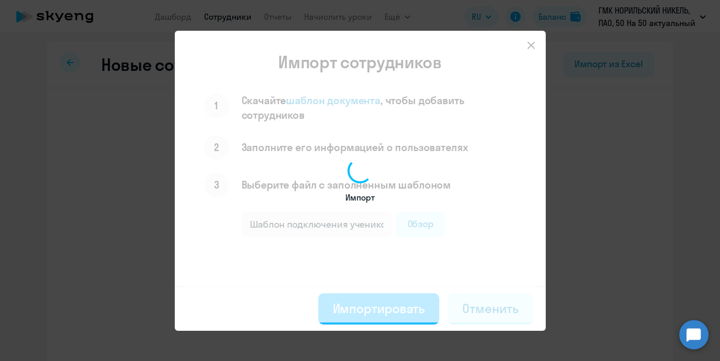
select select "3"
select select "english_adult_not_native_speaker"
select select "3"
select select "english_adult_not_native_speaker"
select select "3"
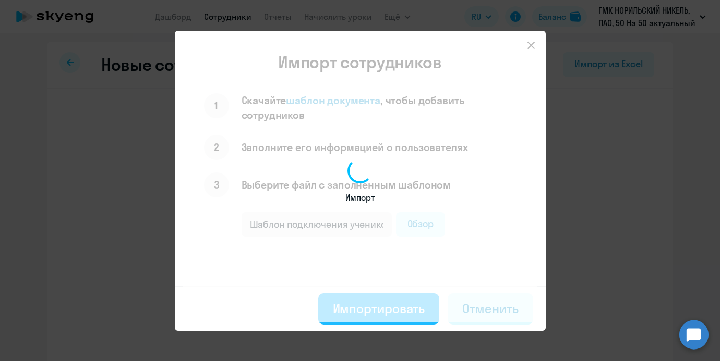
select select "english_adult_not_native_speaker"
select select "3"
select select "english_adult_not_native_speaker"
select select "3"
select select "english_adult_not_native_speaker"
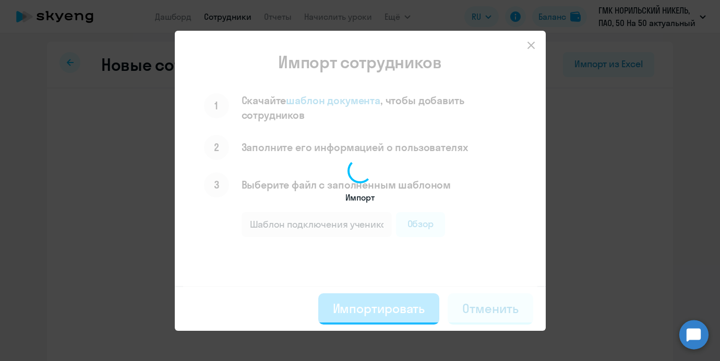
select select "3"
select select "english_adult_not_native_speaker"
select select "3"
select select "english_adult_not_native_speaker"
select select "3"
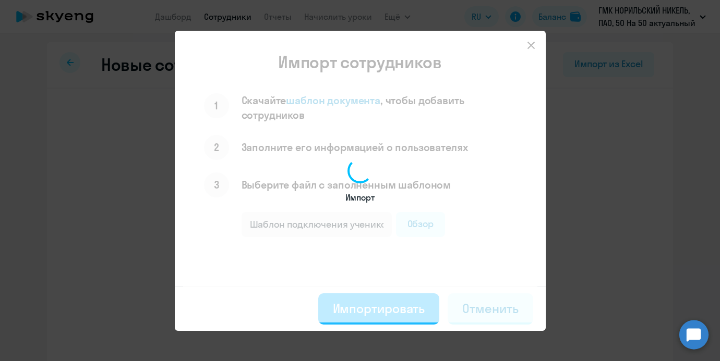
select select "english_adult_not_native_speaker"
select select "3"
select select "english_adult_not_native_speaker"
select select "3"
select select "english_adult_not_native_speaker"
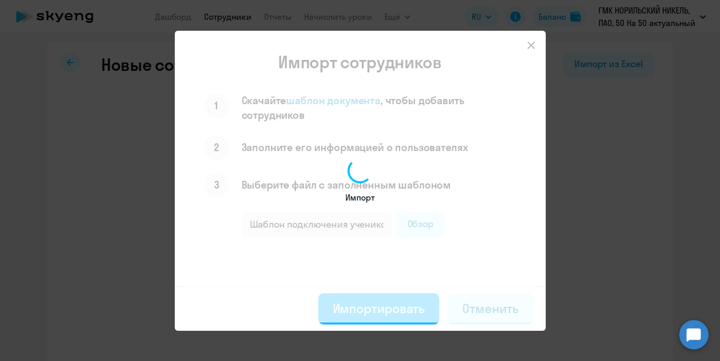
select select "3"
select select "english_adult_not_native_speaker"
select select "3"
select select "english_adult_not_native_speaker"
select select "3"
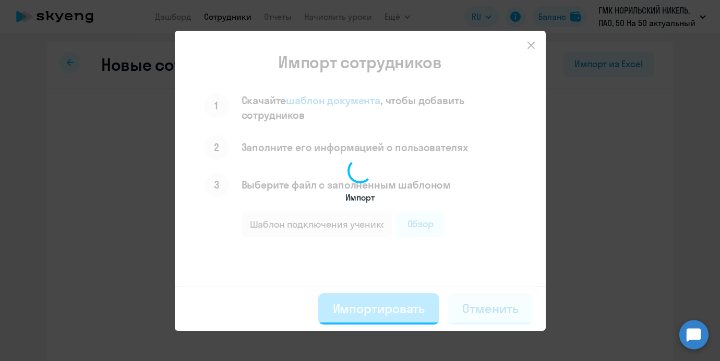
select select "english_adult_not_native_speaker"
select select "3"
select select "english_adult_not_native_speaker"
select select "3"
select select "english_adult_not_native_speaker"
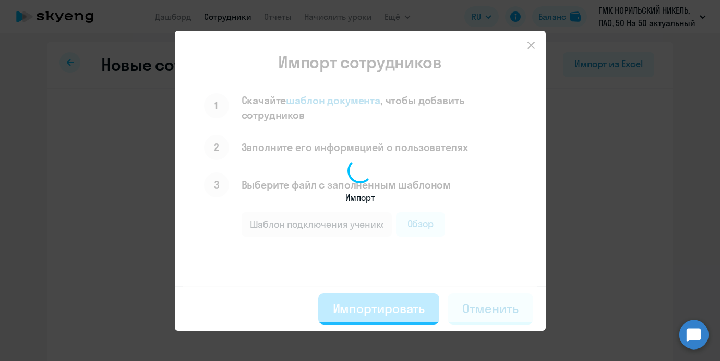
select select "3"
select select "english_adult_not_native_speaker"
select select "3"
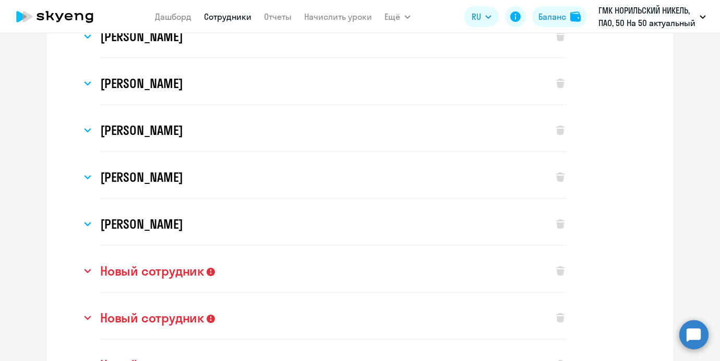
scroll to position [1175, 0]
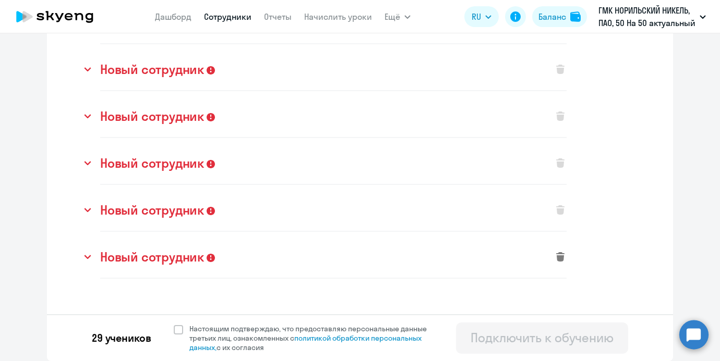
click at [563, 259] on icon at bounding box center [560, 256] width 8 height 9
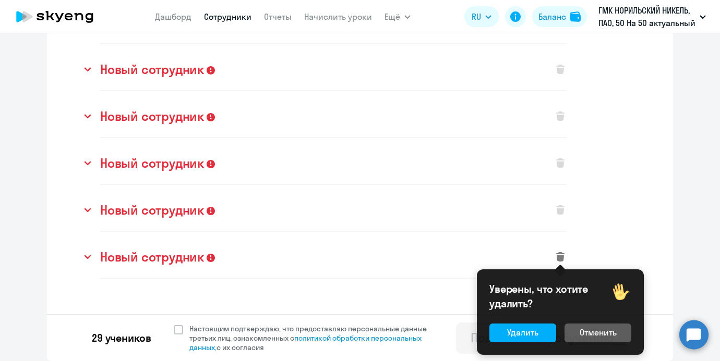
click at [530, 320] on div "Уверены, что хотите удалить? Удалить Отменить" at bounding box center [560, 313] width 167 height 86
click at [530, 325] on button "Удалить" at bounding box center [522, 333] width 67 height 19
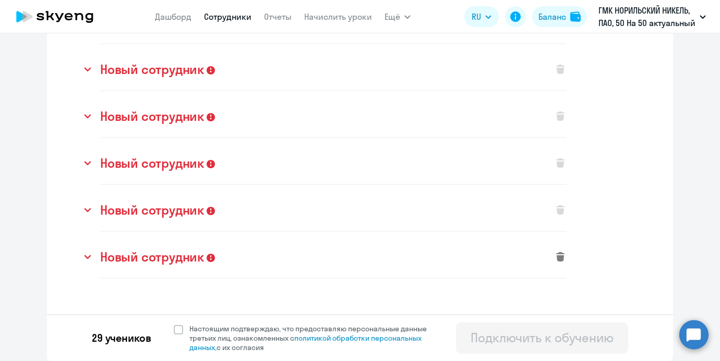
select select "english_adult_not_native_speaker"
select select "3"
select select "english_adult_not_native_speaker"
select select "3"
select select "english_adult_not_native_speaker"
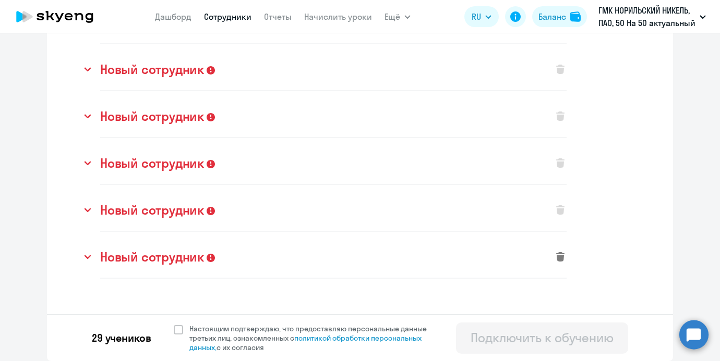
select select "3"
select select "english_adult_not_native_speaker"
select select "3"
select select "english_adult_not_native_speaker"
select select "3"
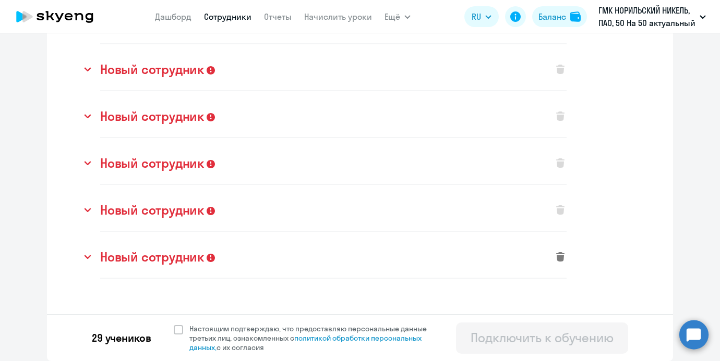
select select "english_adult_not_native_speaker"
select select "3"
select select "english_adult_not_native_speaker"
select select "3"
select select "english_adult_not_native_speaker"
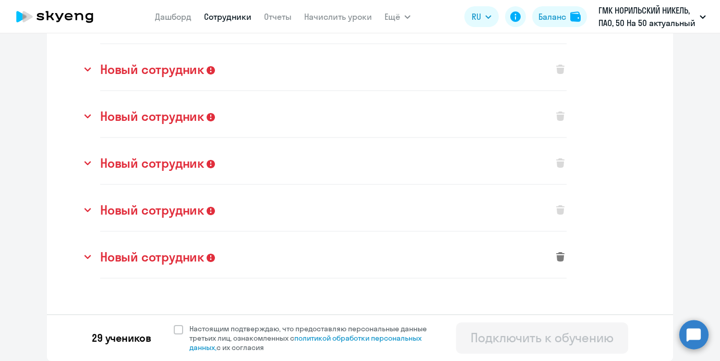
select select "3"
select select "english_adult_not_native_speaker"
select select "3"
select select "english_adult_not_native_speaker"
select select "3"
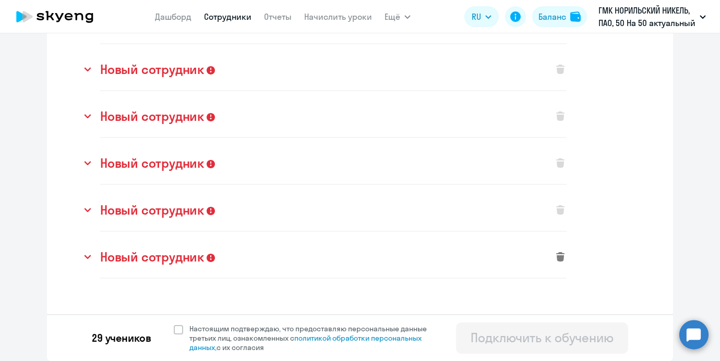
select select "english_adult_not_native_speaker"
select select "3"
select select "english_adult_not_native_speaker"
select select "3"
select select "english_adult_not_native_speaker"
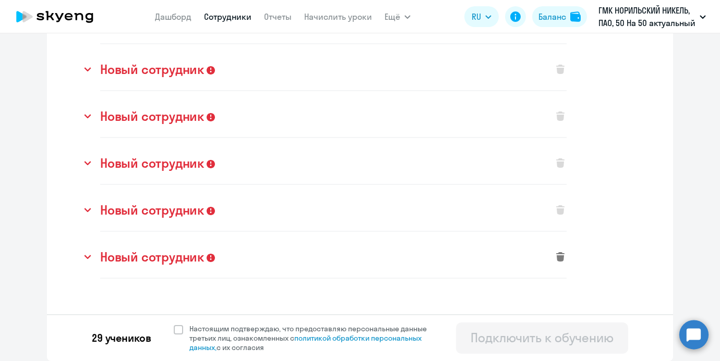
select select "3"
select select "english_adult_not_native_speaker"
select select "3"
select select "english_adult_not_native_speaker"
select select "3"
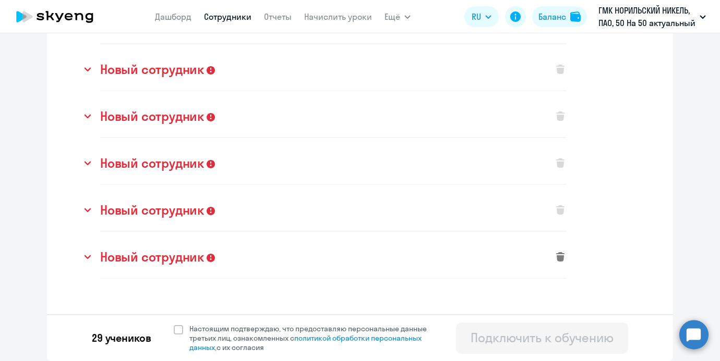
select select "english_adult_not_native_speaker"
select select "3"
select select "english_adult_not_native_speaker"
select select "3"
select select "english_adult_not_native_speaker"
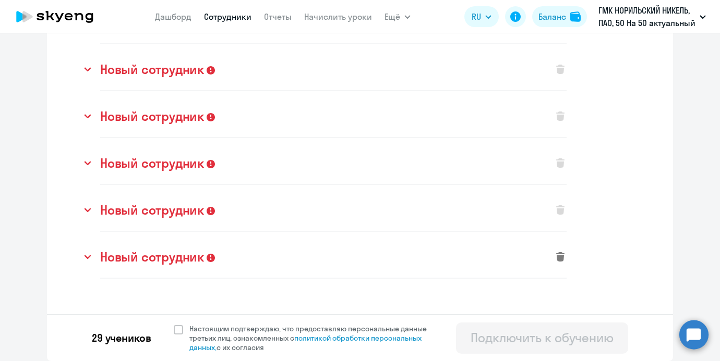
select select "3"
select select "english_adult_not_native_speaker"
select select "3"
select select "english_adult_not_native_speaker"
select select "3"
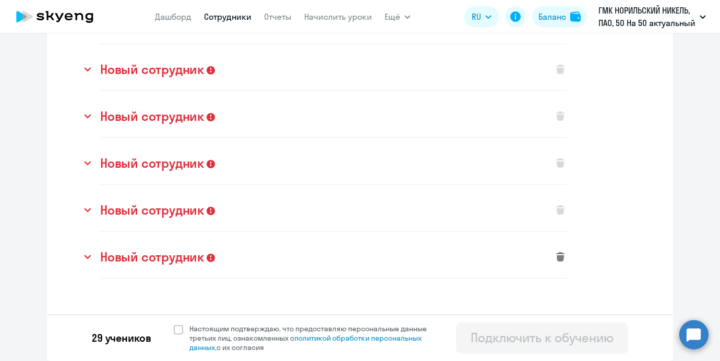
select select "english_adult_not_native_speaker"
select select "3"
select select "english_adult_not_native_speaker"
select select "3"
select select "english_adult_not_native_speaker"
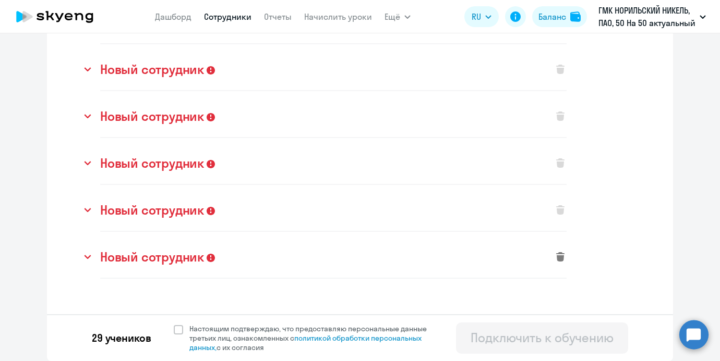
select select "3"
select select "english_adult_not_native_speaker"
select select "3"
select select "english_adult_not_native_speaker"
select select "3"
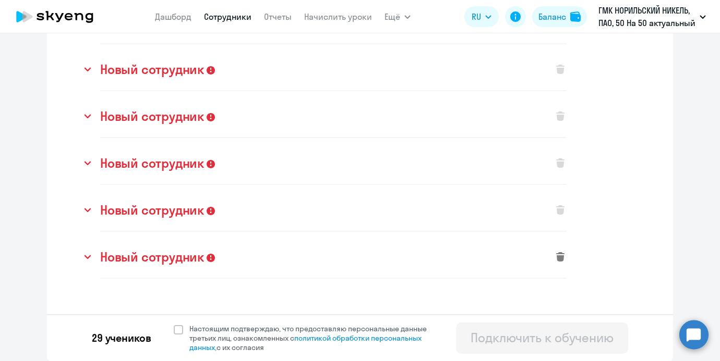
select select "english_adult_not_native_speaker"
select select "3"
select select "english_adult_not_native_speaker"
select select "3"
select select "english_adult_not_native_speaker"
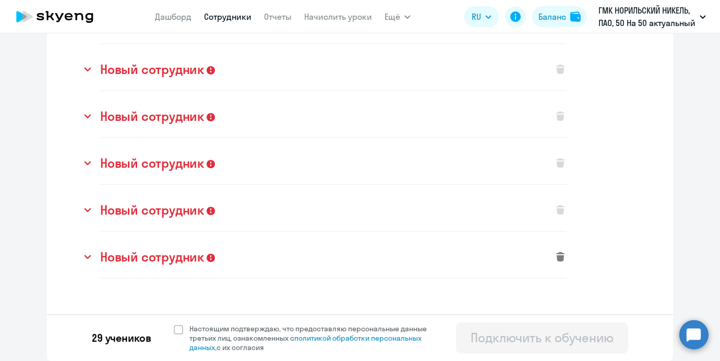
select select "3"
click at [527, 321] on div "28 учеников Настоящим подтверждаю, что предоставляю персональные данные третьих…" at bounding box center [360, 337] width 626 height 47
click at [559, 258] on icon at bounding box center [560, 256] width 8 height 9
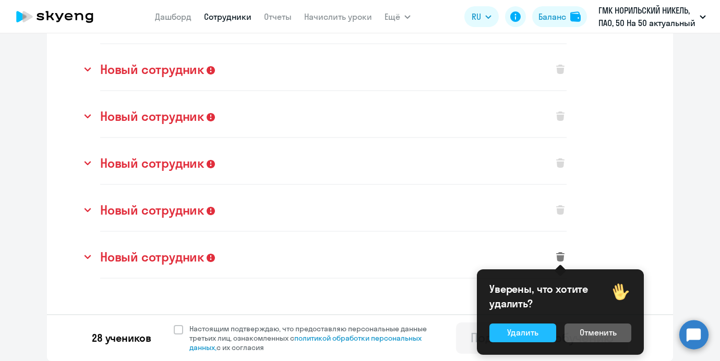
click at [517, 327] on div "Удалить" at bounding box center [522, 332] width 31 height 13
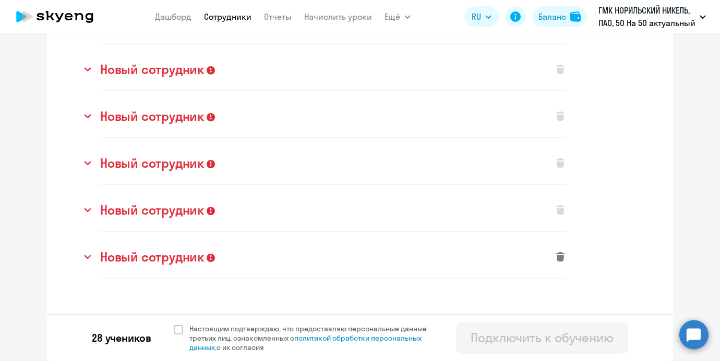
select select "english_adult_not_native_speaker"
select select "3"
select select "english_adult_not_native_speaker"
select select "3"
select select "english_adult_not_native_speaker"
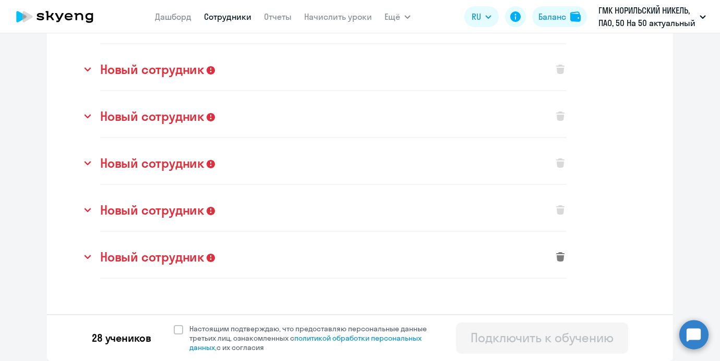
select select "3"
select select "english_adult_not_native_speaker"
select select "3"
select select "english_adult_not_native_speaker"
select select "3"
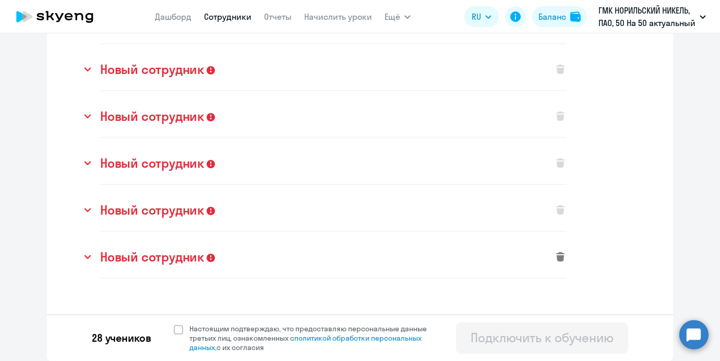
select select "english_adult_not_native_speaker"
select select "3"
select select "english_adult_not_native_speaker"
select select "3"
select select "english_adult_not_native_speaker"
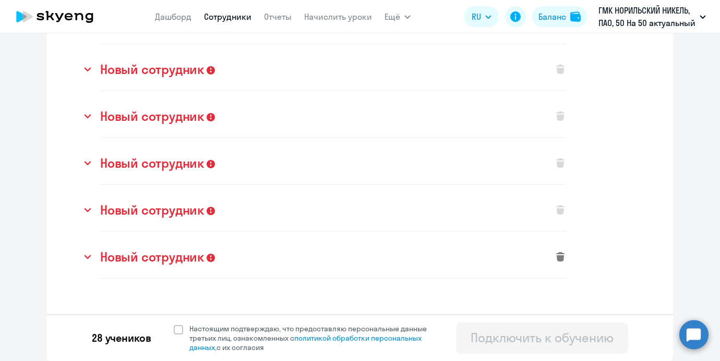
select select "3"
select select "english_adult_not_native_speaker"
select select "3"
select select "english_adult_not_native_speaker"
select select "3"
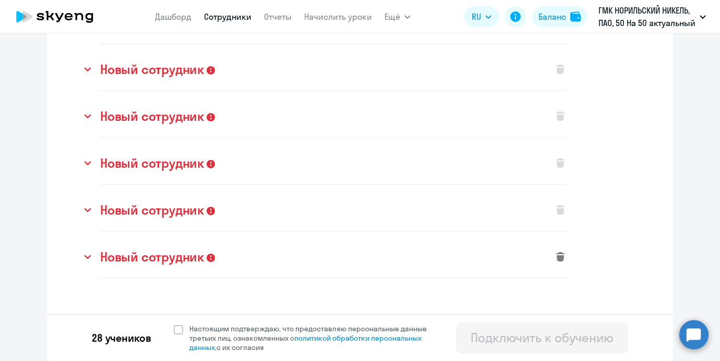
select select "english_adult_not_native_speaker"
select select "3"
select select "english_adult_not_native_speaker"
select select "3"
select select "english_adult_not_native_speaker"
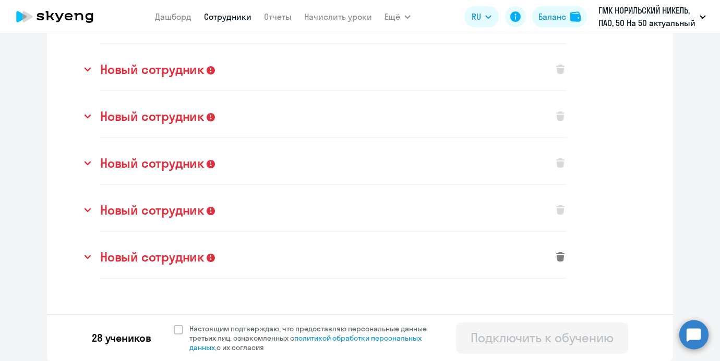
select select "3"
select select "english_adult_not_native_speaker"
select select "3"
select select "english_adult_not_native_speaker"
select select "3"
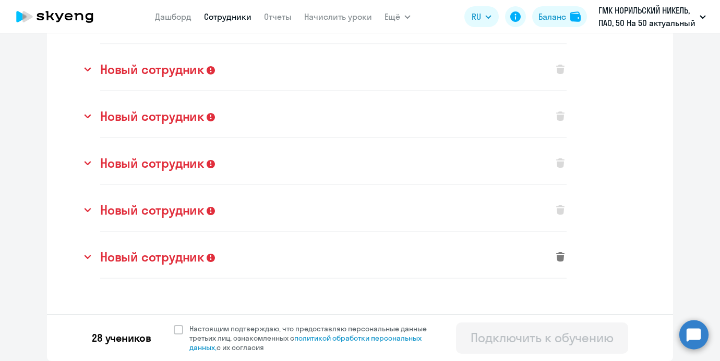
select select "english_adult_not_native_speaker"
select select "3"
select select "english_adult_not_native_speaker"
select select "3"
select select "english_adult_not_native_speaker"
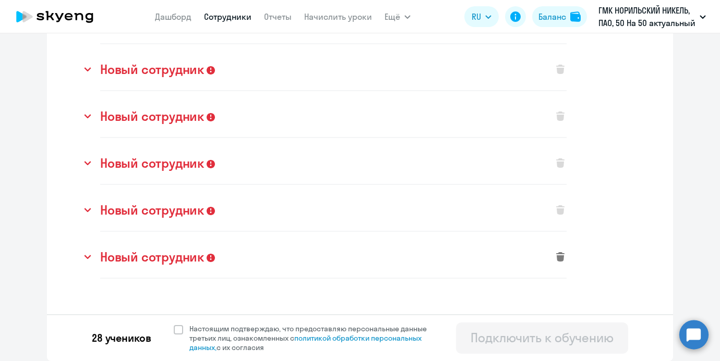
select select "3"
select select "english_adult_not_native_speaker"
select select "3"
select select "english_adult_not_native_speaker"
select select "3"
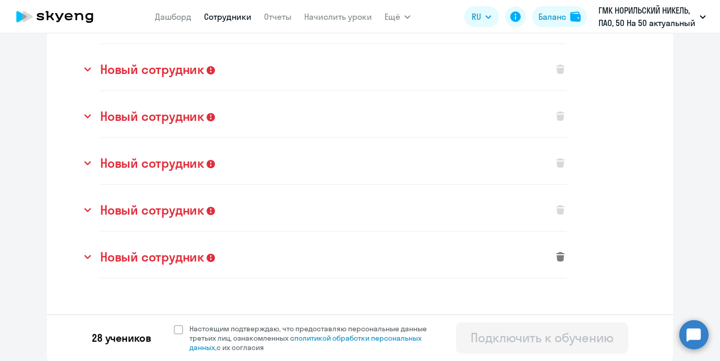
select select "english_adult_not_native_speaker"
select select "3"
select select "english_adult_not_native_speaker"
select select "3"
select select "english_adult_not_native_speaker"
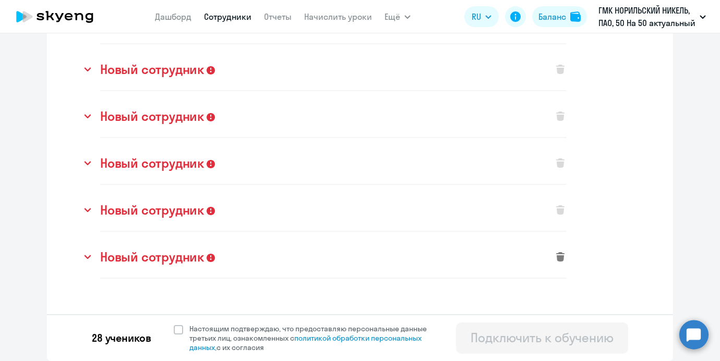
select select "3"
select select "english_adult_not_native_speaker"
select select "3"
select select "english_adult_not_native_speaker"
select select "3"
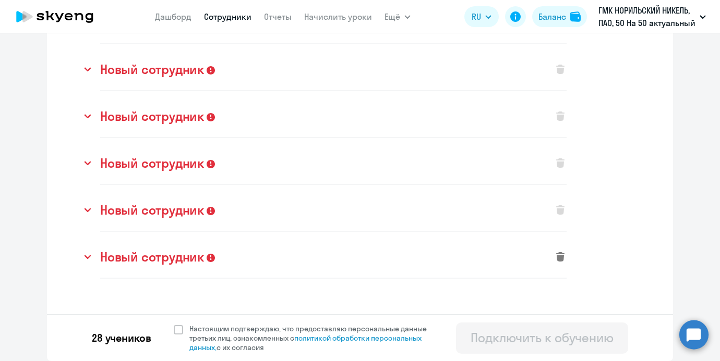
select select "english_adult_not_native_speaker"
select select "3"
select select "english_adult_not_native_speaker"
select select "3"
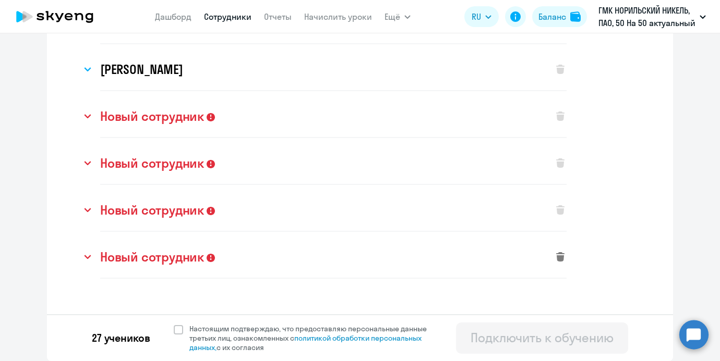
click at [557, 260] on icon at bounding box center [560, 256] width 8 height 9
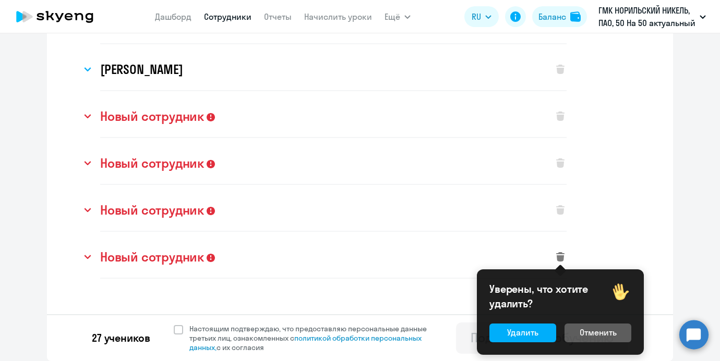
click at [503, 345] on div "Уверены, что хотите удалить? Удалить Отменить" at bounding box center [560, 313] width 167 height 86
click at [503, 337] on button "Удалить" at bounding box center [522, 333] width 67 height 19
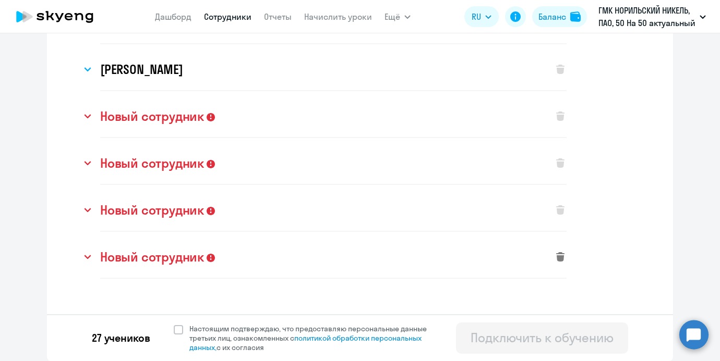
select select "english_adult_not_native_speaker"
select select "3"
select select "english_adult_not_native_speaker"
select select "3"
select select "english_adult_not_native_speaker"
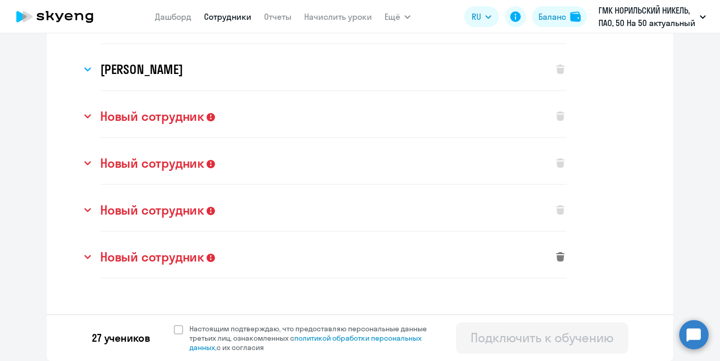
select select "3"
select select "english_adult_not_native_speaker"
select select "3"
select select "english_adult_not_native_speaker"
select select "3"
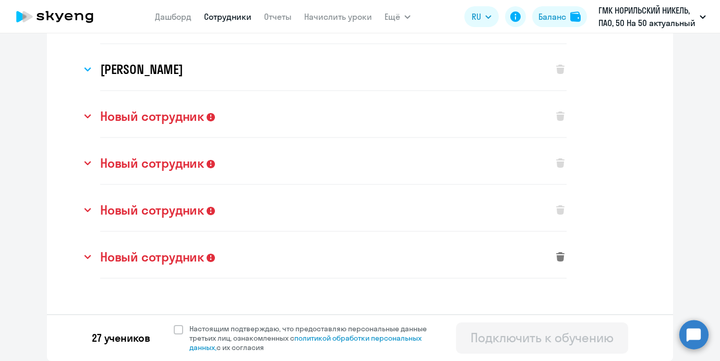
select select "english_adult_not_native_speaker"
select select "3"
select select "english_adult_not_native_speaker"
select select "3"
select select "english_adult_not_native_speaker"
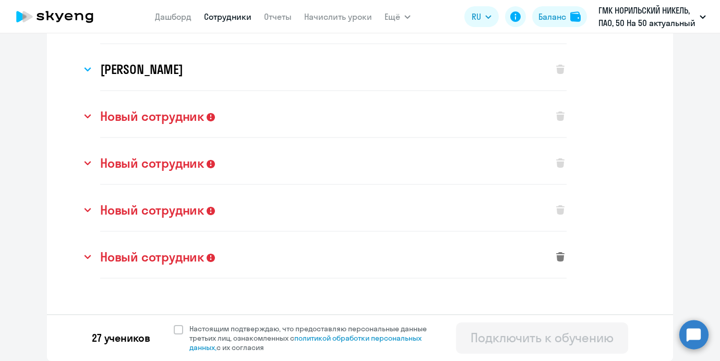
select select "3"
select select "english_adult_not_native_speaker"
select select "3"
select select "english_adult_not_native_speaker"
select select "3"
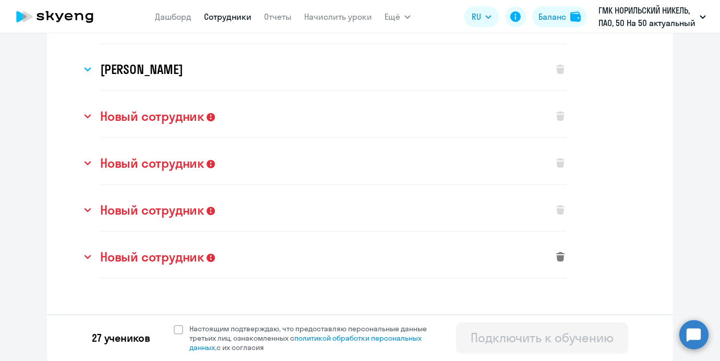
select select "english_adult_not_native_speaker"
select select "3"
select select "english_adult_not_native_speaker"
select select "3"
select select "english_adult_not_native_speaker"
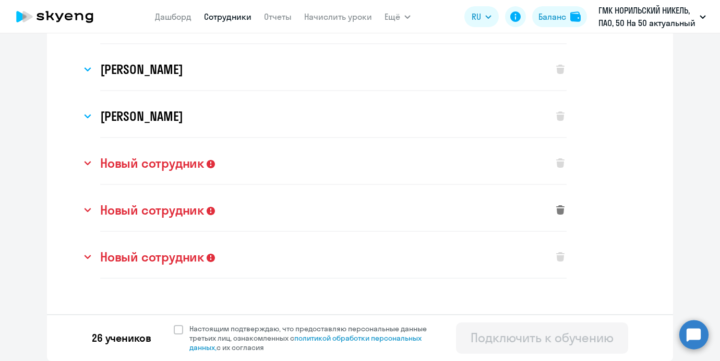
scroll to position [1034, 0]
click at [560, 209] on icon at bounding box center [560, 209] width 8 height 9
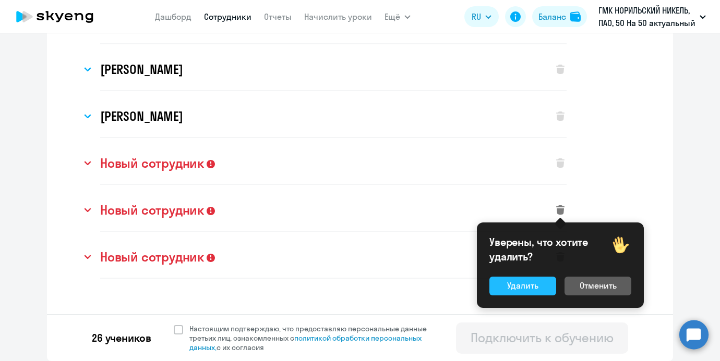
click at [534, 290] on div "Удалить" at bounding box center [522, 286] width 31 height 13
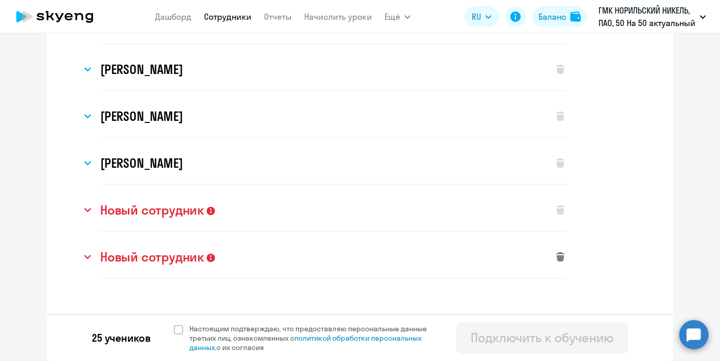
scroll to position [987, 0]
click at [557, 260] on icon at bounding box center [560, 256] width 8 height 9
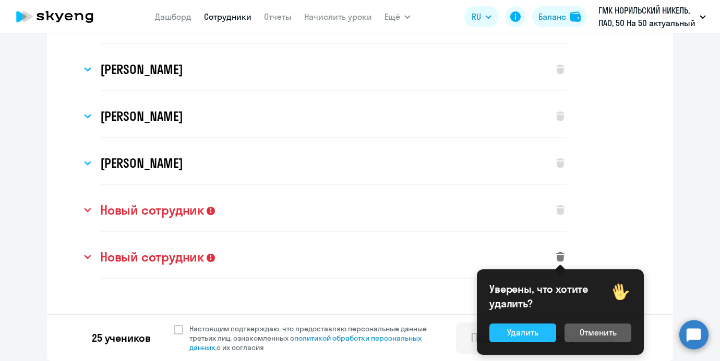
click at [505, 326] on button "Удалить" at bounding box center [522, 333] width 67 height 19
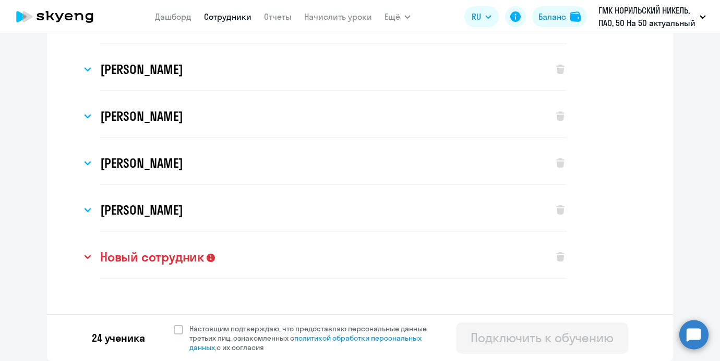
scroll to position [940, 0]
click at [562, 257] on icon at bounding box center [560, 256] width 8 height 9
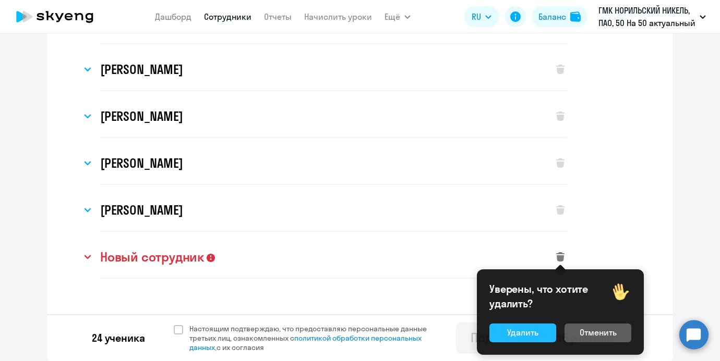
click at [520, 327] on div "Удалить" at bounding box center [522, 332] width 31 height 13
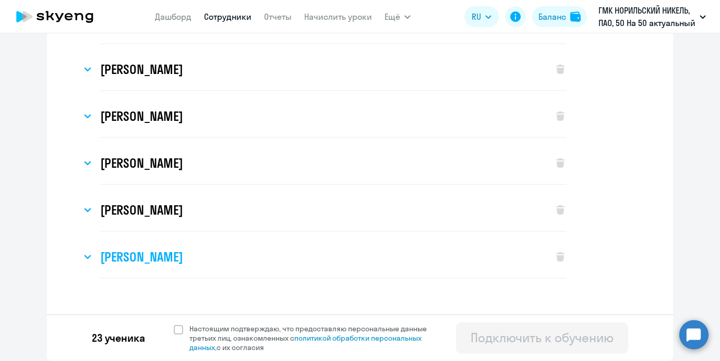
click at [93, 251] on svg-icon at bounding box center [87, 257] width 13 height 13
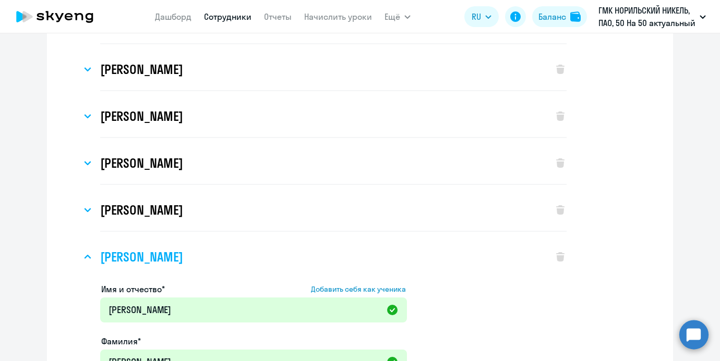
scroll to position [1175, 0]
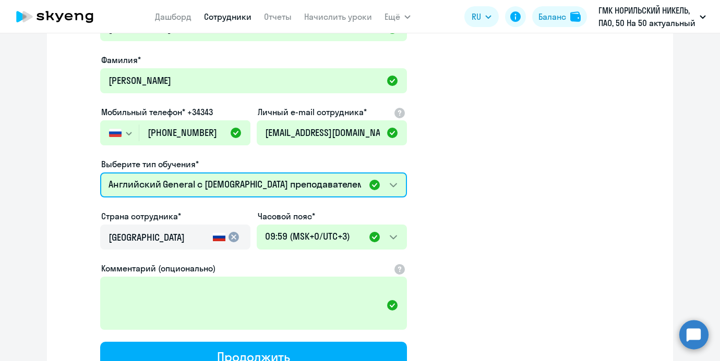
click at [332, 190] on select "Премиум уроки по китайскому языку для взрослых Премиум английский с русскоговор…" at bounding box center [253, 185] width 307 height 25
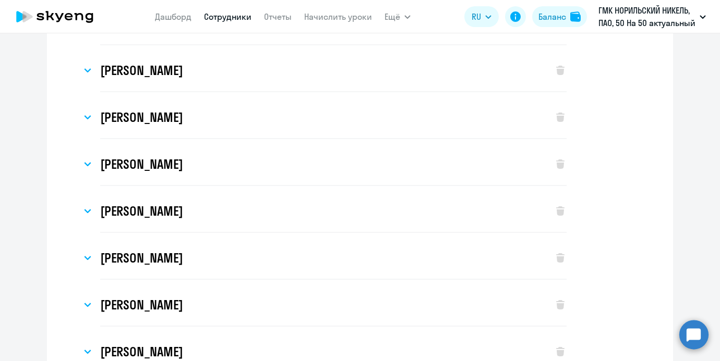
scroll to position [466, 0]
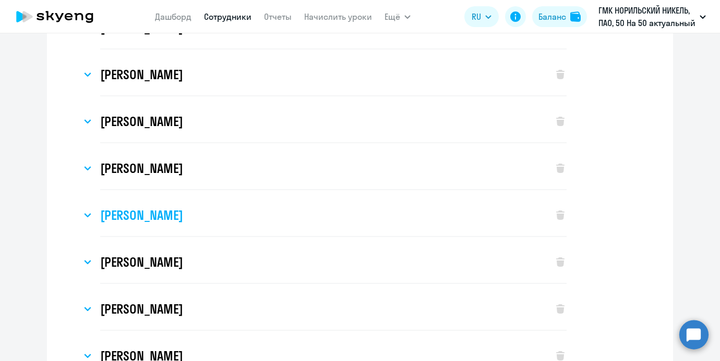
click at [354, 205] on div "[PERSON_NAME]" at bounding box center [311, 216] width 461 height 42
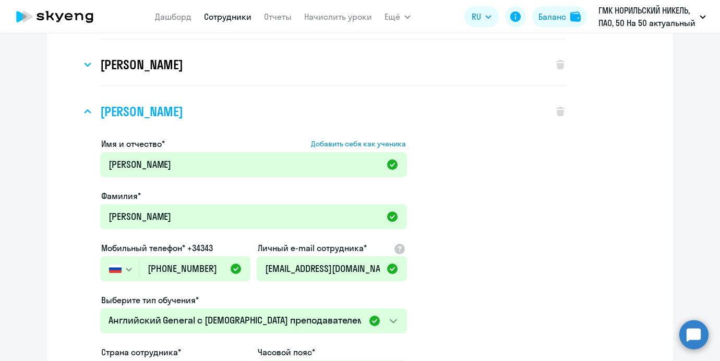
scroll to position [551, 0]
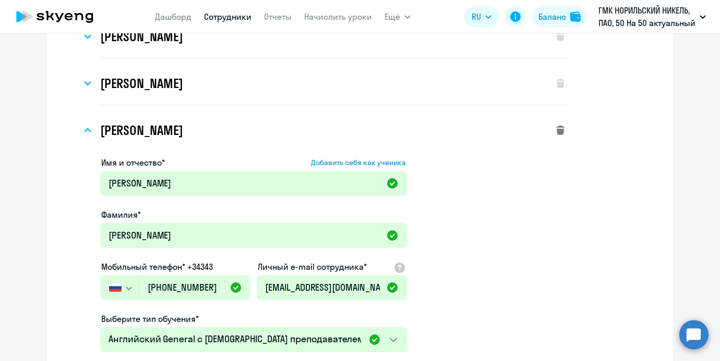
click at [561, 136] on svg-icon at bounding box center [560, 130] width 13 height 13
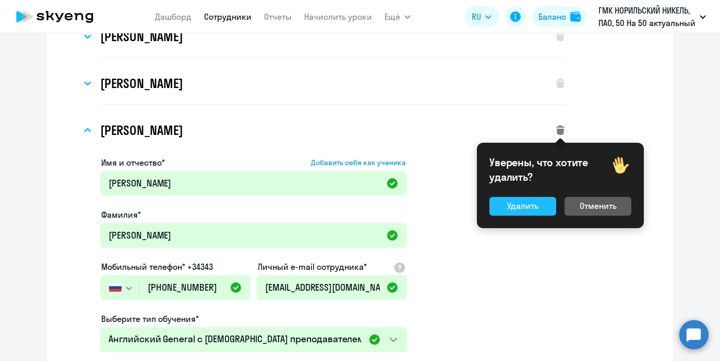
click at [501, 211] on button "Удалить" at bounding box center [522, 206] width 67 height 19
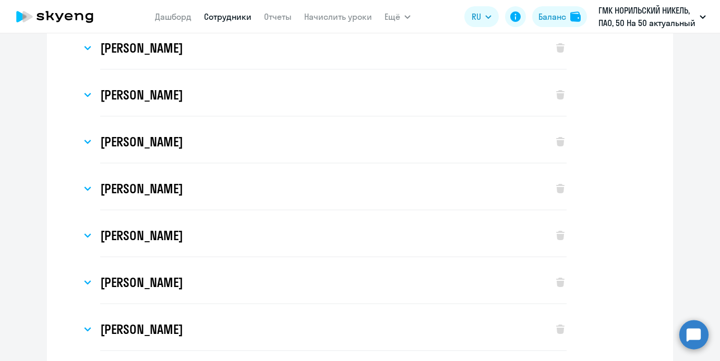
scroll to position [0, 0]
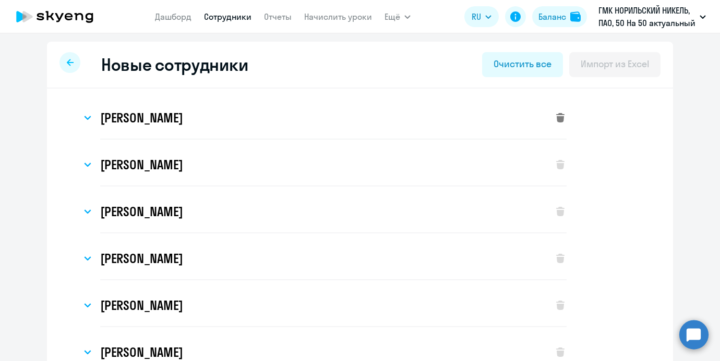
click at [557, 123] on svg-icon at bounding box center [560, 118] width 13 height 13
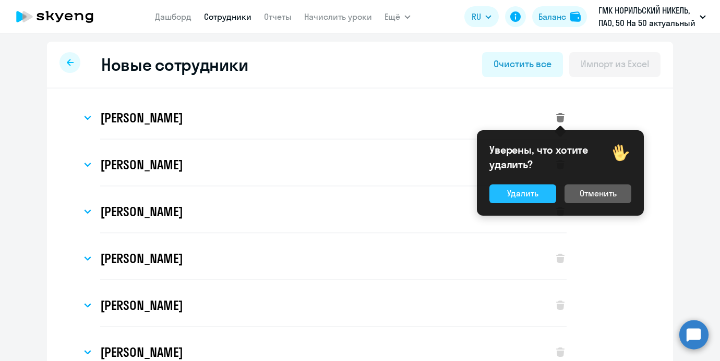
click at [521, 197] on div "Удалить" at bounding box center [522, 193] width 31 height 13
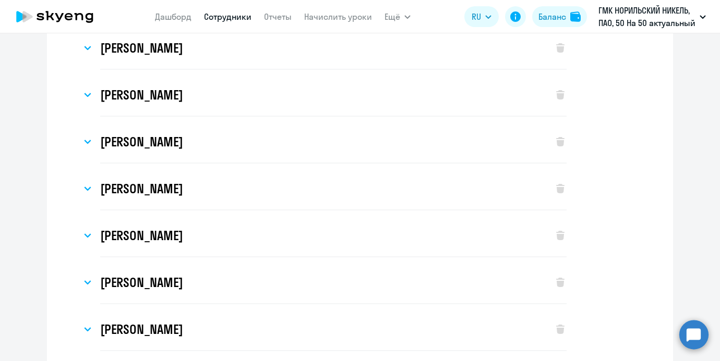
scroll to position [411, 0]
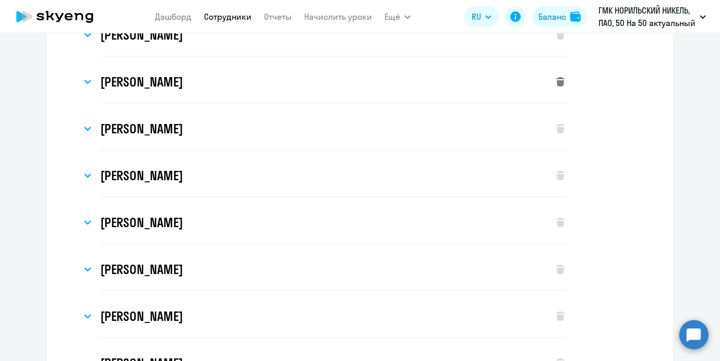
click at [564, 83] on icon at bounding box center [560, 81] width 8 height 9
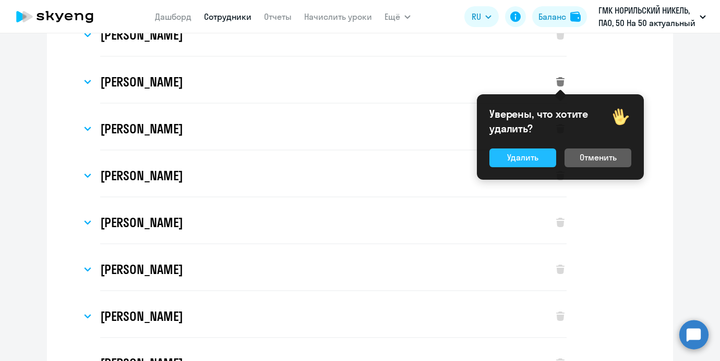
click at [529, 152] on div "Удалить" at bounding box center [522, 157] width 31 height 13
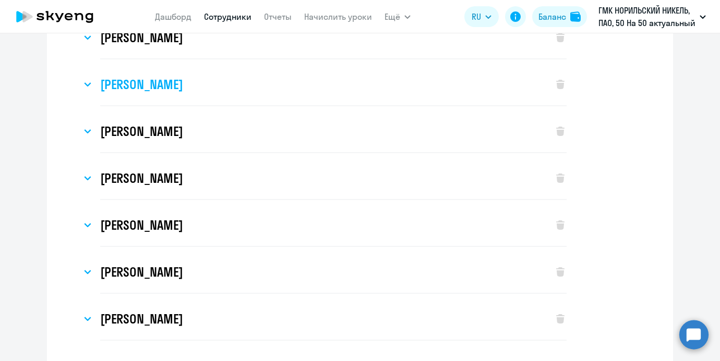
scroll to position [456, 0]
click at [560, 180] on icon at bounding box center [560, 177] width 8 height 9
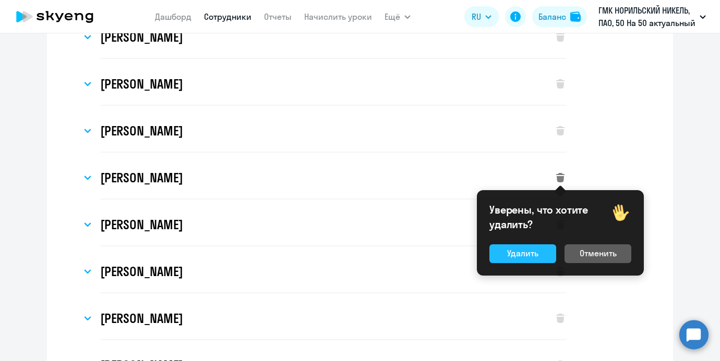
click at [528, 248] on div "Удалить" at bounding box center [522, 253] width 31 height 13
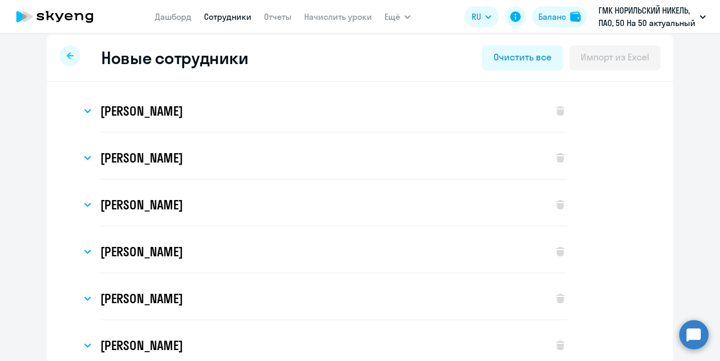
scroll to position [3, 0]
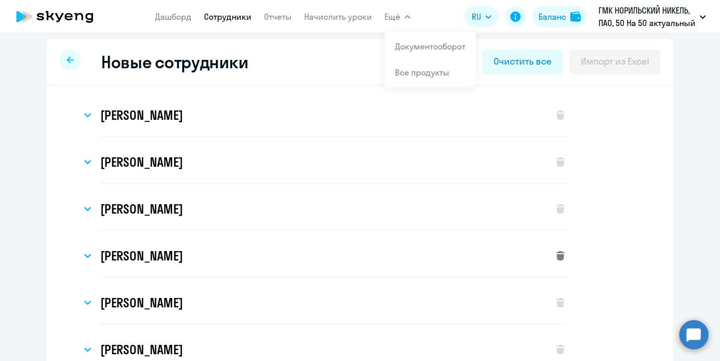
click at [563, 254] on icon at bounding box center [560, 255] width 8 height 9
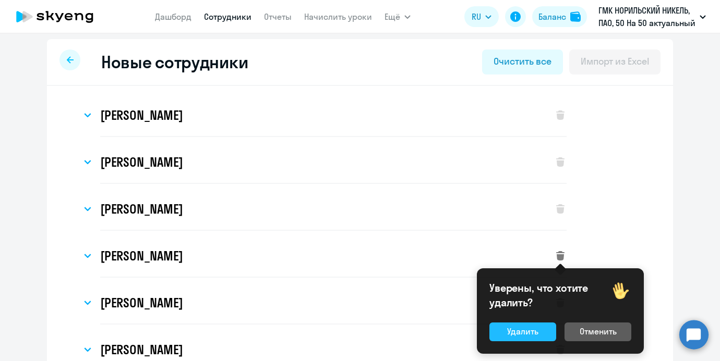
click at [519, 327] on div "Удалить" at bounding box center [522, 331] width 31 height 13
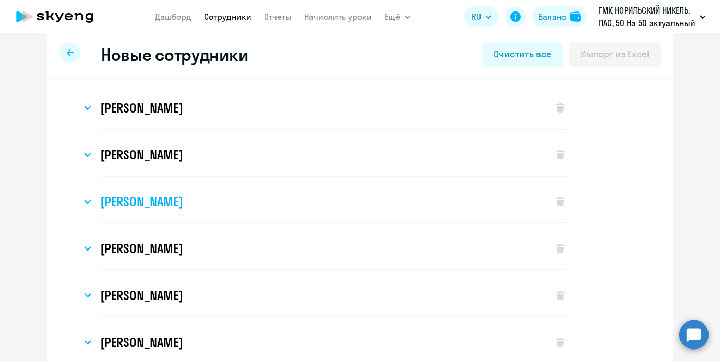
scroll to position [0, 0]
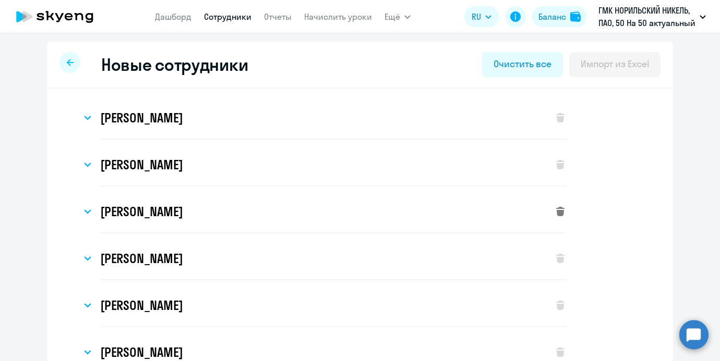
click at [561, 212] on icon at bounding box center [560, 211] width 8 height 9
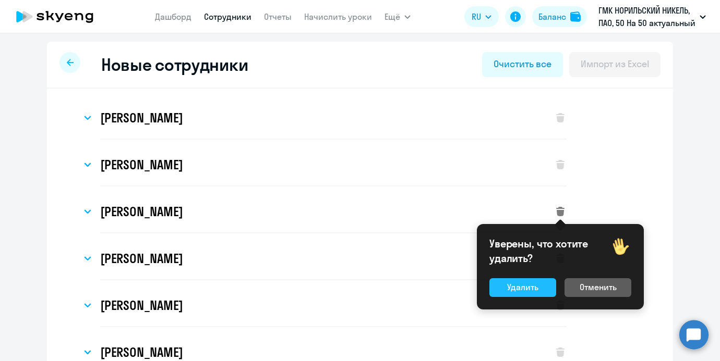
click at [510, 285] on div "Удалить" at bounding box center [522, 287] width 31 height 13
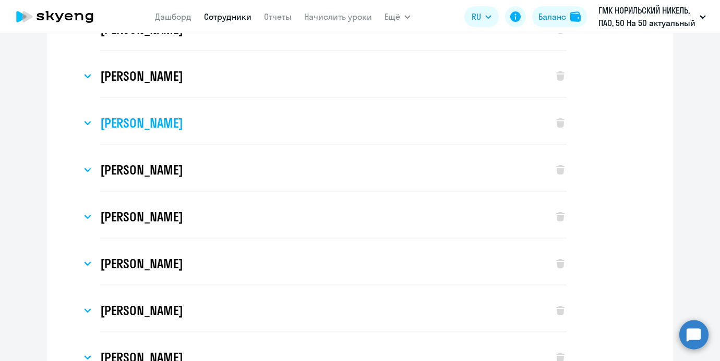
scroll to position [89, 0]
click at [565, 217] on svg-icon at bounding box center [560, 216] width 13 height 13
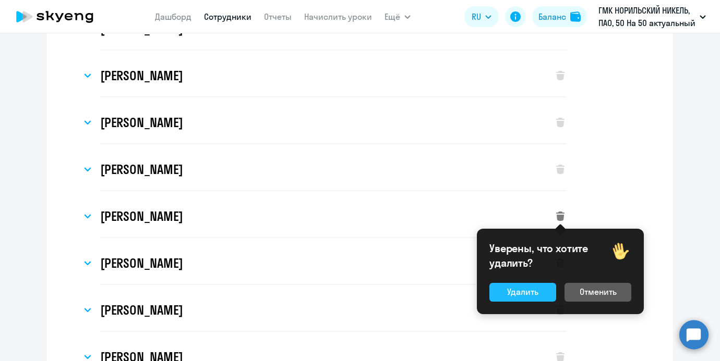
click at [518, 296] on div "Удалить" at bounding box center [522, 292] width 31 height 13
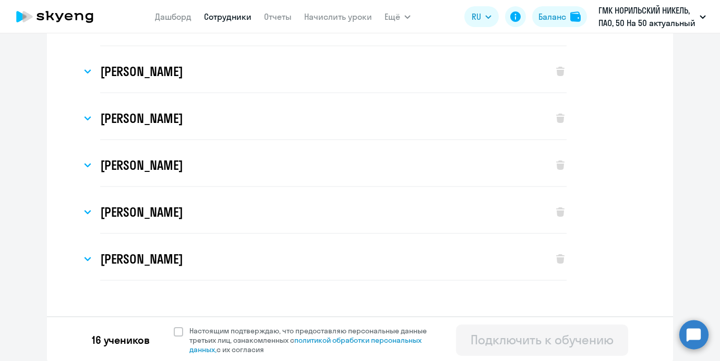
scroll to position [565, 0]
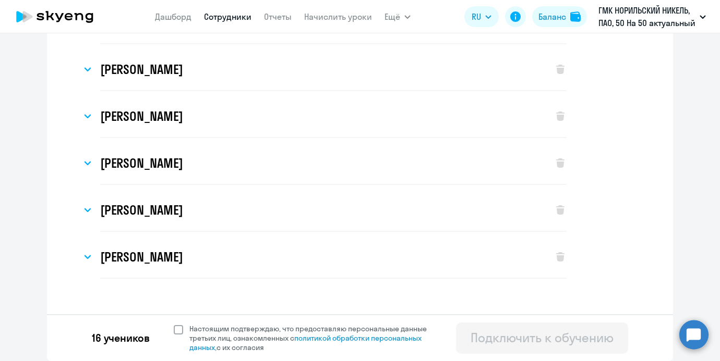
click at [188, 324] on span "Настоящим подтверждаю, что предоставляю персональные данные третьих лиц, ознако…" at bounding box center [311, 338] width 256 height 28
click at [174, 324] on input "Настоящим подтверждаю, что предоставляю персональные данные третьих лиц, ознако…" at bounding box center [173, 324] width 1 height 1
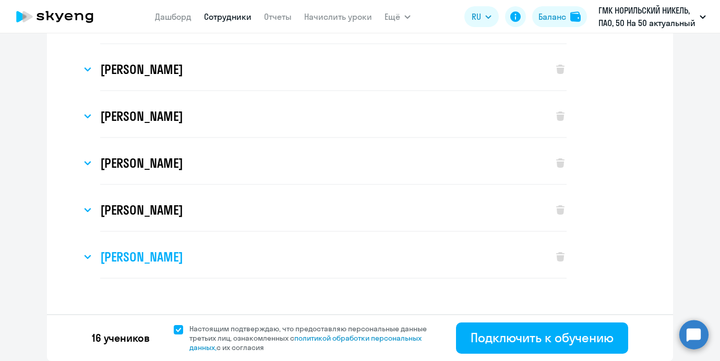
click at [191, 273] on div "[PERSON_NAME]" at bounding box center [311, 257] width 461 height 42
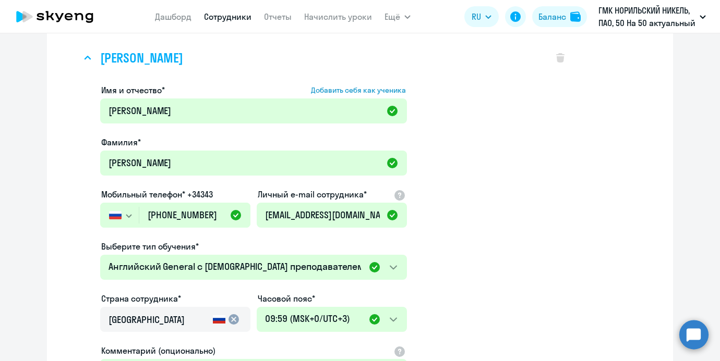
scroll to position [791, 0]
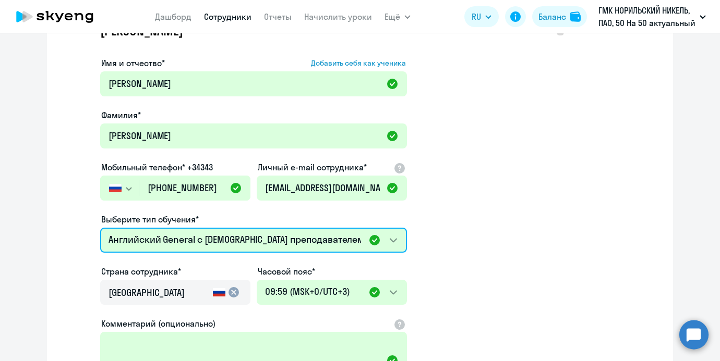
click at [195, 236] on select "Премиум уроки по китайскому языку для взрослых Премиум английский с русскоговор…" at bounding box center [253, 240] width 307 height 25
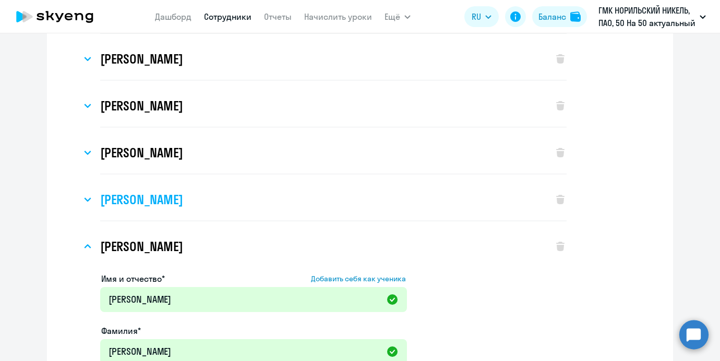
click at [375, 198] on div "[PERSON_NAME]" at bounding box center [311, 200] width 461 height 42
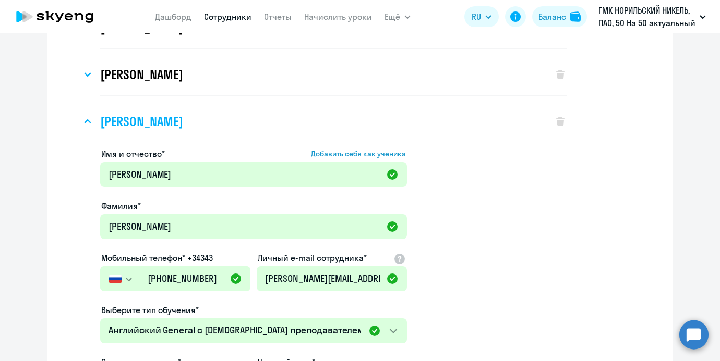
scroll to position [717, 0]
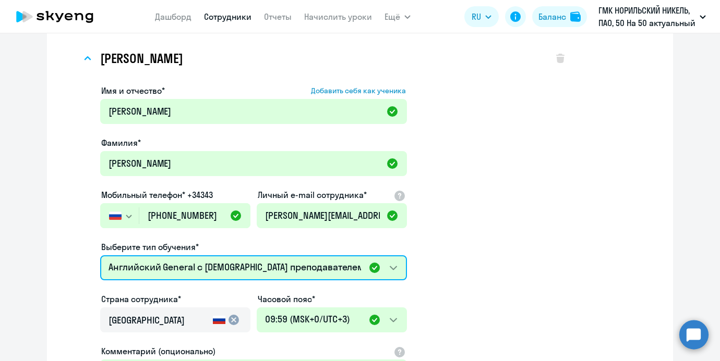
click at [288, 258] on select "Премиум уроки по китайскому языку для взрослых Премиум английский с русскоговор…" at bounding box center [253, 268] width 307 height 25
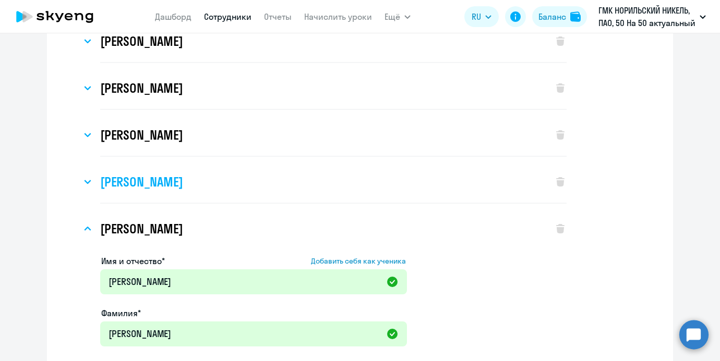
click at [361, 191] on div "[PERSON_NAME]" at bounding box center [311, 182] width 461 height 42
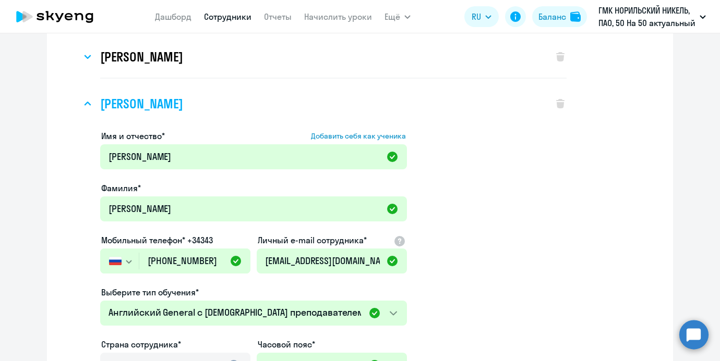
scroll to position [727, 0]
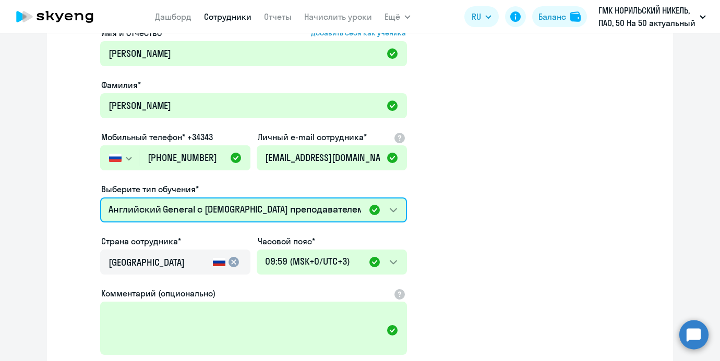
click at [331, 198] on select "Премиум уроки по китайскому языку для взрослых Премиум английский с русскоговор…" at bounding box center [253, 210] width 307 height 25
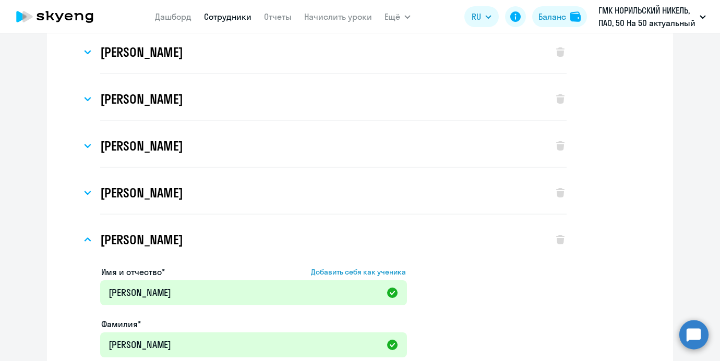
scroll to position [466, 0]
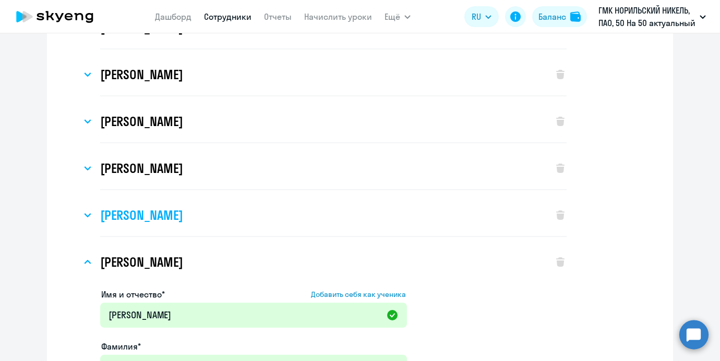
click at [416, 218] on div "[PERSON_NAME]" at bounding box center [311, 216] width 461 height 42
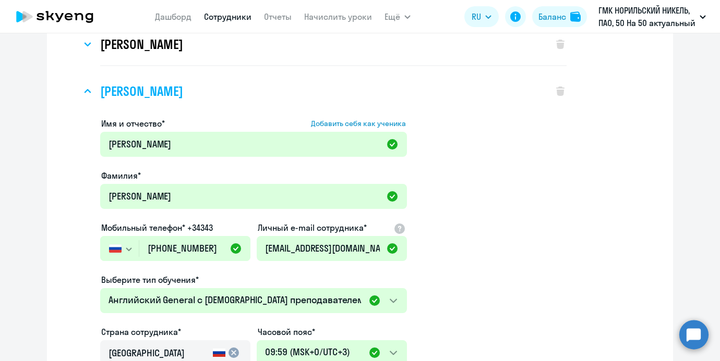
scroll to position [610, 0]
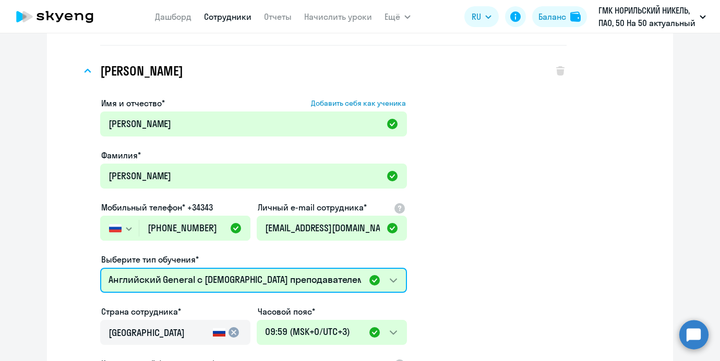
click at [331, 276] on select "Премиум уроки по китайскому языку для взрослых Премиум английский с русскоговор…" at bounding box center [253, 280] width 307 height 25
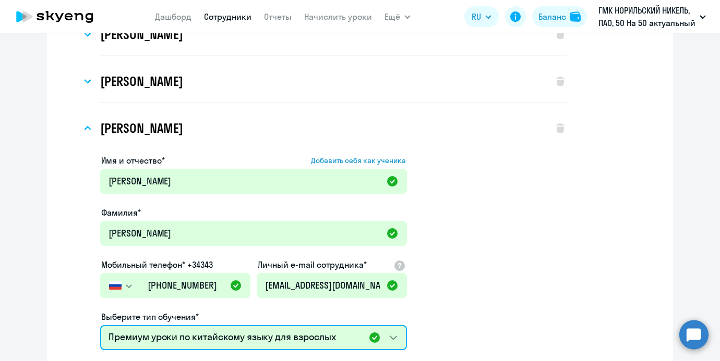
scroll to position [439, 0]
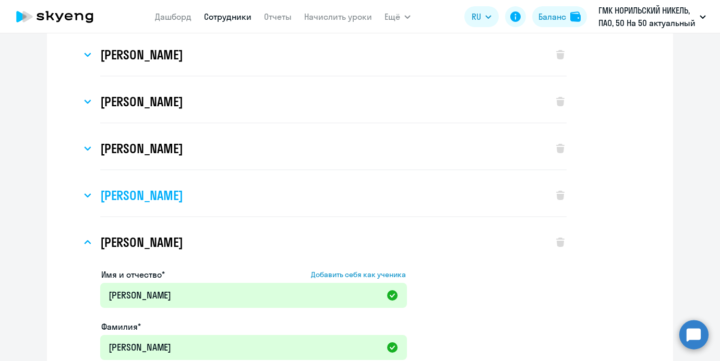
click at [359, 205] on div "[PERSON_NAME]" at bounding box center [311, 196] width 461 height 42
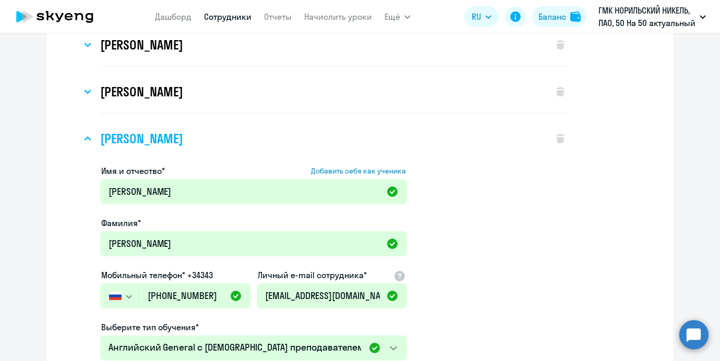
scroll to position [570, 0]
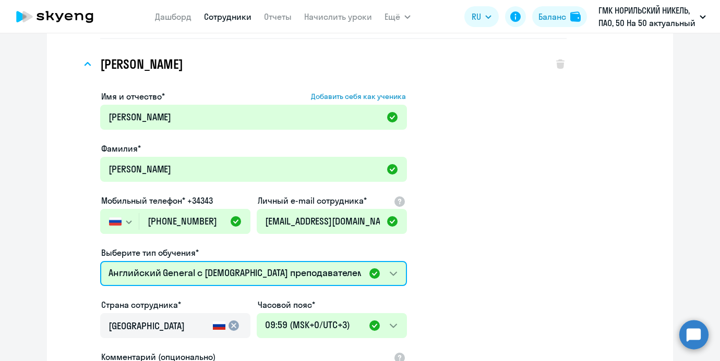
click at [292, 277] on select "Премиум уроки по китайскому языку для взрослых Премиум английский с русскоговор…" at bounding box center [253, 273] width 307 height 25
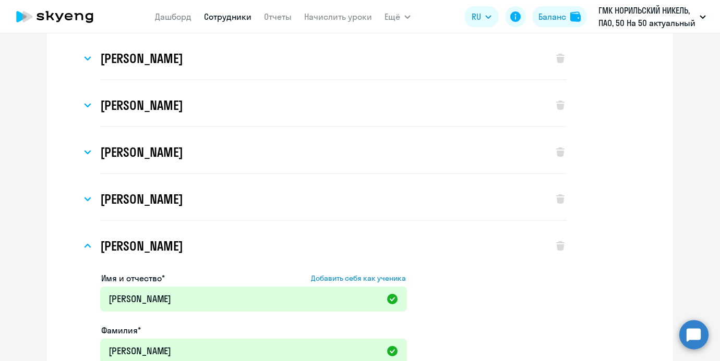
scroll to position [383, 0]
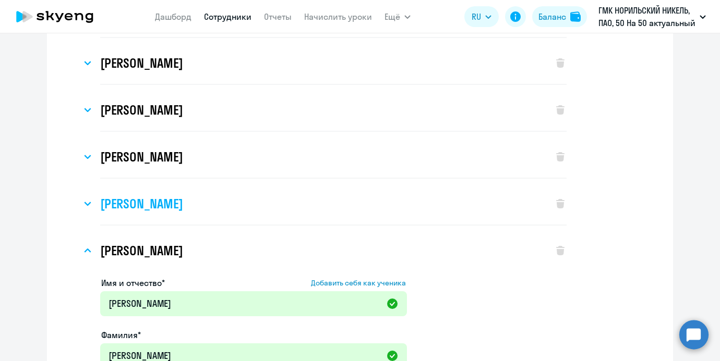
click at [282, 212] on div "[PERSON_NAME]" at bounding box center [311, 204] width 461 height 42
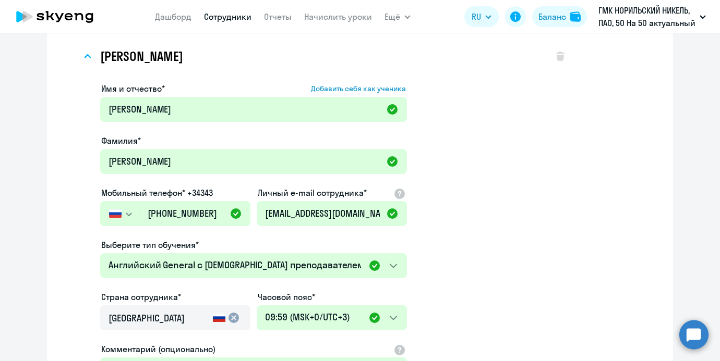
scroll to position [543, 0]
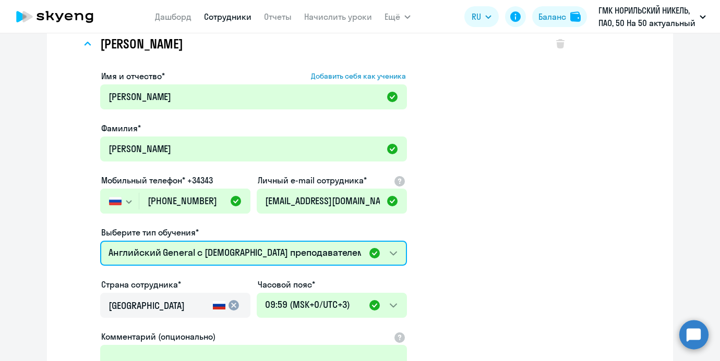
click at [256, 246] on select "Премиум уроки по китайскому языку для взрослых Премиум английский с русскоговор…" at bounding box center [253, 253] width 307 height 25
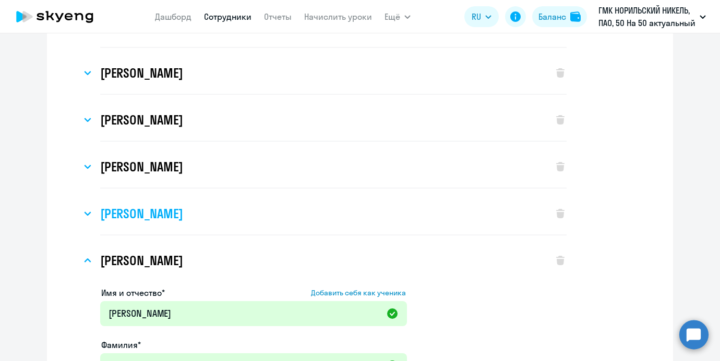
click at [246, 206] on div "[PERSON_NAME]" at bounding box center [311, 214] width 461 height 42
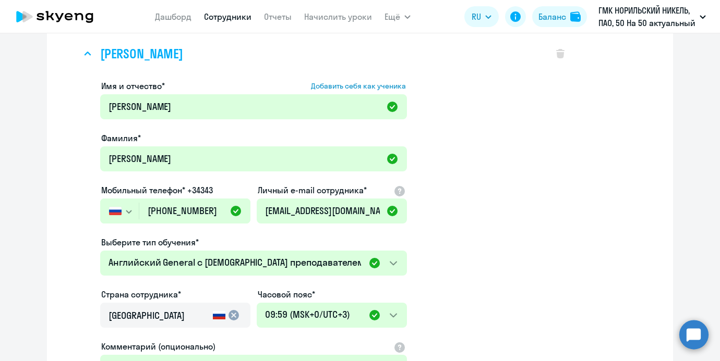
scroll to position [508, 0]
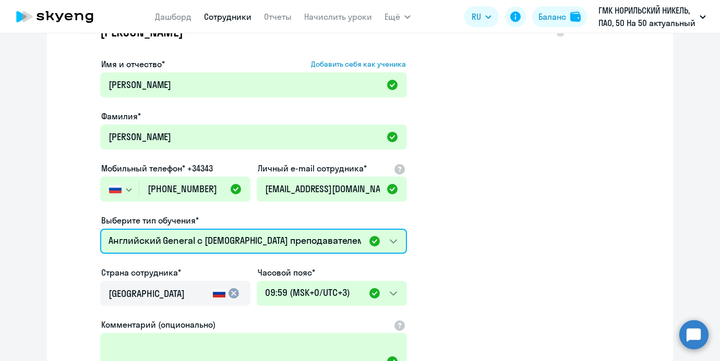
click at [236, 229] on select "Премиум уроки по китайскому языку для взрослых Премиум английский с русскоговор…" at bounding box center [253, 241] width 307 height 25
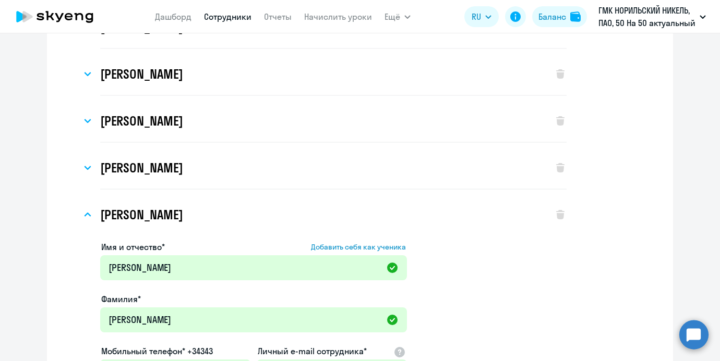
scroll to position [230, 0]
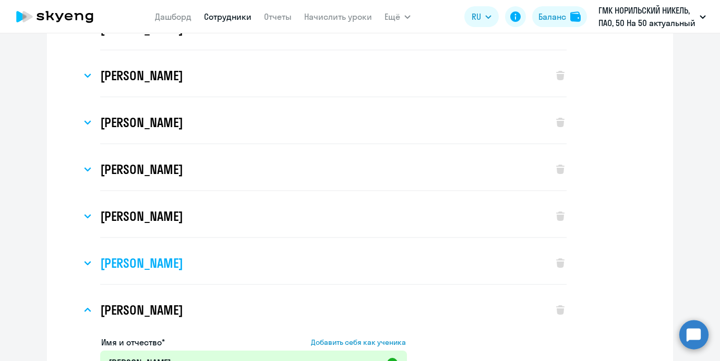
click at [213, 274] on div "[PERSON_NAME]" at bounding box center [311, 263] width 461 height 42
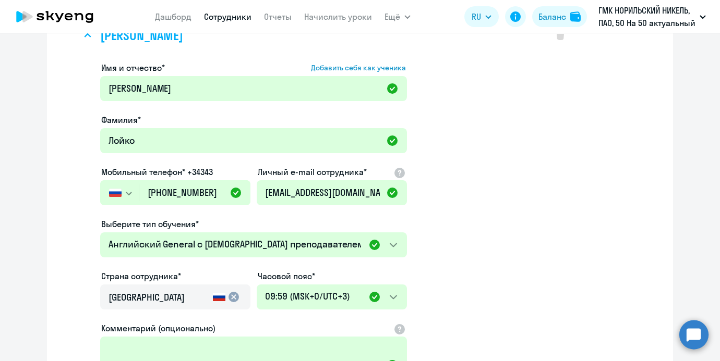
scroll to position [462, 0]
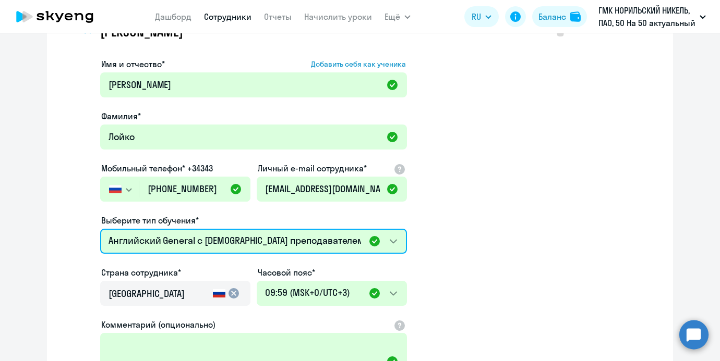
click at [207, 247] on select "Премиум уроки по китайскому языку для взрослых Премиум английский с русскоговор…" at bounding box center [253, 241] width 307 height 25
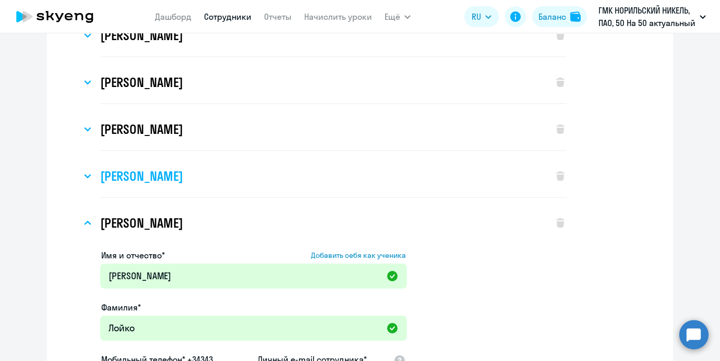
click at [199, 184] on div "[PERSON_NAME]" at bounding box center [311, 176] width 461 height 42
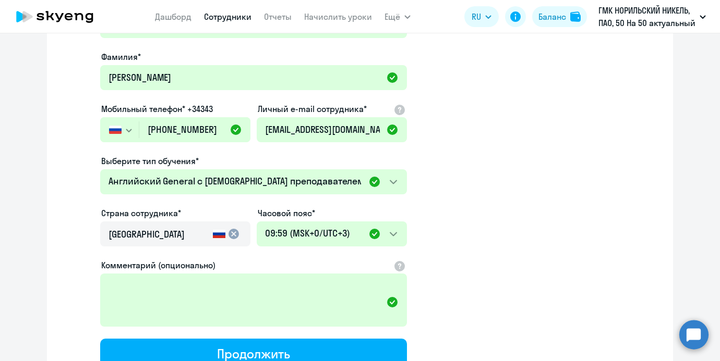
scroll to position [482, 0]
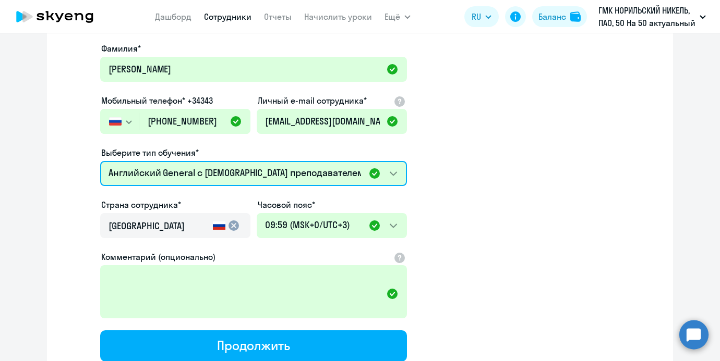
click at [197, 170] on select "Премиум уроки по китайскому языку для взрослых Премиум английский с русскоговор…" at bounding box center [253, 173] width 307 height 25
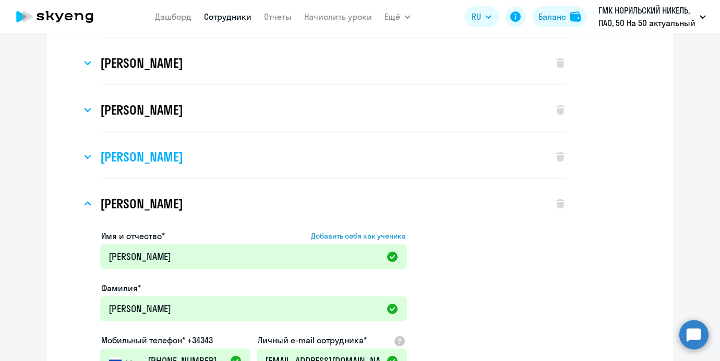
click at [183, 150] on h3 "[PERSON_NAME]" at bounding box center [141, 157] width 82 height 17
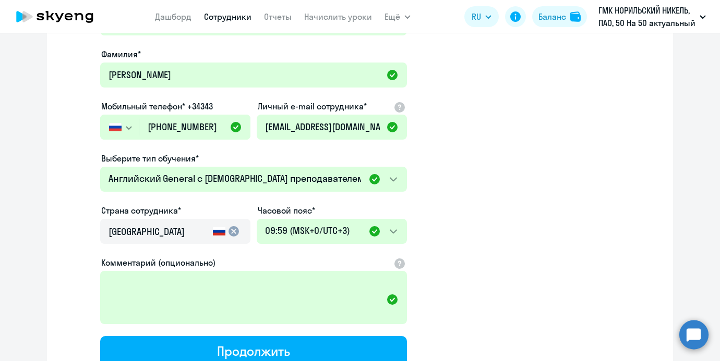
scroll to position [433, 0]
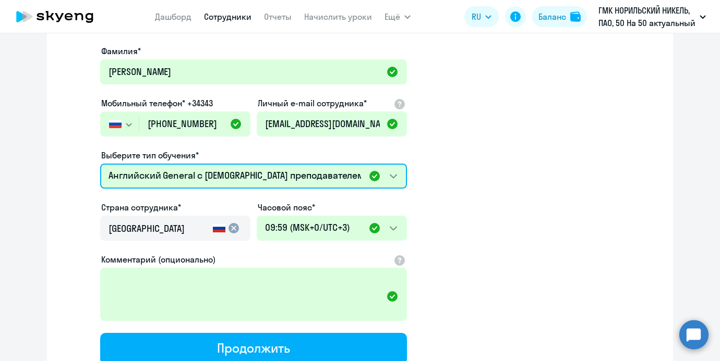
click at [185, 169] on select "Премиум уроки по китайскому языку для взрослых Премиум английский с русскоговор…" at bounding box center [253, 176] width 307 height 25
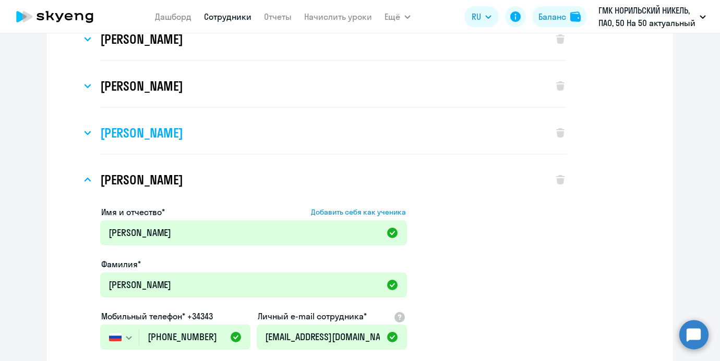
scroll to position [209, 0]
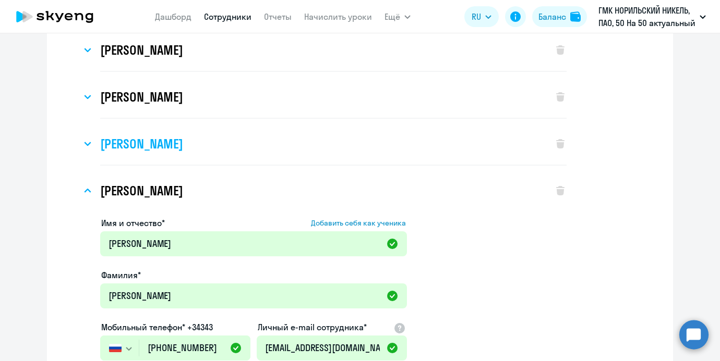
click at [185, 125] on div "[PERSON_NAME]" at bounding box center [311, 144] width 461 height 42
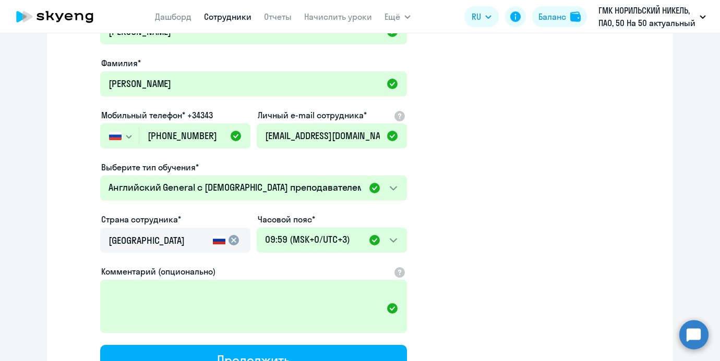
scroll to position [383, 0]
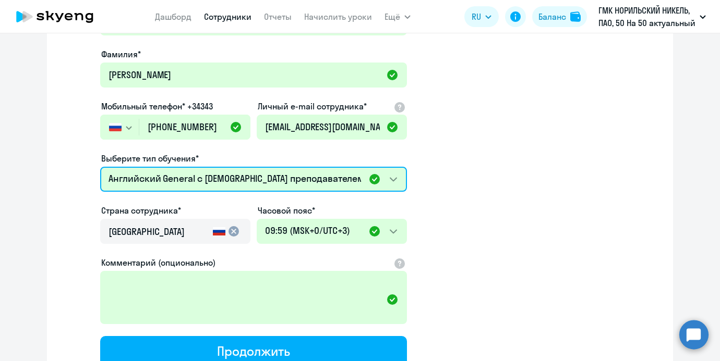
click at [186, 176] on select "Премиум уроки по китайскому языку для взрослых Премиум английский с русскоговор…" at bounding box center [253, 179] width 307 height 25
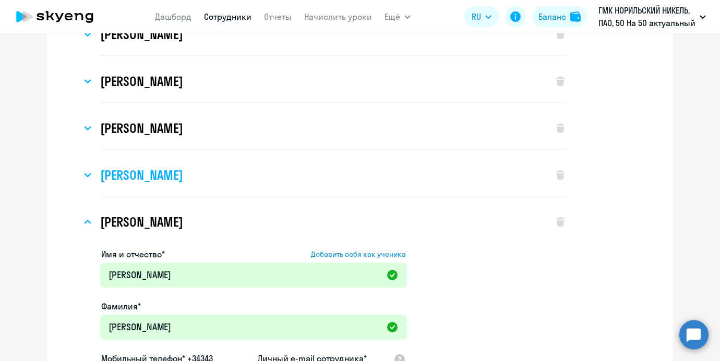
click at [188, 160] on div "[PERSON_NAME]" at bounding box center [311, 175] width 461 height 42
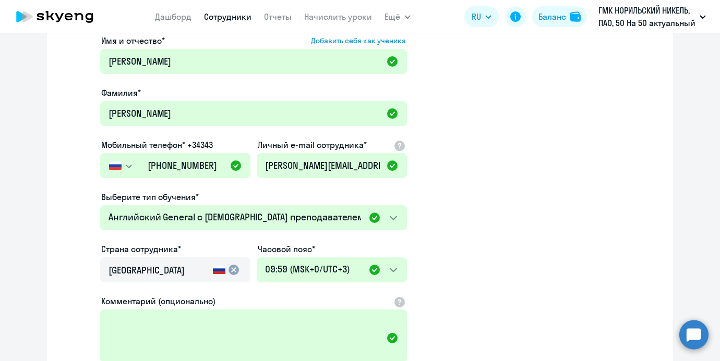
scroll to position [311, 0]
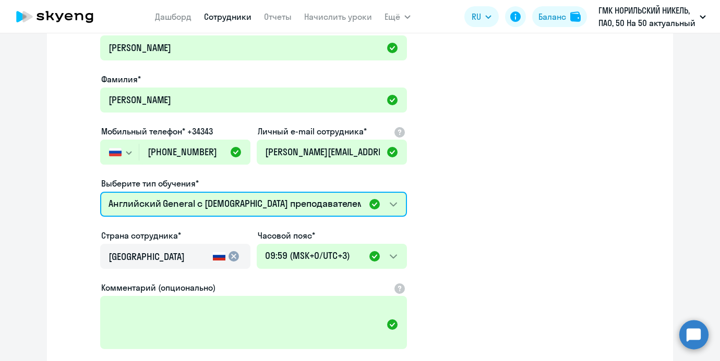
click at [187, 200] on select "Премиум уроки по китайскому языку для взрослых Премиум английский с русскоговор…" at bounding box center [253, 204] width 307 height 25
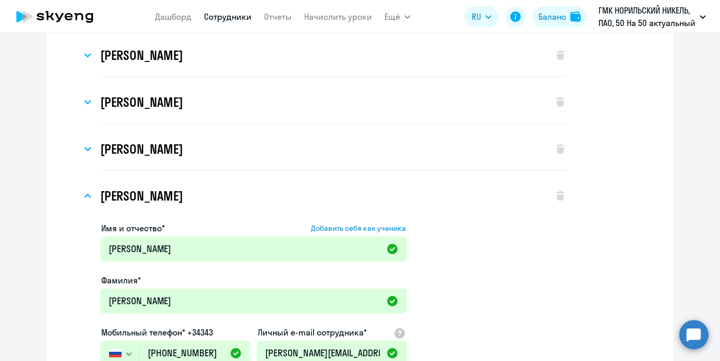
click at [192, 162] on div "[PERSON_NAME]" at bounding box center [311, 149] width 461 height 42
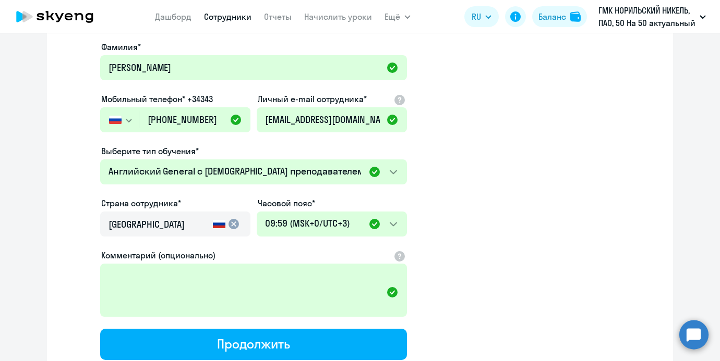
scroll to position [299, 0]
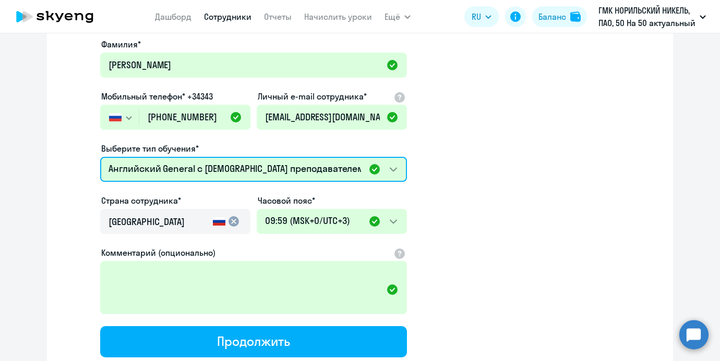
click at [192, 167] on select "Премиум уроки по китайскому языку для взрослых Премиум английский с русскоговор…" at bounding box center [253, 169] width 307 height 25
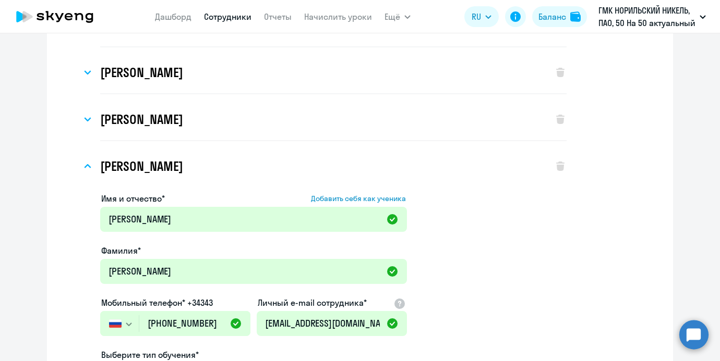
click at [183, 125] on h3 "[PERSON_NAME]" at bounding box center [141, 119] width 82 height 17
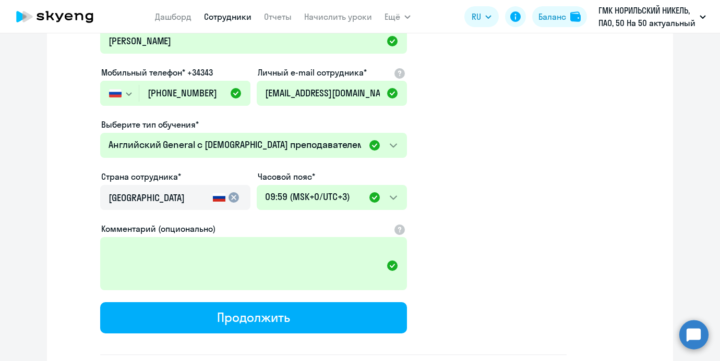
scroll to position [283, 0]
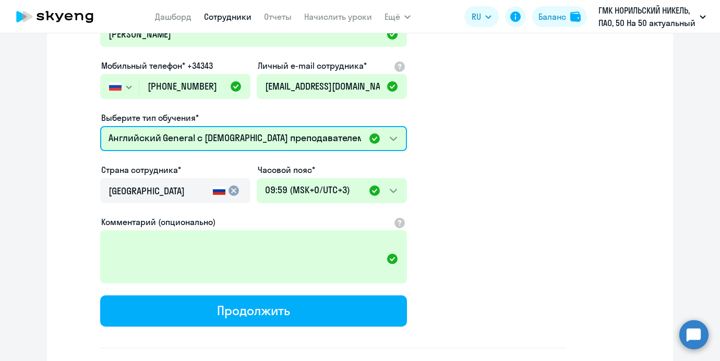
click at [197, 133] on select "Премиум уроки по китайскому языку для взрослых Премиум английский с русскоговор…" at bounding box center [253, 138] width 307 height 25
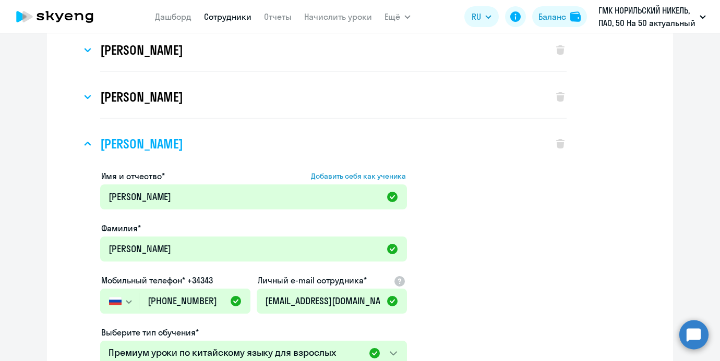
click at [183, 97] on h3 "[PERSON_NAME]" at bounding box center [141, 97] width 82 height 17
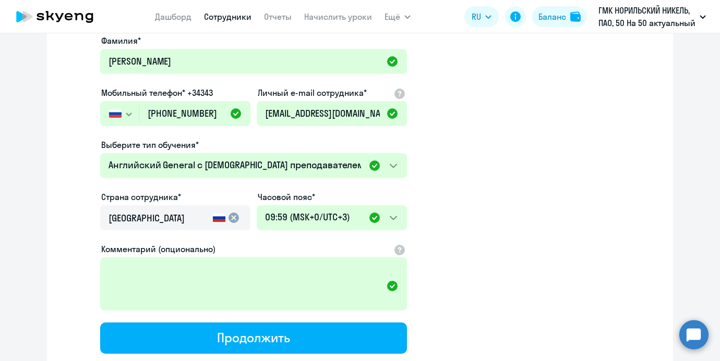
scroll to position [211, 0]
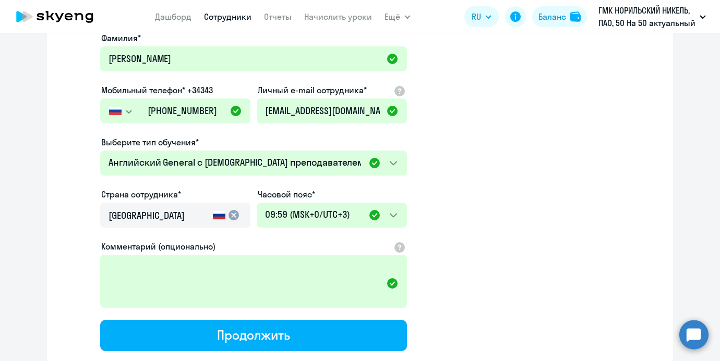
click at [189, 144] on label "Выберите тип обучения*" at bounding box center [150, 142] width 98 height 13
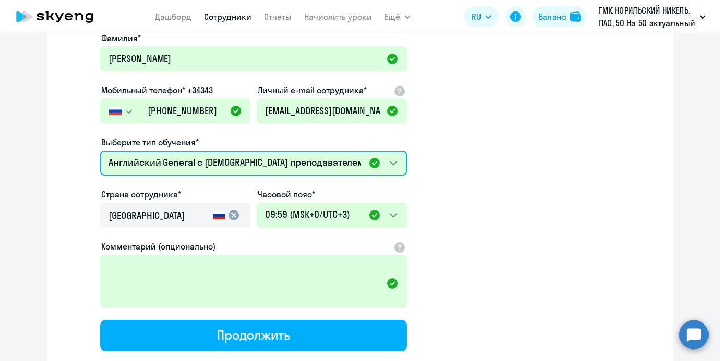
click at [189, 151] on select "Премиум уроки по китайскому языку для взрослых Премиум английский с русскоговор…" at bounding box center [253, 163] width 307 height 25
click at [189, 153] on select "Премиум уроки по китайскому языку для взрослых Премиум английский с русскоговор…" at bounding box center [253, 163] width 307 height 25
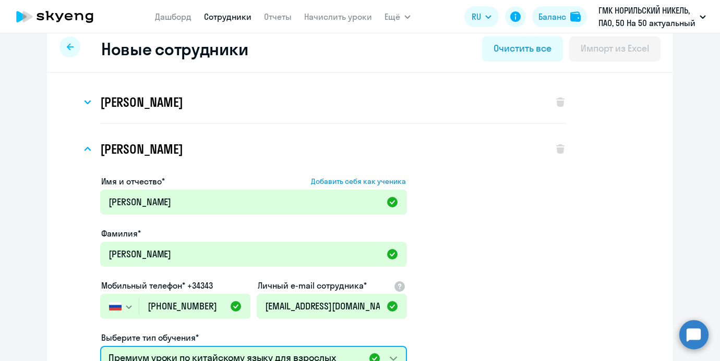
scroll to position [0, 0]
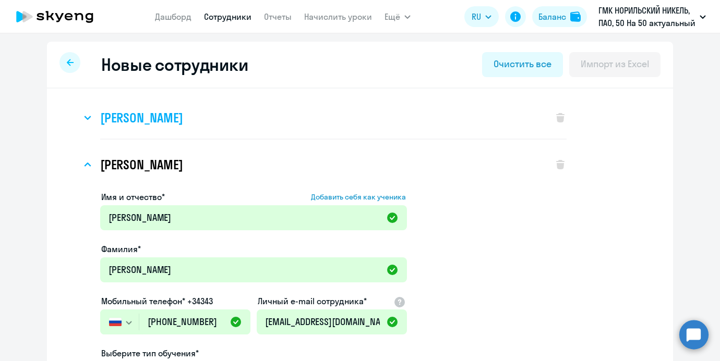
click at [185, 131] on div "[PERSON_NAME]" at bounding box center [311, 118] width 461 height 42
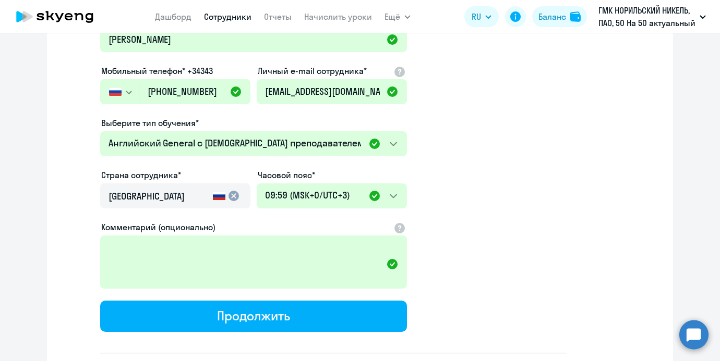
scroll to position [202, 0]
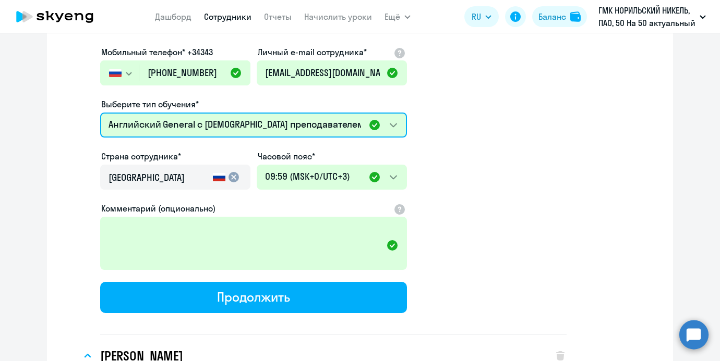
click at [185, 131] on select "Премиум уроки по китайскому языку для взрослых Премиум английский с русскоговор…" at bounding box center [253, 125] width 307 height 25
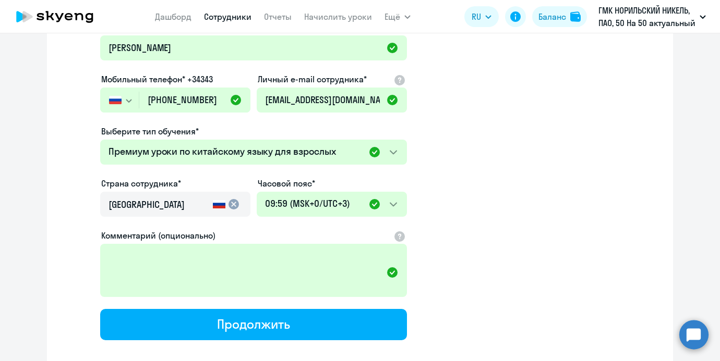
scroll to position [6856, 0]
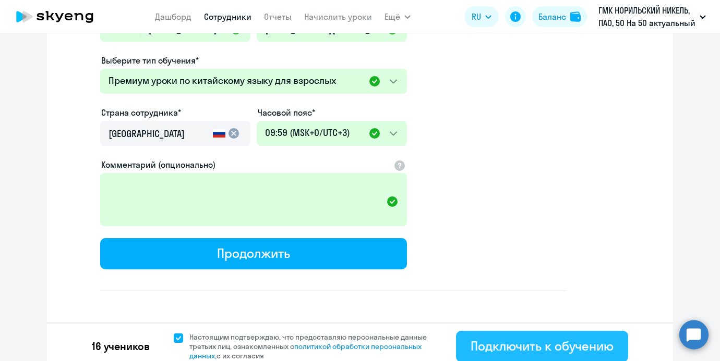
click at [525, 338] on div "Подключить к обучению" at bounding box center [541, 346] width 143 height 17
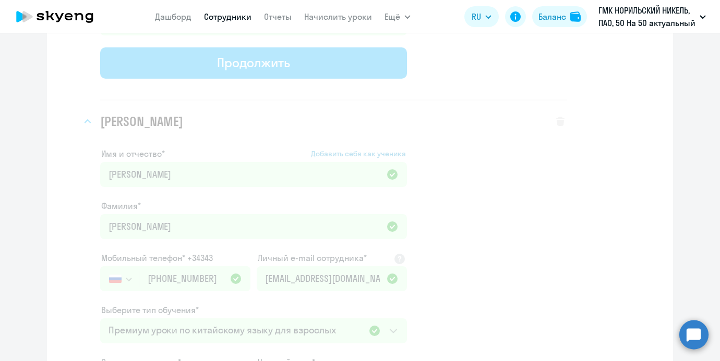
scroll to position [0, 0]
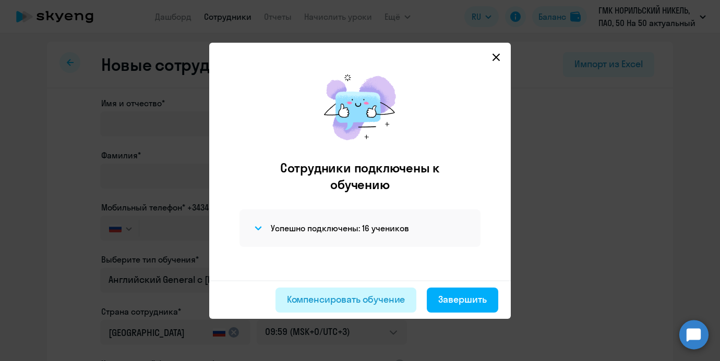
click at [353, 299] on div "Компенсировать обучение" at bounding box center [346, 300] width 118 height 14
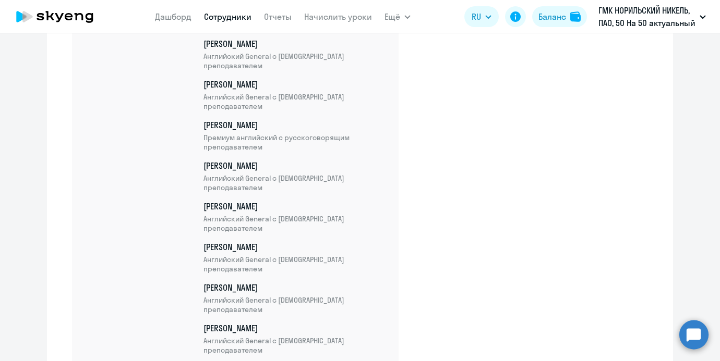
scroll to position [5194, 0]
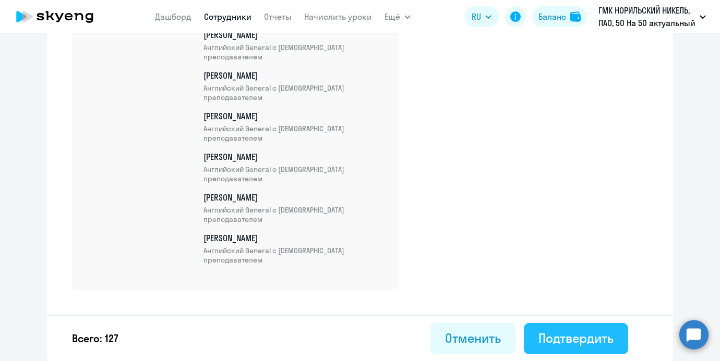
click at [578, 341] on div "Подтвердить" at bounding box center [575, 338] width 75 height 17
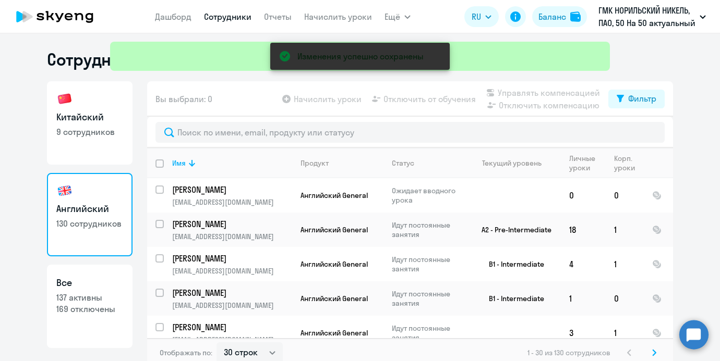
click at [112, 135] on p "9 сотрудников" at bounding box center [89, 131] width 67 height 11
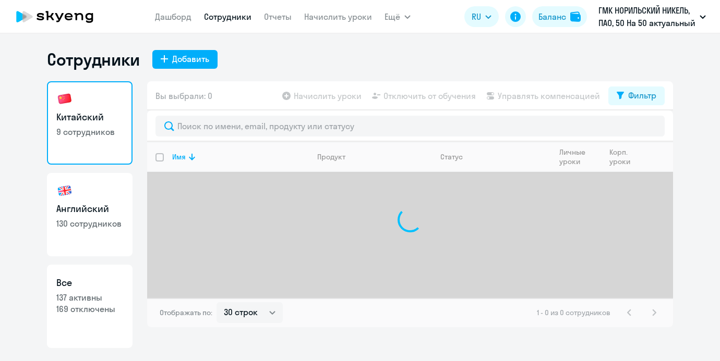
select select "30"
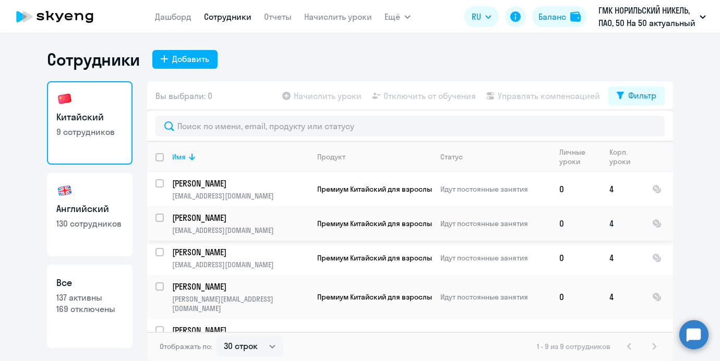
scroll to position [147, 0]
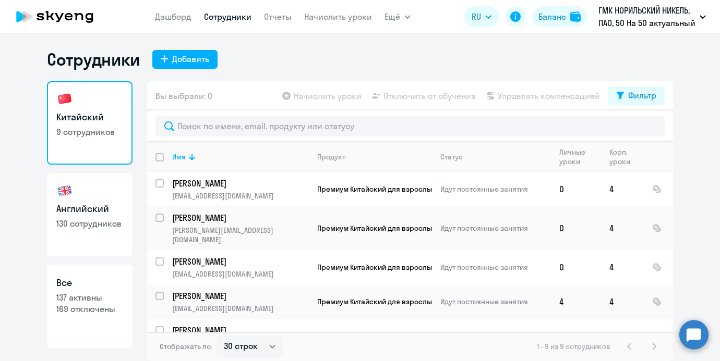
click at [159, 326] on input "select row 42781271" at bounding box center [165, 336] width 21 height 21
checkbox input "true"
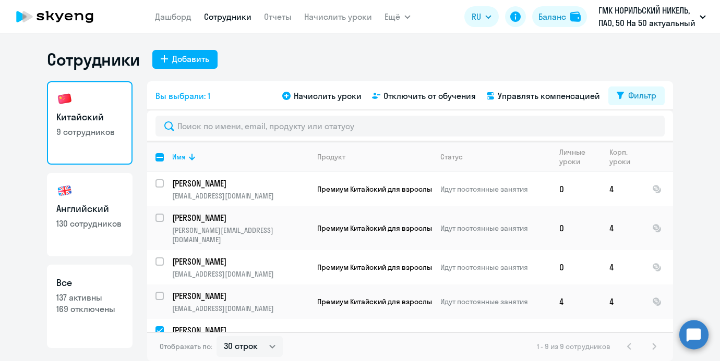
click at [103, 203] on h3 "Английский" at bounding box center [89, 209] width 67 height 14
select select "30"
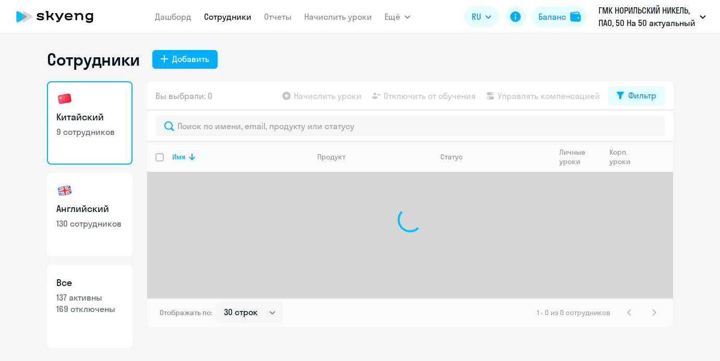
select select "30"
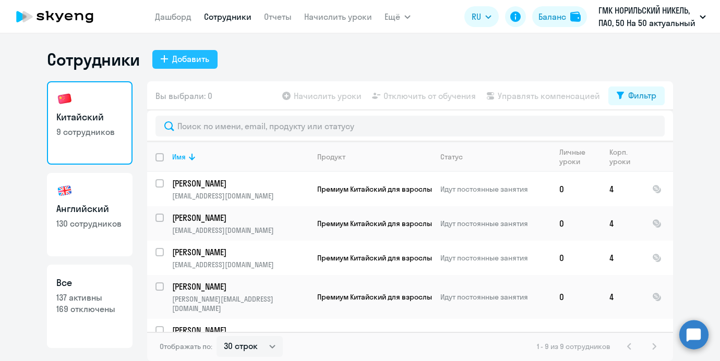
click at [199, 64] on div "Добавить" at bounding box center [190, 59] width 37 height 13
select select "english_adult_not_native_speaker"
select select "3"
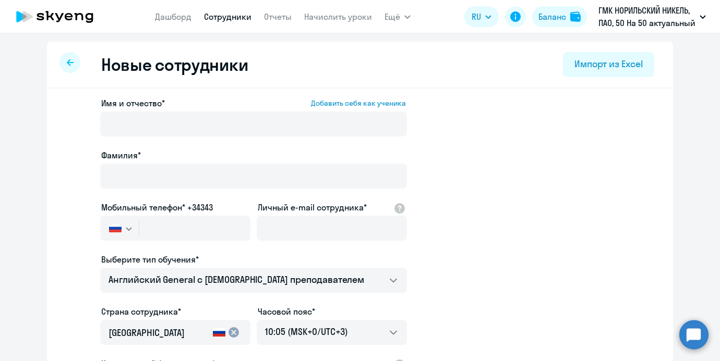
click at [79, 58] on div at bounding box center [69, 62] width 21 height 21
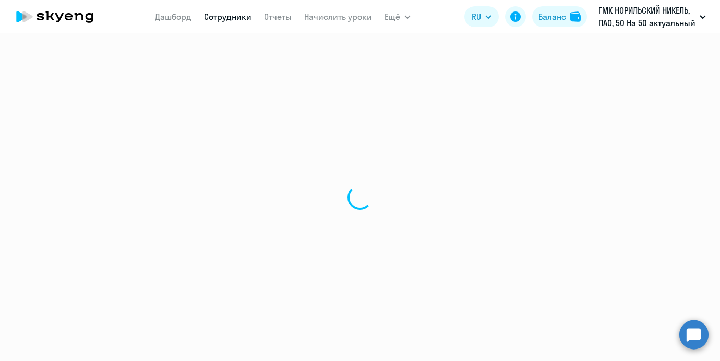
select select "30"
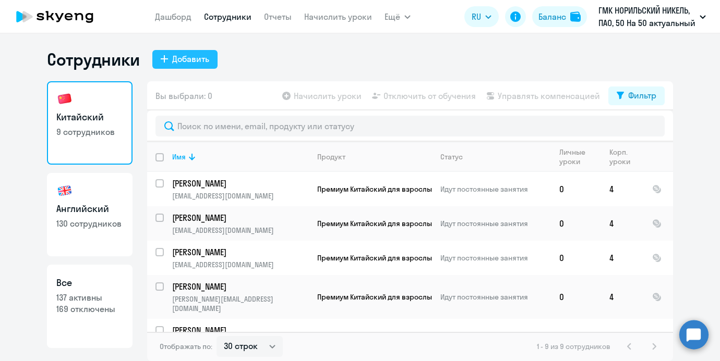
click at [194, 56] on div "Добавить" at bounding box center [190, 59] width 37 height 13
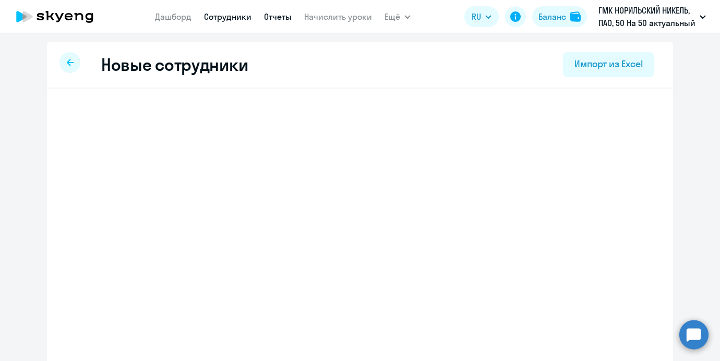
select select "english_adult_not_native_speaker"
select select "3"
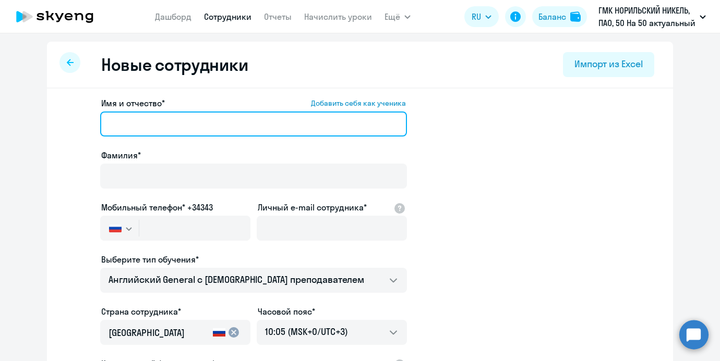
click at [190, 115] on input "Имя и отчество* Добавить себя как ученика" at bounding box center [253, 124] width 307 height 25
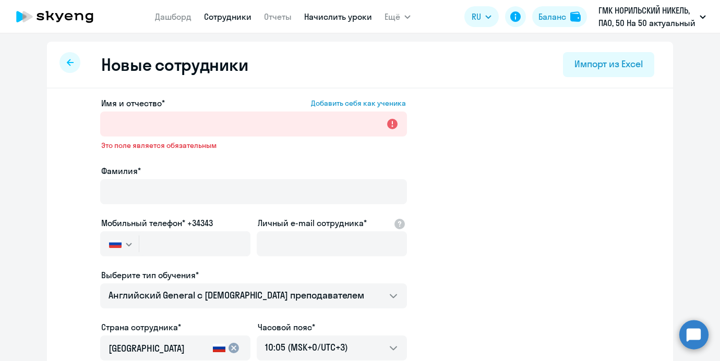
click at [312, 16] on link "Начислить уроки" at bounding box center [338, 16] width 68 height 10
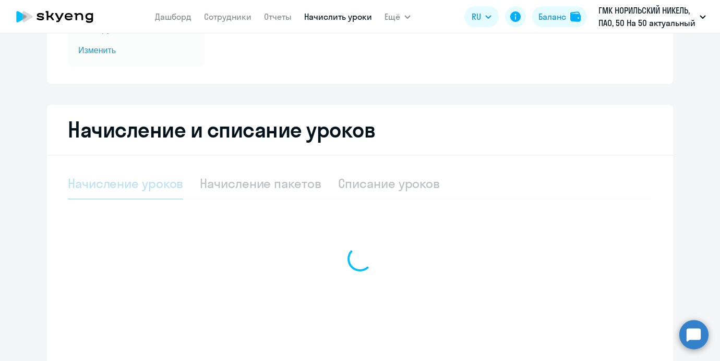
select select "10"
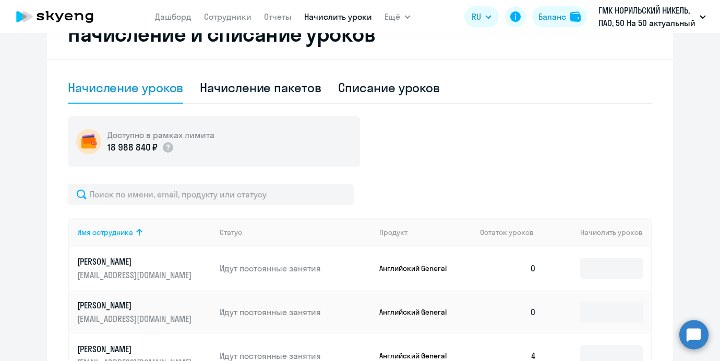
scroll to position [286, 0]
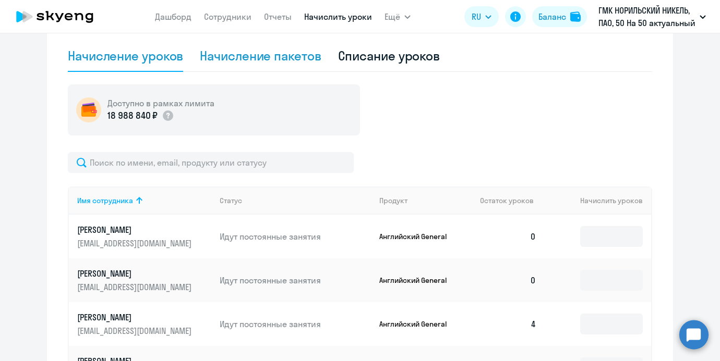
click at [268, 62] on div "Начисление пакетов" at bounding box center [260, 55] width 121 height 17
select select "10"
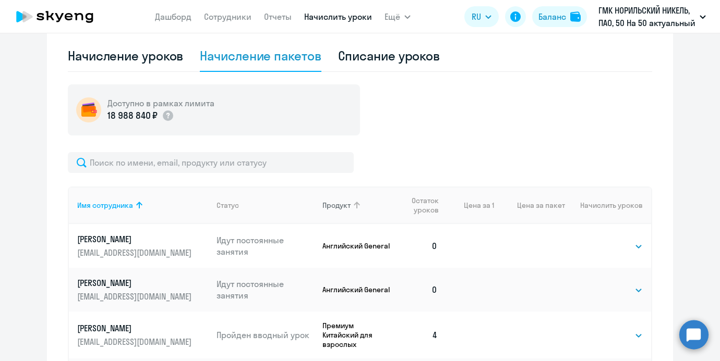
click at [341, 208] on div "Продукт" at bounding box center [336, 205] width 28 height 9
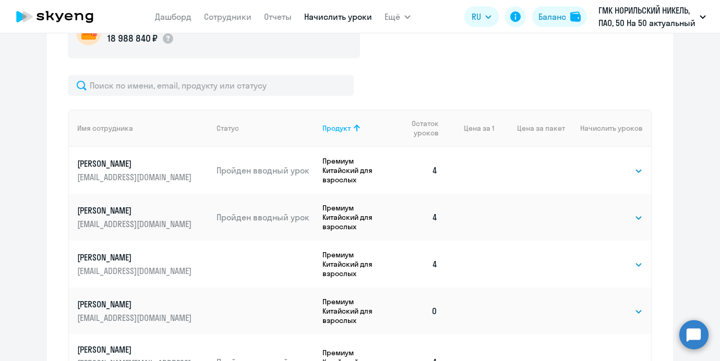
scroll to position [31, 0]
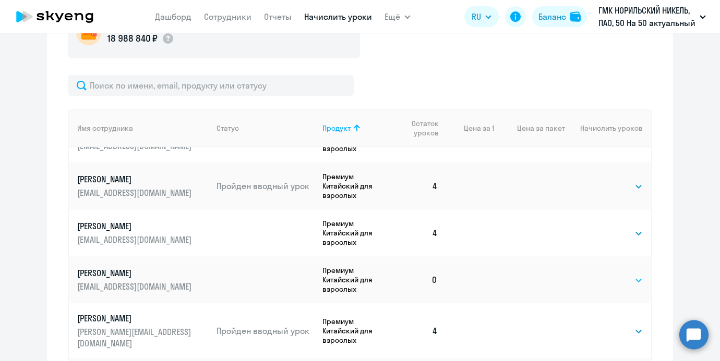
click at [601, 278] on select "Выбрать 4 8 16 32 64 96 128" at bounding box center [621, 280] width 43 height 13
select select "4"
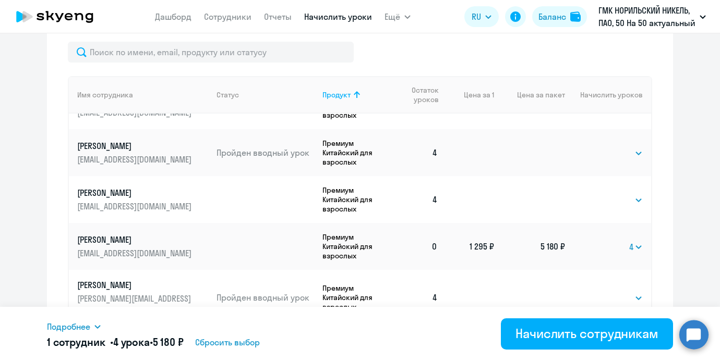
scroll to position [485, 0]
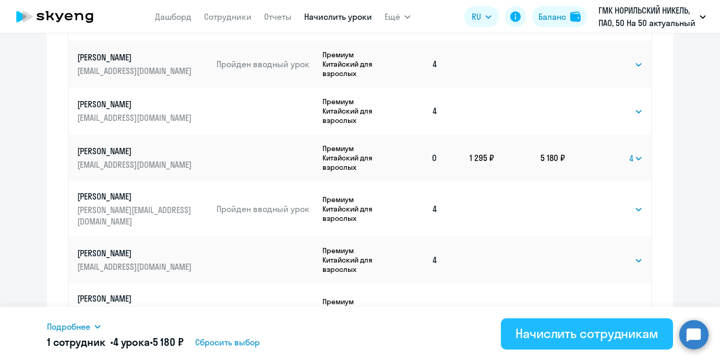
click at [568, 347] on button "Начислить сотрудникам" at bounding box center [587, 334] width 172 height 31
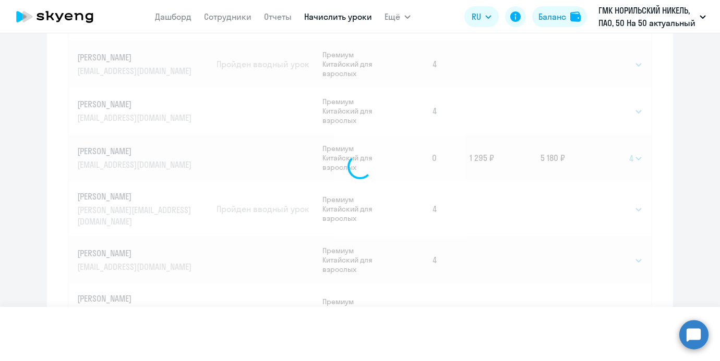
select select
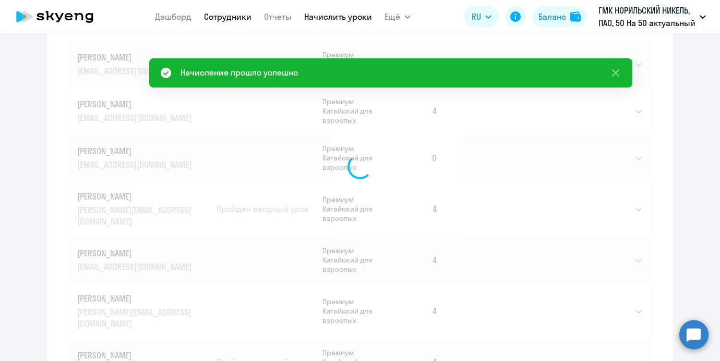
click at [216, 15] on link "Сотрудники" at bounding box center [227, 16] width 47 height 10
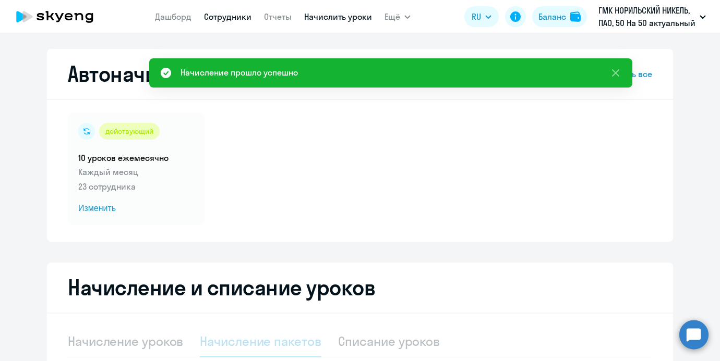
select select "30"
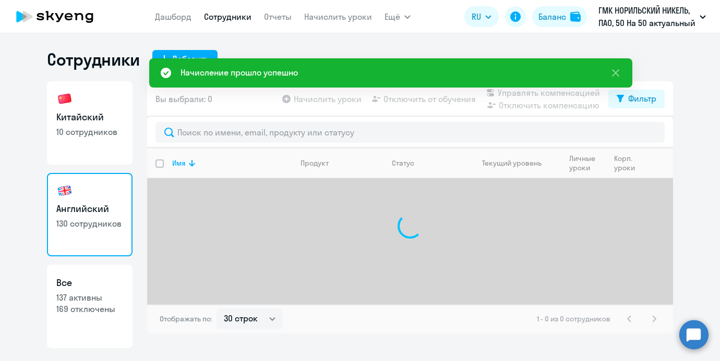
click at [99, 111] on h3 "Китайский" at bounding box center [89, 118] width 67 height 14
select select "30"
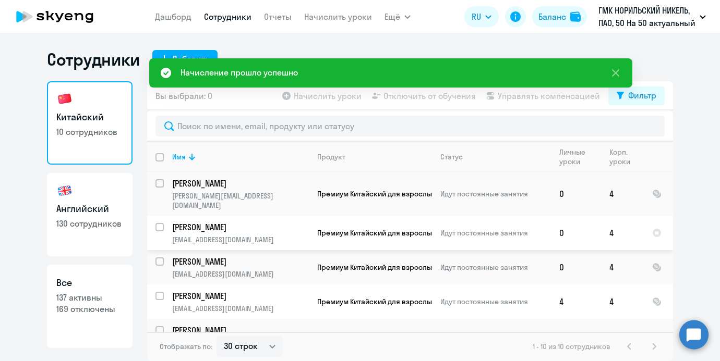
scroll to position [181, 0]
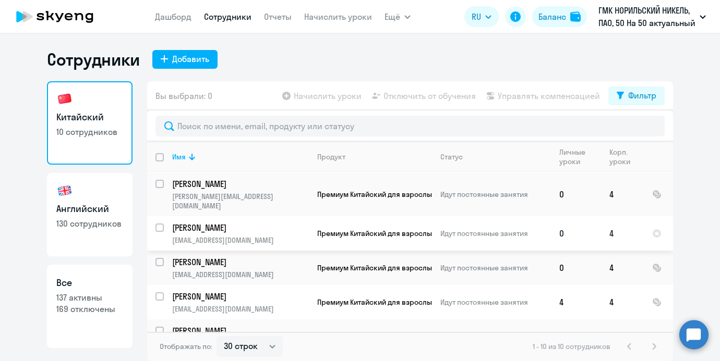
click at [158, 224] on div at bounding box center [159, 228] width 9 height 8
click at [158, 224] on input "select row 6354368" at bounding box center [165, 234] width 21 height 21
checkbox input "true"
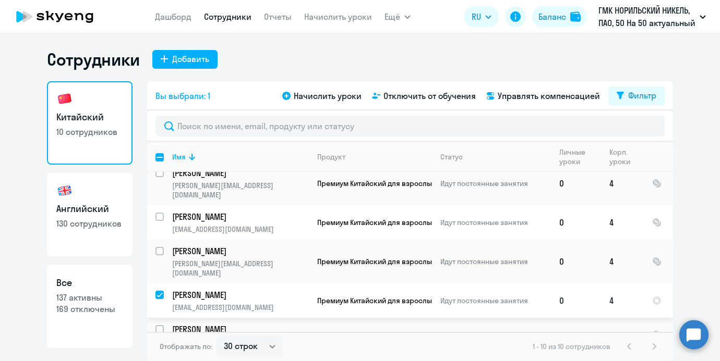
scroll to position [0, 0]
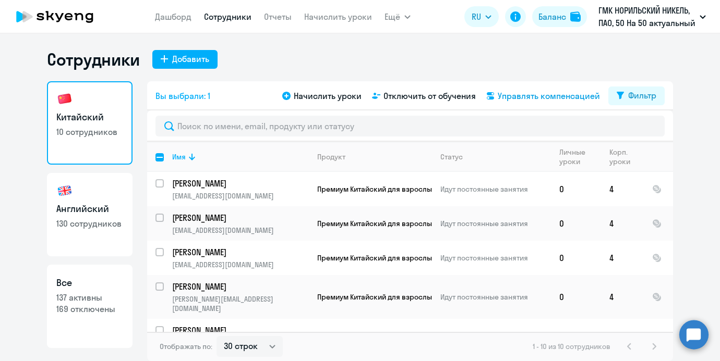
click at [519, 99] on span "Управлять компенсацией" at bounding box center [548, 96] width 102 height 13
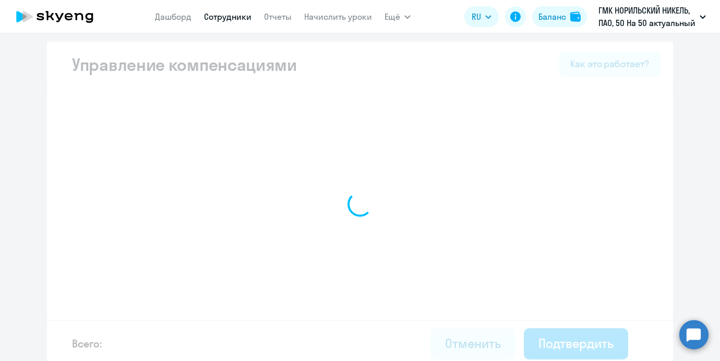
select select "MONTHLY"
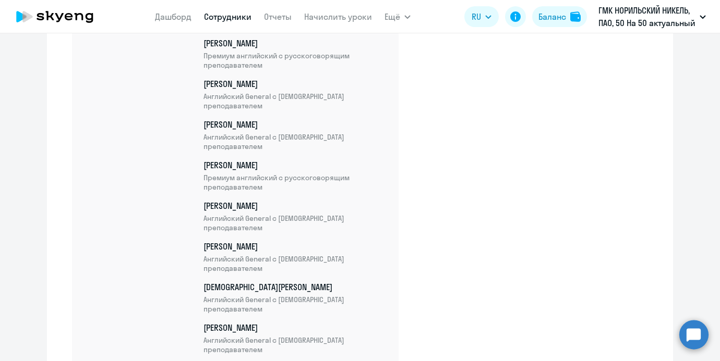
scroll to position [5269, 0]
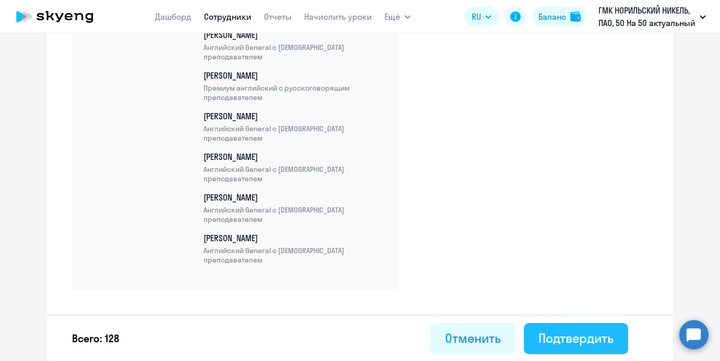
click at [585, 332] on div "Подтвердить" at bounding box center [575, 338] width 75 height 17
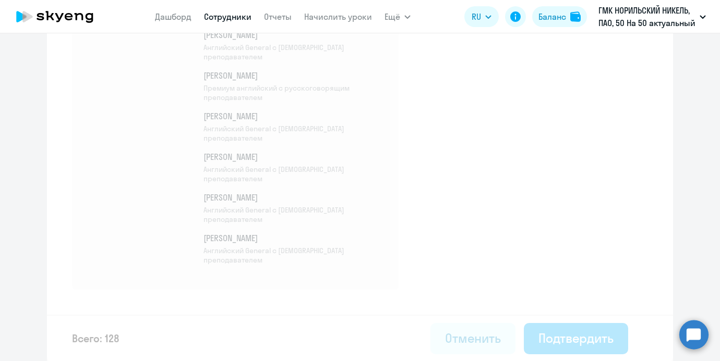
select select "30"
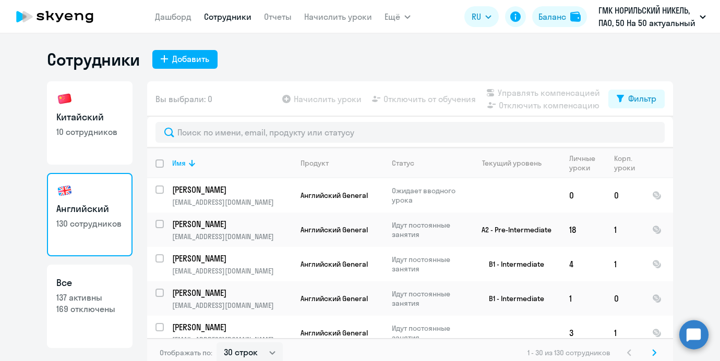
click at [111, 101] on link "Китайский 10 сотрудников" at bounding box center [90, 122] width 86 height 83
select select "30"
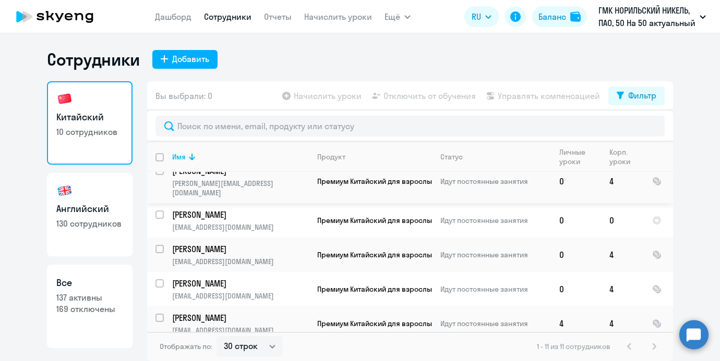
scroll to position [203, 0]
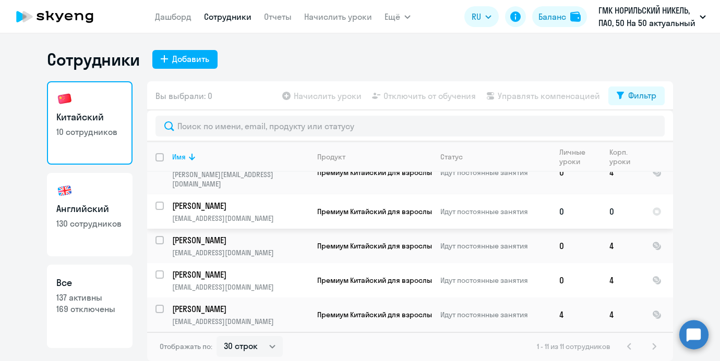
click at [161, 202] on input "select row 10286783" at bounding box center [165, 212] width 21 height 21
checkbox input "true"
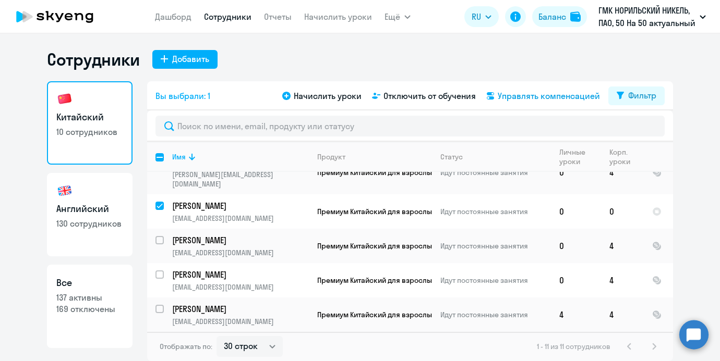
click at [522, 97] on span "Управлять компенсацией" at bounding box center [548, 96] width 102 height 13
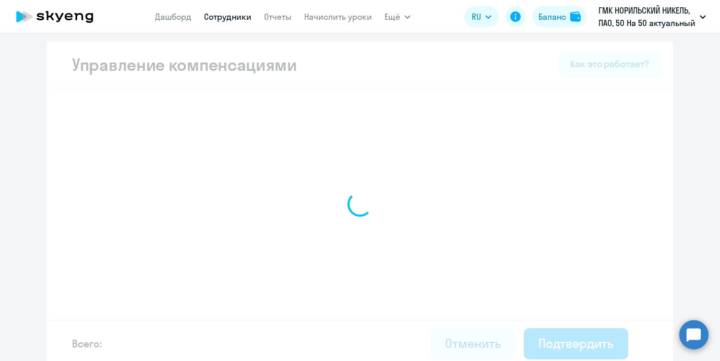
select select "MONTHLY"
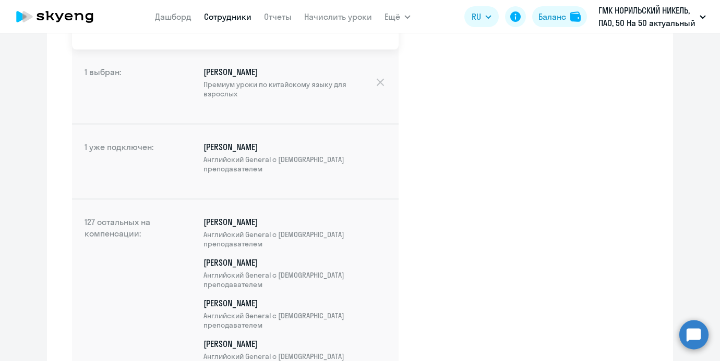
scroll to position [5300, 0]
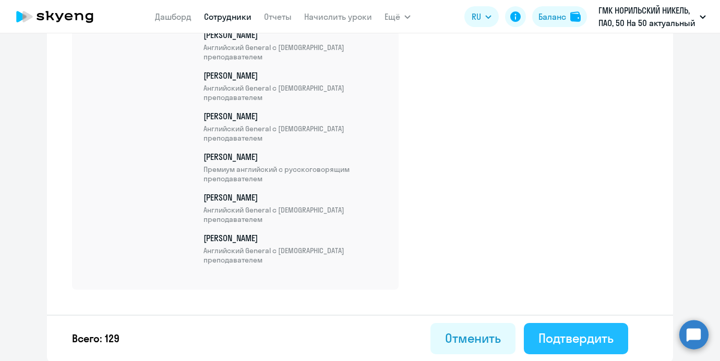
click at [572, 341] on div "Подтвердить" at bounding box center [575, 338] width 75 height 17
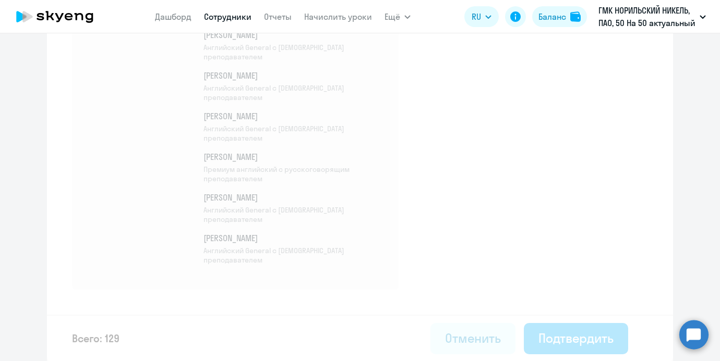
select select "30"
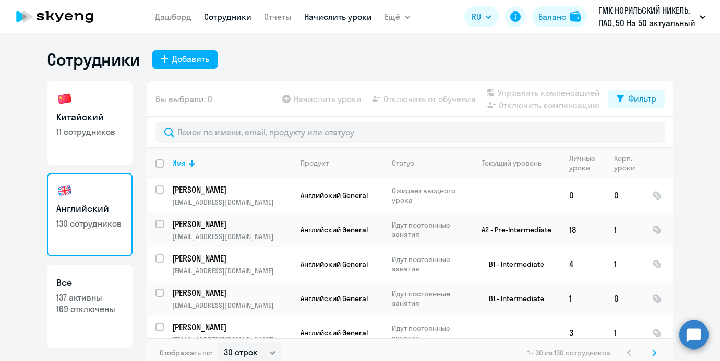
click at [313, 19] on link "Начислить уроки" at bounding box center [338, 16] width 68 height 10
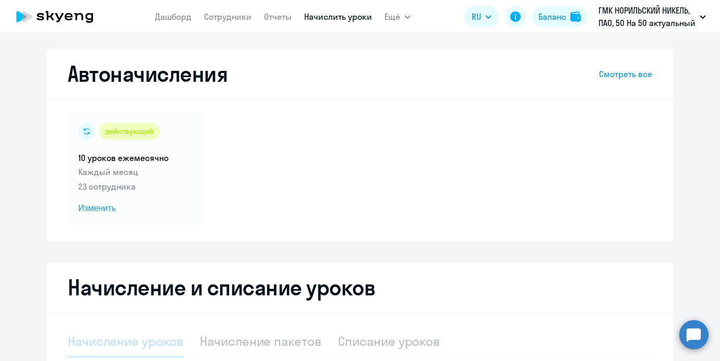
select select "10"
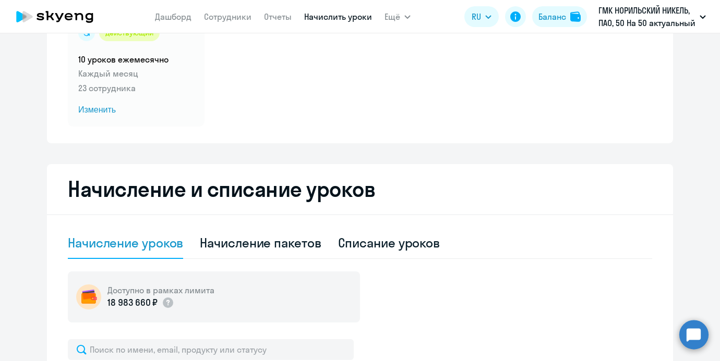
scroll to position [120, 0]
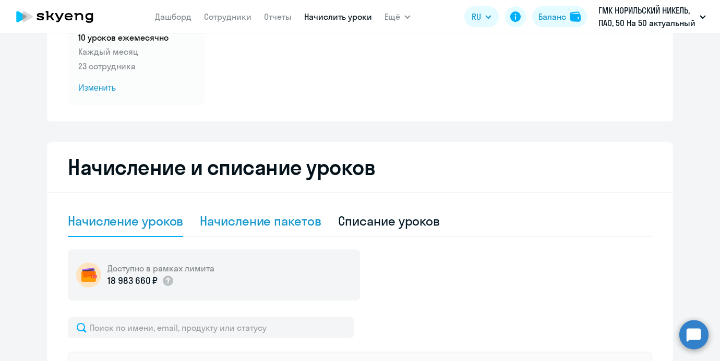
click at [245, 215] on div "Начисление пакетов" at bounding box center [260, 221] width 121 height 17
select select "10"
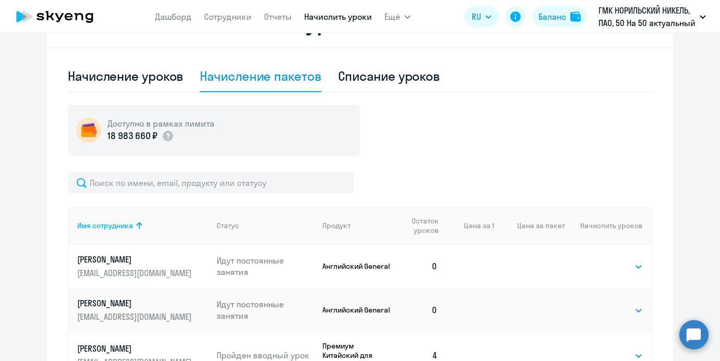
scroll to position [271, 0]
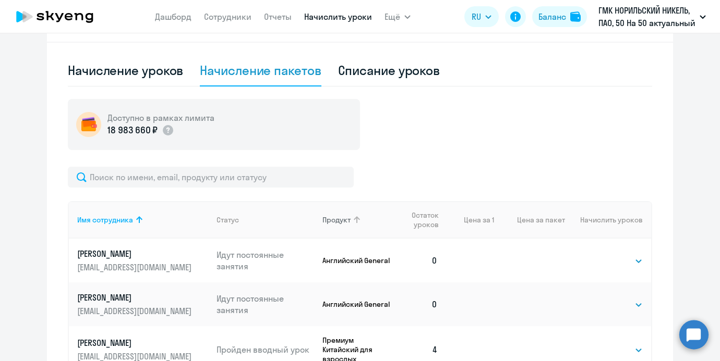
click at [356, 226] on icon at bounding box center [356, 220] width 13 height 13
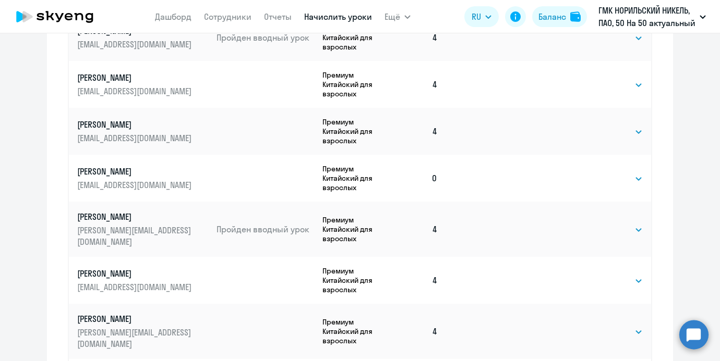
scroll to position [31, 0]
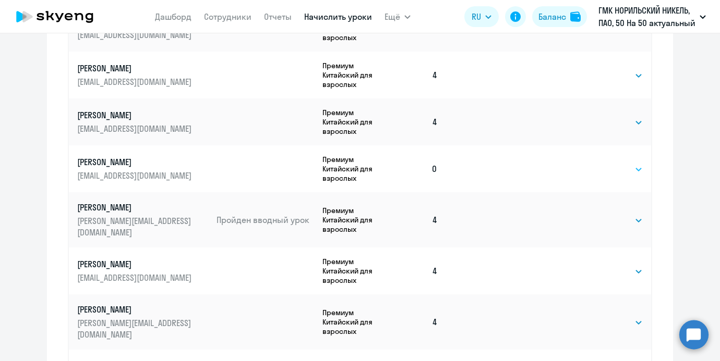
click at [610, 170] on select "Выбрать 4 8 16 32 64 96 128" at bounding box center [621, 169] width 43 height 13
select select "4"
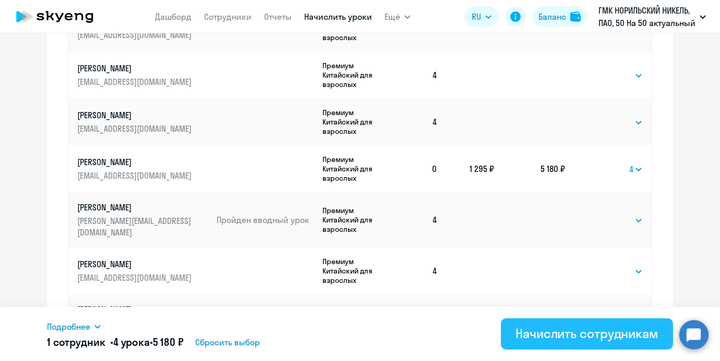
click at [521, 334] on div "Начислить сотрудникам" at bounding box center [586, 333] width 143 height 17
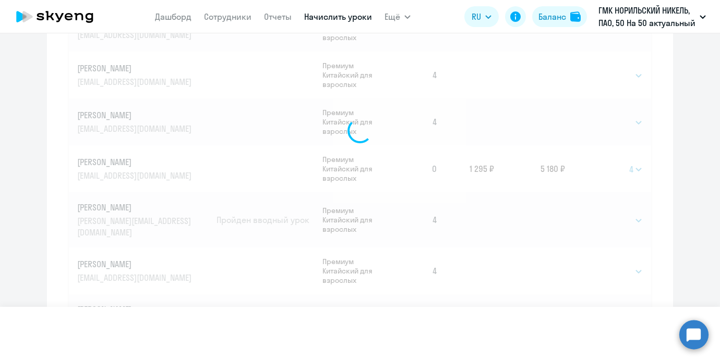
select select
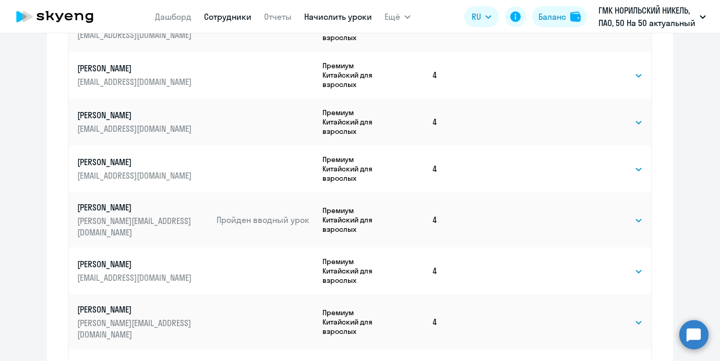
click at [235, 18] on link "Сотрудники" at bounding box center [227, 16] width 47 height 10
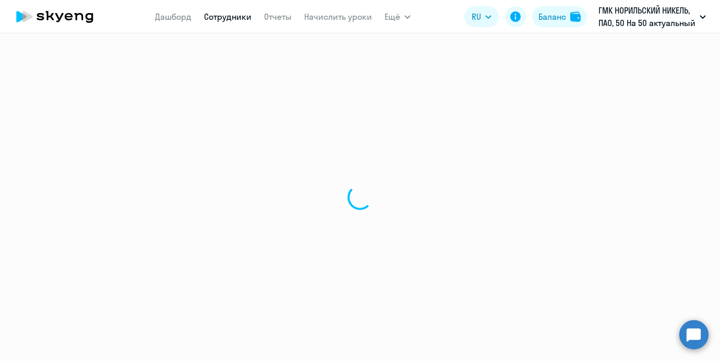
select select "30"
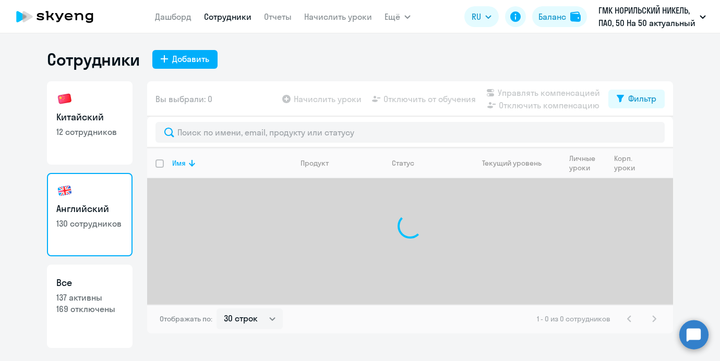
click at [92, 108] on link "Китайский 12 сотрудников" at bounding box center [90, 122] width 86 height 83
select select "30"
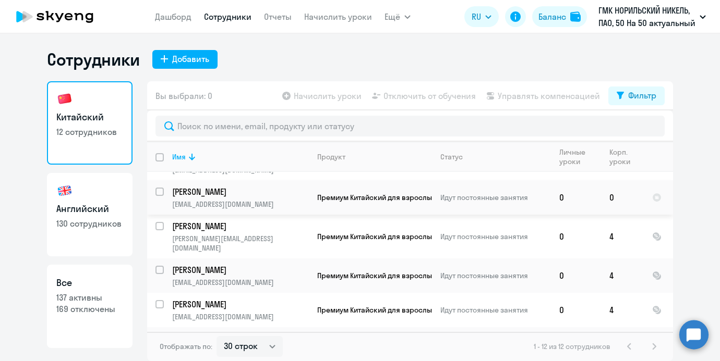
scroll to position [172, 0]
click at [159, 189] on input "select row 42781391" at bounding box center [165, 199] width 21 height 21
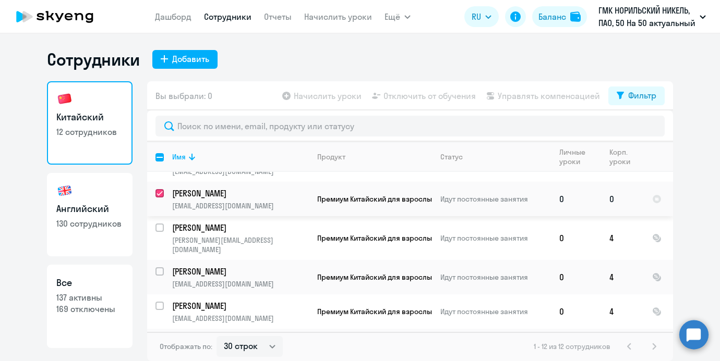
checkbox input "true"
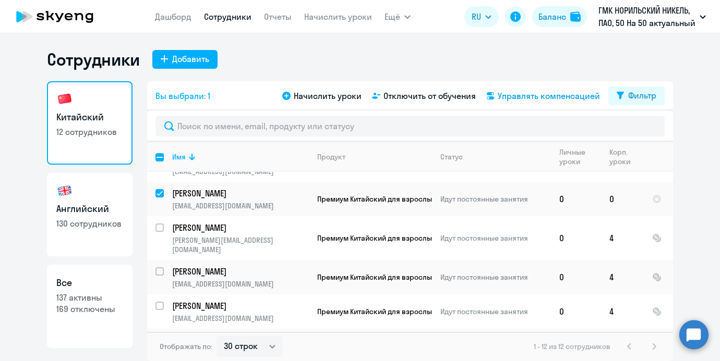
click at [497, 92] on div "Управлять компенсацией" at bounding box center [542, 96] width 116 height 13
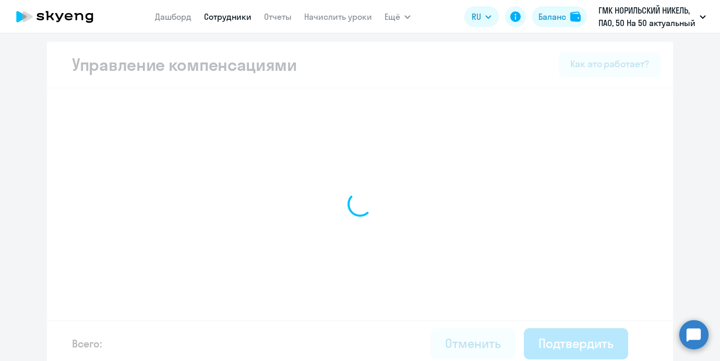
select select "MONTHLY"
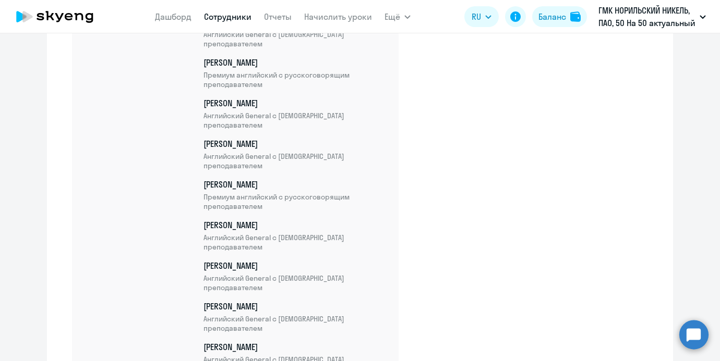
scroll to position [5332, 0]
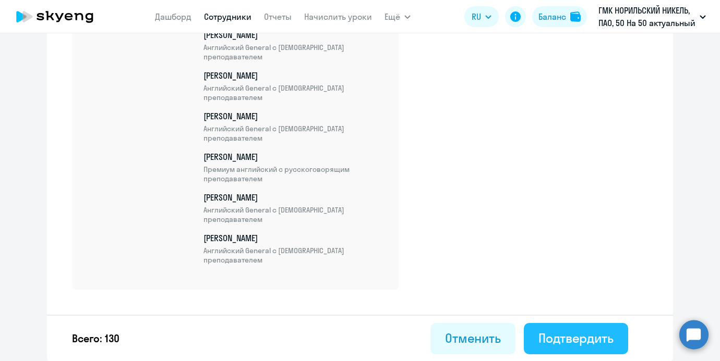
click at [575, 332] on div "Подтвердить" at bounding box center [575, 338] width 75 height 17
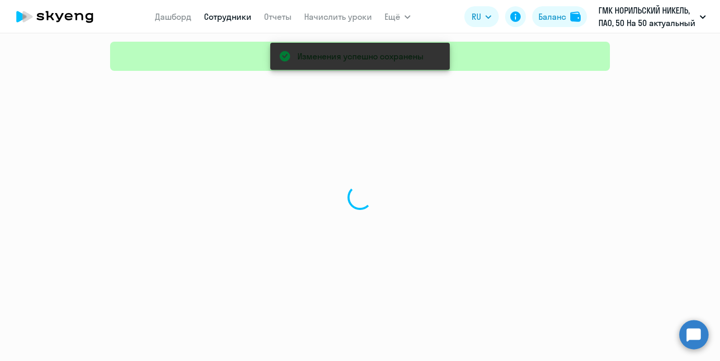
select select "30"
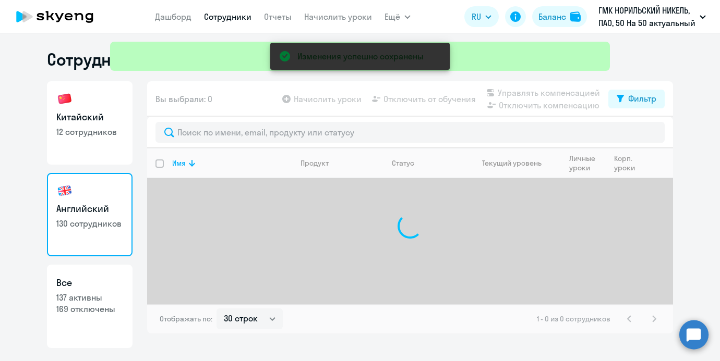
click at [314, 14] on div "Изменения успешно сохранены" at bounding box center [360, 37] width 508 height 75
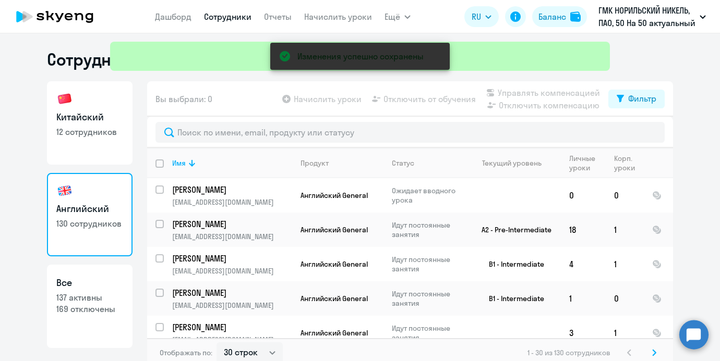
click at [323, 21] on div "Изменения успешно сохранены" at bounding box center [360, 37] width 508 height 75
click at [323, 9] on div "Изменения успешно сохранены" at bounding box center [360, 37] width 508 height 75
click at [323, 17] on div "Изменения успешно сохранены" at bounding box center [360, 37] width 508 height 75
click at [326, 20] on div "Изменения успешно сохранены" at bounding box center [360, 37] width 508 height 75
click at [332, 16] on div "Изменения успешно сохранены" at bounding box center [360, 37] width 508 height 75
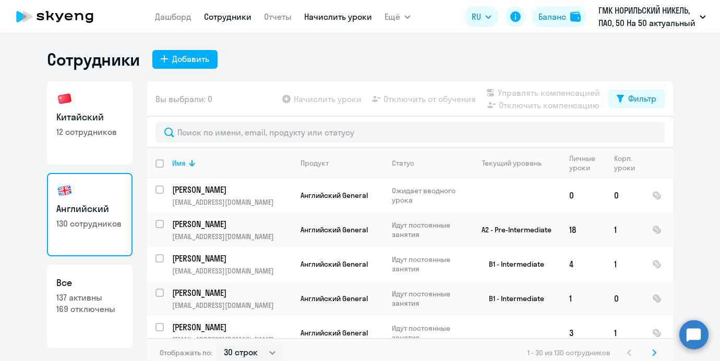
click at [347, 20] on link "Начислить уроки" at bounding box center [338, 16] width 68 height 10
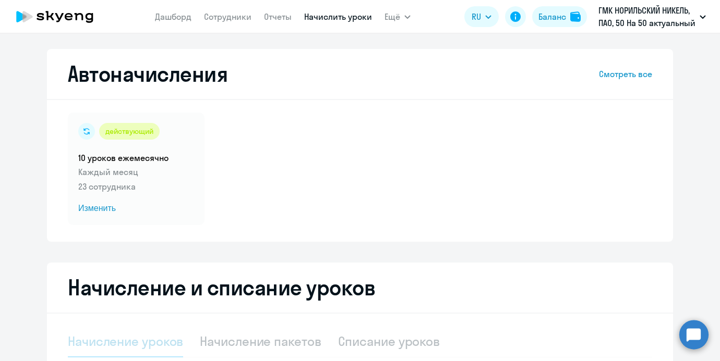
scroll to position [205, 0]
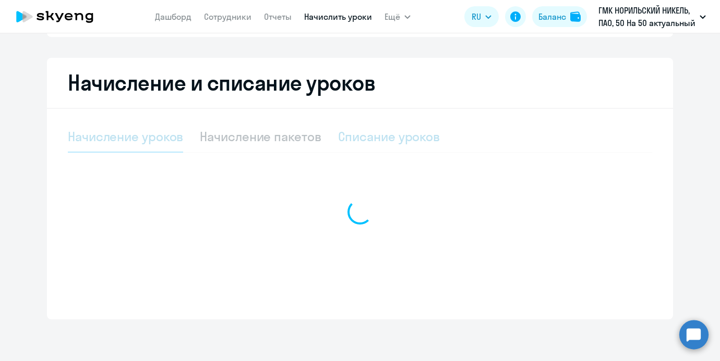
select select "10"
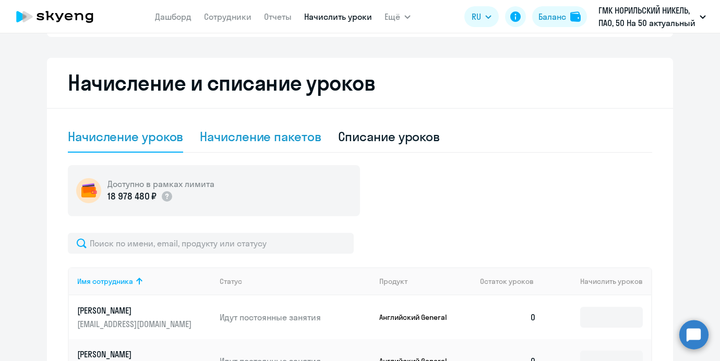
click at [299, 124] on div "Начисление пакетов" at bounding box center [260, 137] width 121 height 31
select select "10"
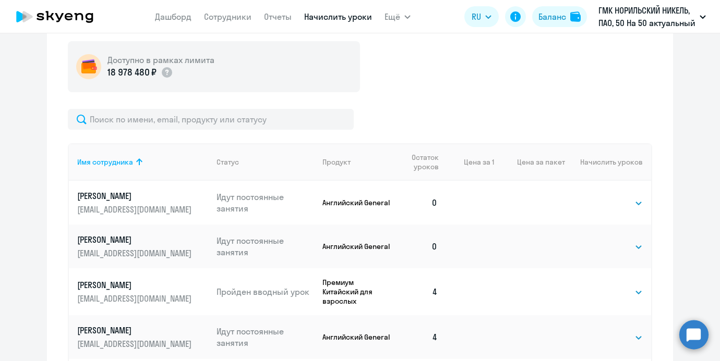
scroll to position [405, 0]
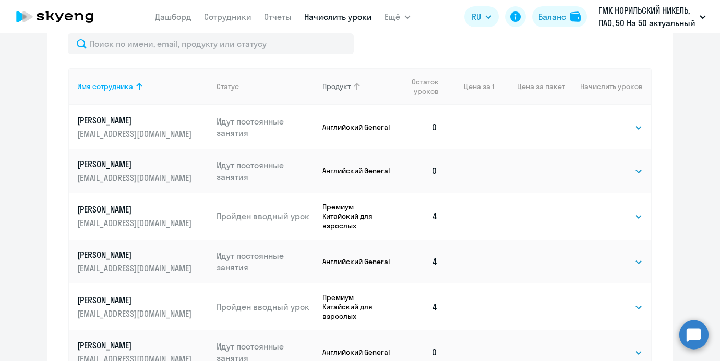
click at [345, 77] on th "Продукт" at bounding box center [353, 87] width 79 height 38
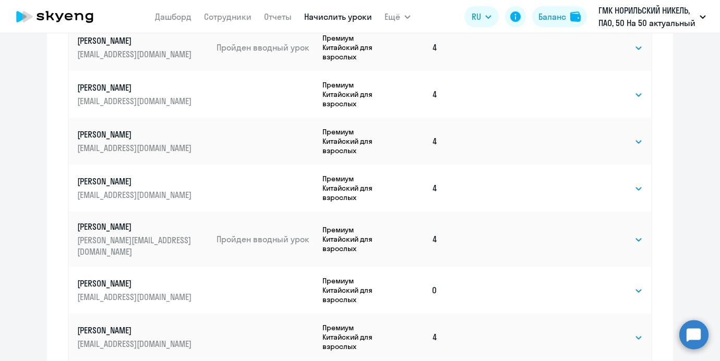
scroll to position [557, 0]
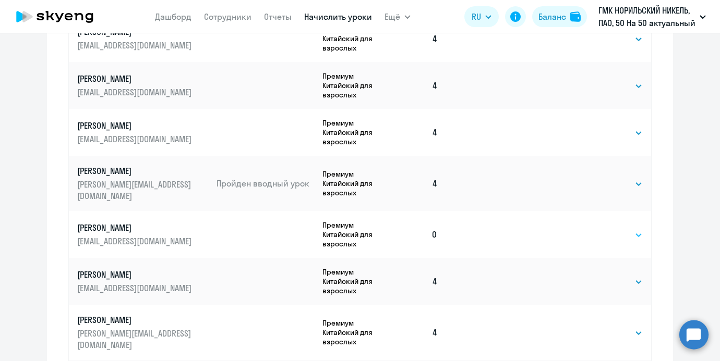
click at [628, 229] on select "Выбрать 4 8 16 32 64 96 128" at bounding box center [621, 235] width 43 height 13
select select "4"
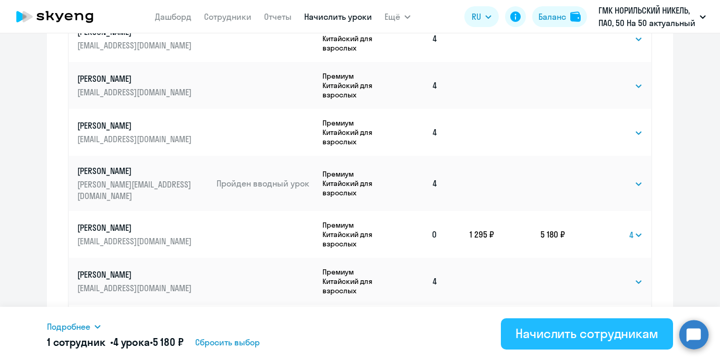
click at [573, 330] on div "Начислить сотрудникам" at bounding box center [586, 333] width 143 height 17
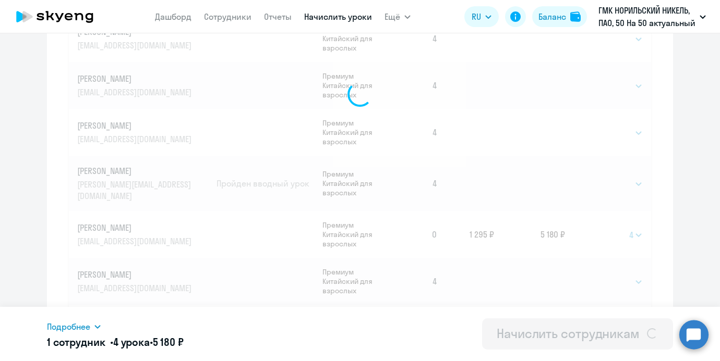
select select
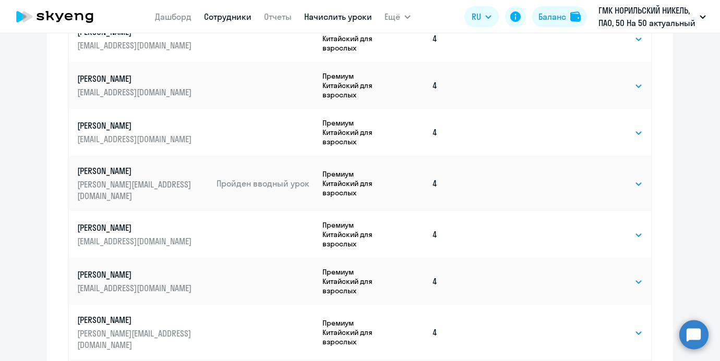
click at [225, 13] on link "Сотрудники" at bounding box center [227, 16] width 47 height 10
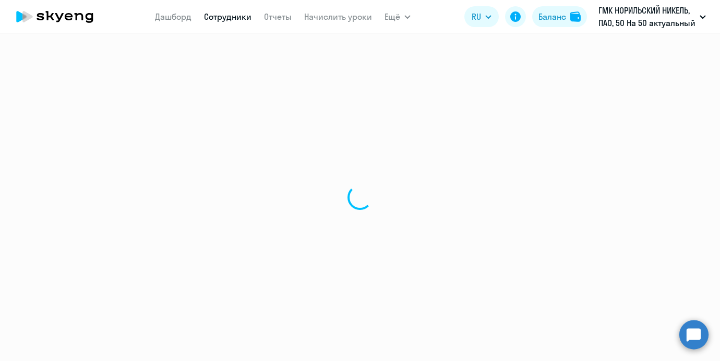
select select "30"
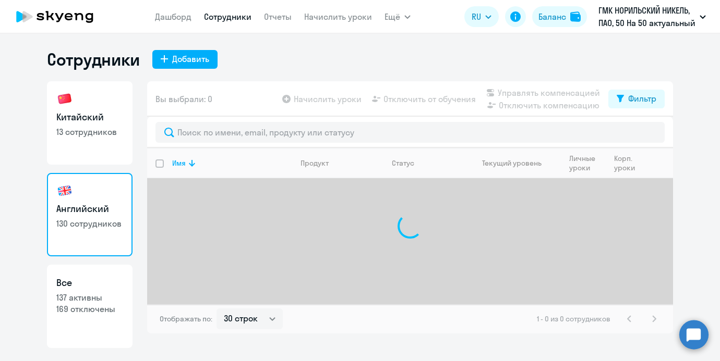
click at [99, 98] on link "Китайский 13 сотрудников" at bounding box center [90, 122] width 86 height 83
select select "30"
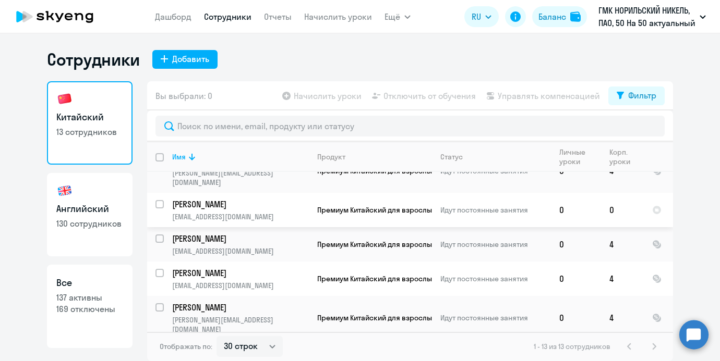
scroll to position [123, 0]
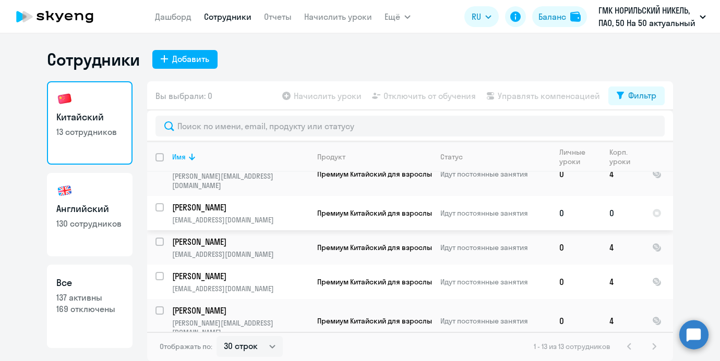
click at [159, 203] on input "select row 42781390" at bounding box center [165, 213] width 21 height 21
checkbox input "true"
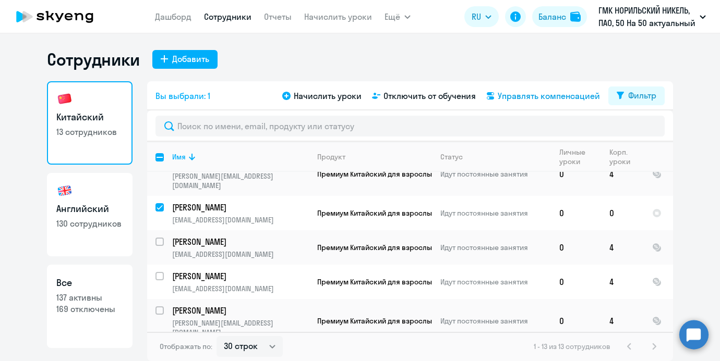
click at [515, 92] on span "Управлять компенсацией" at bounding box center [548, 96] width 102 height 13
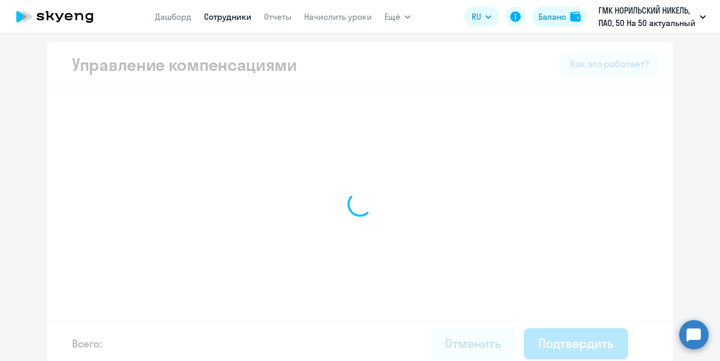
select select "MONTHLY"
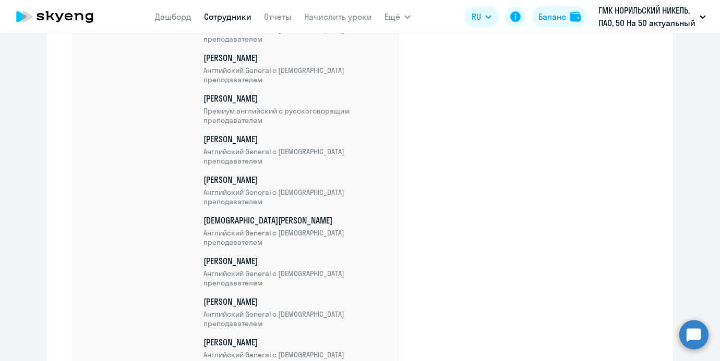
scroll to position [5363, 0]
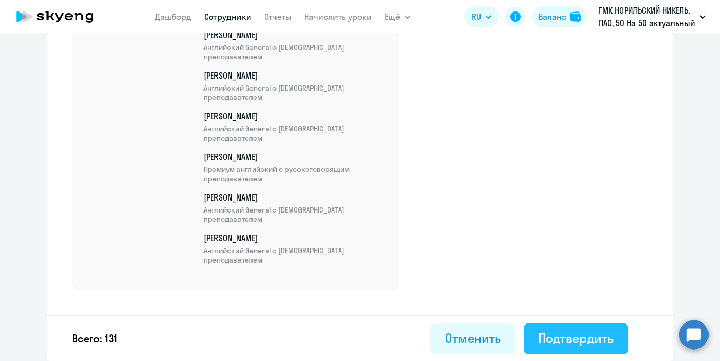
click at [594, 334] on div "Подтвердить" at bounding box center [575, 338] width 75 height 17
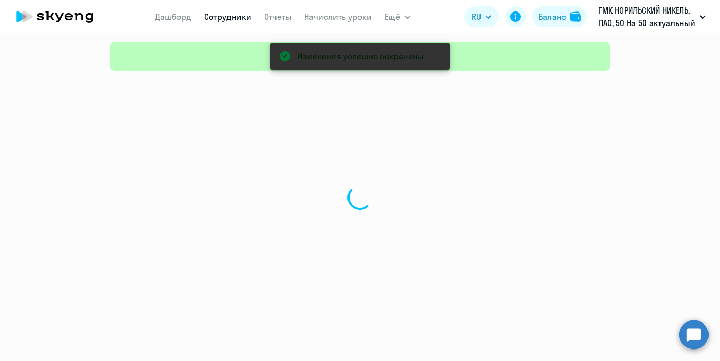
select select "30"
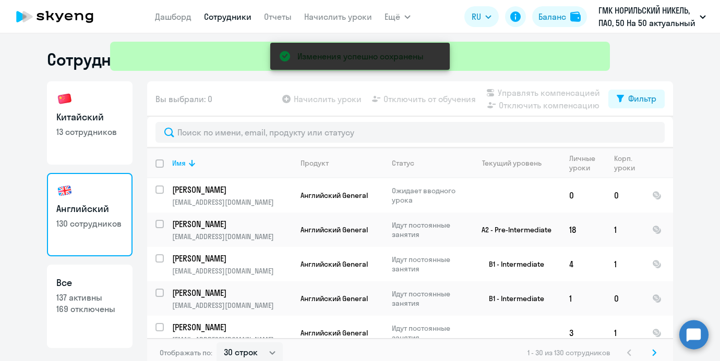
click at [314, 15] on div "Изменения успешно сохранены" at bounding box center [360, 37] width 508 height 75
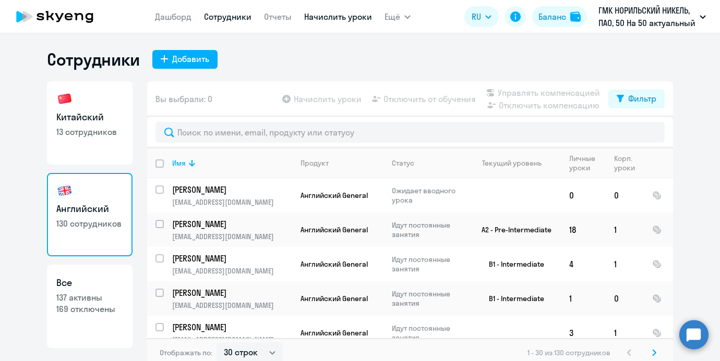
click at [328, 15] on link "Начислить уроки" at bounding box center [338, 16] width 68 height 10
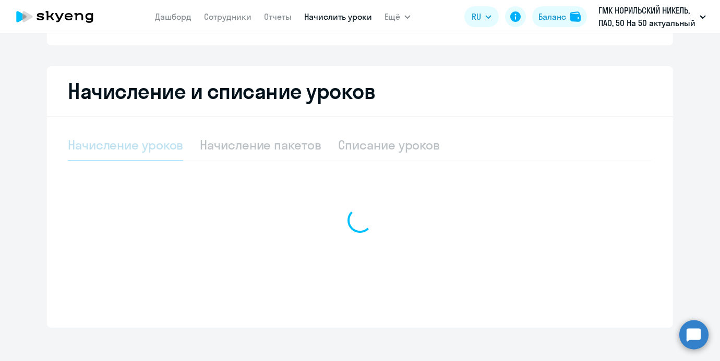
select select "10"
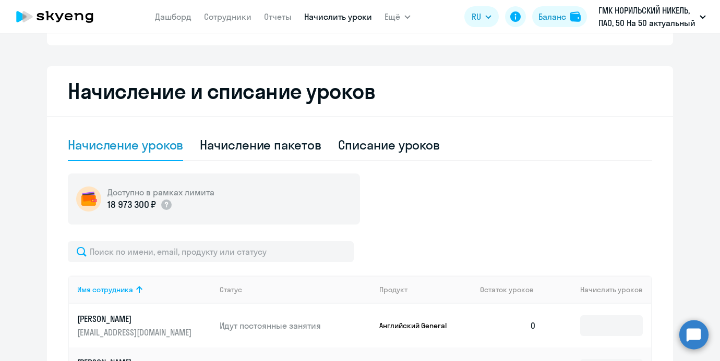
scroll to position [205, 0]
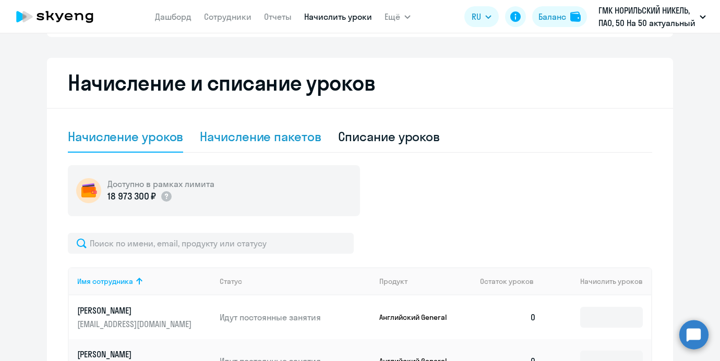
click at [255, 139] on div "Начисление пакетов" at bounding box center [260, 136] width 121 height 17
select select "10"
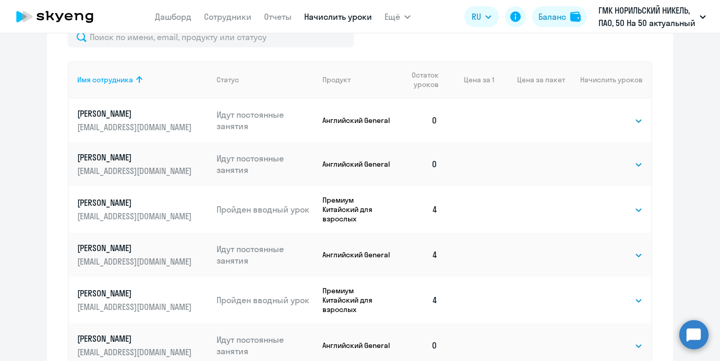
scroll to position [410, 0]
click at [395, 75] on th "Остаток уроков" at bounding box center [419, 81] width 53 height 38
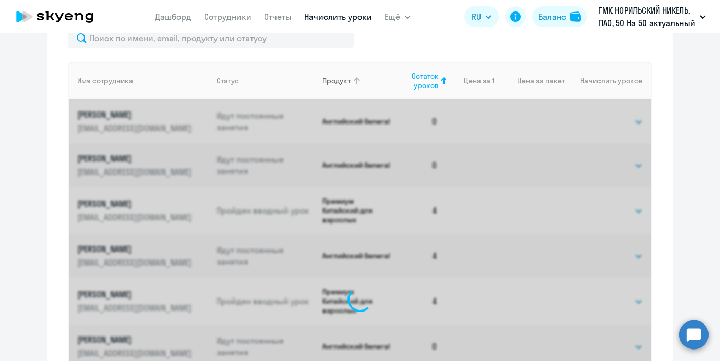
click at [359, 75] on icon at bounding box center [356, 81] width 13 height 13
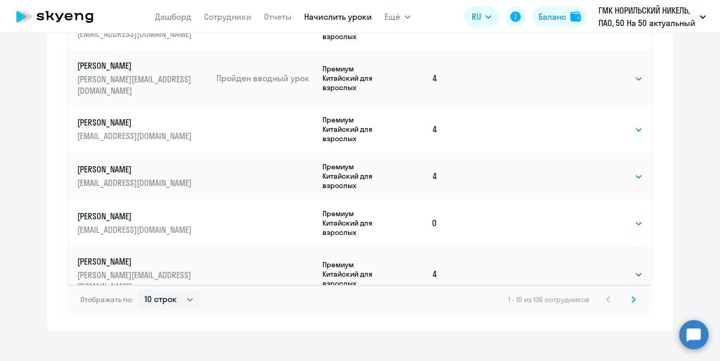
scroll to position [674, 0]
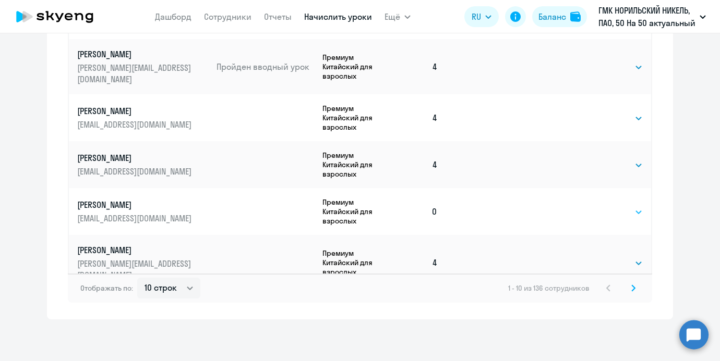
click at [624, 207] on select "Выбрать 4 8 16 32 64 96 128" at bounding box center [621, 212] width 43 height 13
select select "4"
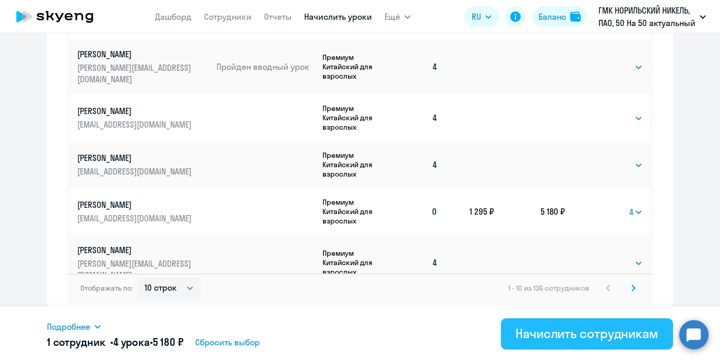
click at [535, 331] on div "Начислить сотрудникам" at bounding box center [586, 333] width 143 height 17
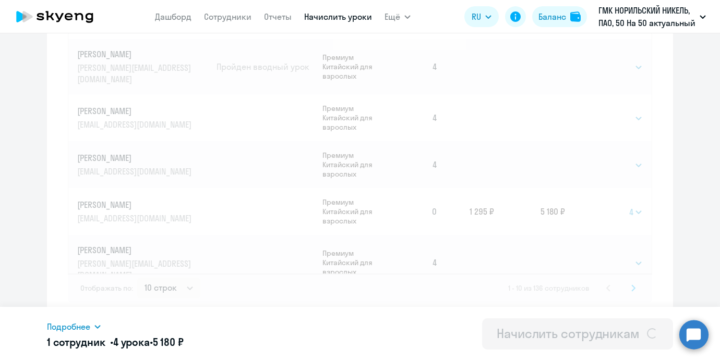
select select
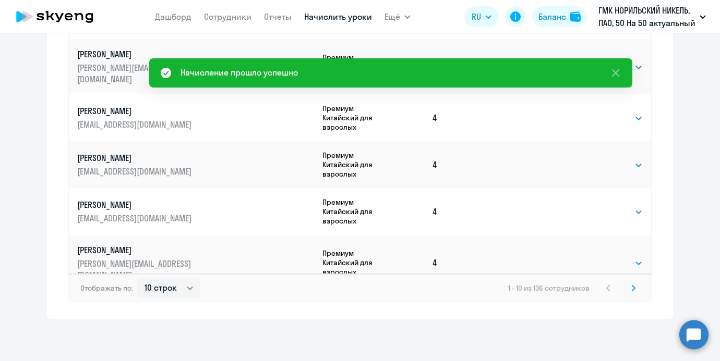
scroll to position [205, 0]
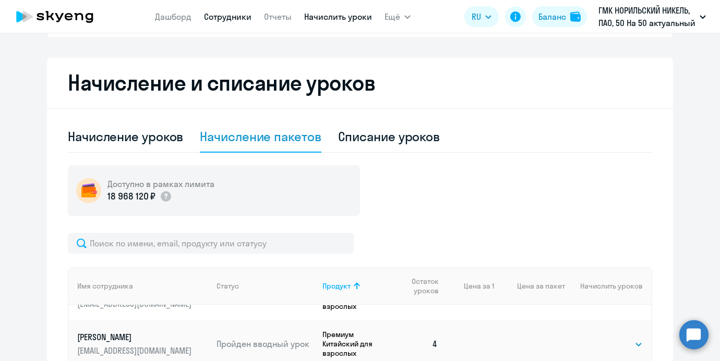
click at [220, 15] on link "Сотрудники" at bounding box center [227, 16] width 47 height 10
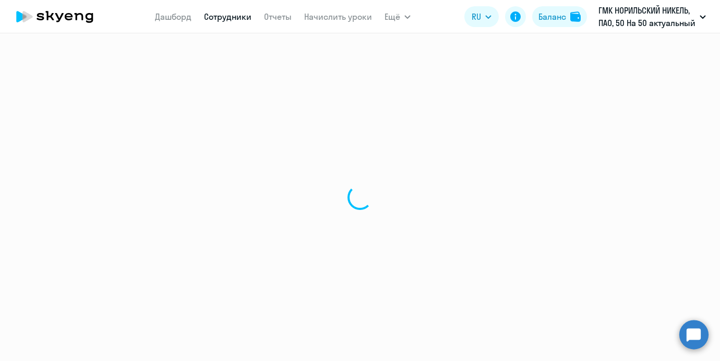
select select "30"
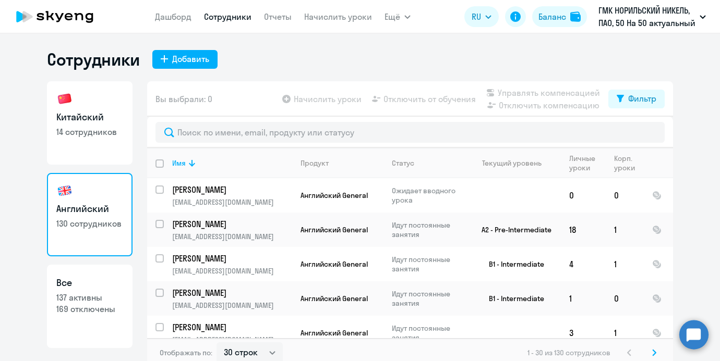
click at [111, 152] on link "Китайский 14 сотрудников" at bounding box center [90, 122] width 86 height 83
select select "30"
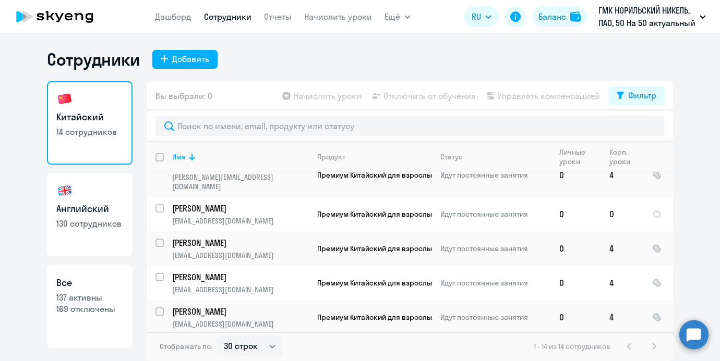
scroll to position [129, 0]
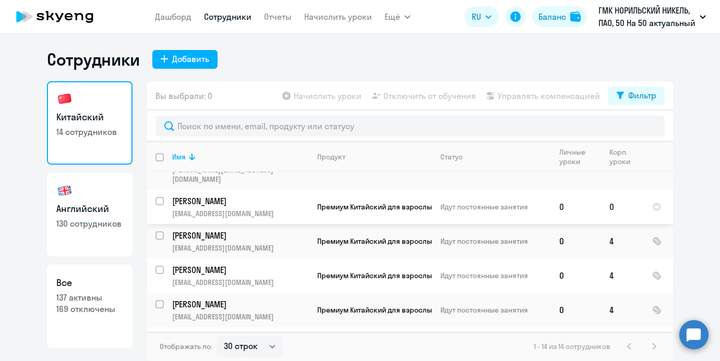
click at [159, 197] on input "select row 2126029" at bounding box center [165, 207] width 21 height 21
checkbox input "true"
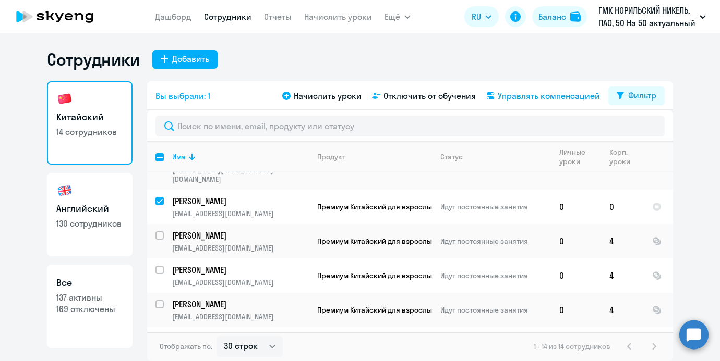
click at [511, 92] on span "Управлять компенсацией" at bounding box center [548, 96] width 102 height 13
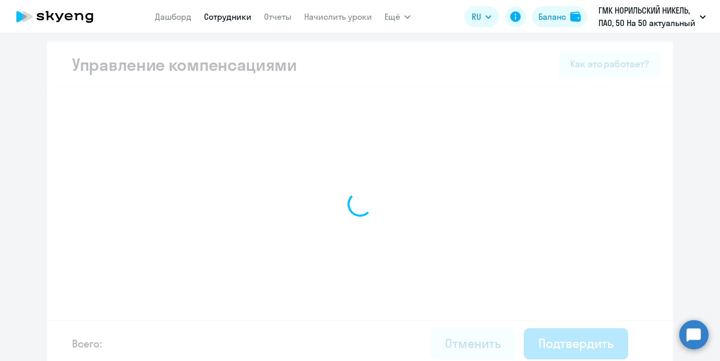
select select "MONTHLY"
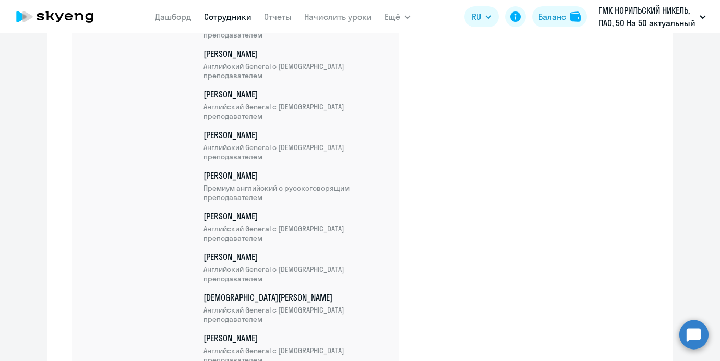
scroll to position [5394, 0]
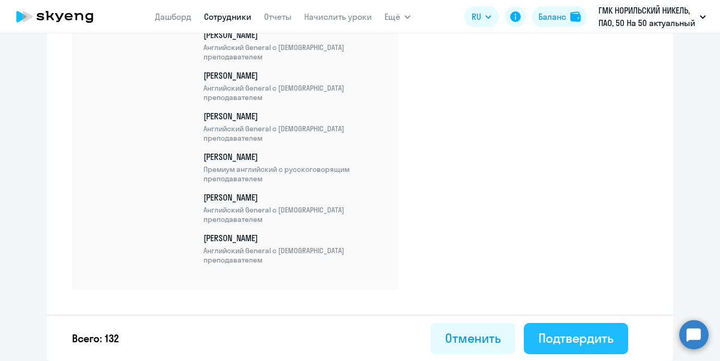
click at [601, 333] on div "Подтвердить" at bounding box center [575, 338] width 75 height 17
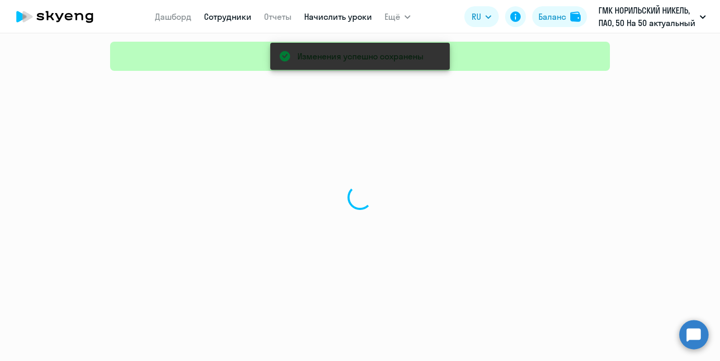
select select "30"
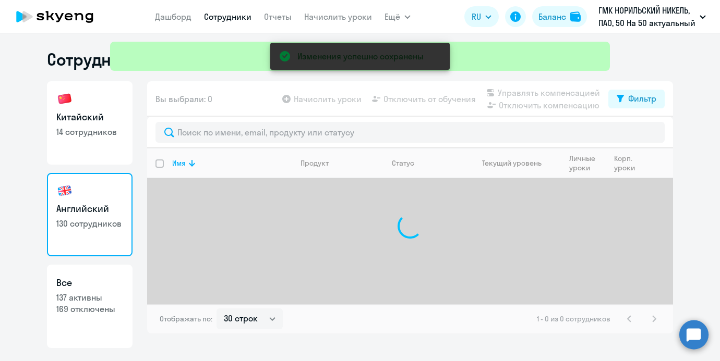
click at [352, 15] on div "Изменения успешно сохранены" at bounding box center [360, 37] width 508 height 75
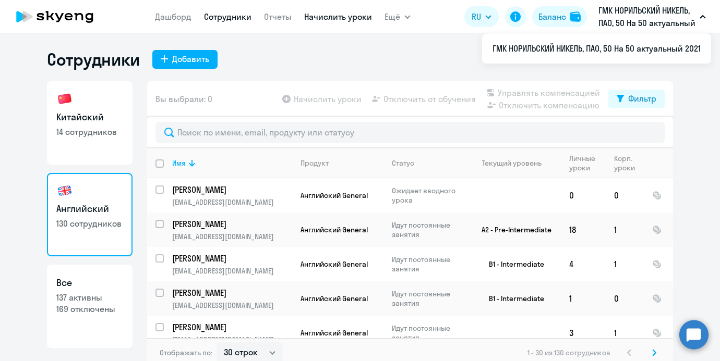
click at [339, 18] on link "Начислить уроки" at bounding box center [338, 16] width 68 height 10
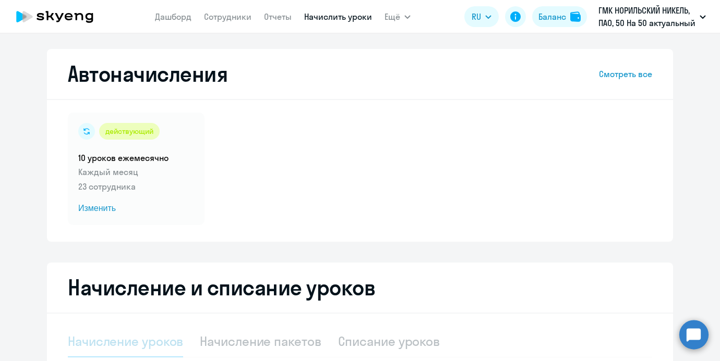
select select "10"
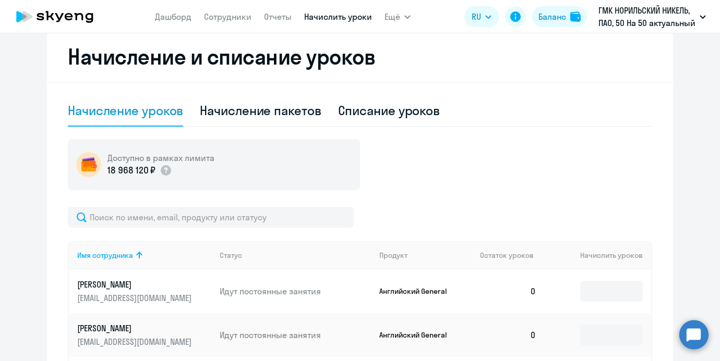
scroll to position [201, 0]
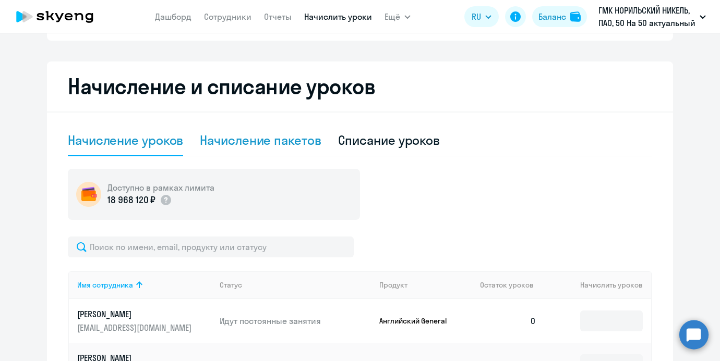
click at [233, 137] on div "Начисление пакетов" at bounding box center [260, 140] width 121 height 17
select select "10"
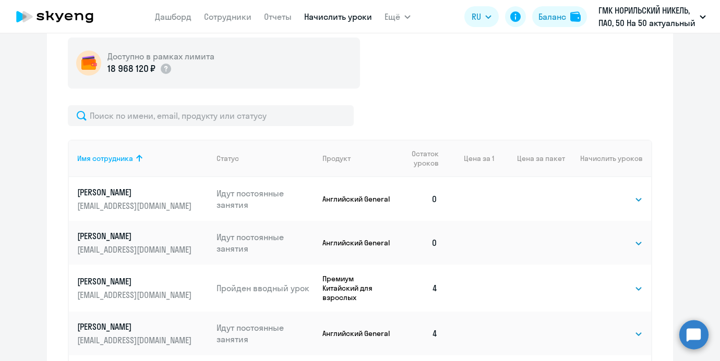
scroll to position [342, 0]
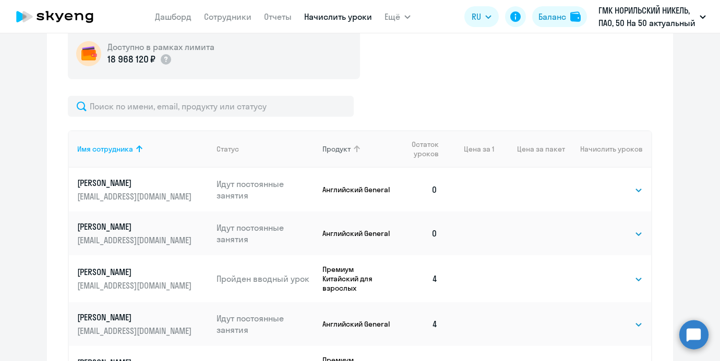
click at [359, 151] on icon at bounding box center [356, 149] width 13 height 13
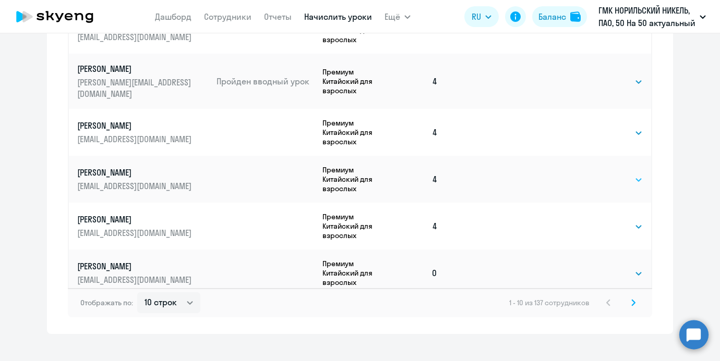
scroll to position [674, 0]
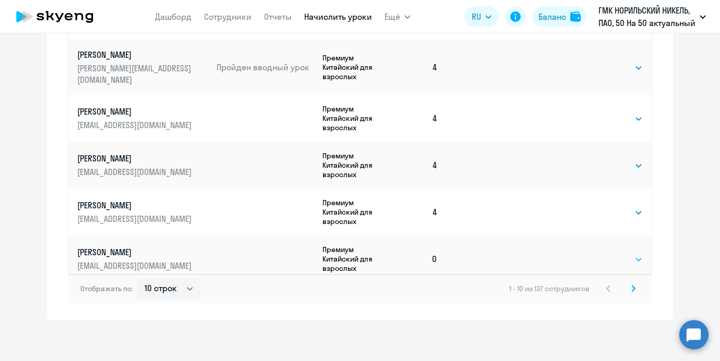
click at [621, 255] on select "Выбрать 4 8 16 32 64 96 128" at bounding box center [621, 259] width 43 height 13
select select "4"
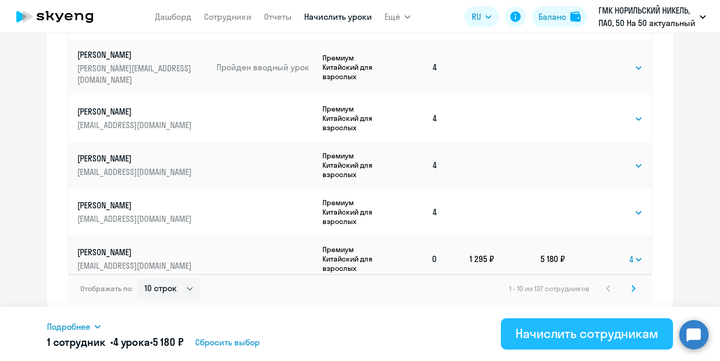
click at [584, 324] on button "Начислить сотрудникам" at bounding box center [587, 334] width 172 height 31
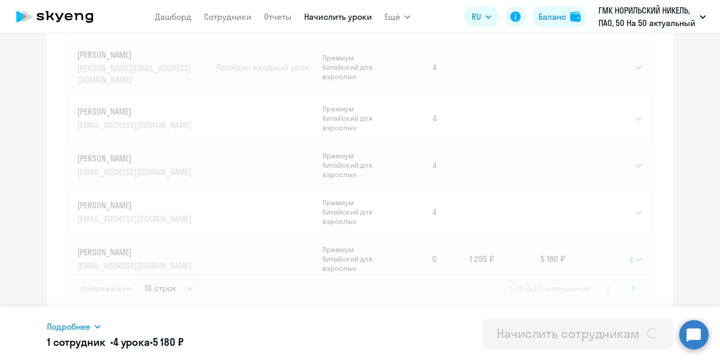
select select
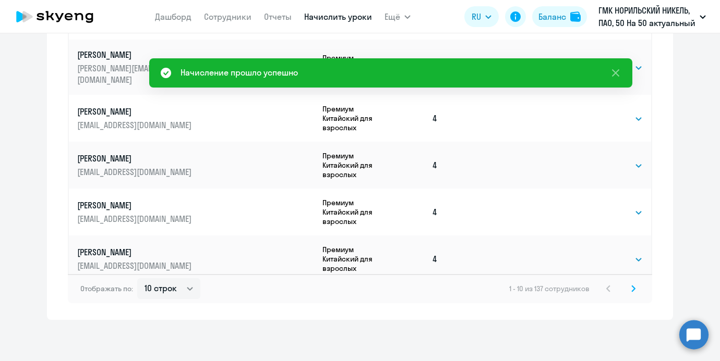
scroll to position [204, 0]
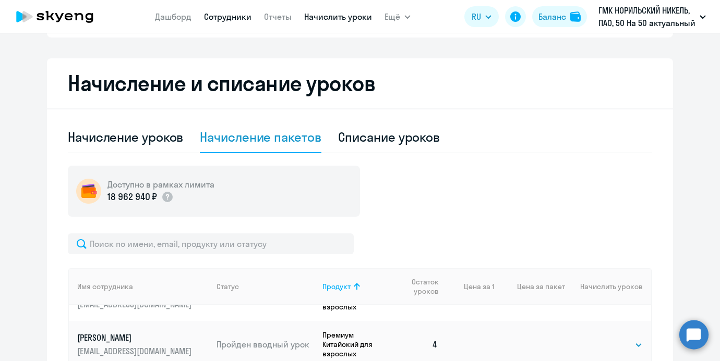
click at [223, 19] on link "Сотрудники" at bounding box center [227, 16] width 47 height 10
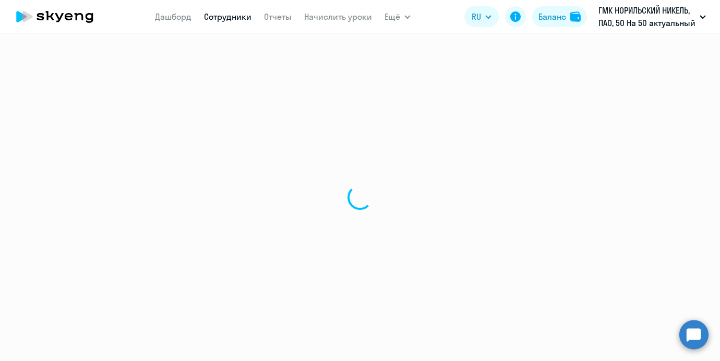
select select "30"
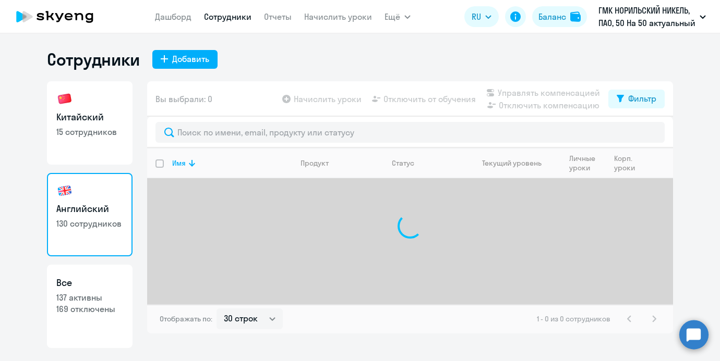
click at [79, 116] on h3 "Китайский" at bounding box center [89, 118] width 67 height 14
select select "30"
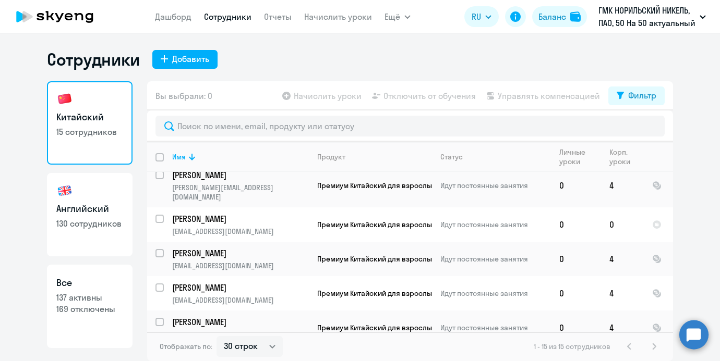
scroll to position [123, 0]
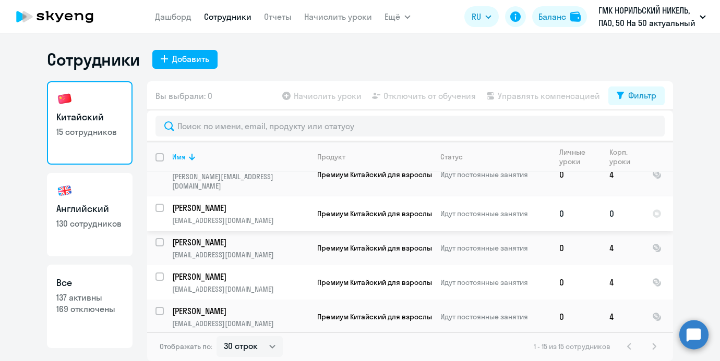
click at [161, 204] on input "select row 37897493" at bounding box center [165, 214] width 21 height 21
checkbox input "true"
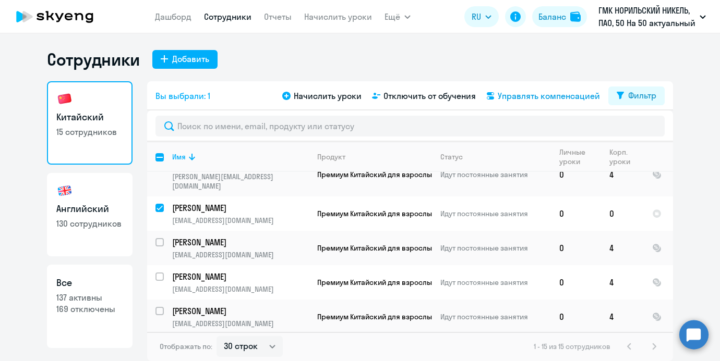
click at [519, 95] on span "Управлять компенсацией" at bounding box center [548, 96] width 102 height 13
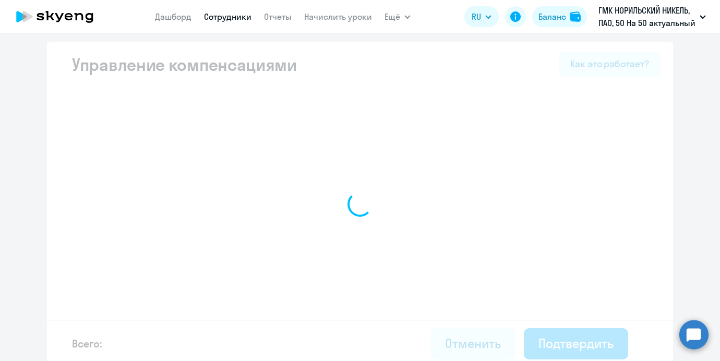
select select "MONTHLY"
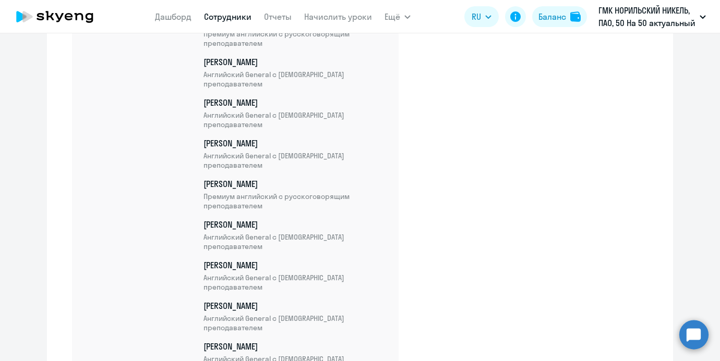
scroll to position [5425, 0]
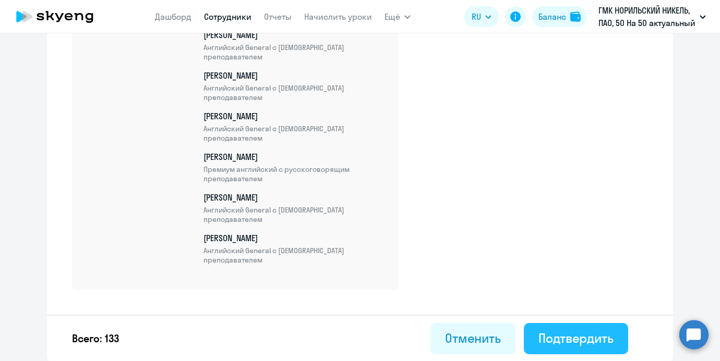
click at [554, 328] on button "Подтвердить" at bounding box center [576, 338] width 104 height 31
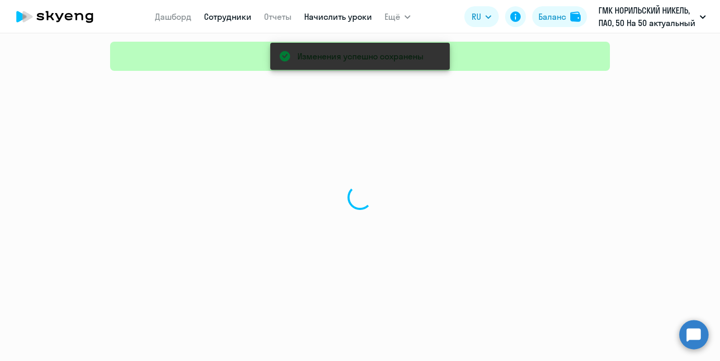
select select "30"
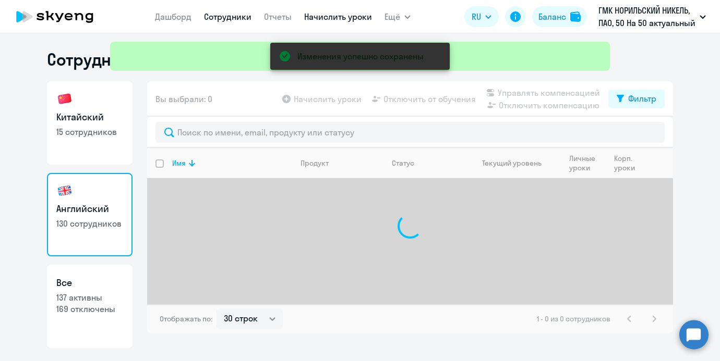
click at [327, 14] on div "Изменения успешно сохранены" at bounding box center [360, 37] width 508 height 75
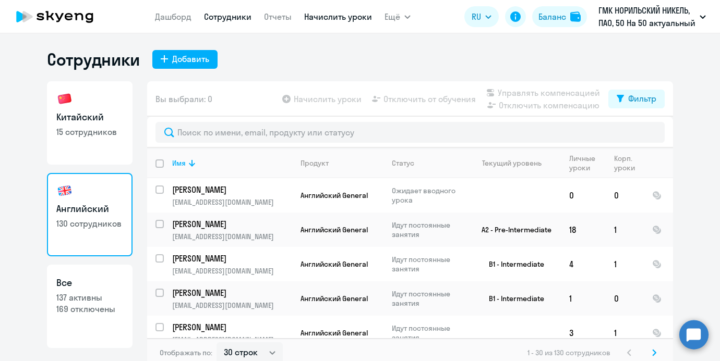
click at [323, 21] on link "Начислить уроки" at bounding box center [338, 16] width 68 height 10
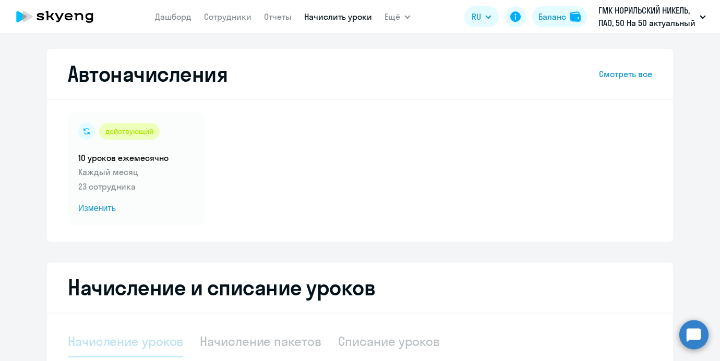
select select "10"
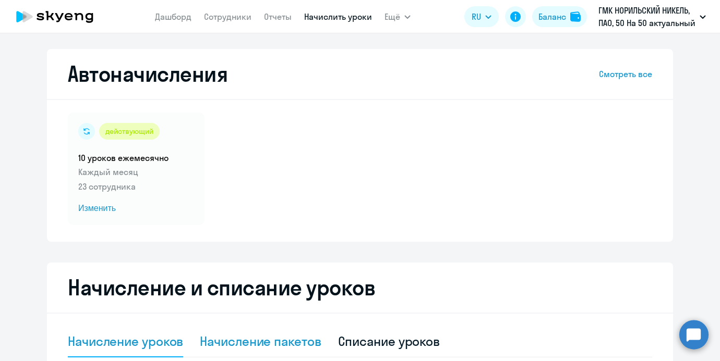
click at [241, 335] on div "Начисление пакетов" at bounding box center [260, 341] width 121 height 17
select select "10"
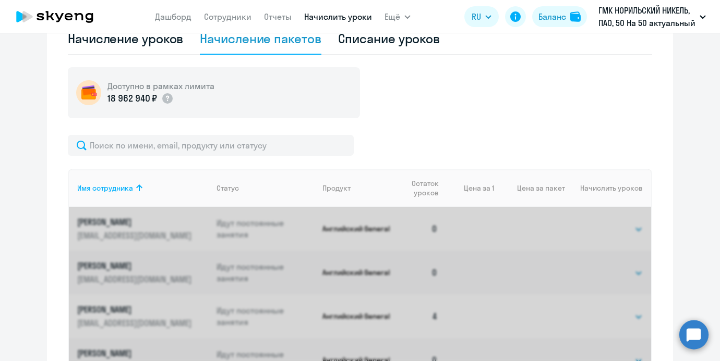
scroll to position [326, 0]
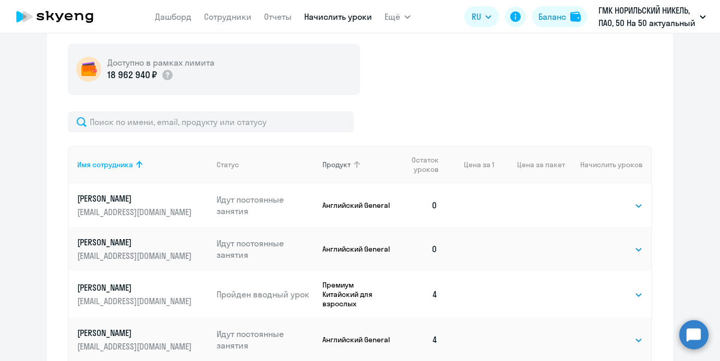
click at [348, 152] on th "Продукт" at bounding box center [353, 165] width 79 height 38
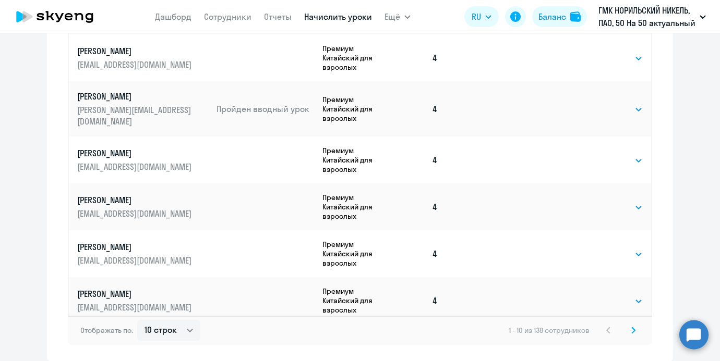
scroll to position [674, 0]
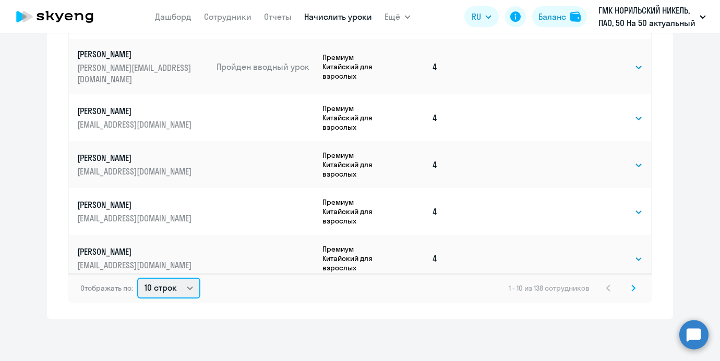
click at [166, 290] on select "10 строк 30 строк 50 строк" at bounding box center [168, 288] width 63 height 21
click at [633, 287] on icon at bounding box center [633, 288] width 3 height 6
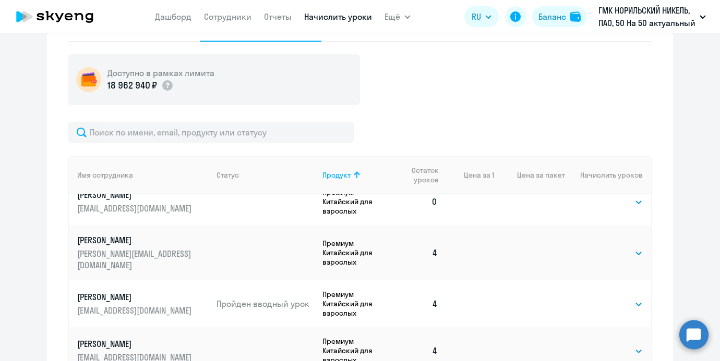
scroll to position [0, 0]
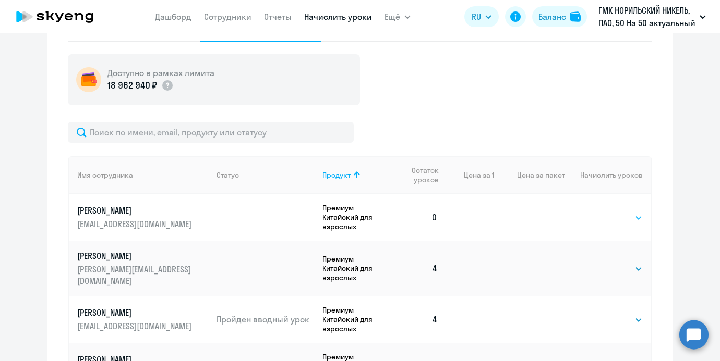
click at [606, 213] on select "Выбрать 4 8 16 32 64 96 128" at bounding box center [621, 218] width 43 height 13
select select "4"
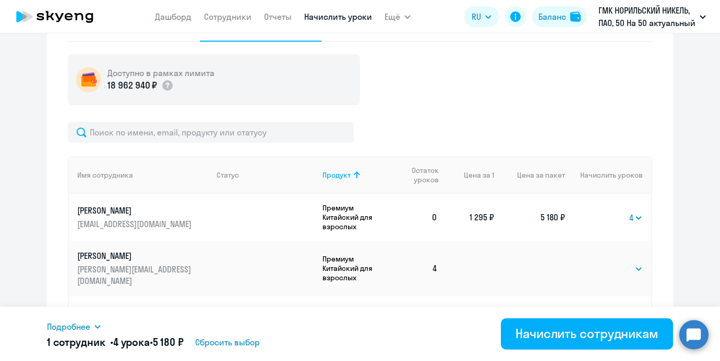
scroll to position [16, 0]
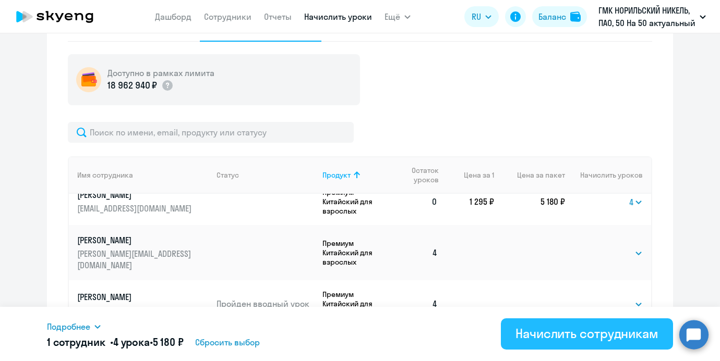
click at [569, 325] on div "Начислить сотрудникам" at bounding box center [586, 333] width 143 height 17
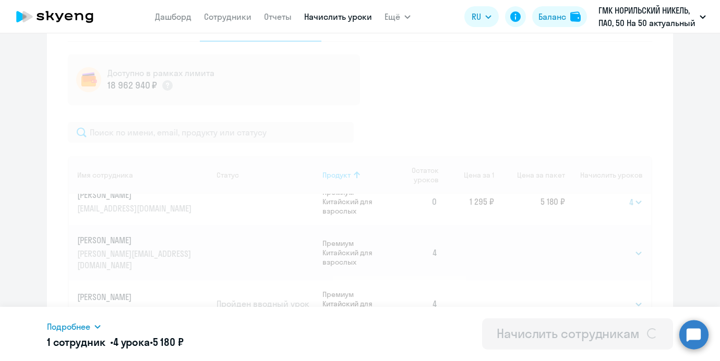
select select
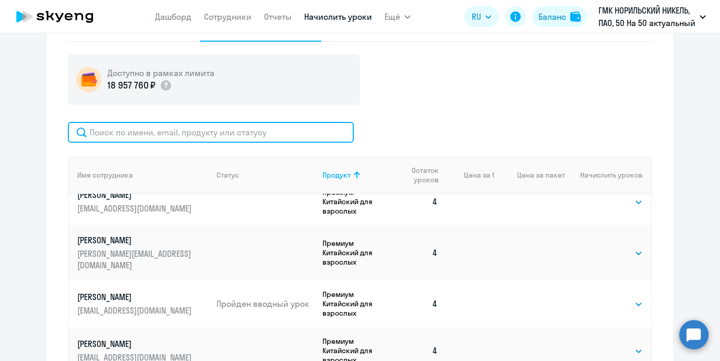
click at [194, 136] on input "text" at bounding box center [211, 132] width 286 height 21
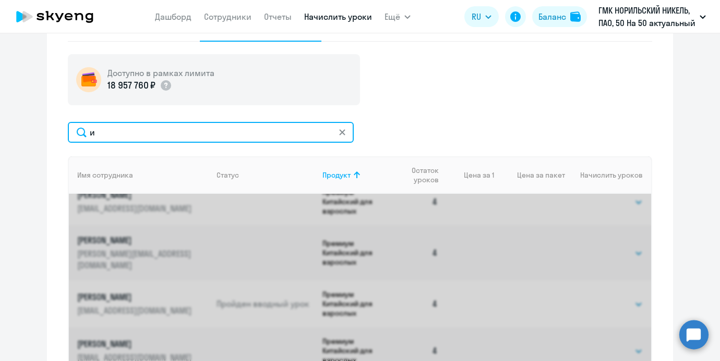
scroll to position [0, 0]
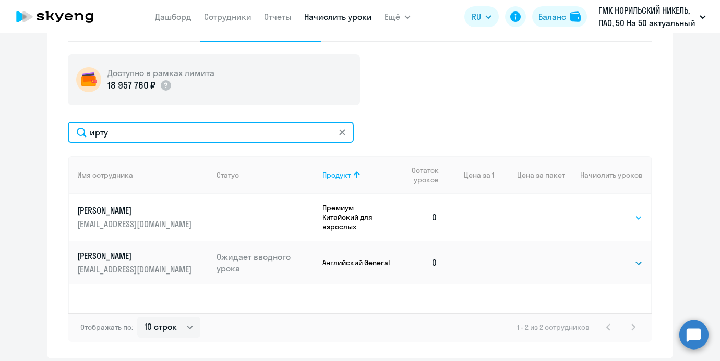
type input "ирту"
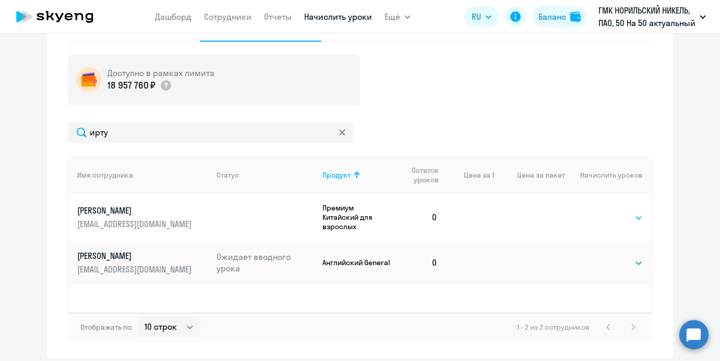
click at [606, 220] on select "Выбрать 4 8 16 32 64 96 128" at bounding box center [621, 218] width 43 height 13
select select "4"
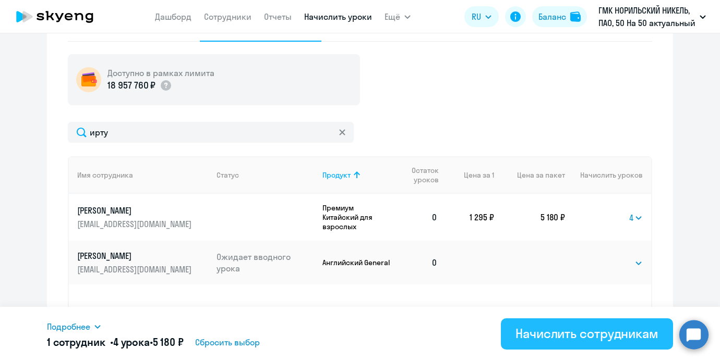
click at [578, 326] on div "Начислить сотрудникам" at bounding box center [586, 333] width 143 height 17
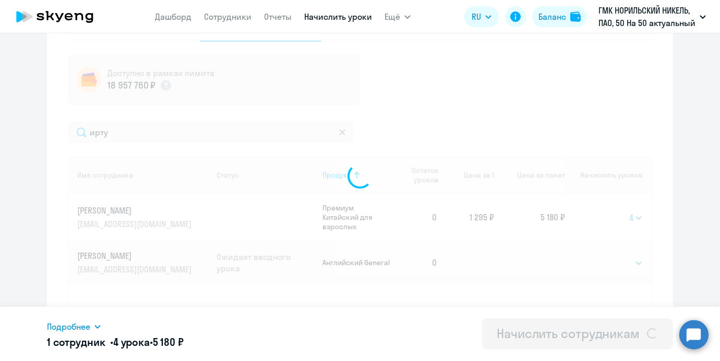
select select
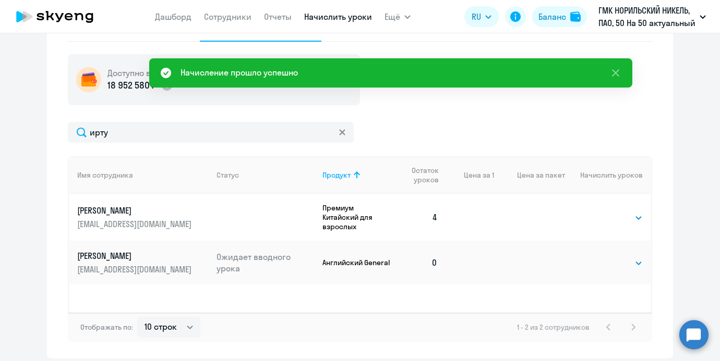
click at [225, 22] on app-menu-item-link "Сотрудники" at bounding box center [227, 16] width 47 height 13
click at [223, 14] on link "Сотрудники" at bounding box center [227, 16] width 47 height 10
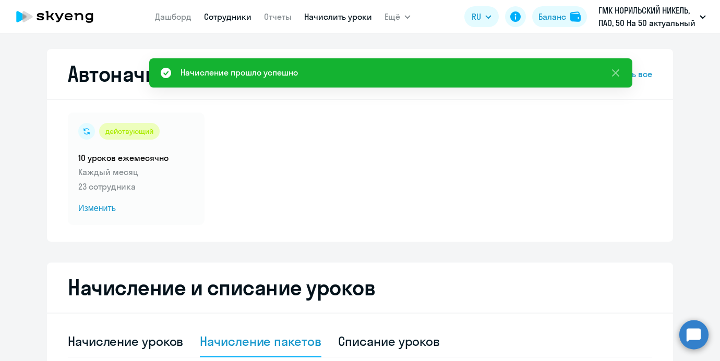
select select "30"
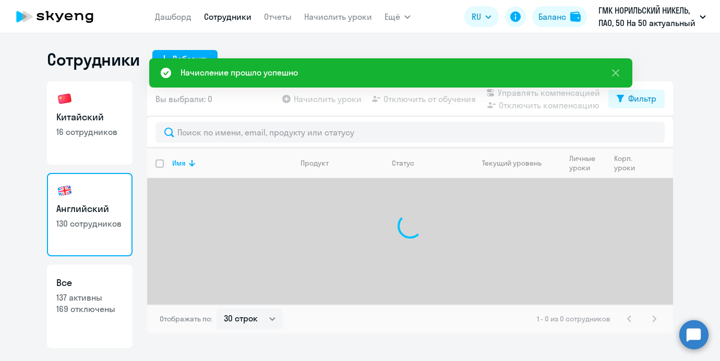
click at [76, 114] on h3 "Китайский" at bounding box center [89, 118] width 67 height 14
select select "30"
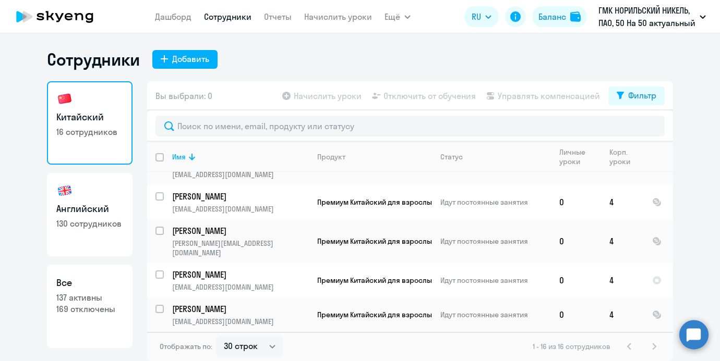
scroll to position [71, 0]
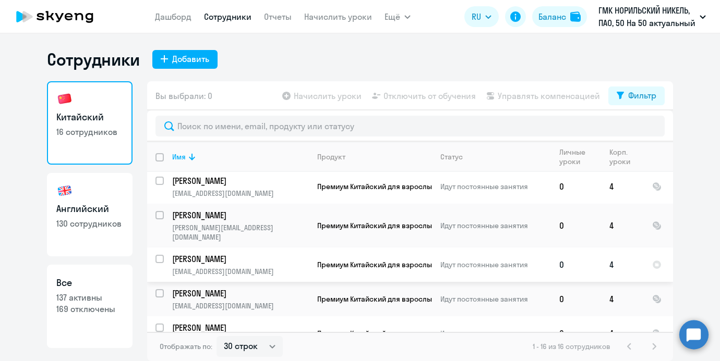
click at [157, 255] on input "select row 42781382" at bounding box center [165, 265] width 21 height 21
checkbox input "true"
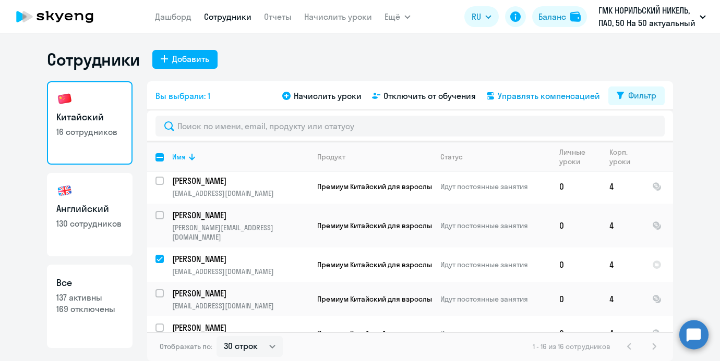
click at [516, 94] on span "Управлять компенсацией" at bounding box center [548, 96] width 102 height 13
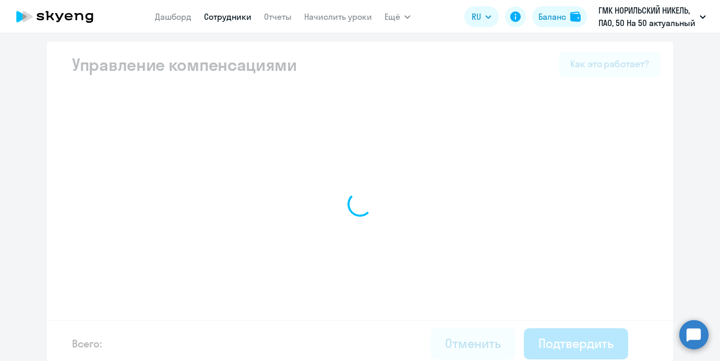
select select "MONTHLY"
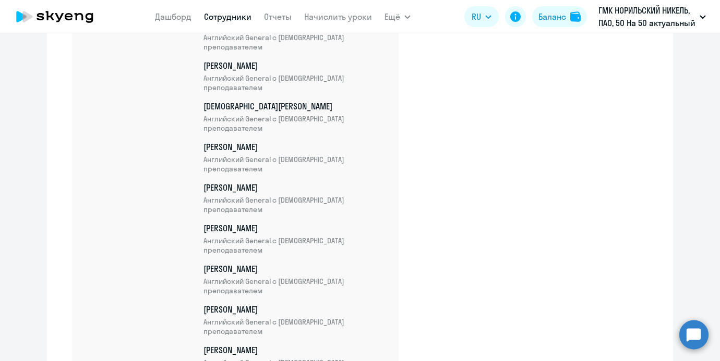
scroll to position [5457, 0]
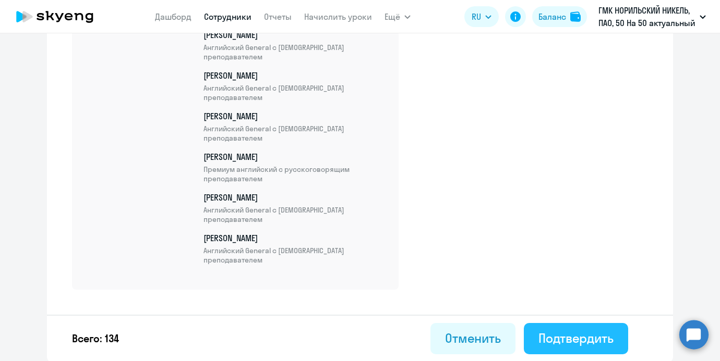
click at [577, 338] on div "Подтвердить" at bounding box center [575, 338] width 75 height 17
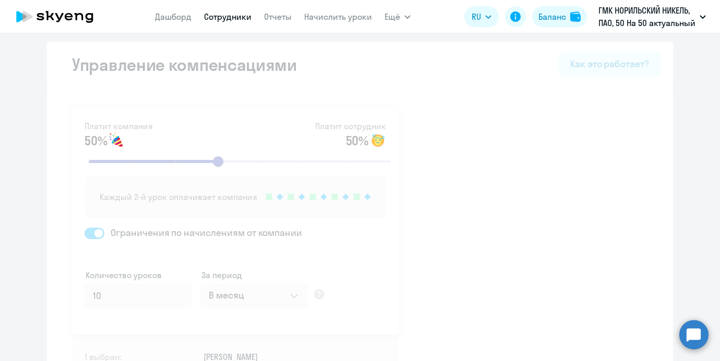
select select "30"
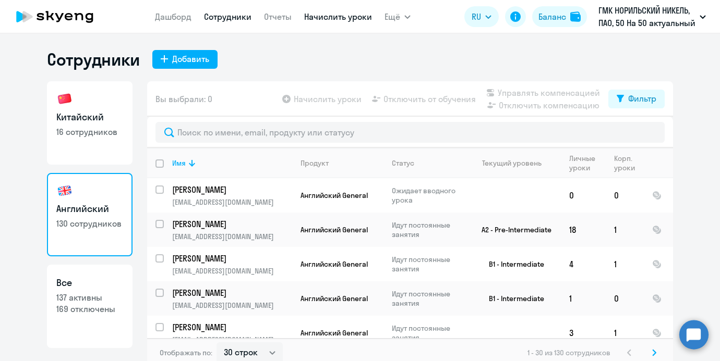
click at [318, 13] on link "Начислить уроки" at bounding box center [338, 16] width 68 height 10
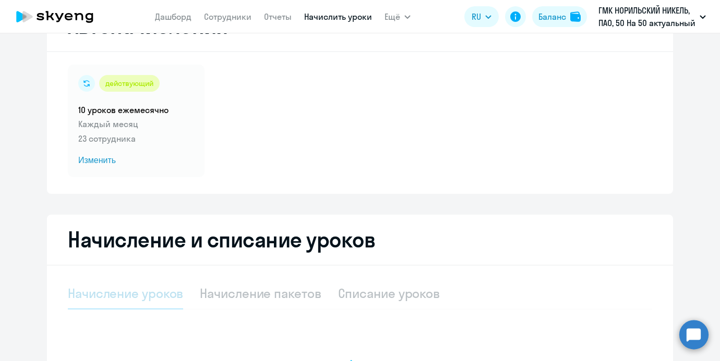
scroll to position [101, 0]
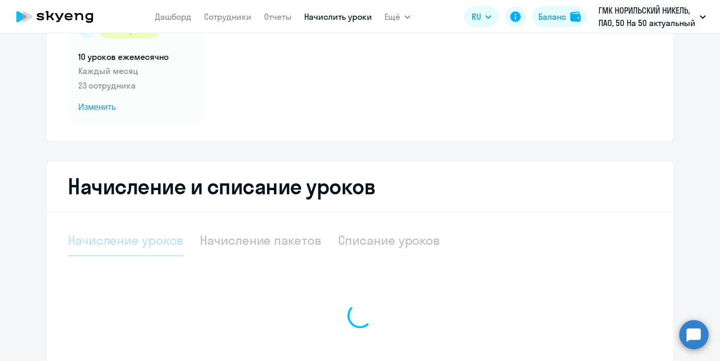
select select "10"
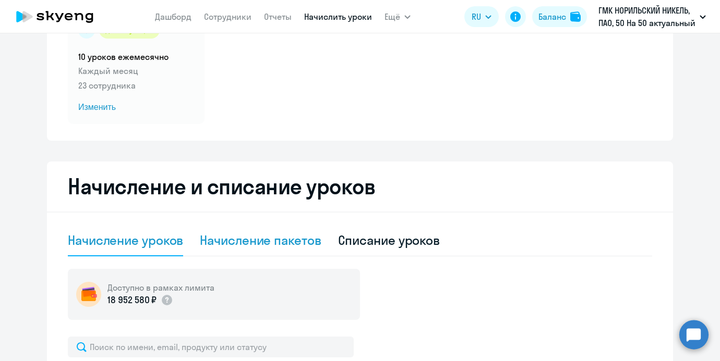
click at [242, 229] on div "Начисление пакетов" at bounding box center [260, 240] width 121 height 31
select select "10"
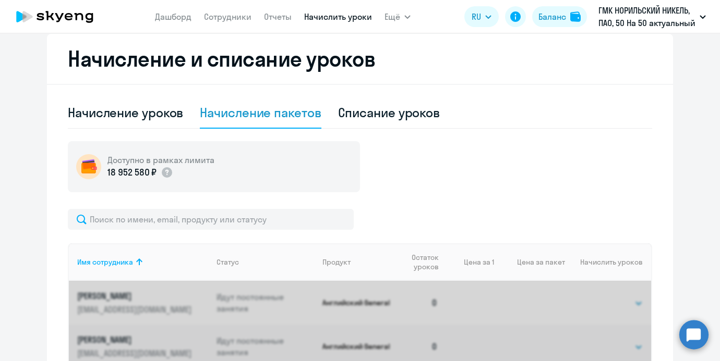
scroll to position [267, 0]
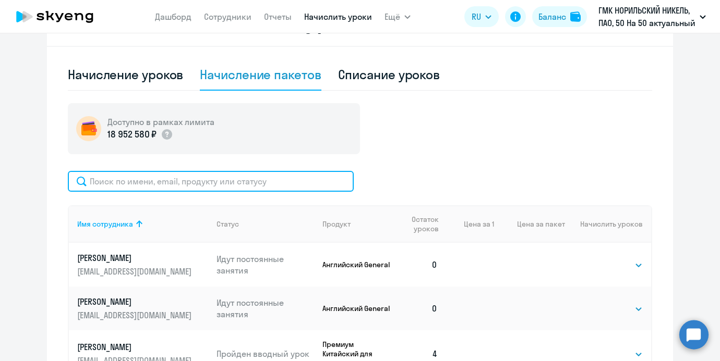
click at [221, 176] on input "text" at bounding box center [211, 181] width 286 height 21
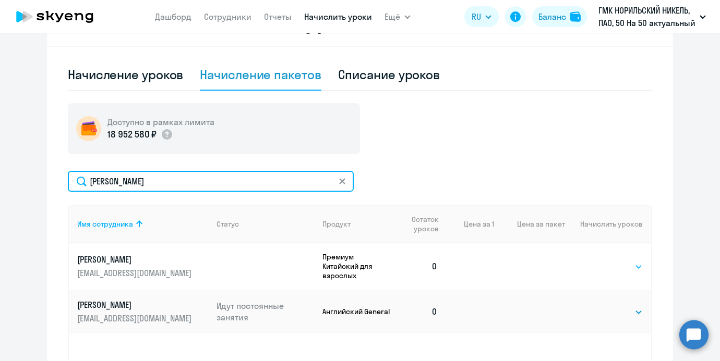
type input "[PERSON_NAME]"
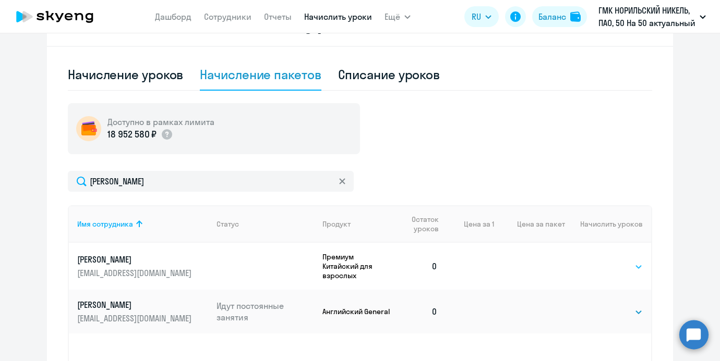
click at [609, 267] on select "Выбрать 4 8 16 32 64 96 128" at bounding box center [621, 267] width 43 height 13
select select "4"
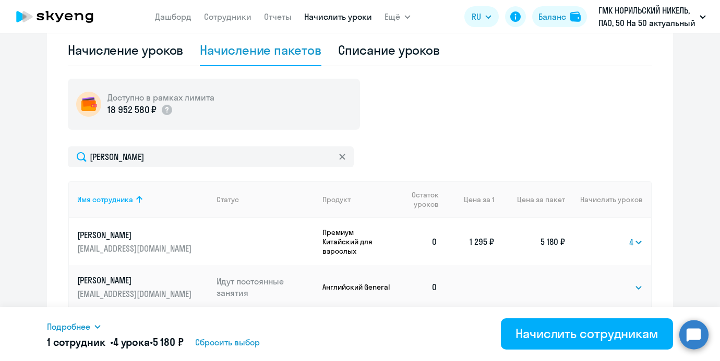
scroll to position [295, 0]
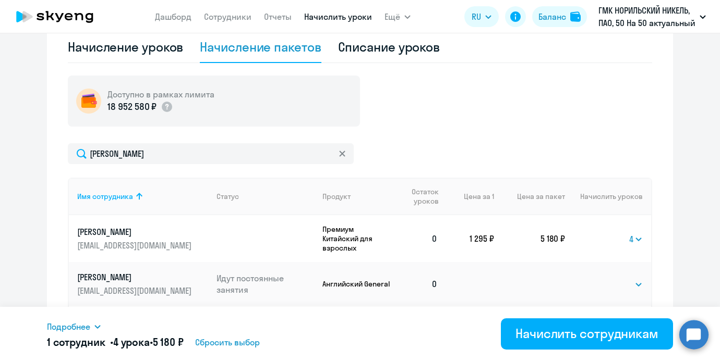
click at [555, 351] on div "Подробнее Имя сотрудника Продукт Начислить уроков Цена за 1 [PERSON_NAME] Китай…" at bounding box center [360, 334] width 626 height 54
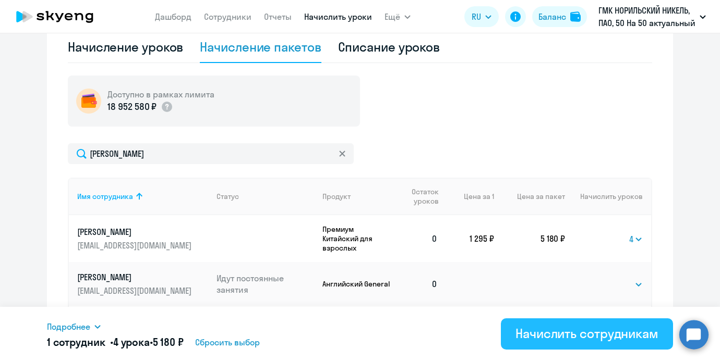
click at [552, 341] on div "Начислить сотрудникам" at bounding box center [586, 333] width 143 height 17
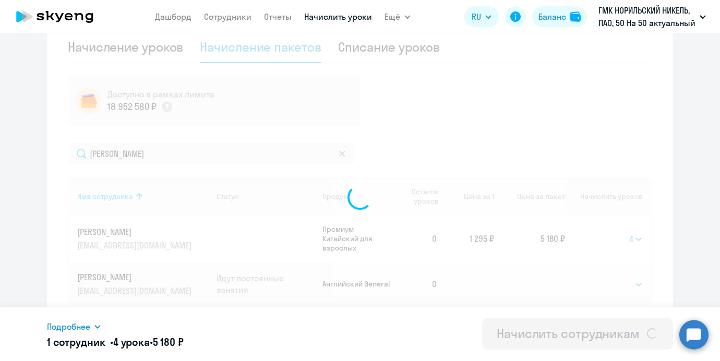
select select
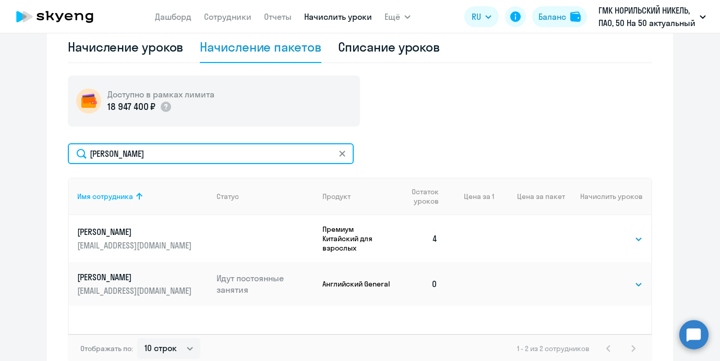
click at [141, 149] on input "[PERSON_NAME]" at bounding box center [211, 153] width 286 height 21
type input "липо"
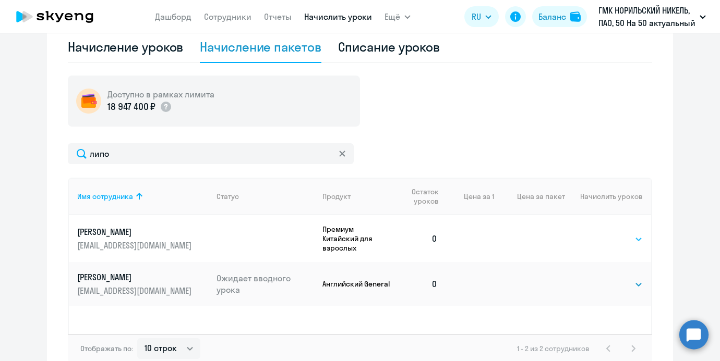
click at [614, 239] on select "Выбрать 4 8 16 32 64 96 128" at bounding box center [621, 239] width 43 height 13
select select "4"
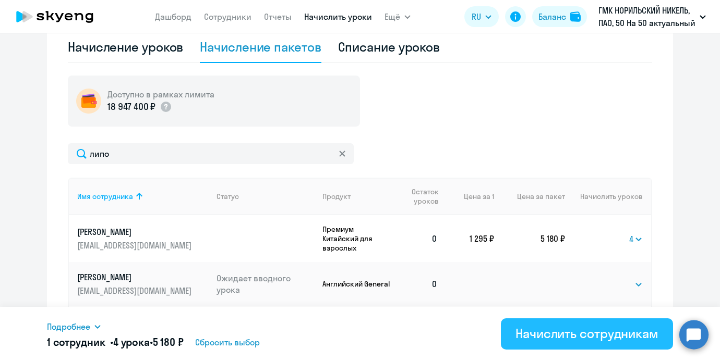
click at [624, 335] on div "Начислить сотрудникам" at bounding box center [586, 333] width 143 height 17
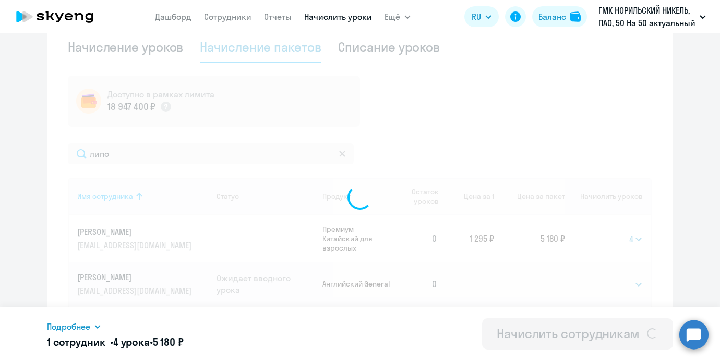
select select
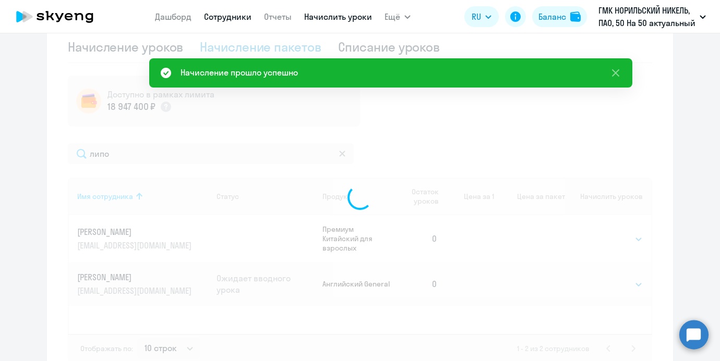
click at [226, 16] on link "Сотрудники" at bounding box center [227, 16] width 47 height 10
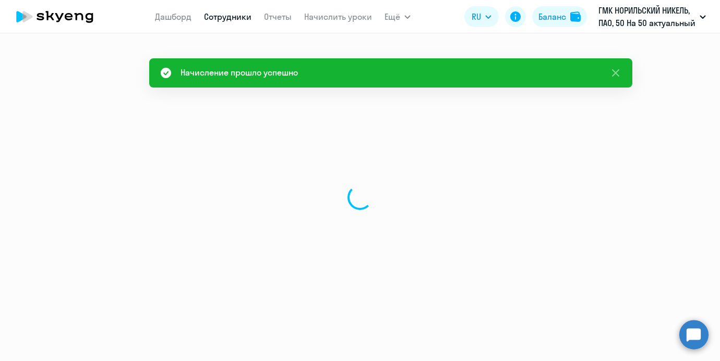
select select "30"
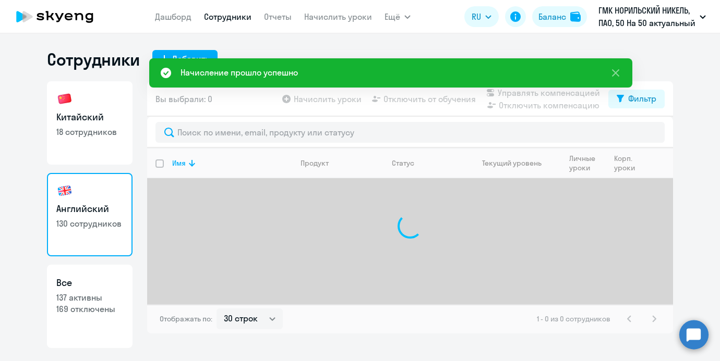
click at [111, 100] on link "Китайский 18 сотрудников" at bounding box center [90, 122] width 86 height 83
select select "30"
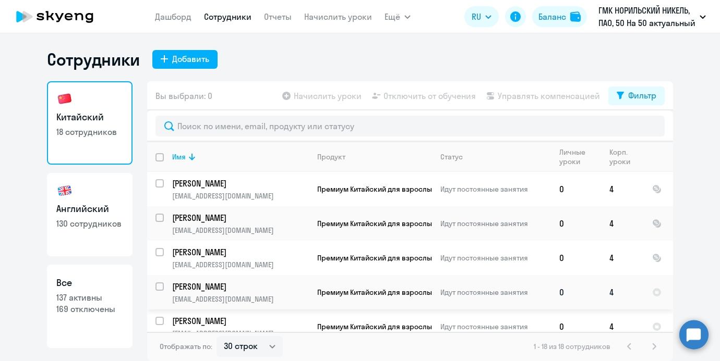
click at [157, 286] on input "select row 42781385" at bounding box center [165, 293] width 21 height 21
checkbox input "true"
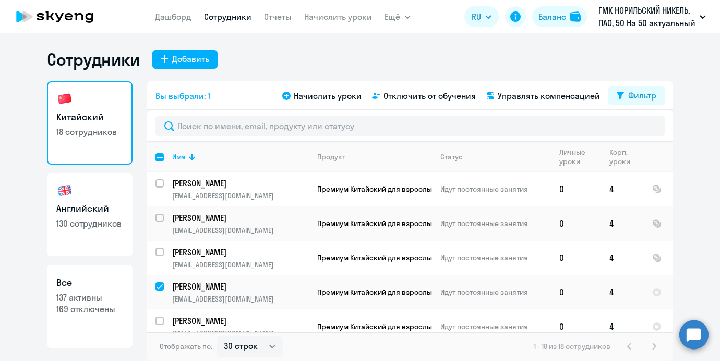
click at [160, 317] on input "select row 2237407" at bounding box center [165, 327] width 21 height 21
checkbox input "true"
click at [515, 98] on span "Управлять компенсацией" at bounding box center [548, 96] width 102 height 13
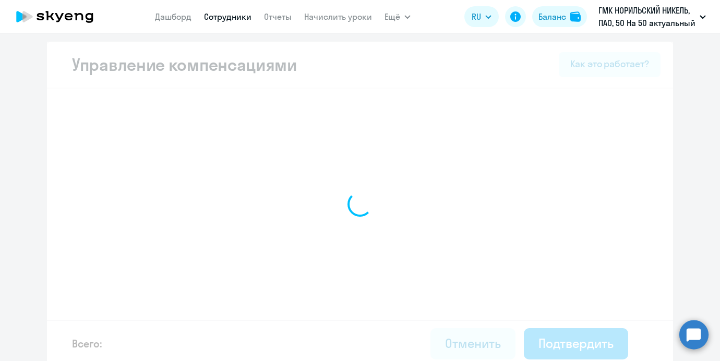
select select "MONTHLY"
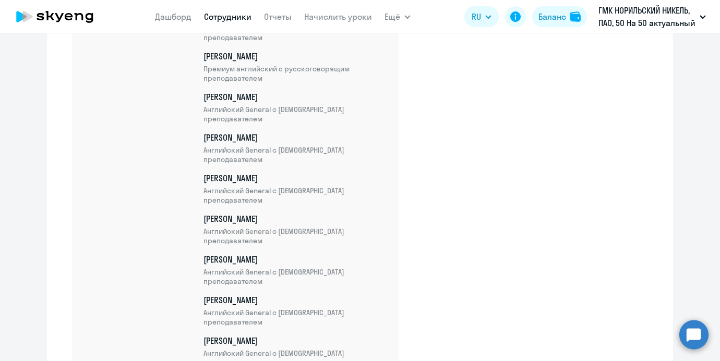
scroll to position [5529, 0]
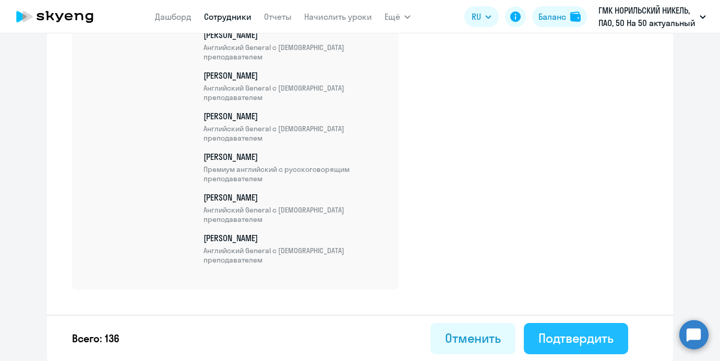
click at [553, 343] on div "Подтвердить" at bounding box center [575, 338] width 75 height 17
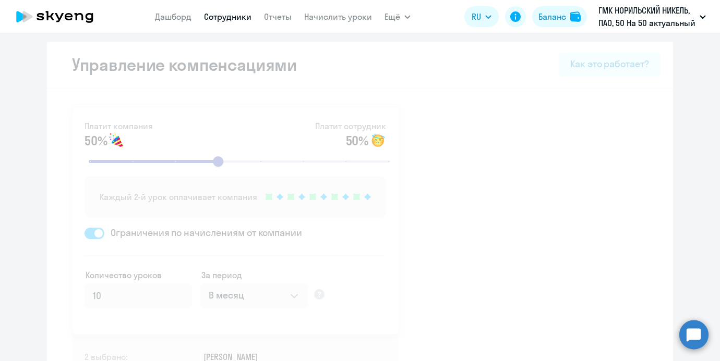
select select "30"
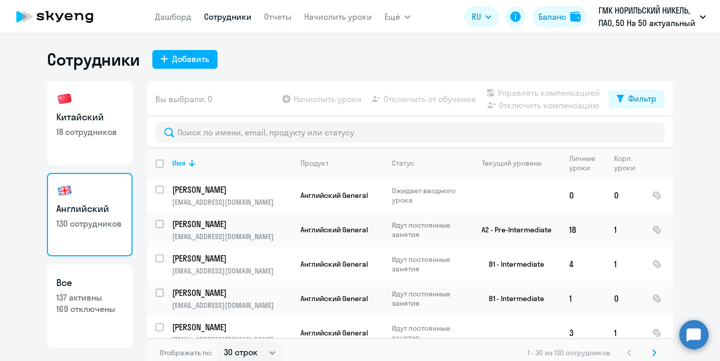
click at [67, 111] on h3 "Китайский" at bounding box center [89, 118] width 67 height 14
select select "30"
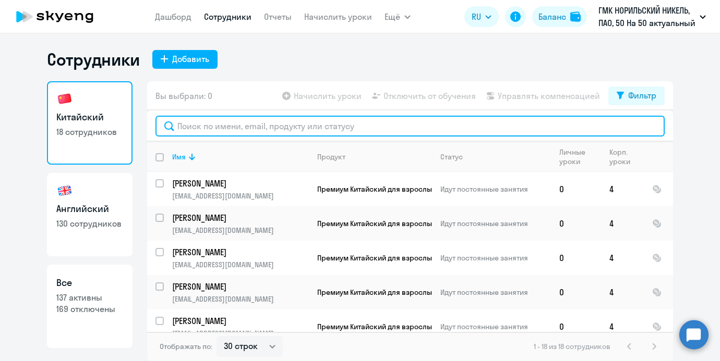
click at [230, 116] on input "text" at bounding box center [409, 126] width 509 height 21
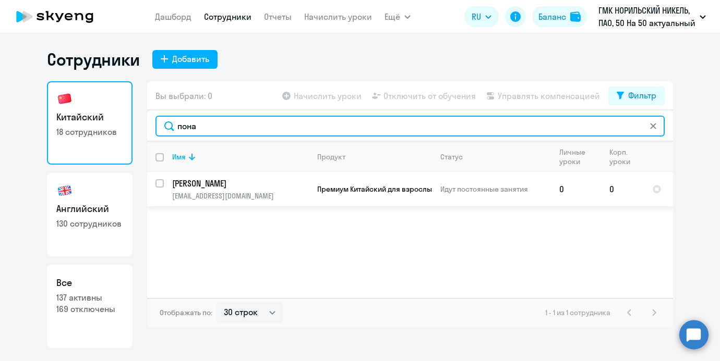
type input "пона"
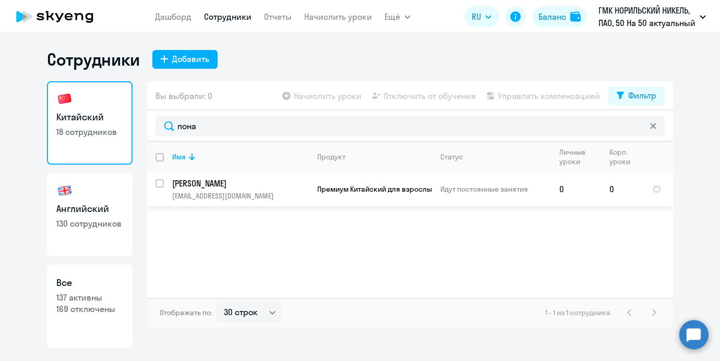
click at [159, 185] on input "select row 38008773" at bounding box center [165, 189] width 21 height 21
checkbox input "true"
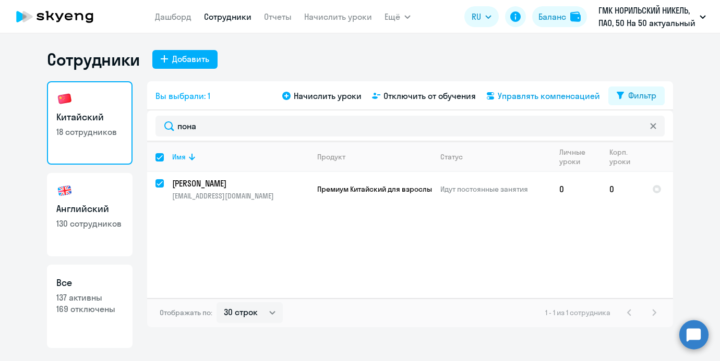
click at [515, 98] on span "Управлять компенсацией" at bounding box center [548, 96] width 102 height 13
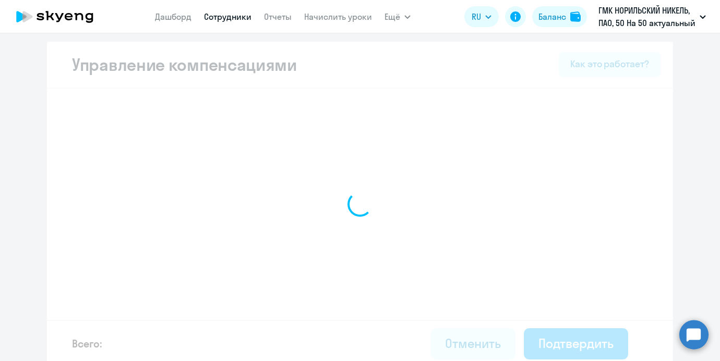
select select "MONTHLY"
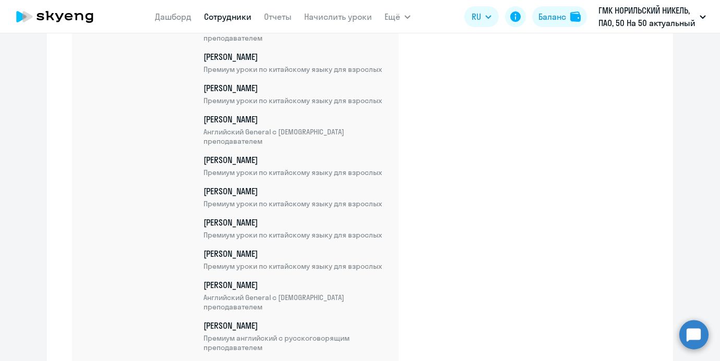
scroll to position [5551, 0]
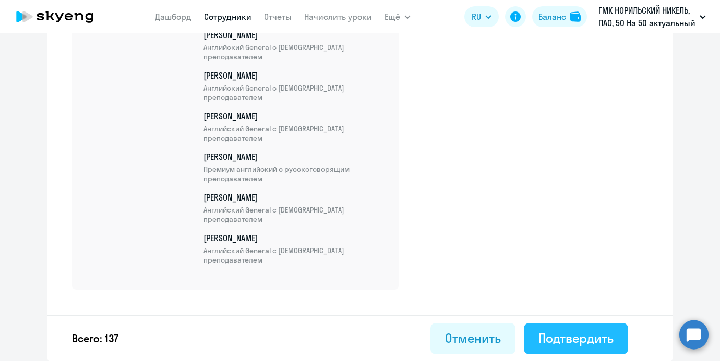
click at [581, 326] on button "Подтвердить" at bounding box center [576, 338] width 104 height 31
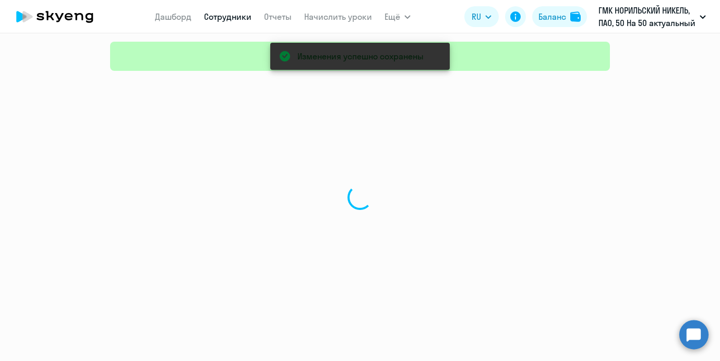
select select "30"
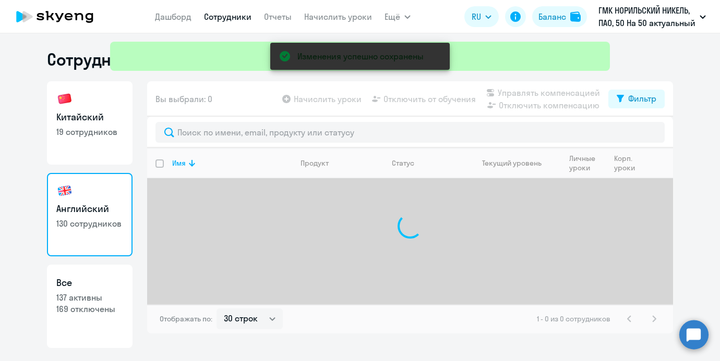
click at [341, 13] on div "Изменения успешно сохранены" at bounding box center [360, 37] width 508 height 75
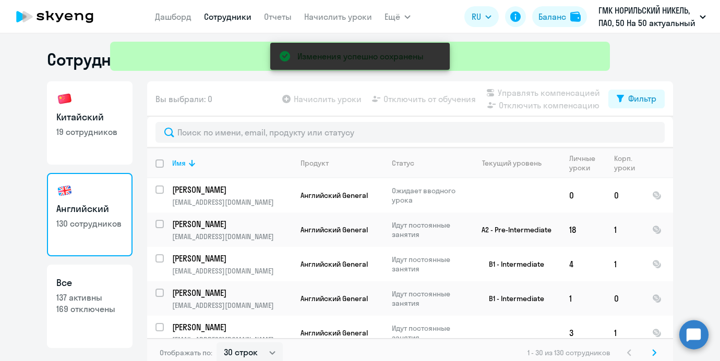
click at [341, 13] on div "Изменения успешно сохранены" at bounding box center [360, 37] width 508 height 75
click at [338, 16] on div "Изменения успешно сохранены" at bounding box center [360, 37] width 508 height 75
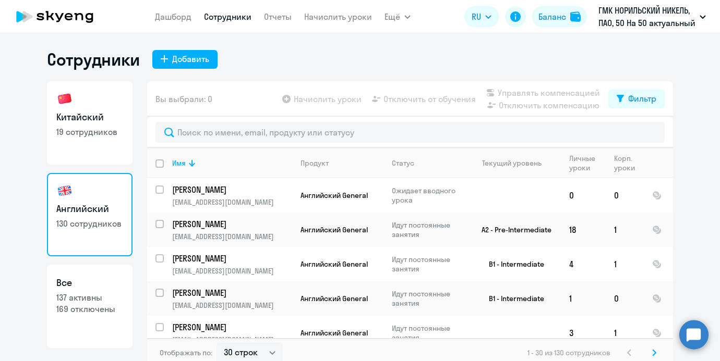
click at [319, 10] on app-menu-item-link "Начислить уроки" at bounding box center [338, 16] width 68 height 13
click at [319, 14] on link "Начислить уроки" at bounding box center [338, 16] width 68 height 10
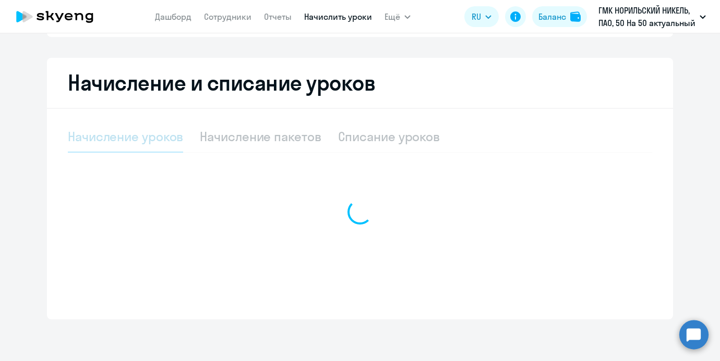
select select "10"
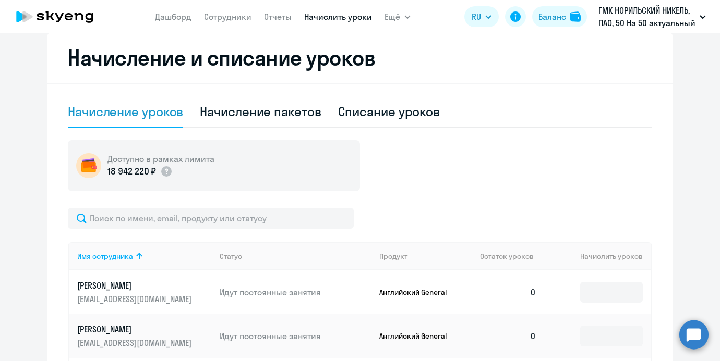
scroll to position [232, 0]
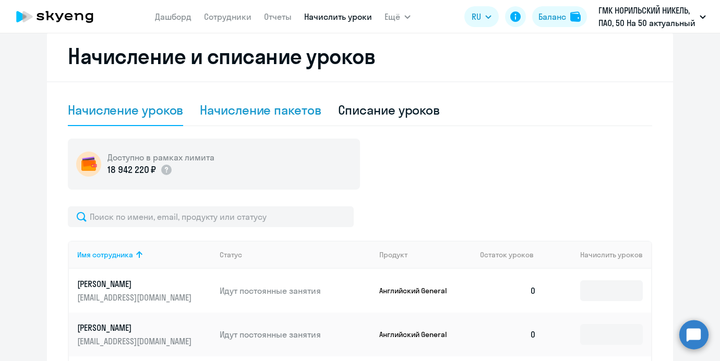
click at [249, 113] on div "Начисление пакетов" at bounding box center [260, 110] width 121 height 17
select select "10"
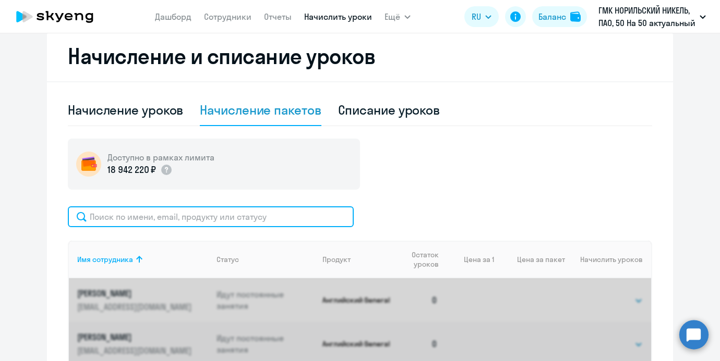
click at [229, 216] on input "text" at bounding box center [211, 217] width 286 height 21
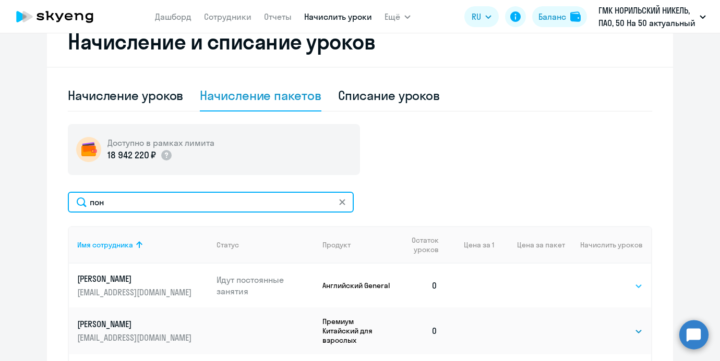
scroll to position [254, 0]
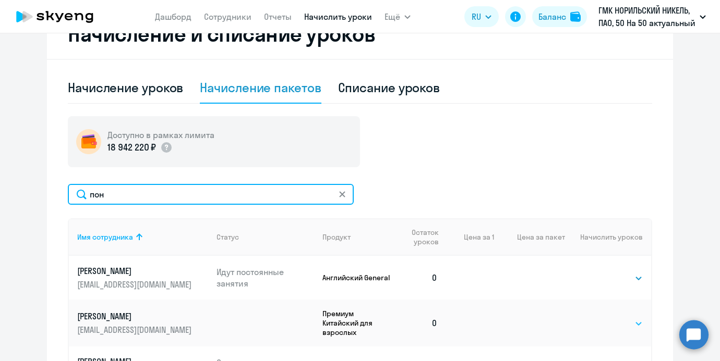
type input "пон"
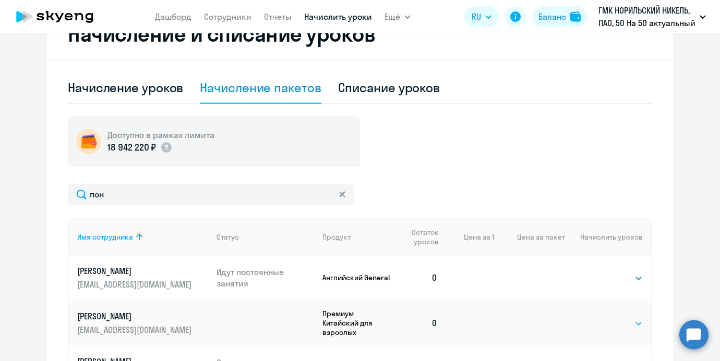
click at [625, 318] on select "Выбрать 4 8 16 32 64 96 128" at bounding box center [621, 324] width 43 height 13
select select "4"
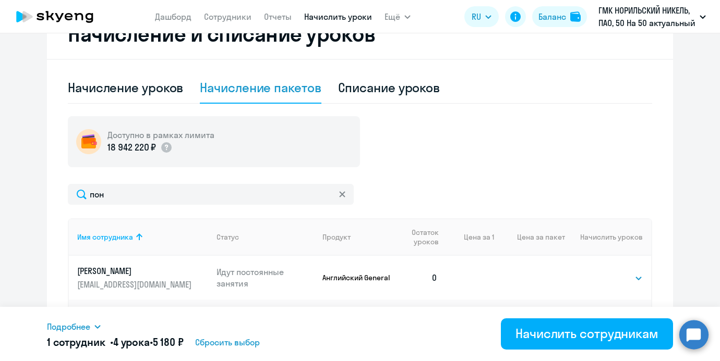
scroll to position [286, 0]
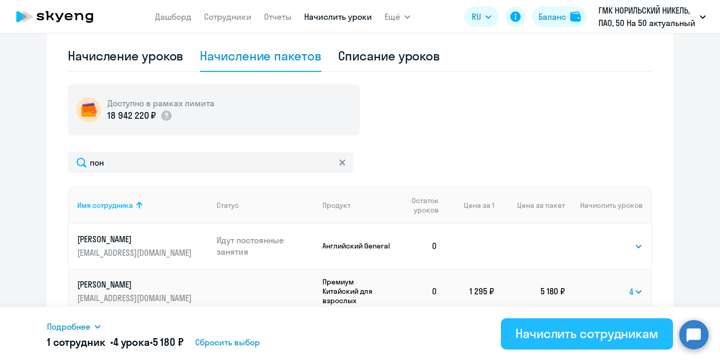
click at [571, 335] on div "Начислить сотрудникам" at bounding box center [586, 333] width 143 height 17
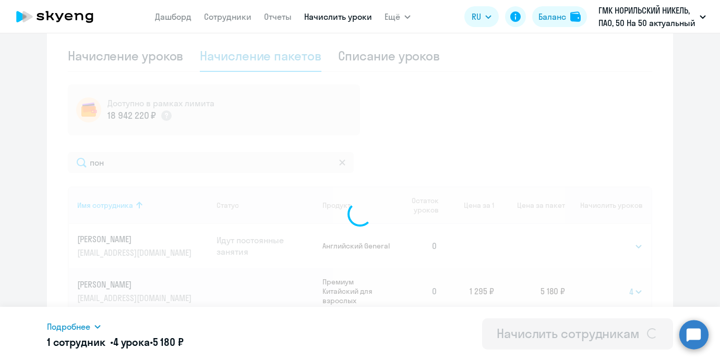
select select
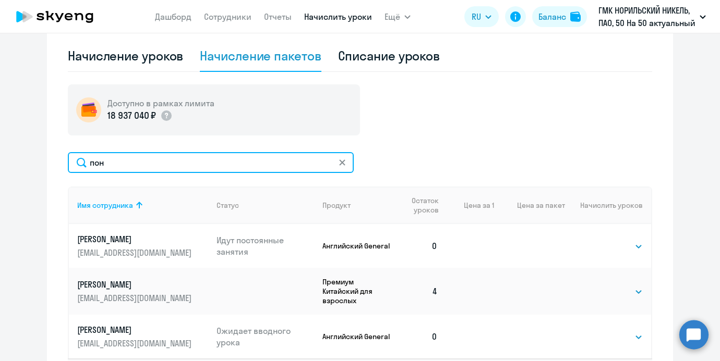
click at [132, 158] on input "пон" at bounding box center [211, 162] width 286 height 21
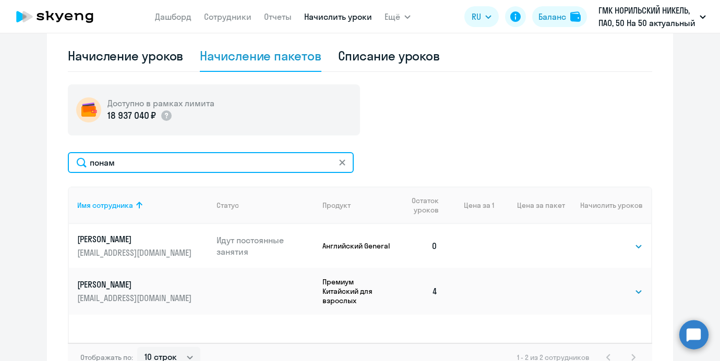
type input "понам"
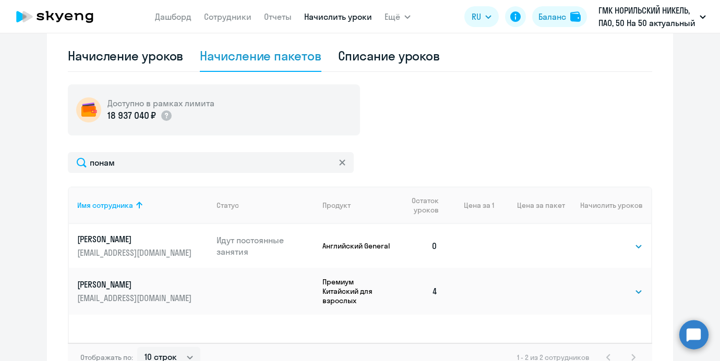
click at [214, 22] on app-menu-item-link "Сотрудники" at bounding box center [227, 16] width 47 height 13
click at [214, 19] on link "Сотрудники" at bounding box center [227, 16] width 47 height 10
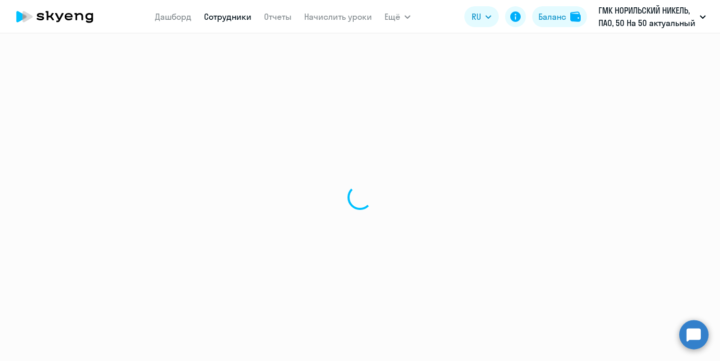
select select "30"
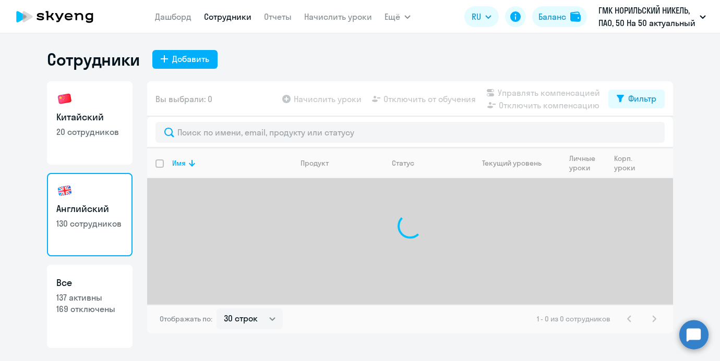
click at [100, 98] on link "Китайский 20 сотрудников" at bounding box center [90, 122] width 86 height 83
select select "30"
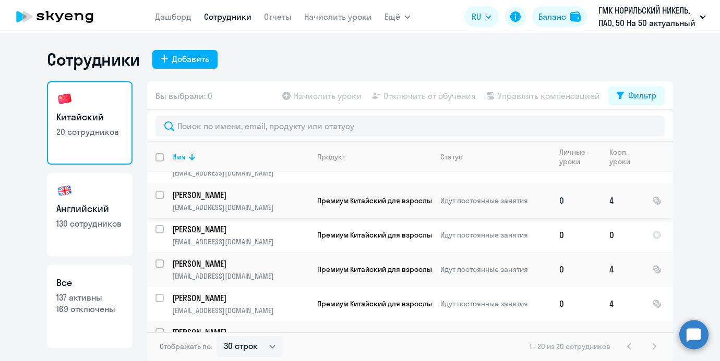
scroll to position [23, 0]
click at [160, 226] on input "select row 42781394" at bounding box center [165, 235] width 21 height 21
checkbox input "true"
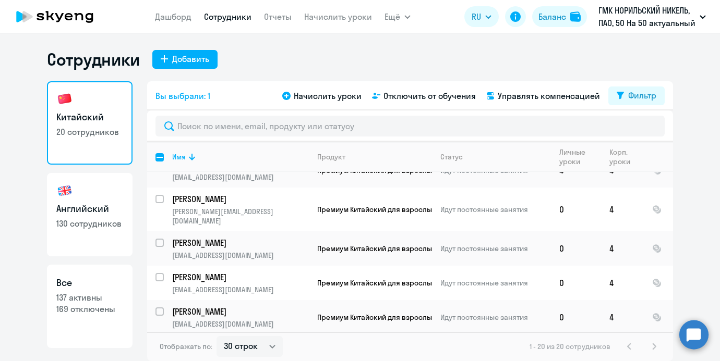
scroll to position [499, 0]
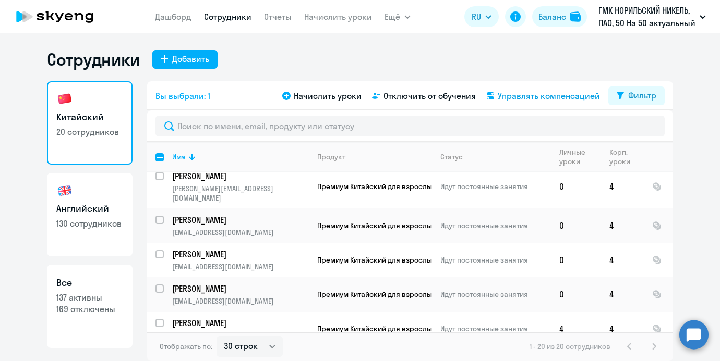
click at [511, 101] on span "Управлять компенсацией" at bounding box center [548, 96] width 102 height 13
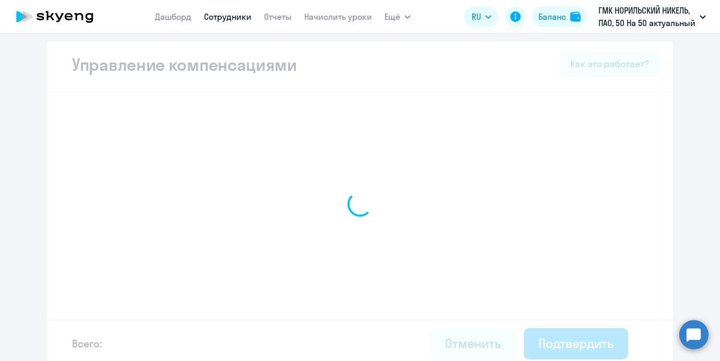
select select "MONTHLY"
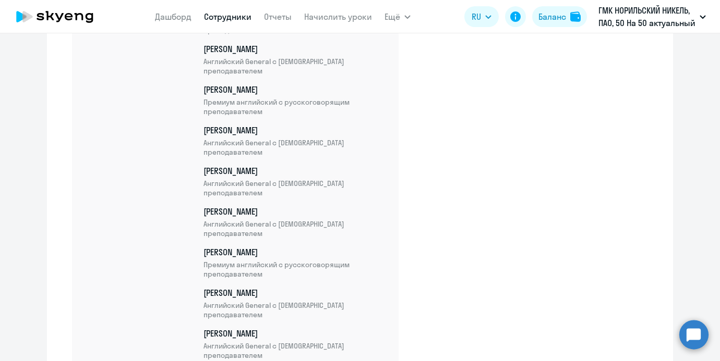
scroll to position [5582, 0]
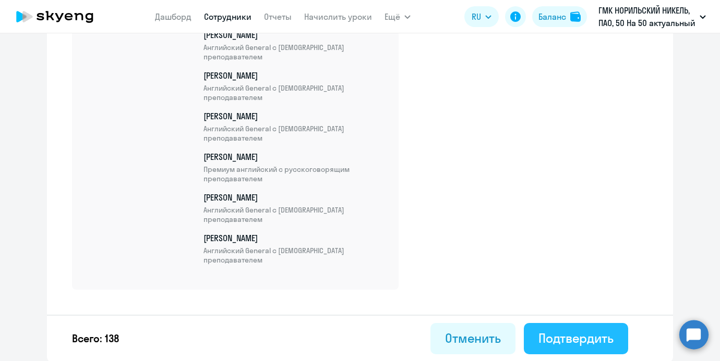
click at [601, 339] on div "Подтвердить" at bounding box center [575, 338] width 75 height 17
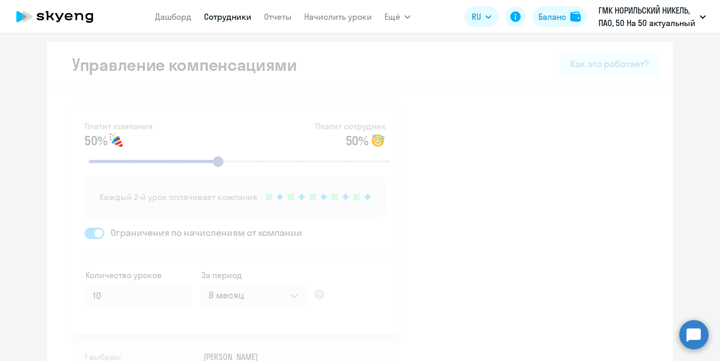
select select "30"
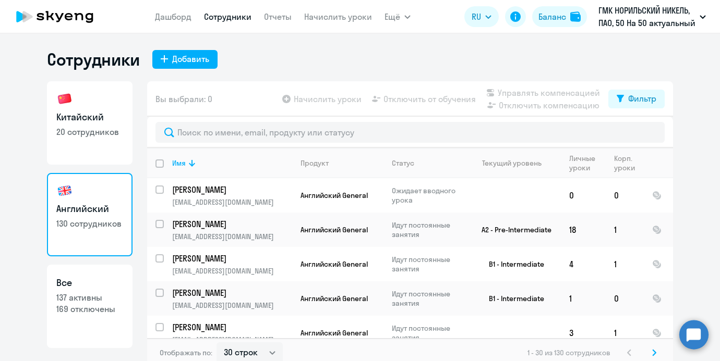
click at [108, 104] on link "Китайский 20 сотрудников" at bounding box center [90, 122] width 86 height 83
select select "30"
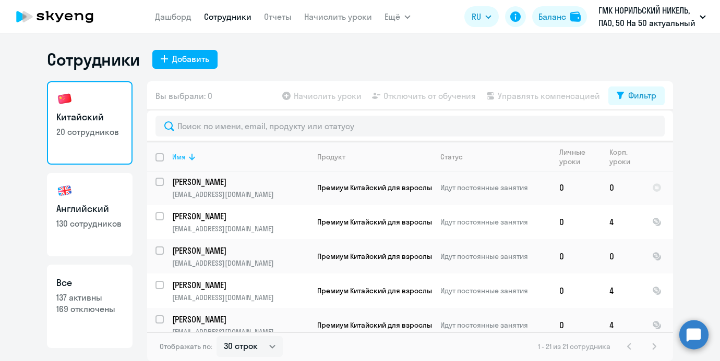
scroll to position [30, 0]
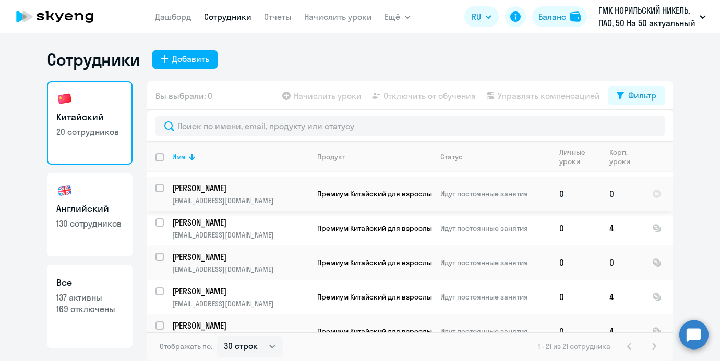
click at [159, 185] on input "select row 13088510" at bounding box center [165, 194] width 21 height 21
checkbox input "true"
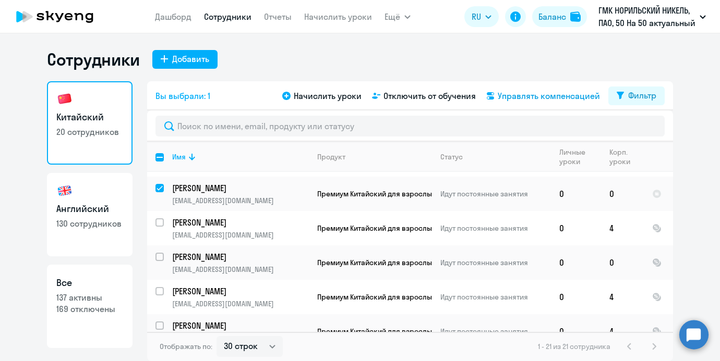
click at [528, 101] on span "Управлять компенсацией" at bounding box center [548, 96] width 102 height 13
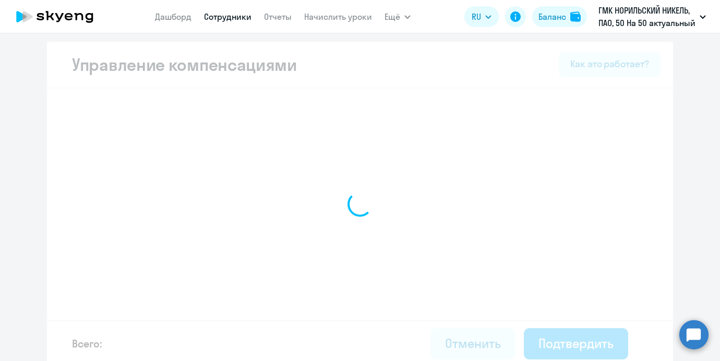
select select "MONTHLY"
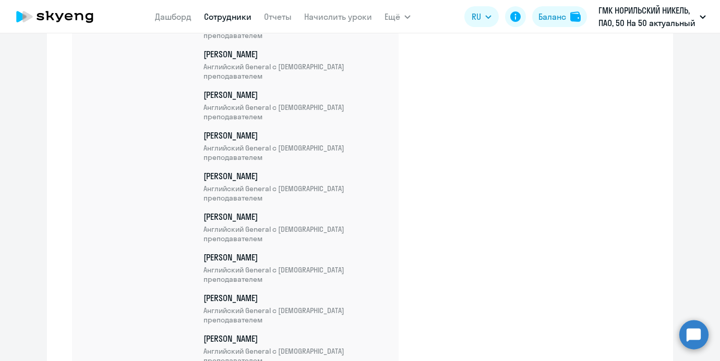
scroll to position [5613, 0]
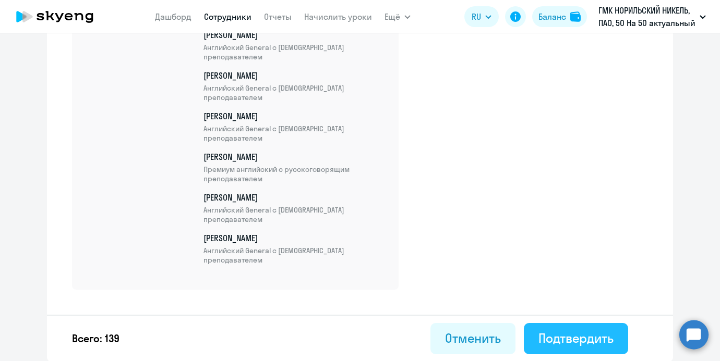
click at [578, 337] on div "Подтвердить" at bounding box center [575, 338] width 75 height 17
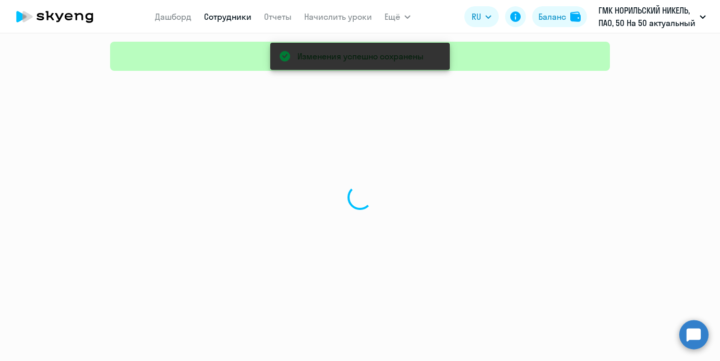
select select "30"
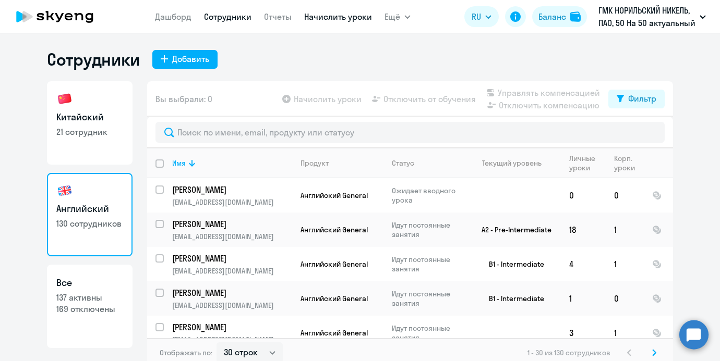
click at [345, 19] on link "Начислить уроки" at bounding box center [338, 16] width 68 height 10
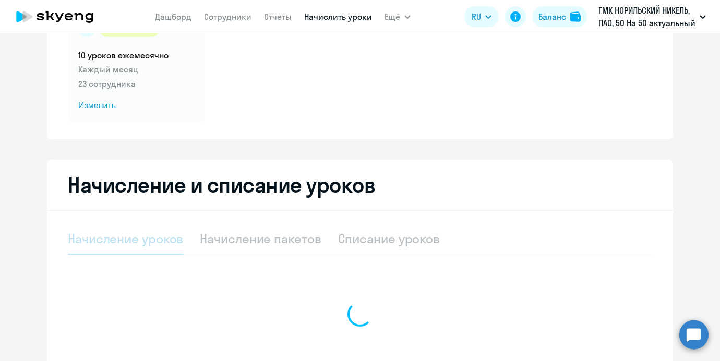
select select "10"
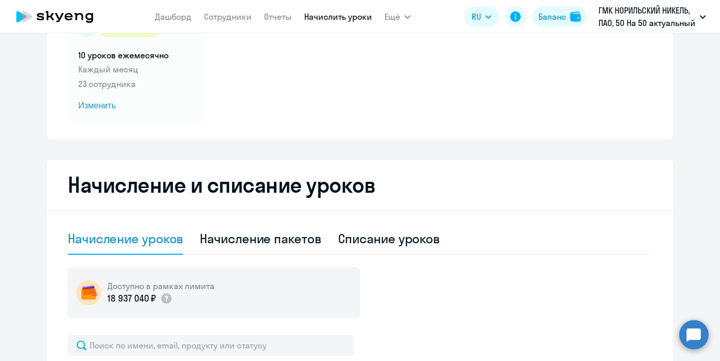
scroll to position [220, 0]
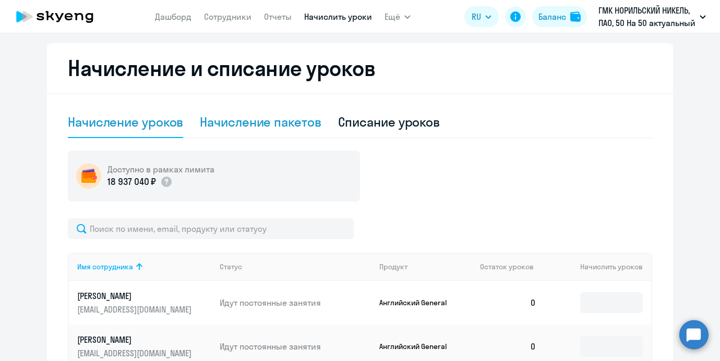
click at [276, 117] on div "Начисление пакетов" at bounding box center [260, 122] width 121 height 17
select select "10"
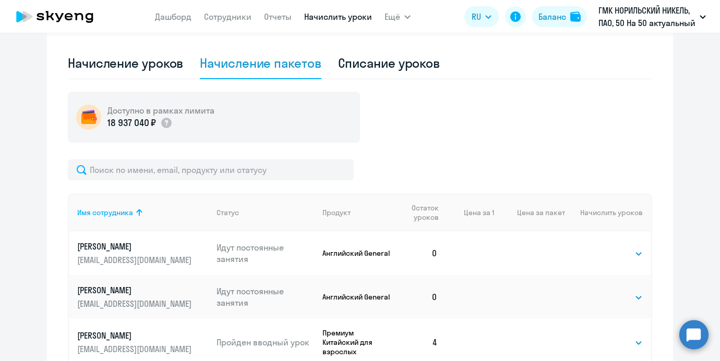
scroll to position [283, 0]
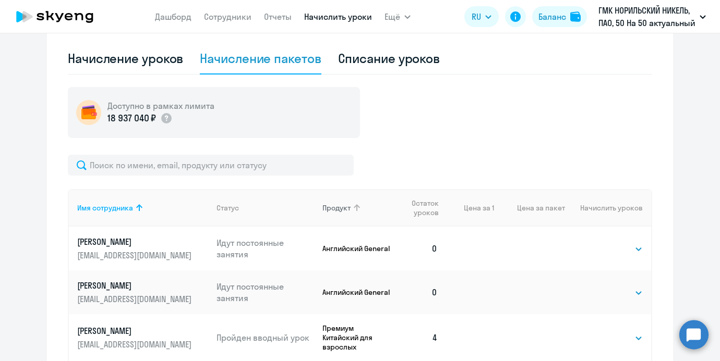
click at [360, 208] on icon at bounding box center [356, 208] width 13 height 13
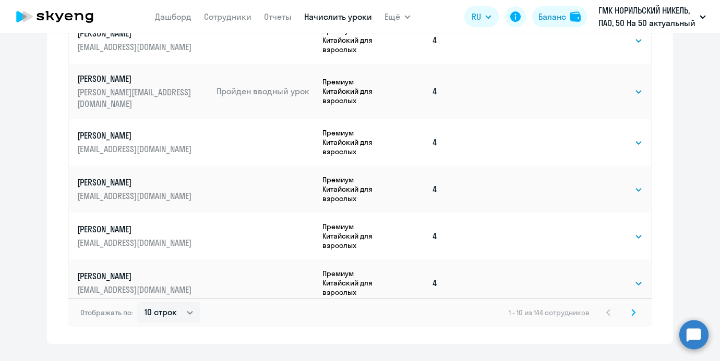
scroll to position [674, 0]
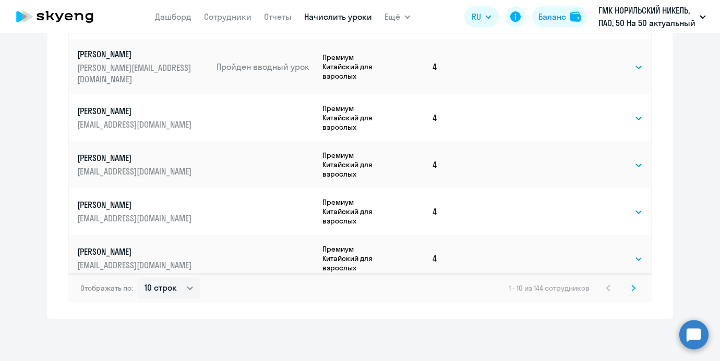
click at [636, 291] on svg-icon at bounding box center [633, 288] width 13 height 13
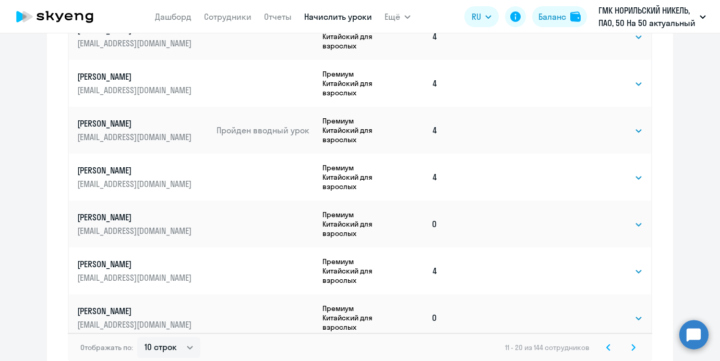
scroll to position [615, 0]
click at [603, 218] on select "Выбрать 4 8 16 32 64 96 128" at bounding box center [621, 224] width 43 height 13
select select "4"
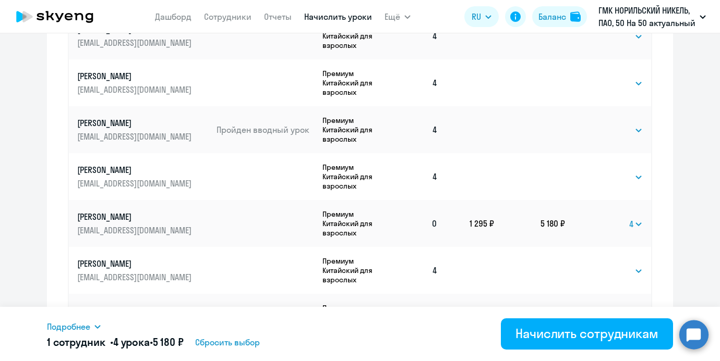
scroll to position [674, 0]
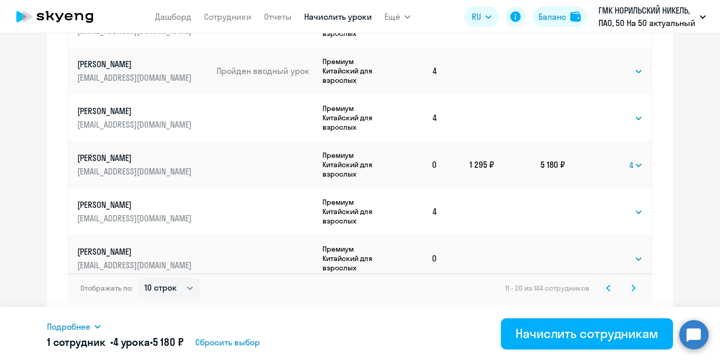
click at [608, 257] on td "Выбрать 4 8 16 32 64 96 128 Выбрать" at bounding box center [608, 258] width 86 height 47
click at [608, 254] on select "Выбрать 4 8 16 32 64 96 128" at bounding box center [621, 259] width 43 height 13
select select "4"
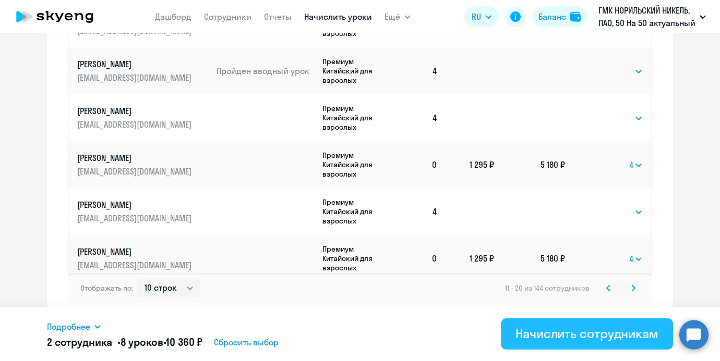
click at [593, 342] on div "Начислить сотрудникам" at bounding box center [586, 333] width 143 height 17
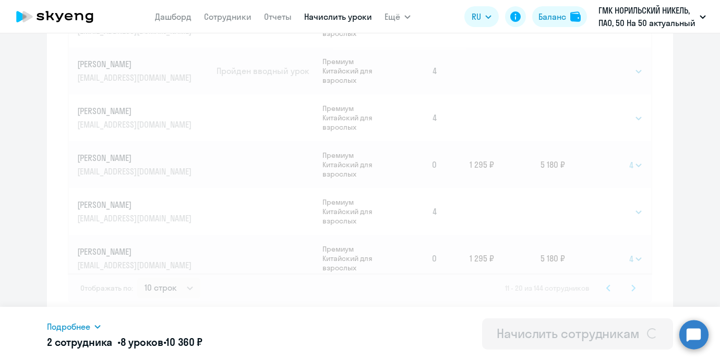
select select
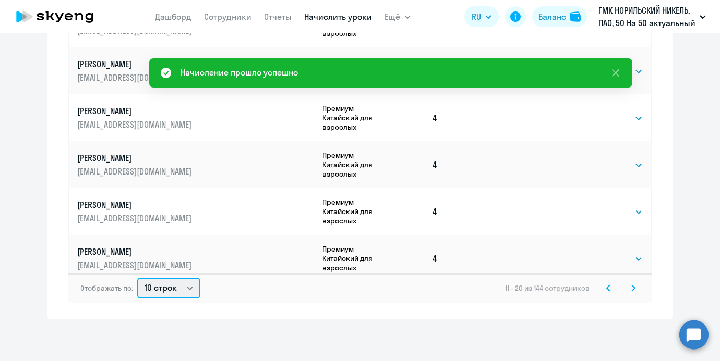
click at [162, 293] on select "10 строк 30 строк 50 строк" at bounding box center [168, 288] width 63 height 21
select select "50"
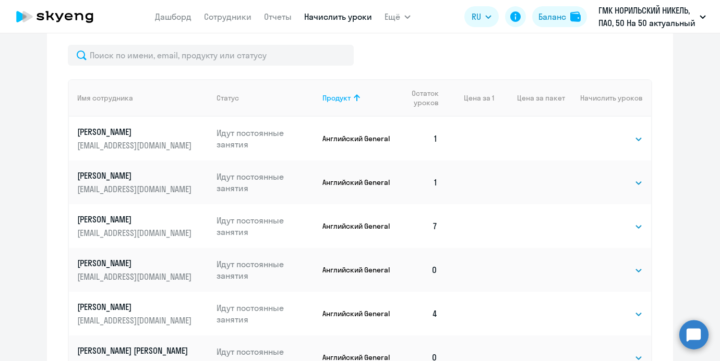
scroll to position [394, 0]
click at [336, 96] on div "Продукт" at bounding box center [336, 96] width 28 height 9
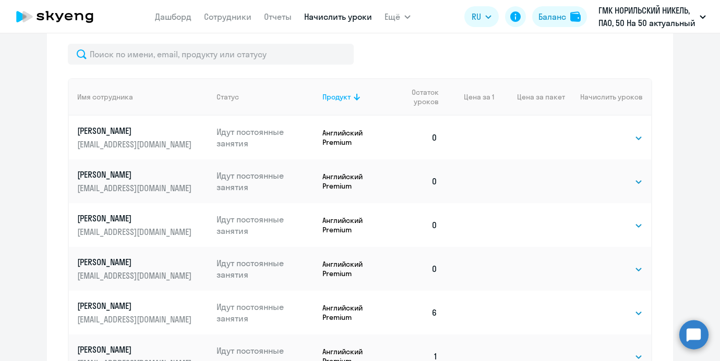
scroll to position [396, 0]
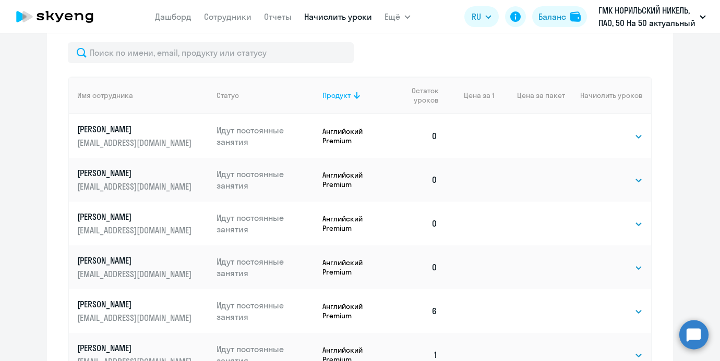
click at [336, 117] on td "Английский Premium" at bounding box center [353, 136] width 79 height 44
click at [335, 100] on div "Продукт" at bounding box center [336, 95] width 28 height 9
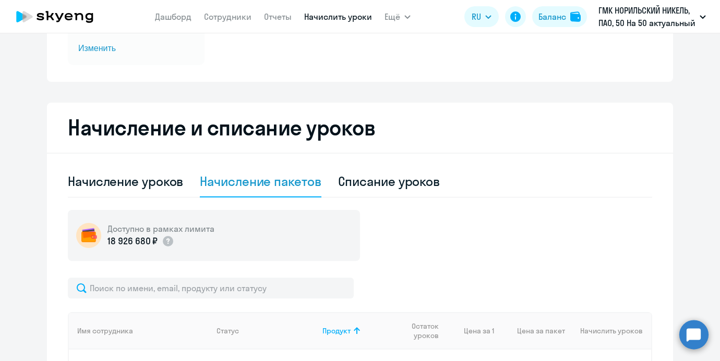
scroll to position [157, 0]
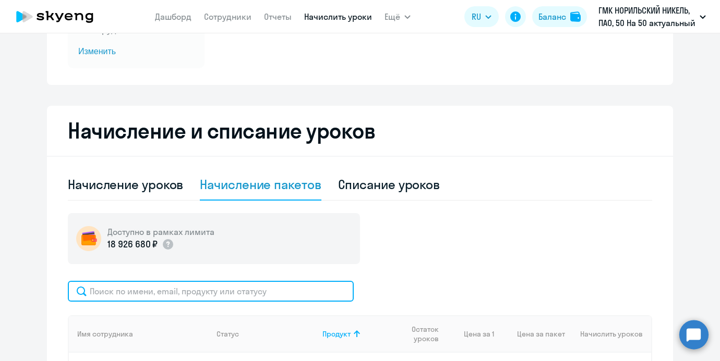
click at [154, 282] on input "text" at bounding box center [211, 291] width 286 height 21
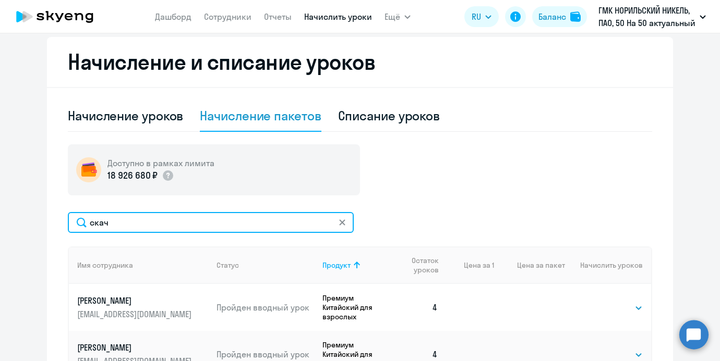
scroll to position [294, 0]
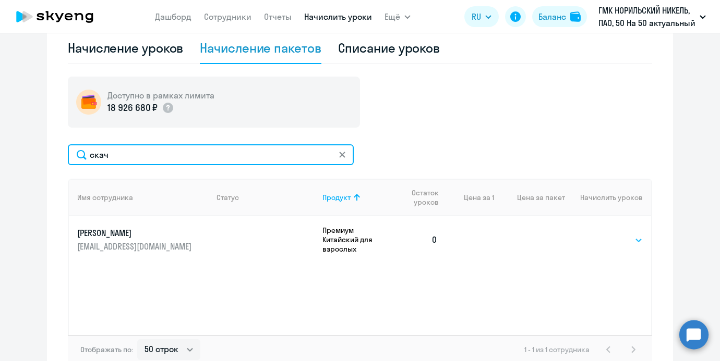
type input "скач"
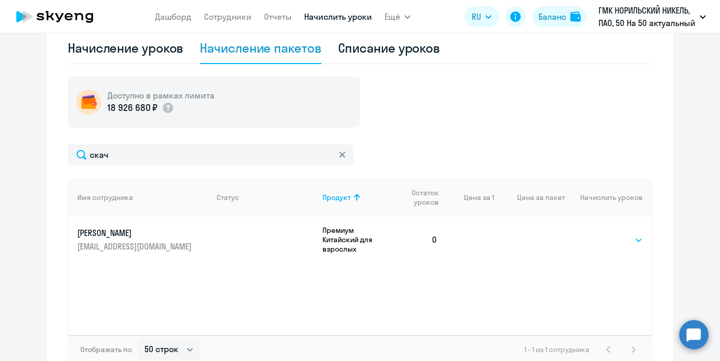
click at [606, 244] on select "Выбрать 4 8 16 32 64 96 128" at bounding box center [621, 240] width 43 height 13
select select "4"
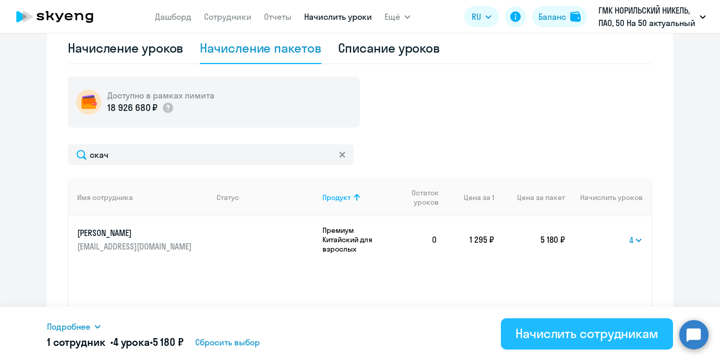
click at [569, 347] on button "Начислить сотрудникам" at bounding box center [587, 334] width 172 height 31
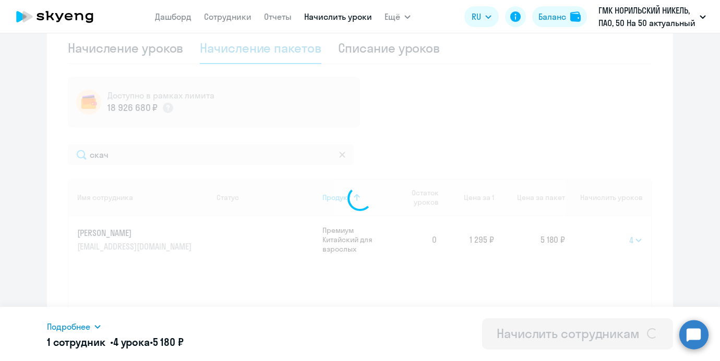
select select
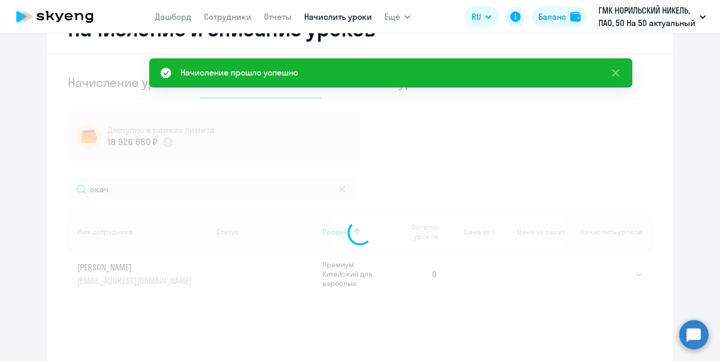
scroll to position [251, 0]
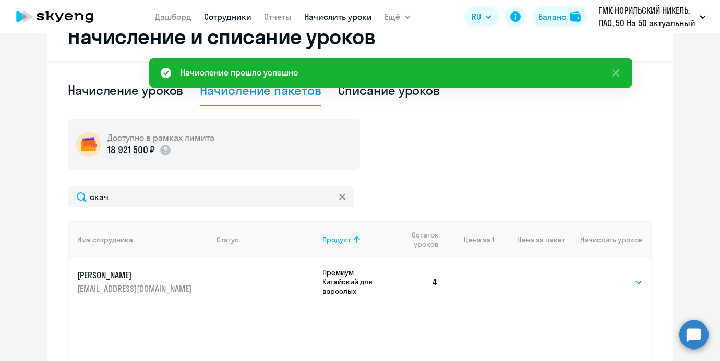
click at [228, 19] on link "Сотрудники" at bounding box center [227, 16] width 47 height 10
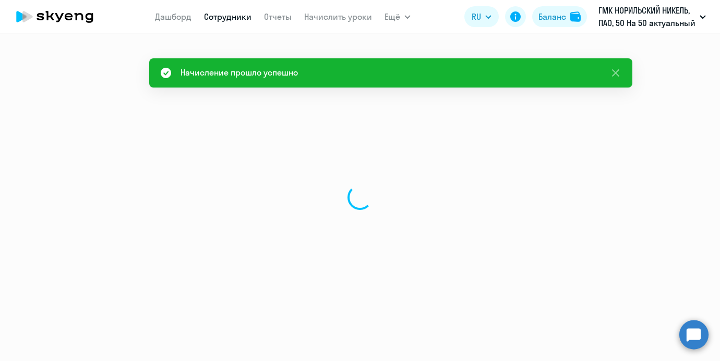
select select "30"
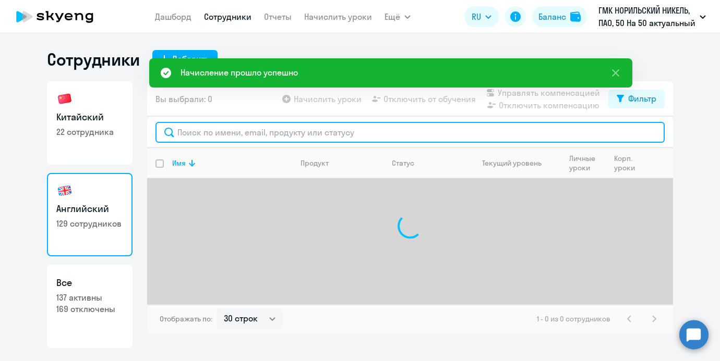
click at [231, 131] on input "text" at bounding box center [409, 132] width 509 height 21
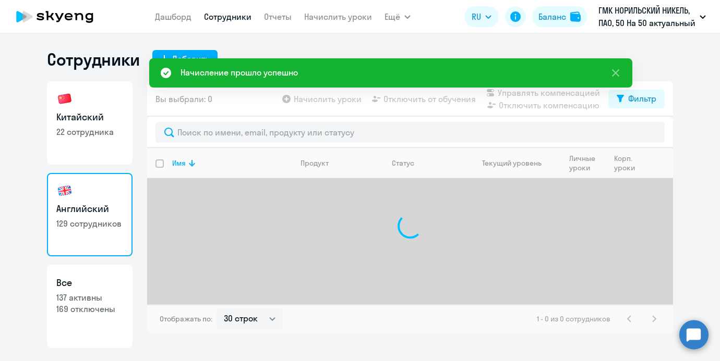
click at [86, 107] on link "Китайский 22 сотрудника" at bounding box center [90, 122] width 86 height 83
select select "30"
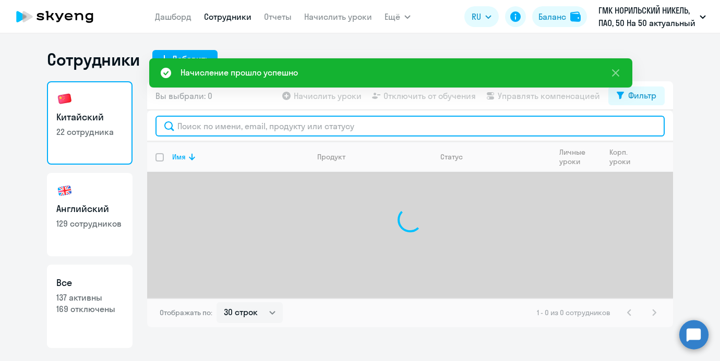
click at [250, 130] on input "text" at bounding box center [409, 126] width 509 height 21
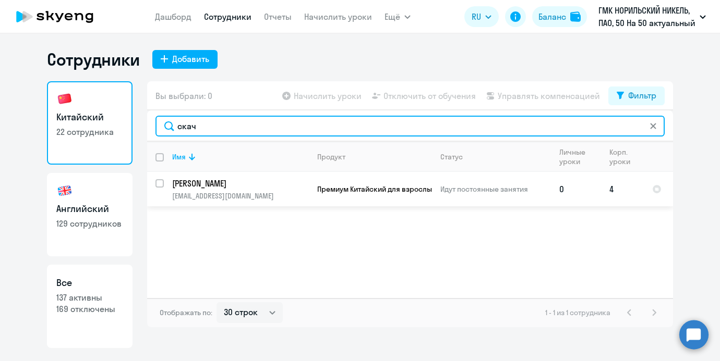
type input "скач"
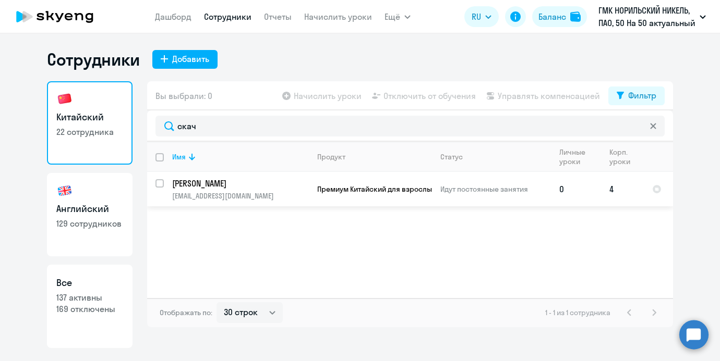
click at [159, 180] on input "select row 42781392" at bounding box center [165, 189] width 21 height 21
checkbox input "true"
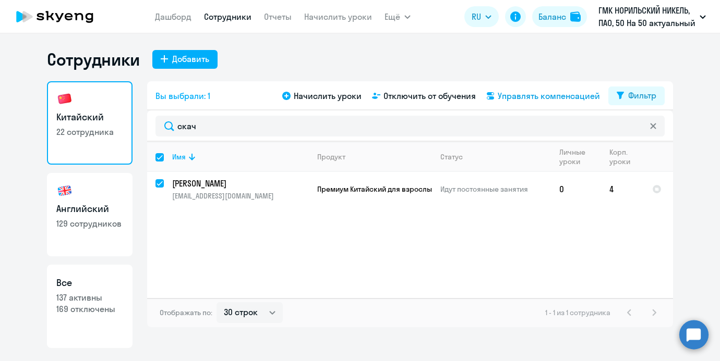
click at [508, 94] on span "Управлять компенсацией" at bounding box center [548, 96] width 102 height 13
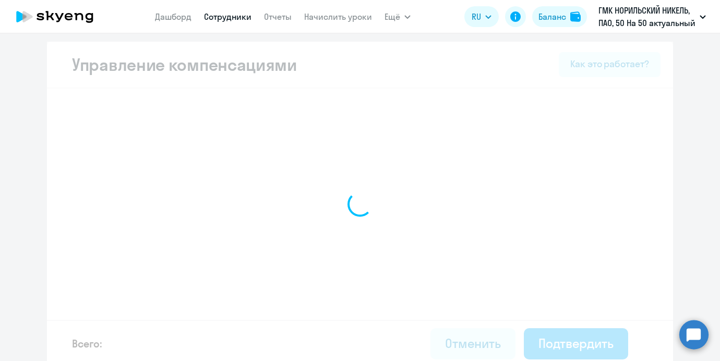
select select "MONTHLY"
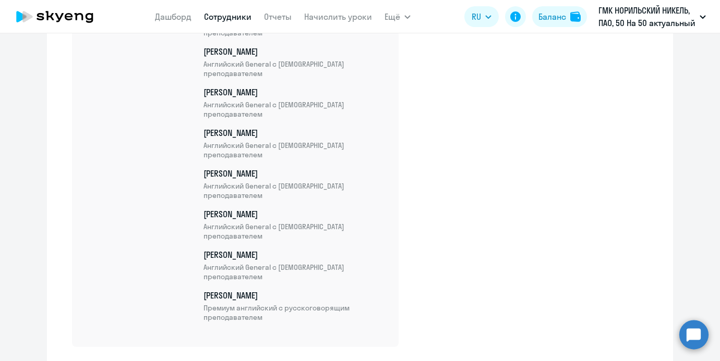
scroll to position [5569, 0]
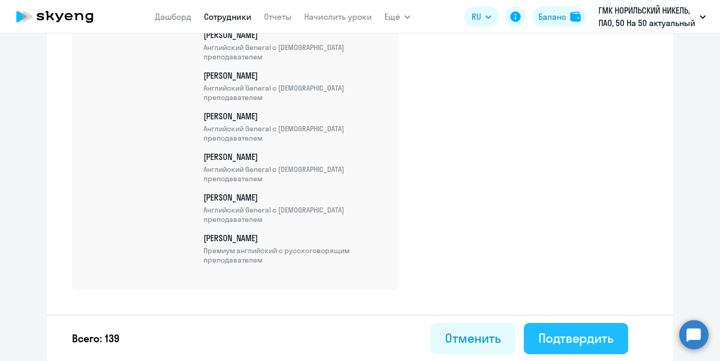
click at [595, 331] on div "Подтвердить" at bounding box center [575, 338] width 75 height 17
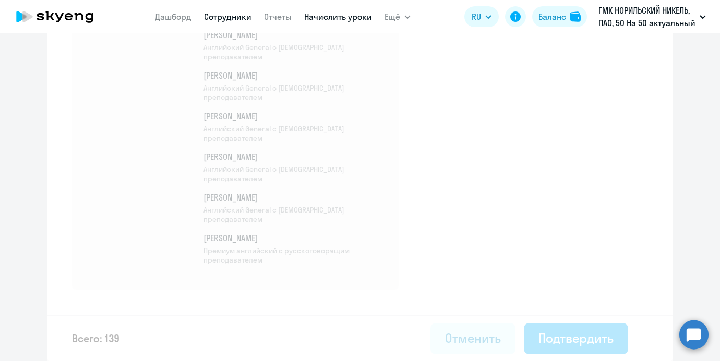
select select "30"
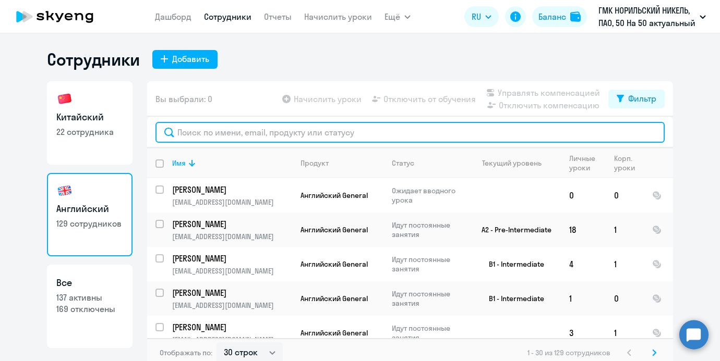
click at [237, 125] on input "text" at bounding box center [409, 132] width 509 height 21
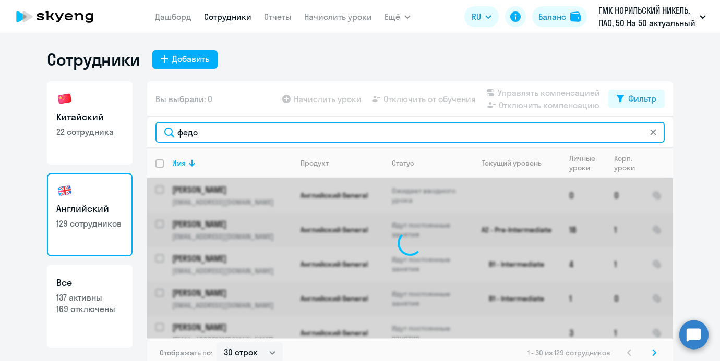
type input "федо"
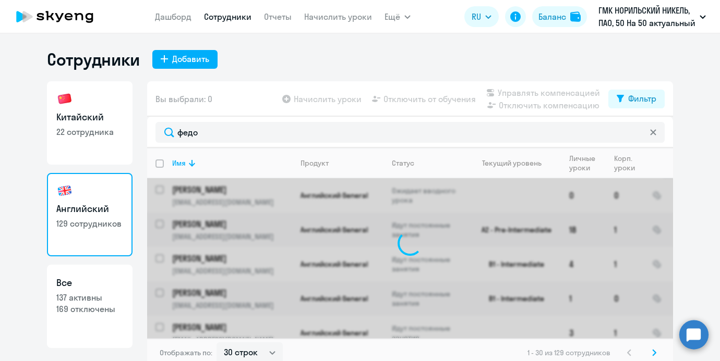
click at [77, 122] on h3 "Китайский" at bounding box center [89, 118] width 67 height 14
select select "30"
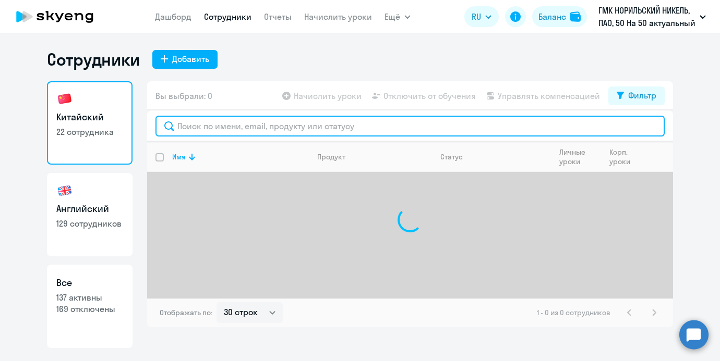
click at [209, 124] on input "text" at bounding box center [409, 126] width 509 height 21
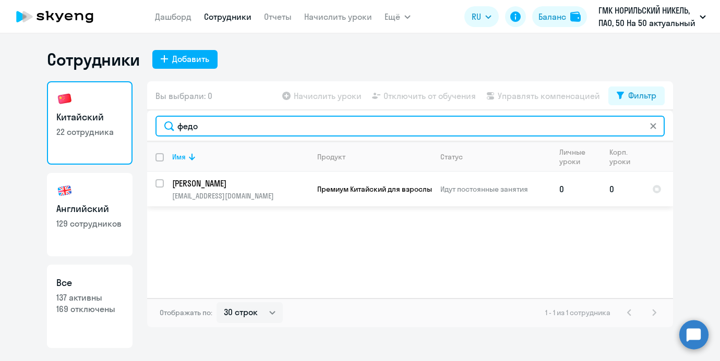
type input "федо"
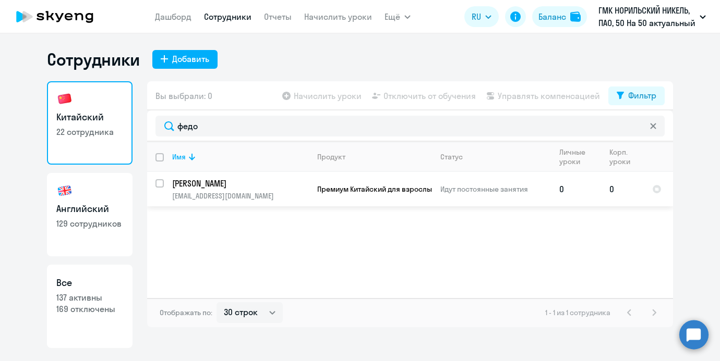
click at [161, 180] on input "select row 42781386" at bounding box center [165, 189] width 21 height 21
checkbox input "true"
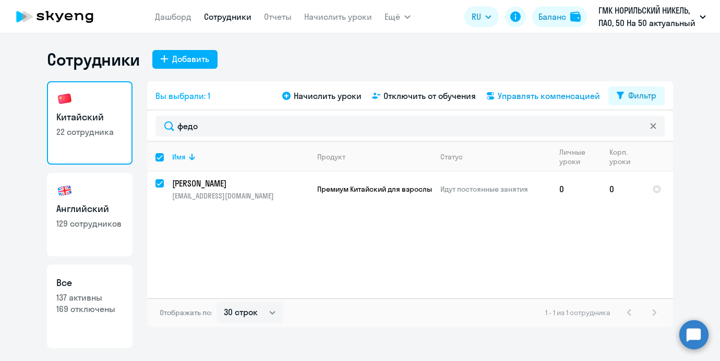
click at [520, 94] on span "Управлять компенсацией" at bounding box center [548, 96] width 102 height 13
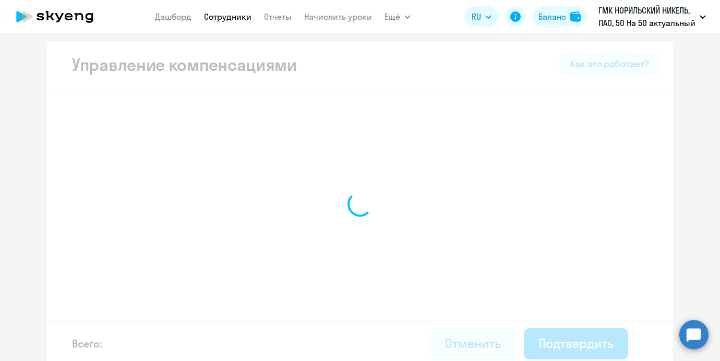
select select "MONTHLY"
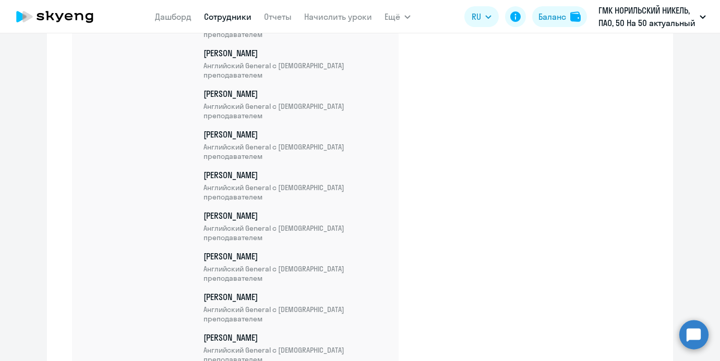
scroll to position [5560, 0]
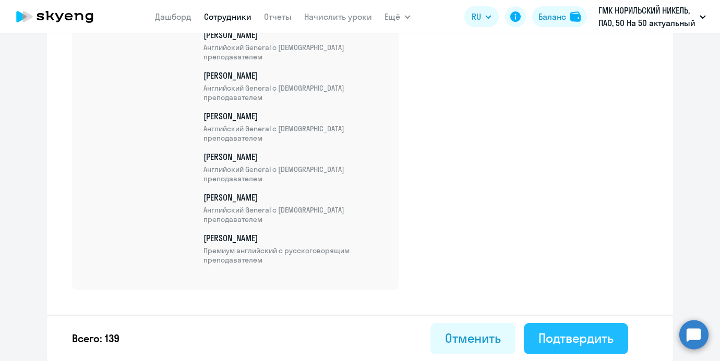
click at [562, 337] on div "Подтвердить" at bounding box center [575, 338] width 75 height 17
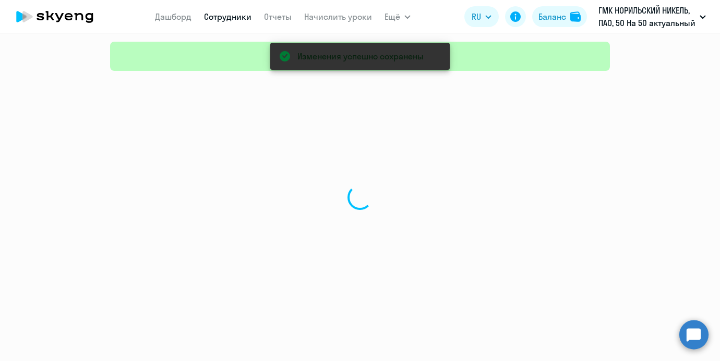
select select "30"
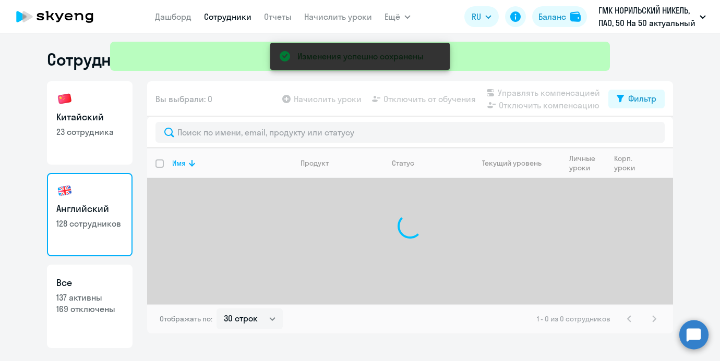
click at [337, 16] on div "Изменения успешно сохранены" at bounding box center [360, 37] width 508 height 75
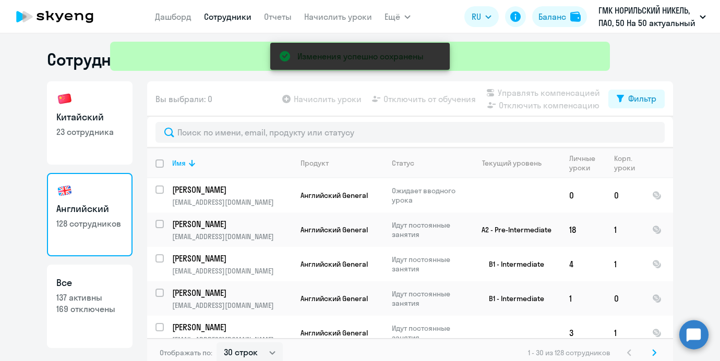
click at [354, 18] on div "Изменения успешно сохранены" at bounding box center [360, 37] width 508 height 75
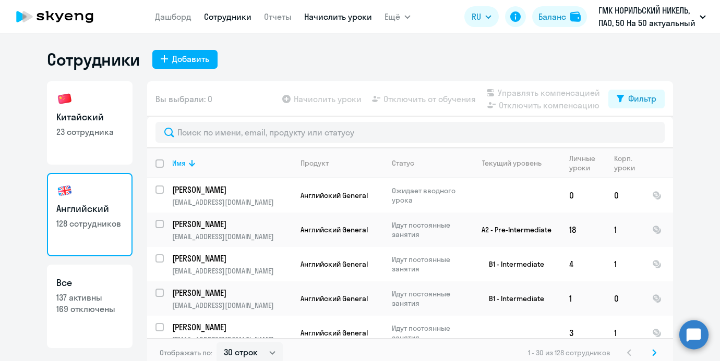
click at [332, 14] on link "Начислить уроки" at bounding box center [338, 16] width 68 height 10
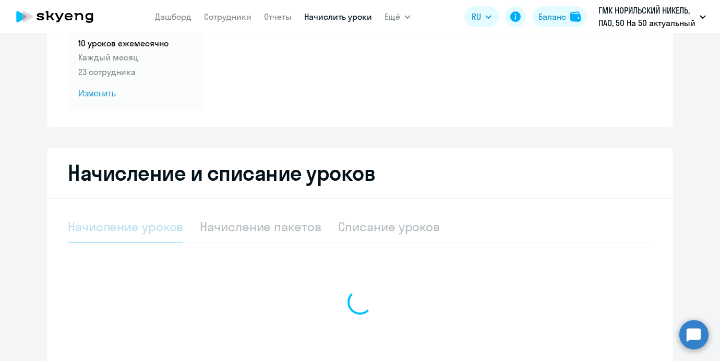
select select "10"
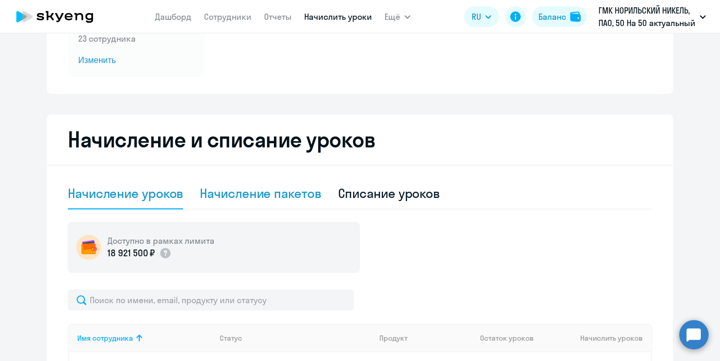
click at [274, 186] on div "Начисление пакетов" at bounding box center [260, 193] width 121 height 17
select select "10"
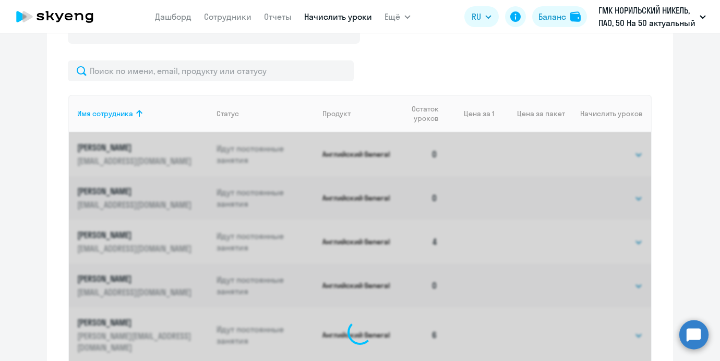
scroll to position [397, 0]
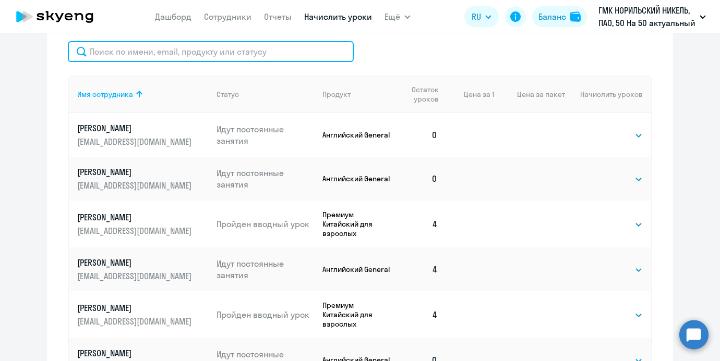
click at [228, 52] on input "text" at bounding box center [211, 51] width 286 height 21
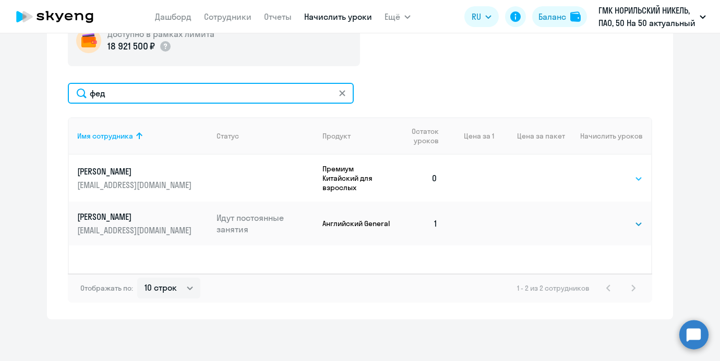
type input "фед"
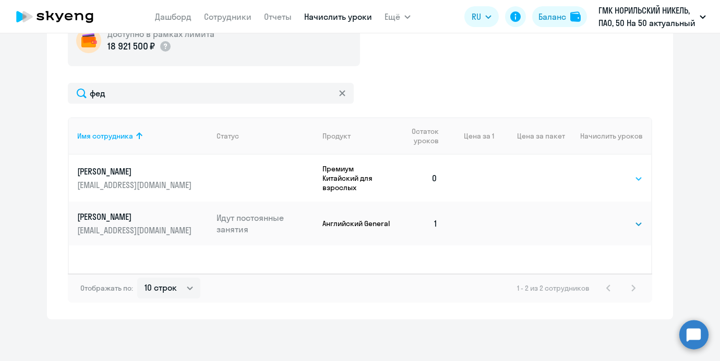
click at [612, 175] on select "Выбрать 4 8 16 32 64 96 128" at bounding box center [621, 179] width 43 height 13
select select "4"
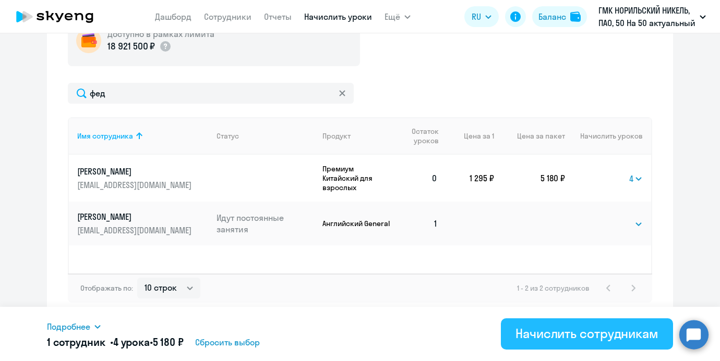
click at [601, 323] on button "Начислить сотрудникам" at bounding box center [587, 334] width 172 height 31
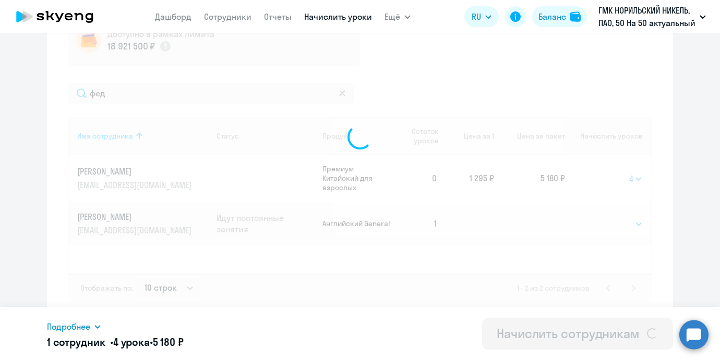
select select
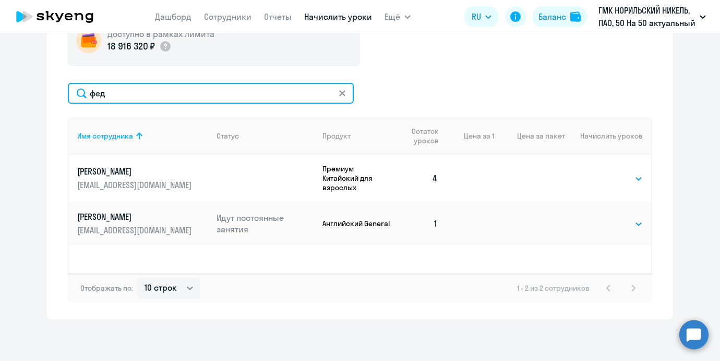
click at [189, 88] on input "фед" at bounding box center [211, 93] width 286 height 21
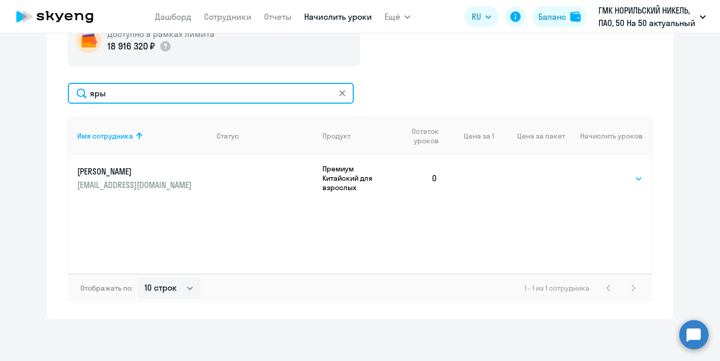
type input "яры"
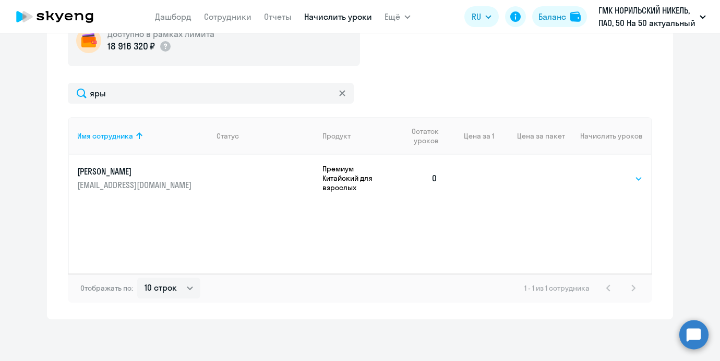
click at [607, 181] on select "Выбрать 4 8 16 32 64 96 128" at bounding box center [621, 179] width 43 height 13
select select "4"
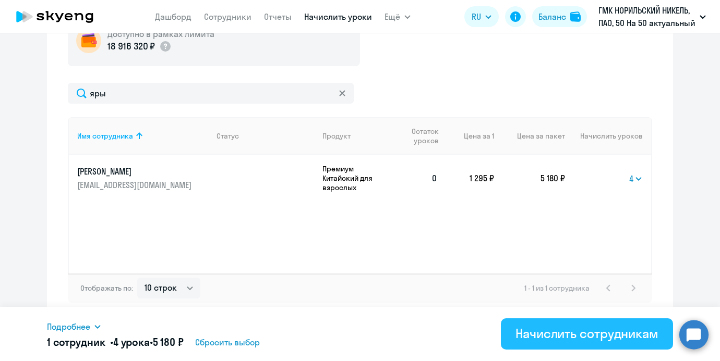
click at [582, 326] on div "Начислить сотрудникам" at bounding box center [586, 333] width 143 height 17
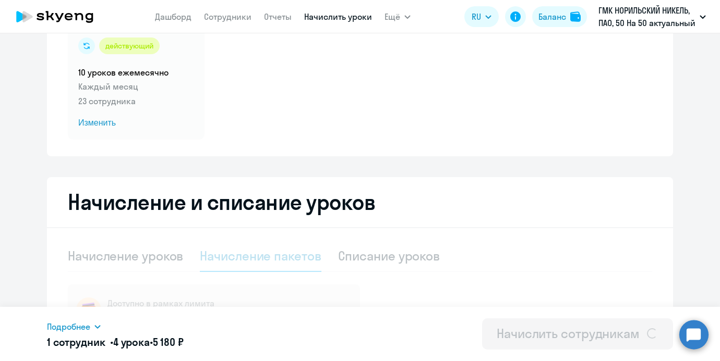
select select
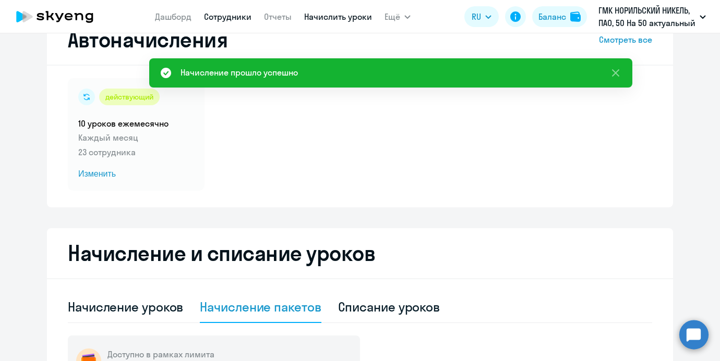
click at [228, 21] on app-menu-item-link "Сотрудники" at bounding box center [227, 16] width 47 height 13
click at [225, 17] on link "Сотрудники" at bounding box center [227, 16] width 47 height 10
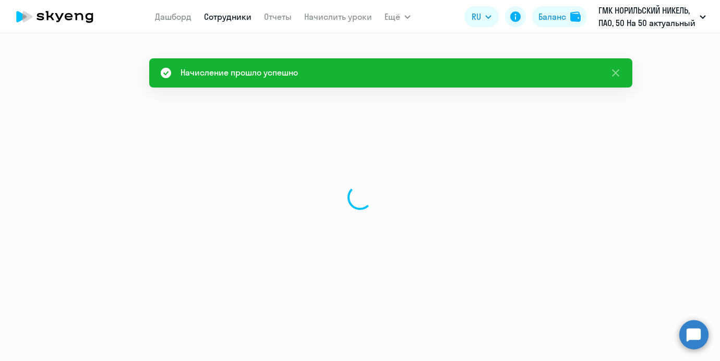
select select "30"
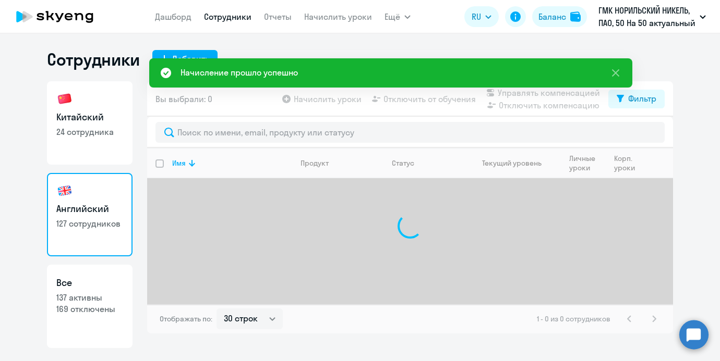
click at [103, 143] on link "Китайский 24 сотрудника" at bounding box center [90, 122] width 86 height 83
select select "30"
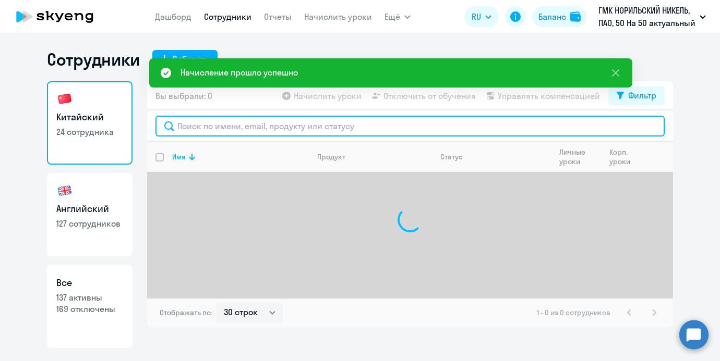
click at [190, 130] on input "text" at bounding box center [409, 126] width 509 height 21
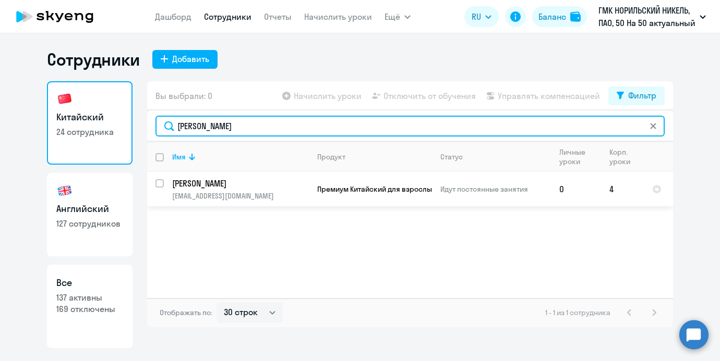
type input "[PERSON_NAME]"
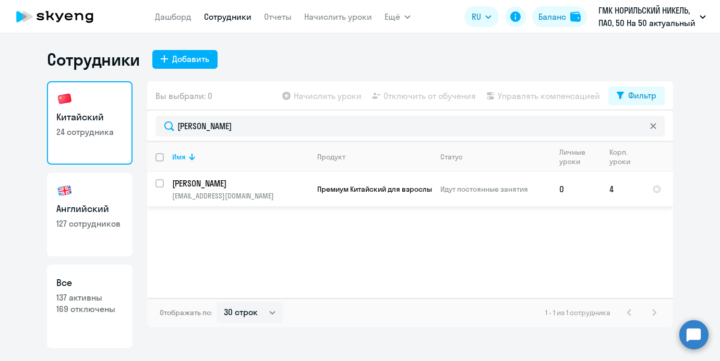
click at [157, 184] on input "select row 42781388" at bounding box center [165, 189] width 21 height 21
checkbox input "true"
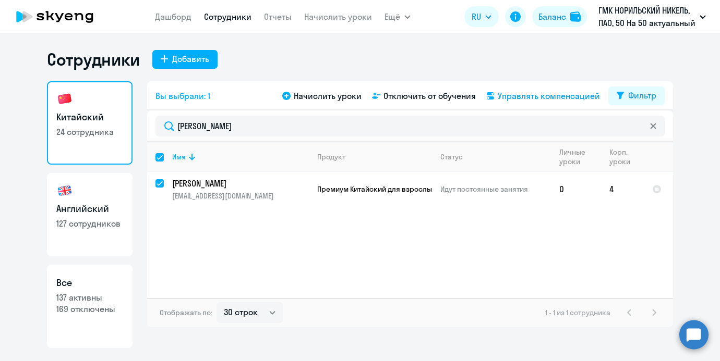
click at [543, 96] on span "Управлять компенсацией" at bounding box center [548, 96] width 102 height 13
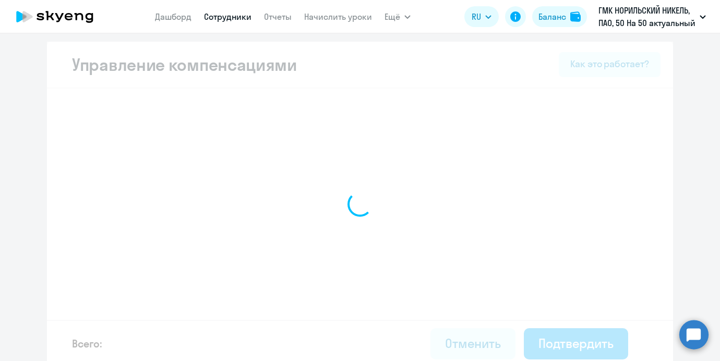
select select "MONTHLY"
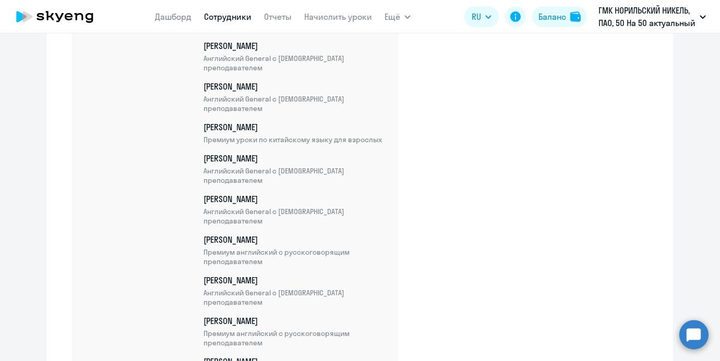
scroll to position [5551, 0]
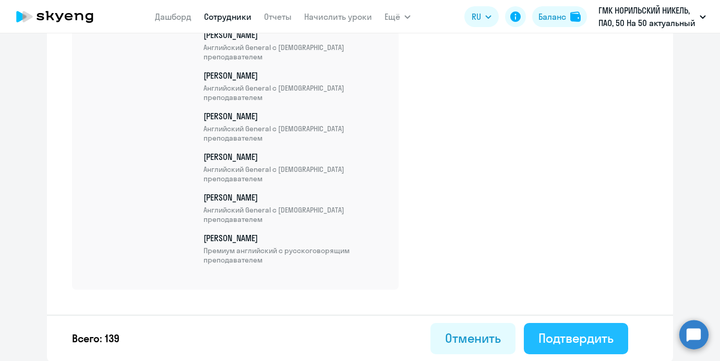
click at [575, 338] on div "Подтвердить" at bounding box center [575, 338] width 75 height 17
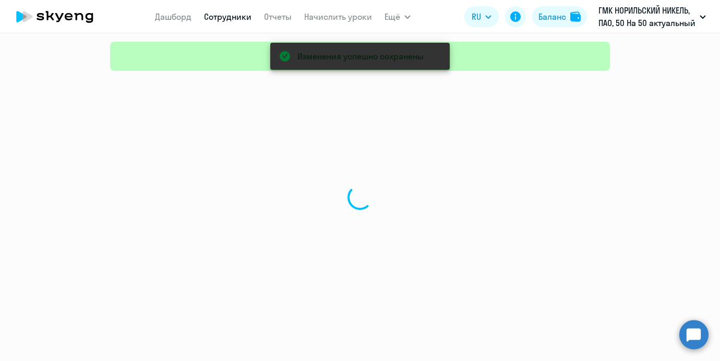
select select "30"
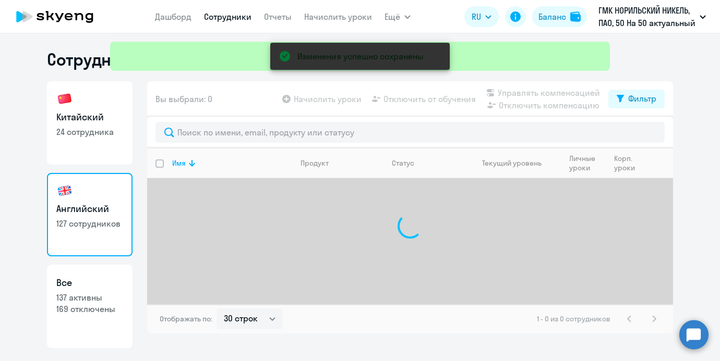
click at [93, 106] on link "Китайский 24 сотрудника" at bounding box center [90, 122] width 86 height 83
select select "30"
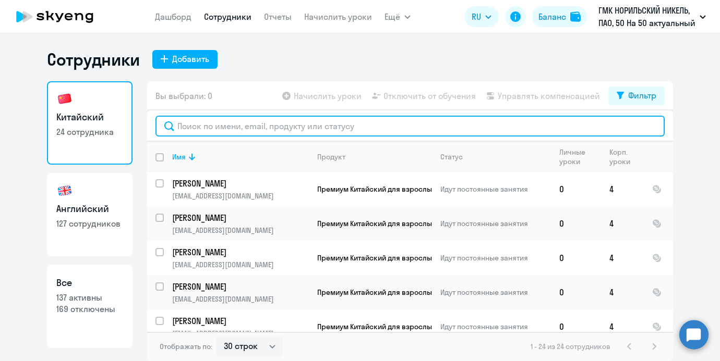
click at [224, 123] on input "text" at bounding box center [409, 126] width 509 height 21
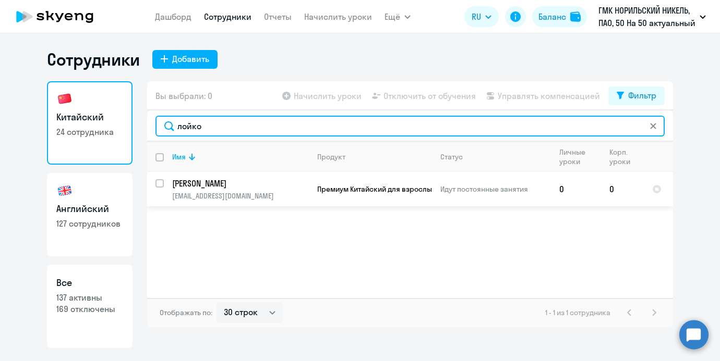
type input "лойко"
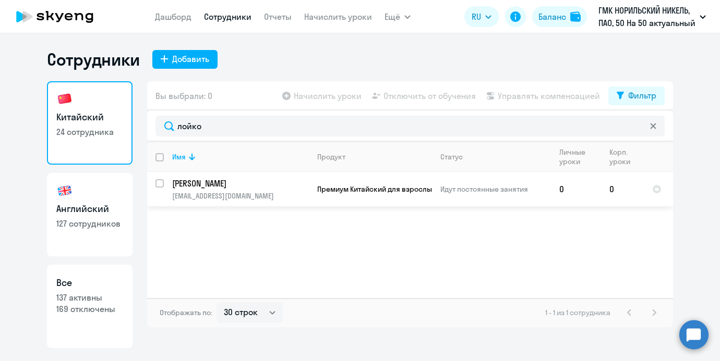
click at [159, 185] on input "select row 37871396" at bounding box center [165, 189] width 21 height 21
checkbox input "true"
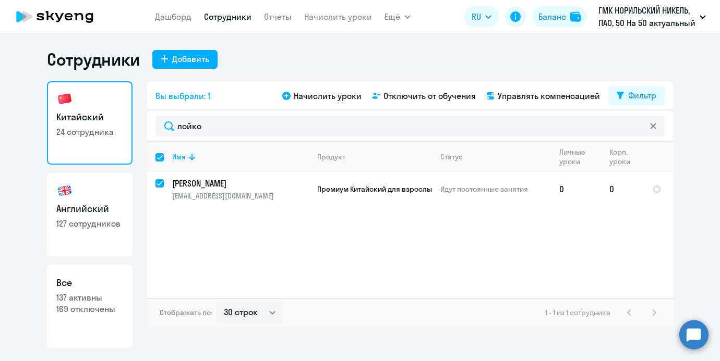
click at [519, 105] on div "Вы выбрали: 1 Начислить уроки Отключить от обучения Управлять компенсацией Филь…" at bounding box center [410, 95] width 526 height 29
click at [519, 102] on div "Вы выбрали: 1 Начислить уроки Отключить от обучения Управлять компенсацией Филь…" at bounding box center [410, 95] width 526 height 29
click at [521, 92] on span "Управлять компенсацией" at bounding box center [548, 96] width 102 height 13
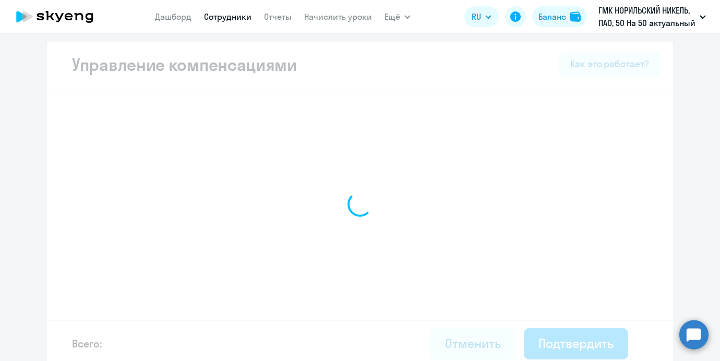
select select "MONTHLY"
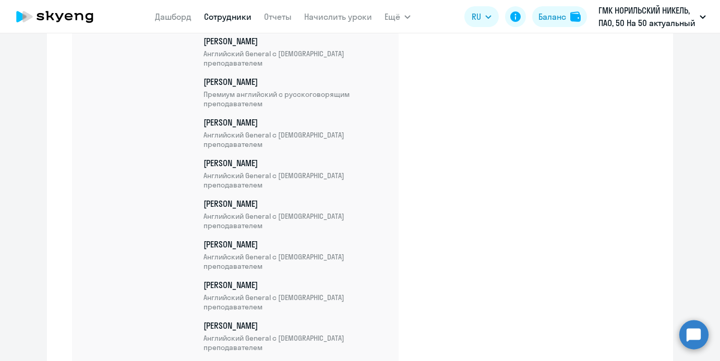
scroll to position [5616, 0]
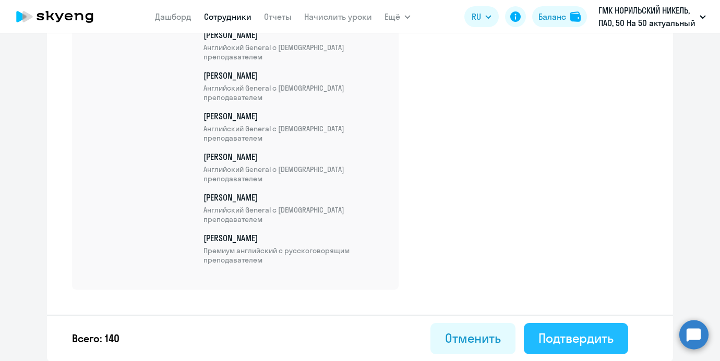
click at [588, 326] on button "Подтвердить" at bounding box center [576, 338] width 104 height 31
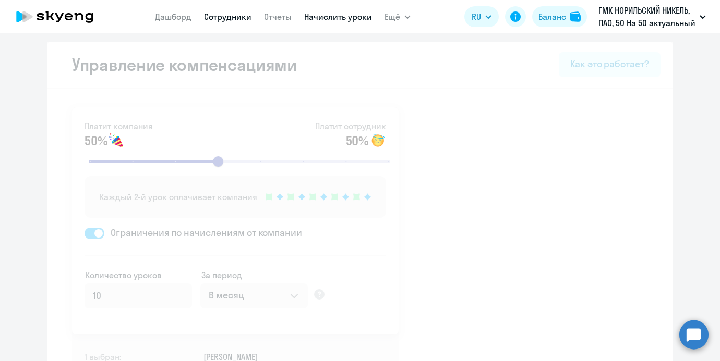
select select "30"
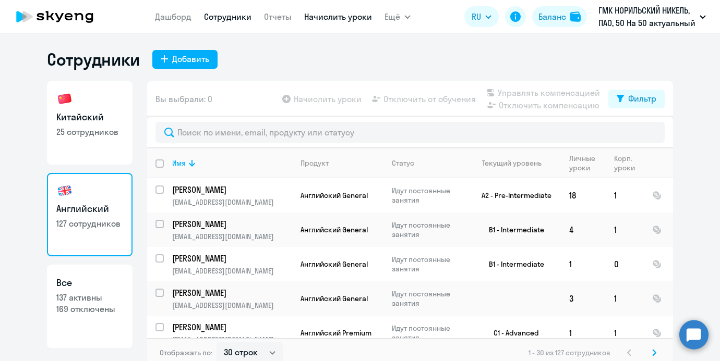
click at [340, 13] on link "Начислить уроки" at bounding box center [338, 16] width 68 height 10
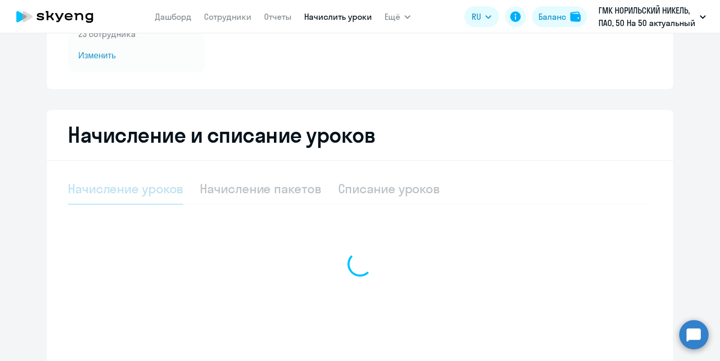
scroll to position [164, 0]
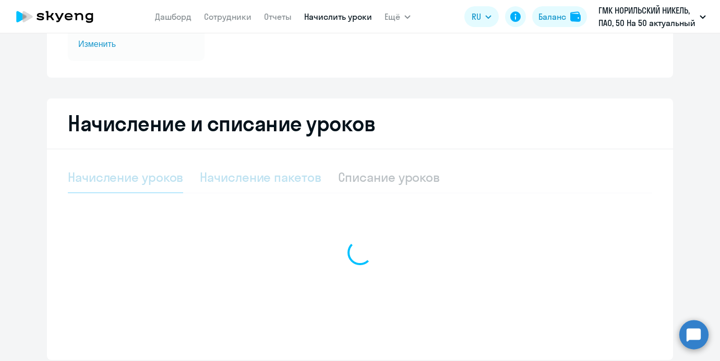
select select "10"
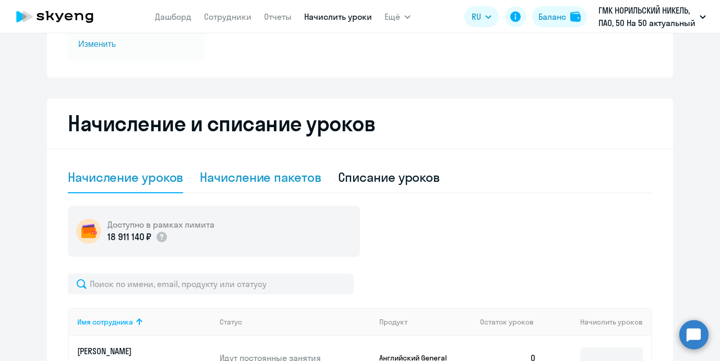
click at [287, 168] on div "Начисление пакетов" at bounding box center [260, 177] width 121 height 31
select select "10"
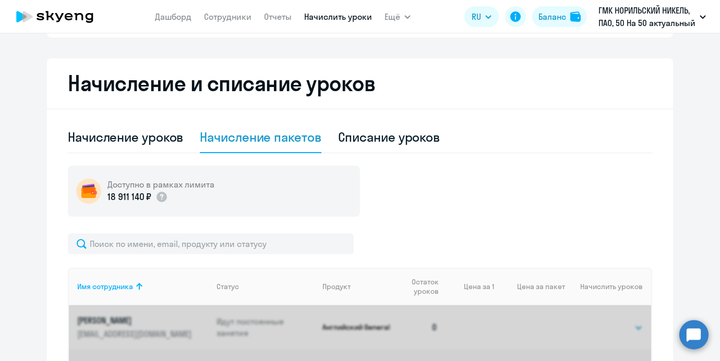
scroll to position [259, 0]
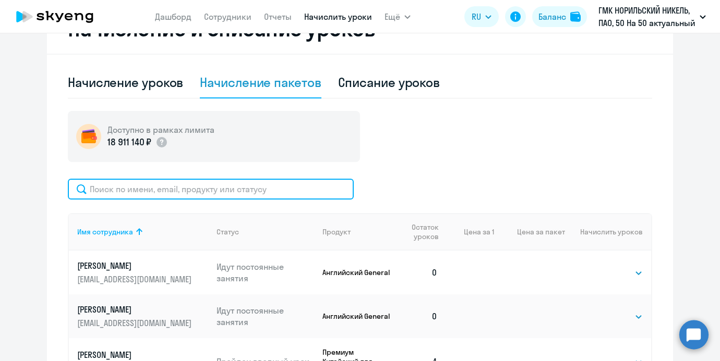
click at [243, 193] on input "text" at bounding box center [211, 189] width 286 height 21
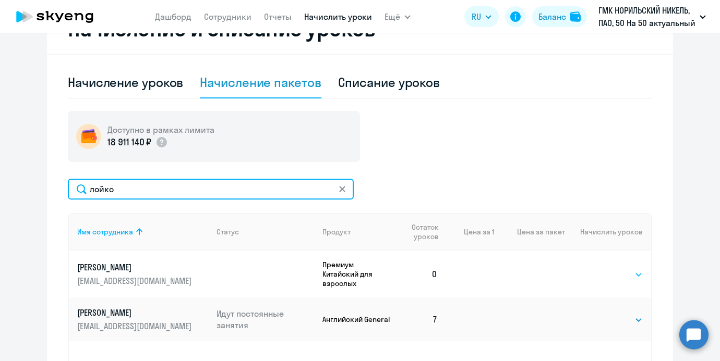
type input "лойко"
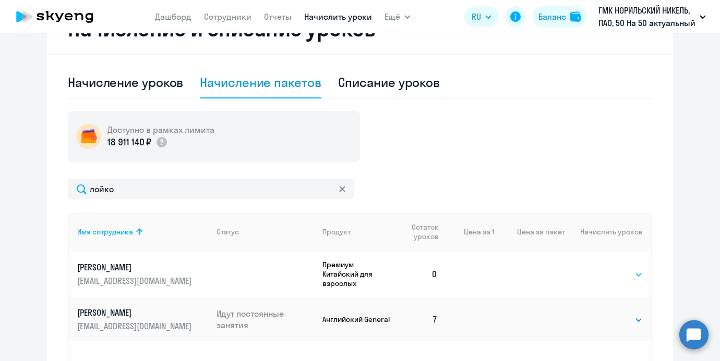
click at [601, 271] on select "Выбрать 4 8 16 32 64 96 128" at bounding box center [621, 275] width 43 height 13
select select "4"
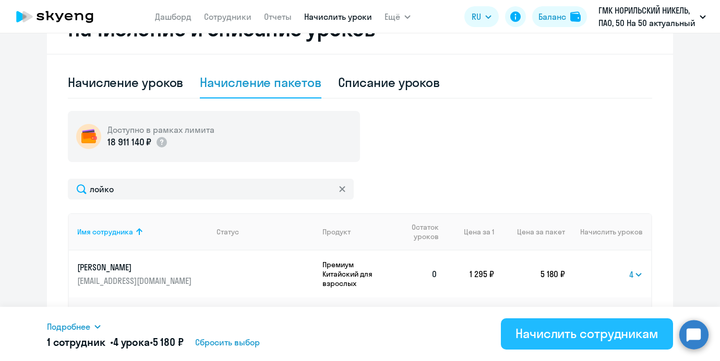
click at [577, 329] on div "Начислить сотрудникам" at bounding box center [586, 333] width 143 height 17
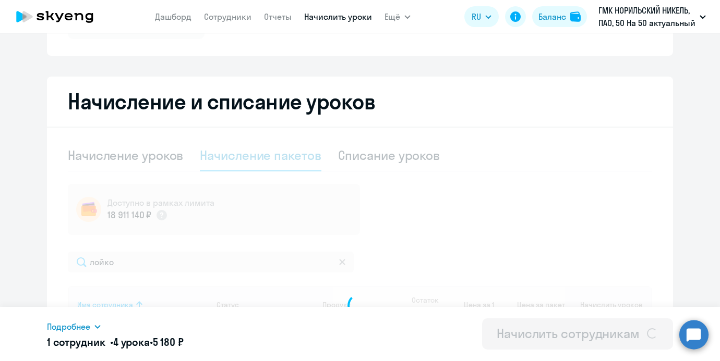
select select
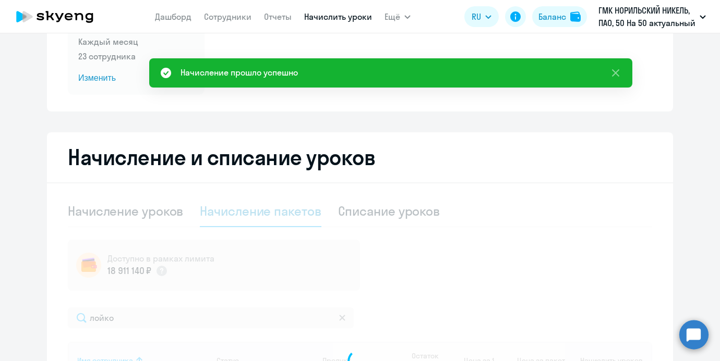
scroll to position [129, 0]
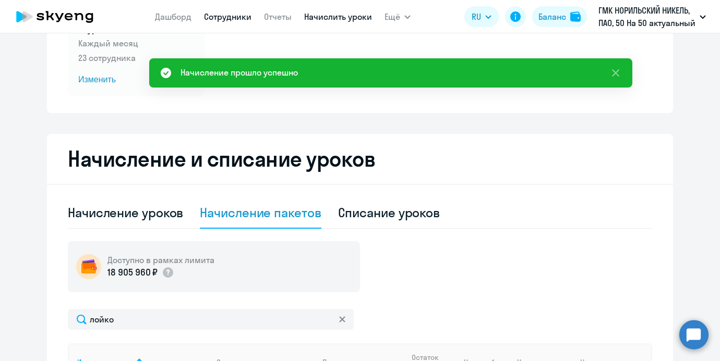
click at [210, 13] on link "Сотрудники" at bounding box center [227, 16] width 47 height 10
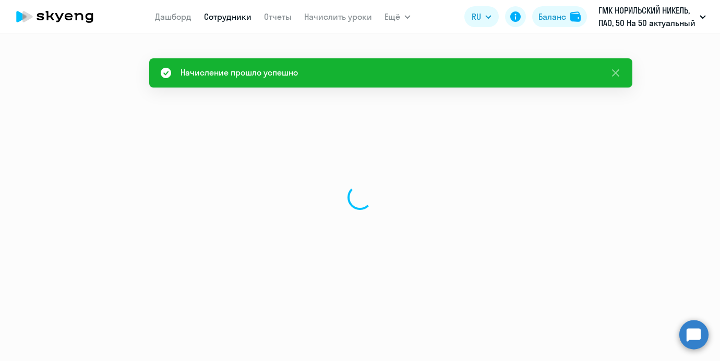
select select "30"
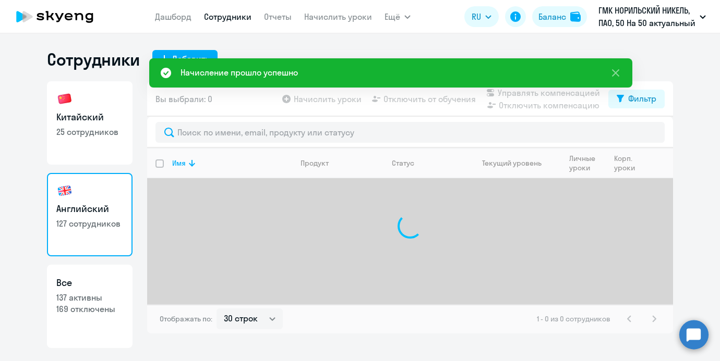
click at [95, 131] on p "25 сотрудников" at bounding box center [89, 131] width 67 height 11
select select "30"
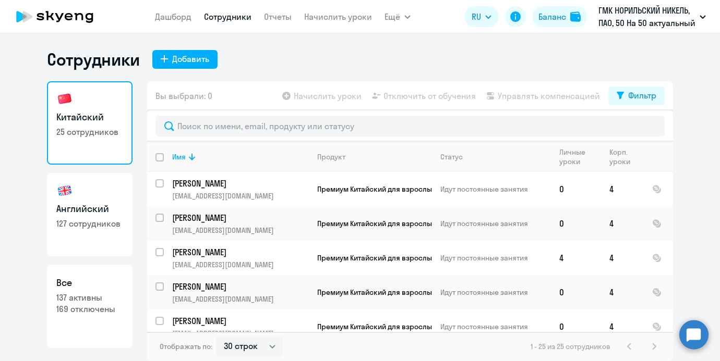
click at [106, 215] on h3 "Английский" at bounding box center [89, 209] width 67 height 14
select select "30"
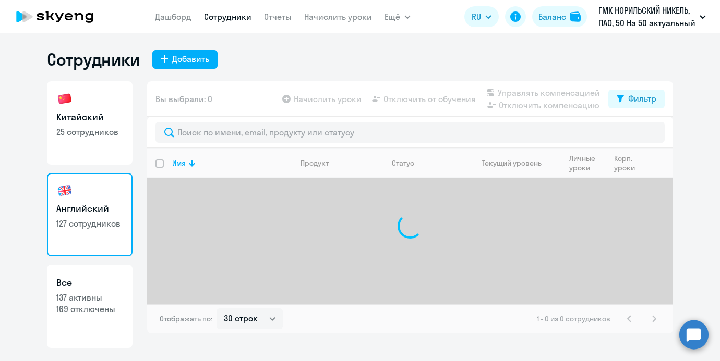
click at [84, 143] on link "Китайский 25 сотрудников" at bounding box center [90, 122] width 86 height 83
select select "30"
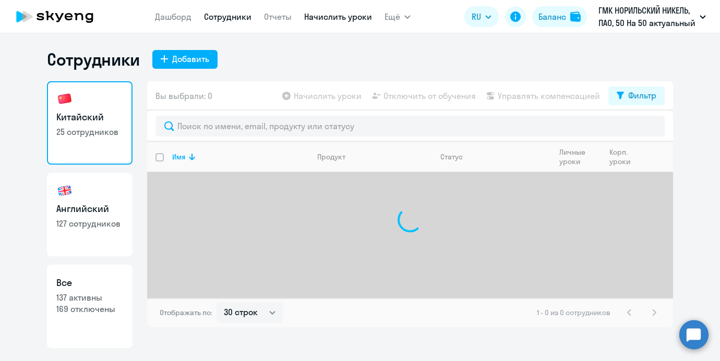
click at [307, 16] on link "Начислить уроки" at bounding box center [338, 16] width 68 height 10
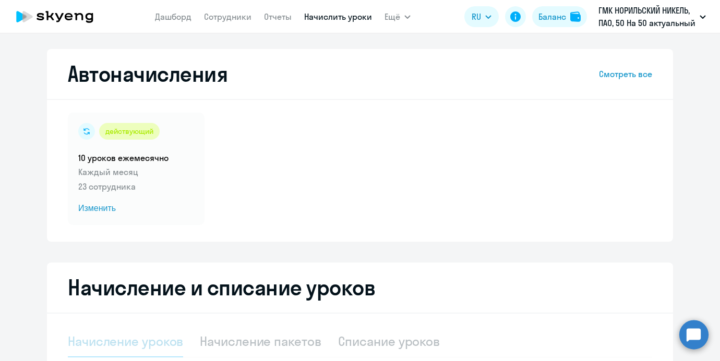
select select "10"
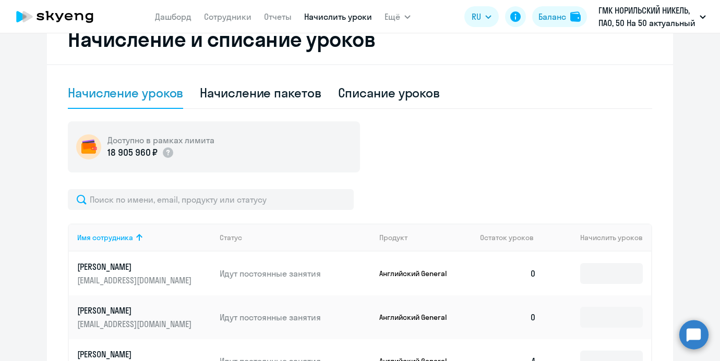
scroll to position [247, 0]
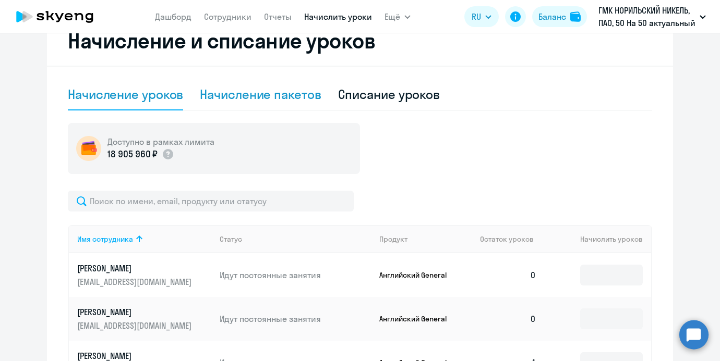
click at [236, 83] on div "Начисление пакетов" at bounding box center [260, 94] width 121 height 31
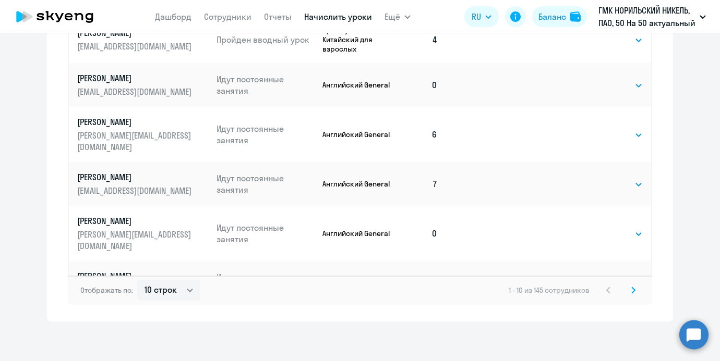
scroll to position [6, 0]
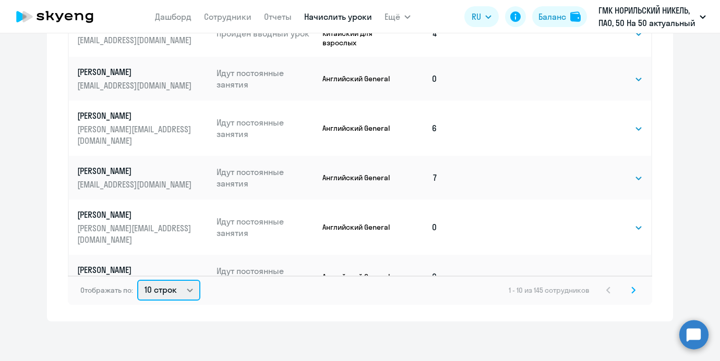
click at [161, 290] on select "10 строк 30 строк 50 строк" at bounding box center [168, 290] width 63 height 21
select select "50"
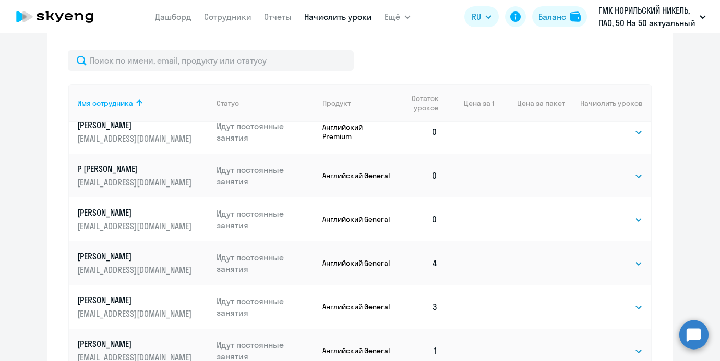
scroll to position [0, 0]
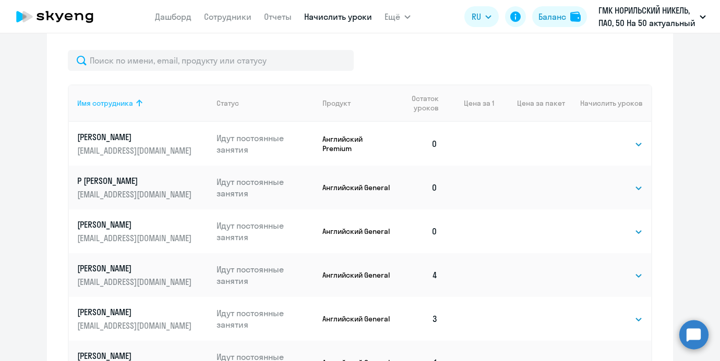
click at [133, 95] on th "Имя сотрудника" at bounding box center [138, 103] width 139 height 38
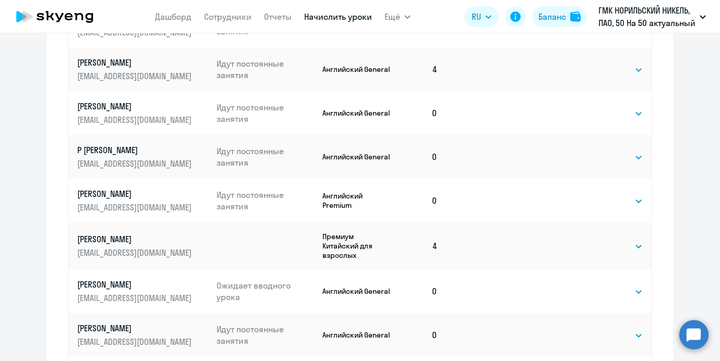
scroll to position [511, 0]
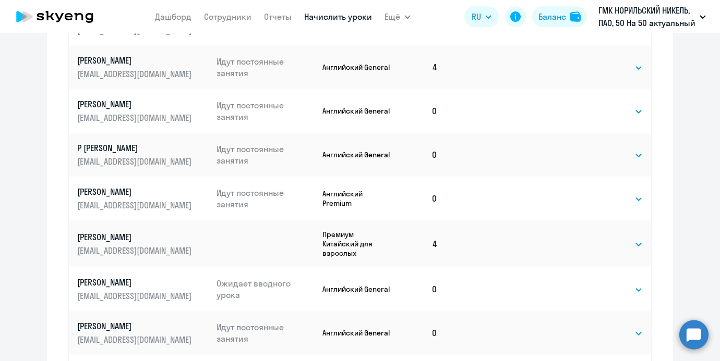
click at [359, 19] on link "Начислить уроки" at bounding box center [338, 16] width 68 height 10
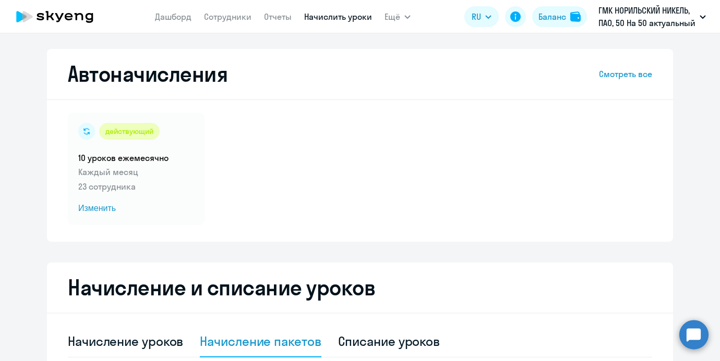
scroll to position [166, 0]
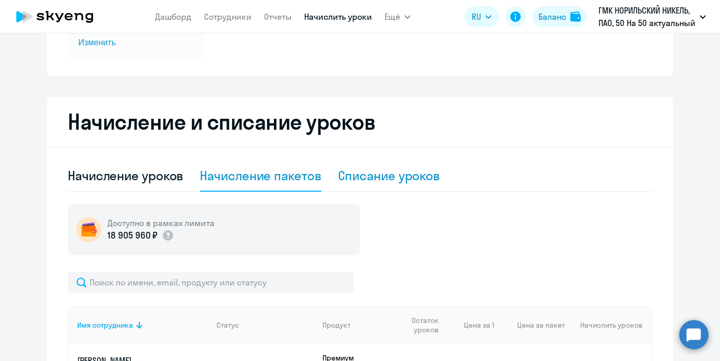
click at [379, 178] on div "Списание уроков" at bounding box center [389, 175] width 102 height 17
select select "10"
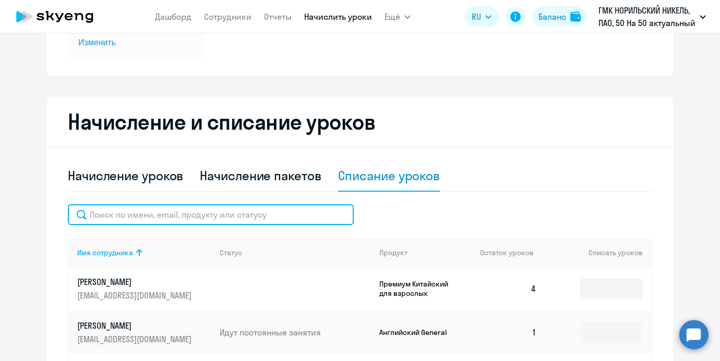
click at [212, 214] on input "text" at bounding box center [211, 214] width 286 height 21
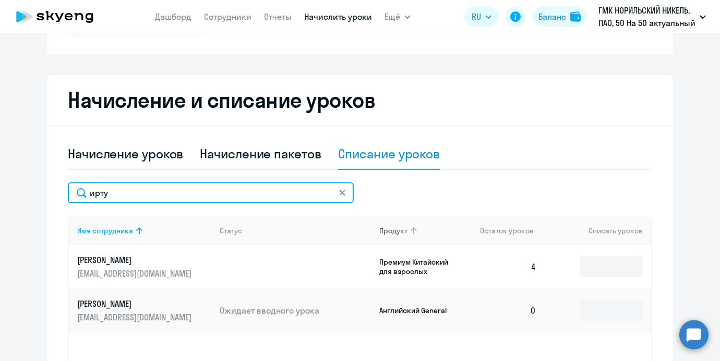
scroll to position [192, 0]
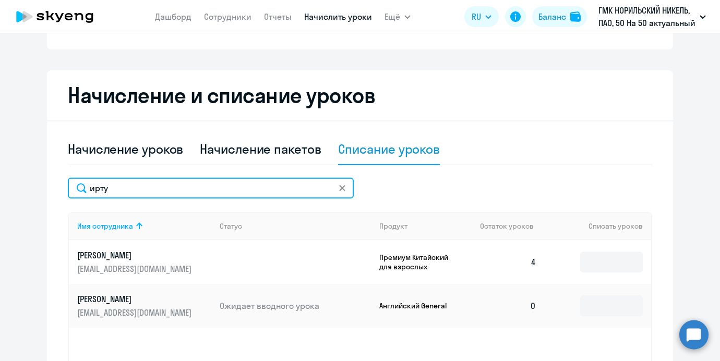
type input "ирту"
